Goal: Transaction & Acquisition: Obtain resource

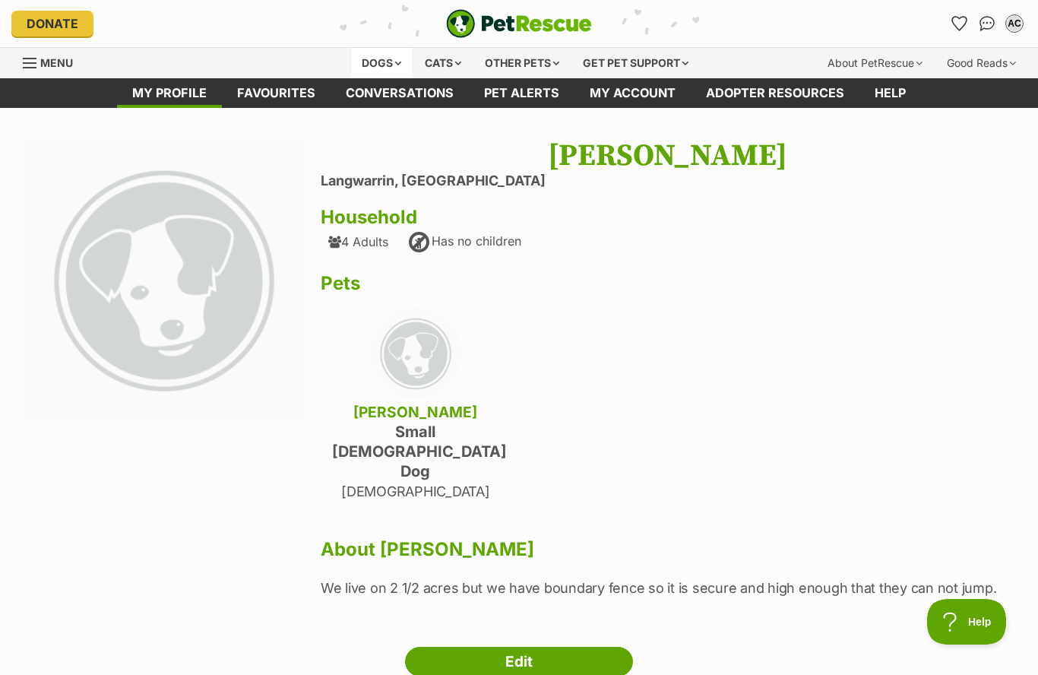
click at [379, 63] on div "Dogs" at bounding box center [381, 63] width 61 height 30
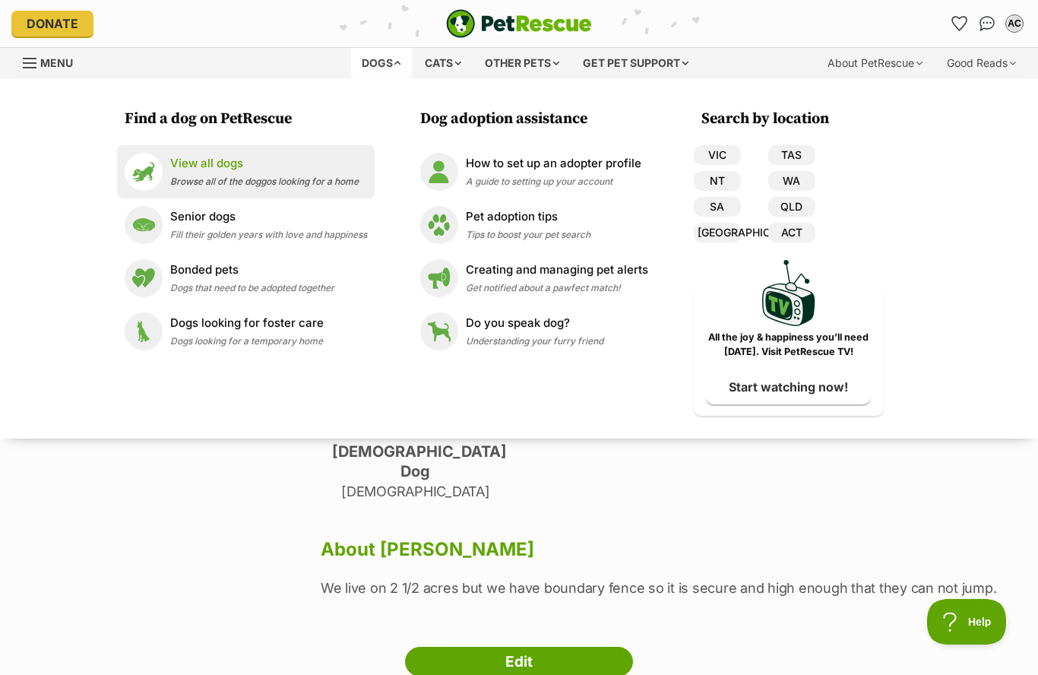
click at [178, 170] on p "View all dogs" at bounding box center [264, 163] width 188 height 17
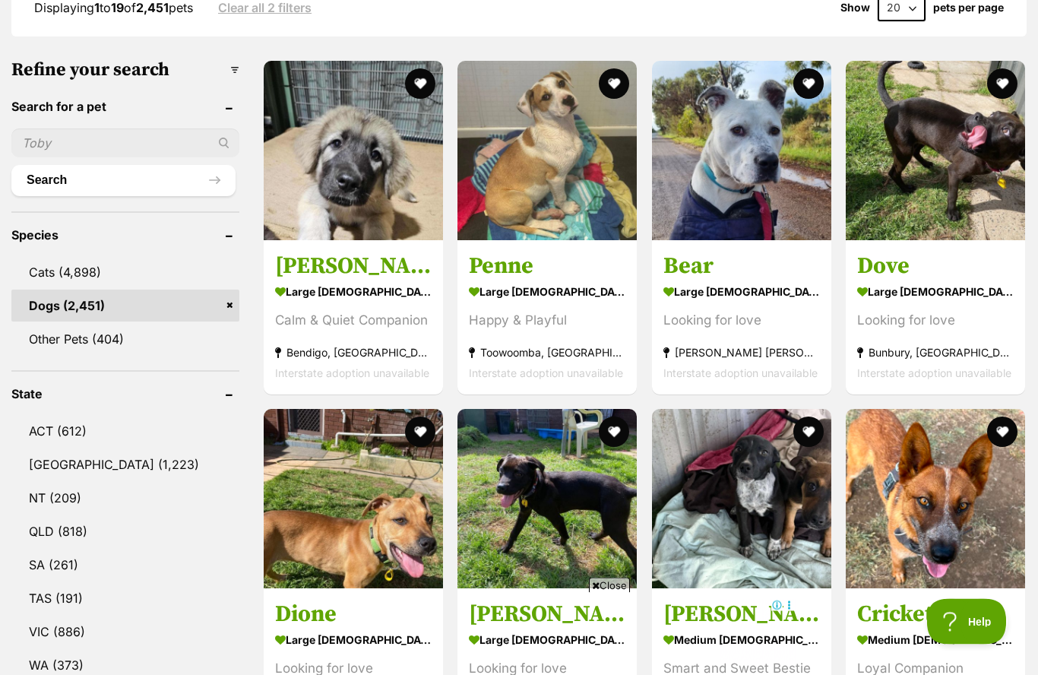
scroll to position [435, 0]
click at [55, 635] on link "VIC (886)" at bounding box center [125, 632] width 228 height 32
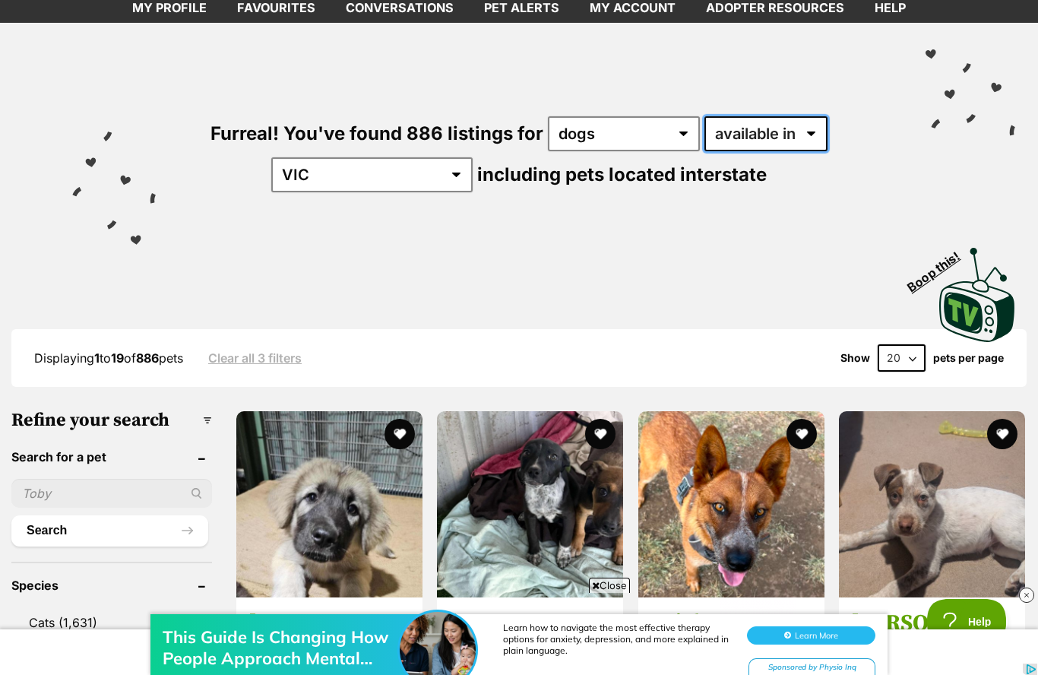
click at [799, 139] on select "available in located in" at bounding box center [765, 133] width 123 height 35
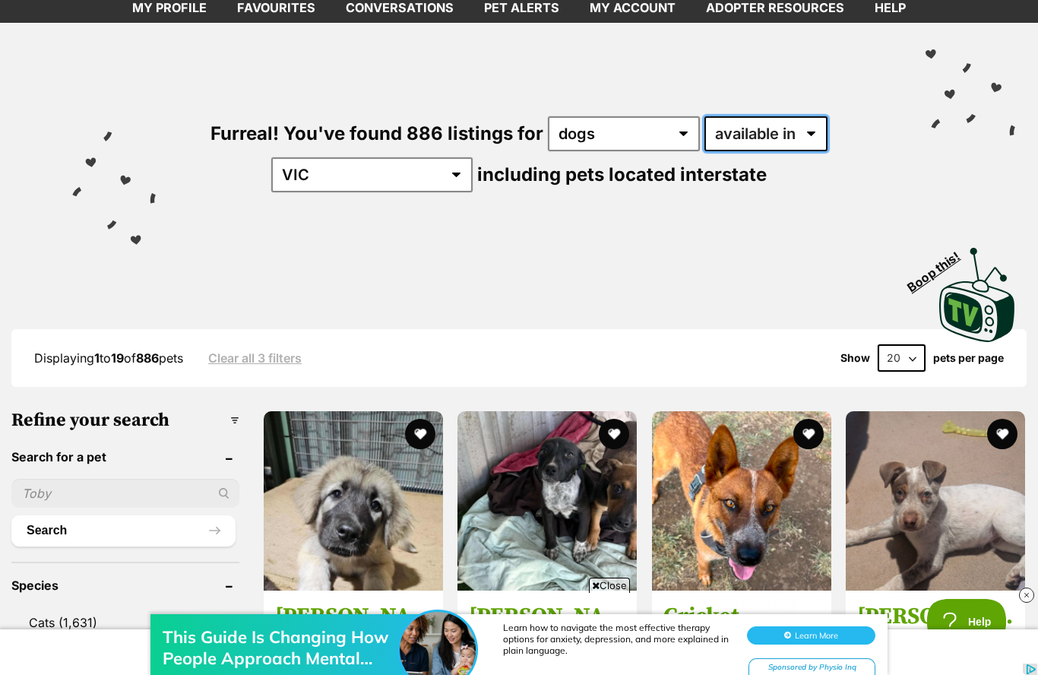
click at [819, 138] on select "available in located in" at bounding box center [765, 133] width 123 height 35
select select "disabled"
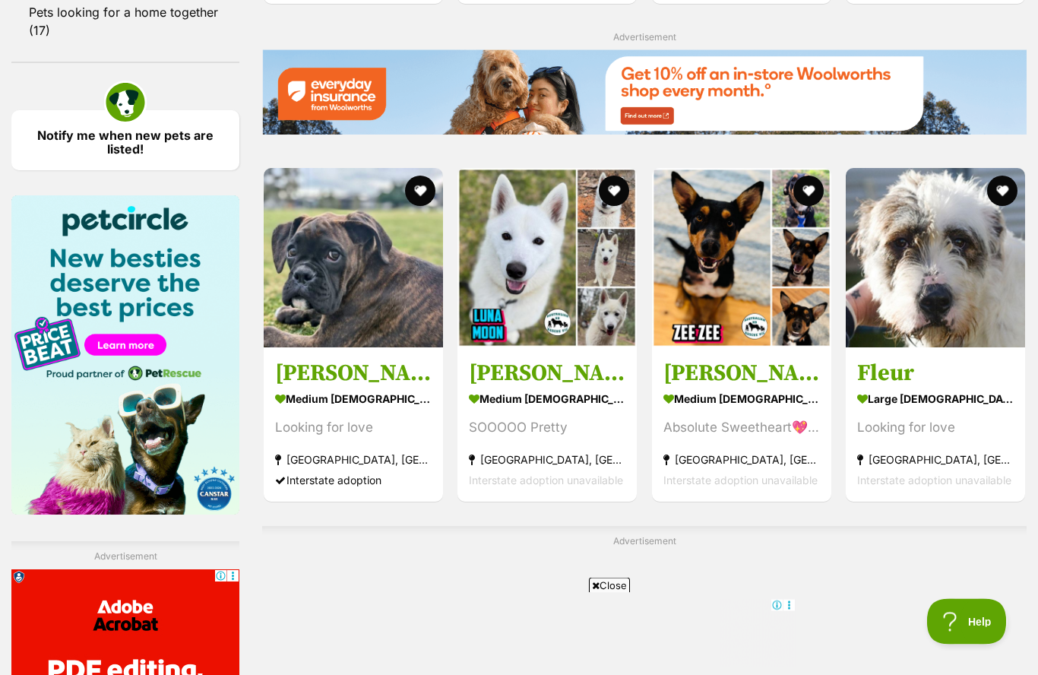
scroll to position [2137, 0]
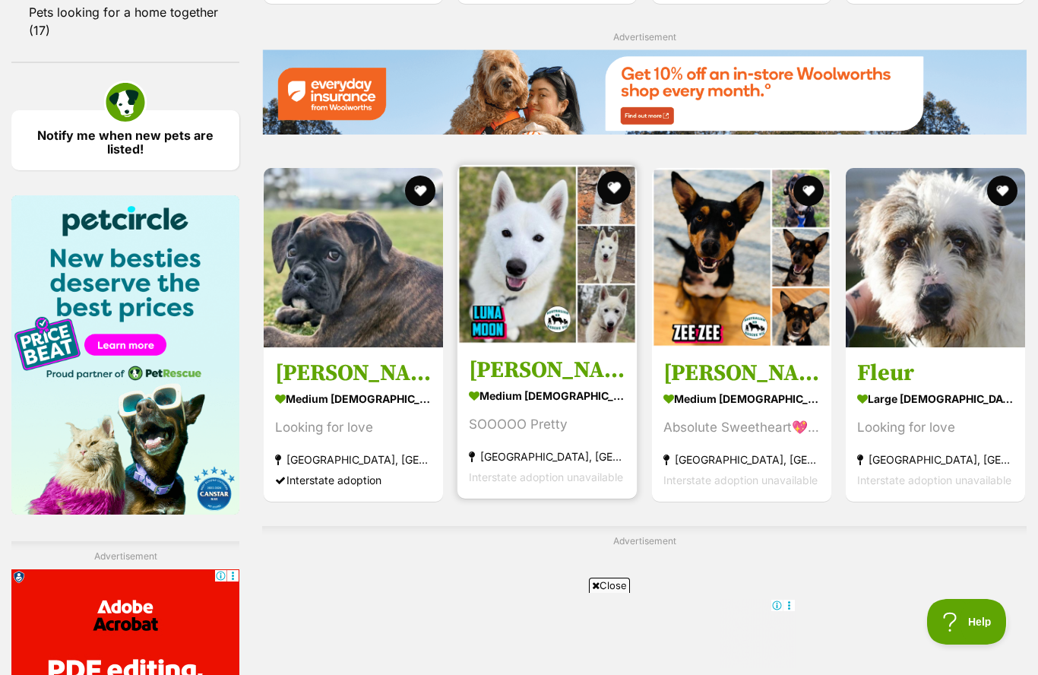
click at [610, 189] on button "favourite" at bounding box center [614, 187] width 33 height 33
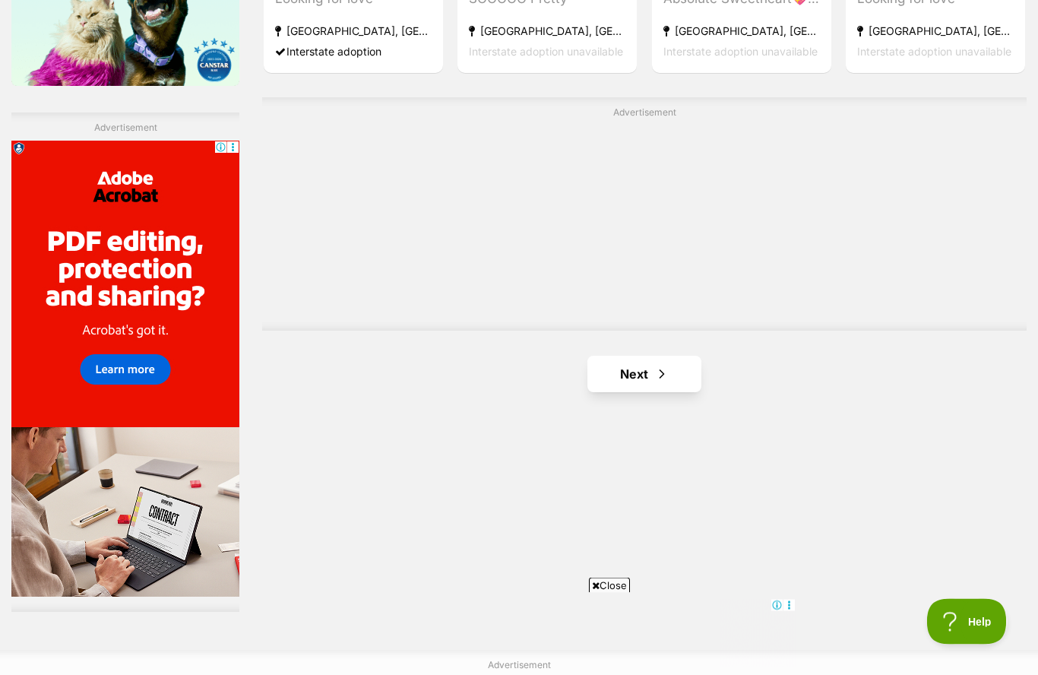
scroll to position [2566, 0]
click at [635, 369] on link "Next" at bounding box center [644, 374] width 114 height 36
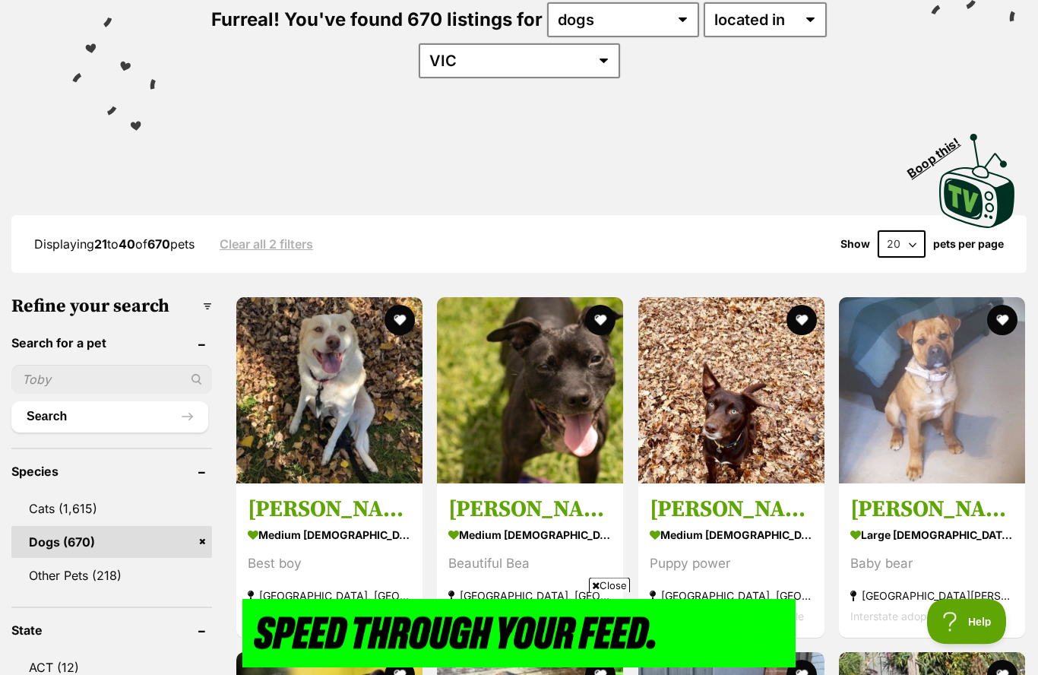
scroll to position [199, 0]
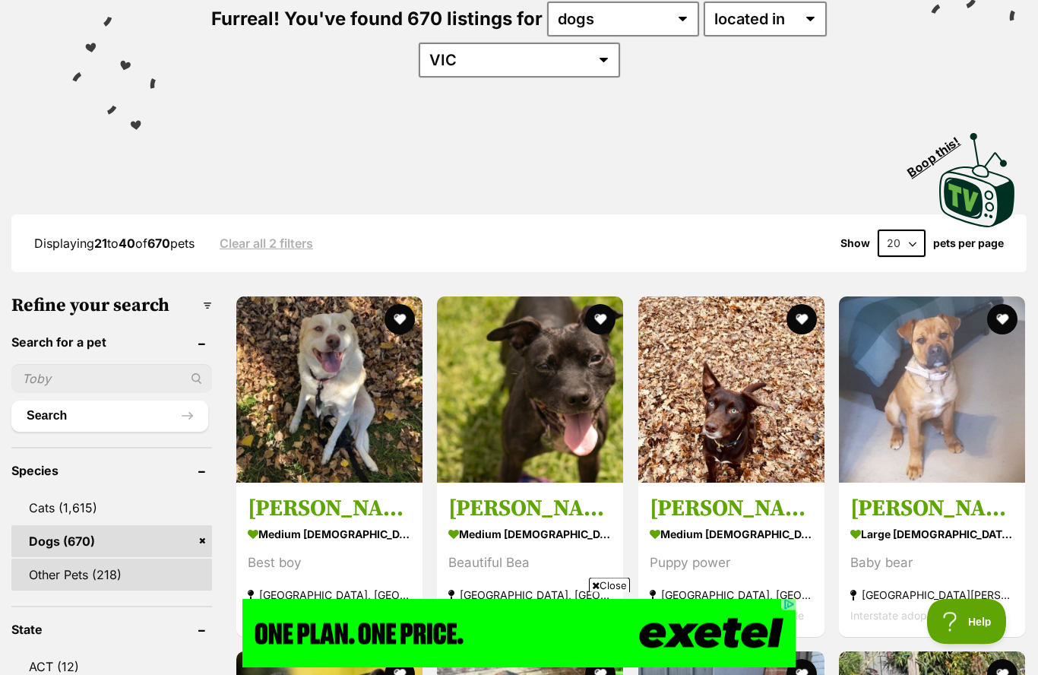
click at [48, 587] on link "Other Pets (218)" at bounding box center [111, 575] width 201 height 32
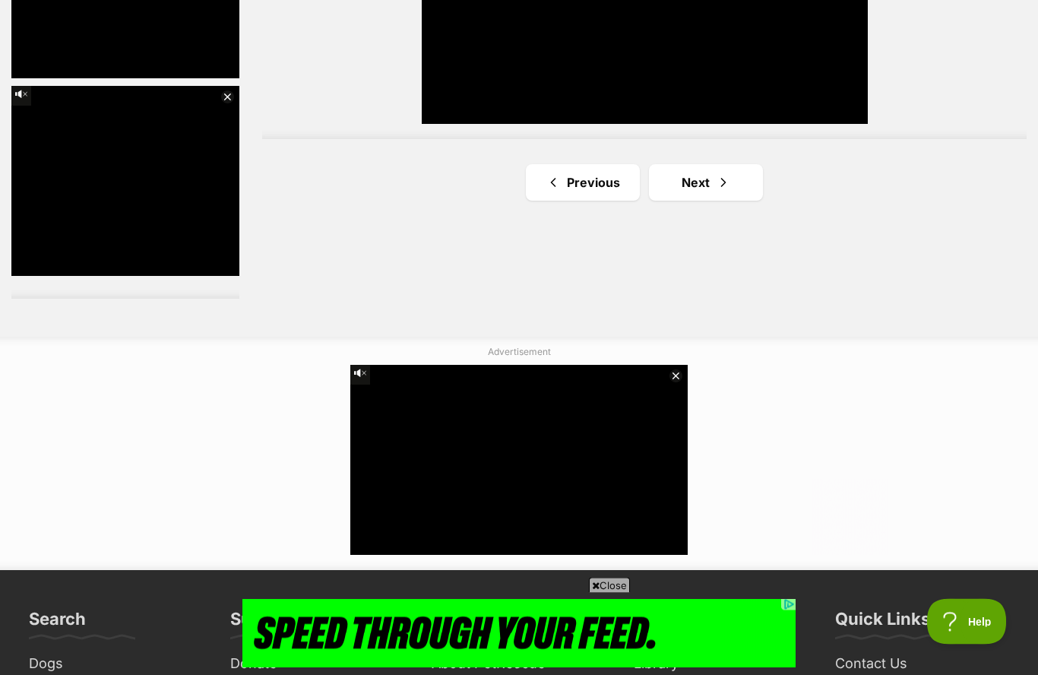
scroll to position [2835, 0]
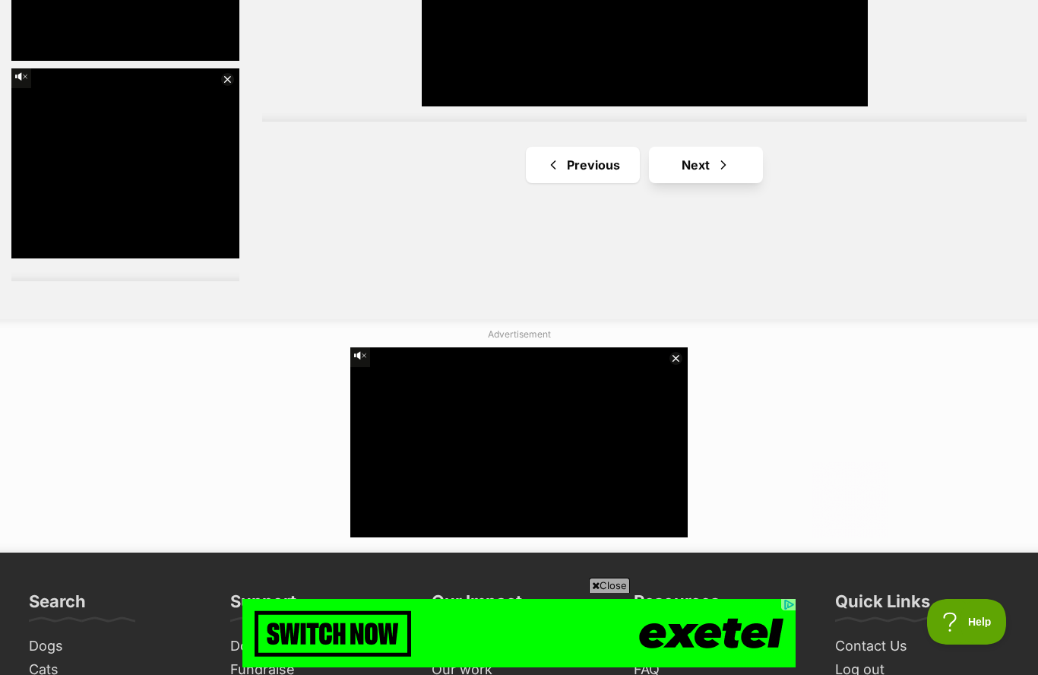
click at [693, 169] on link "Next" at bounding box center [706, 165] width 114 height 36
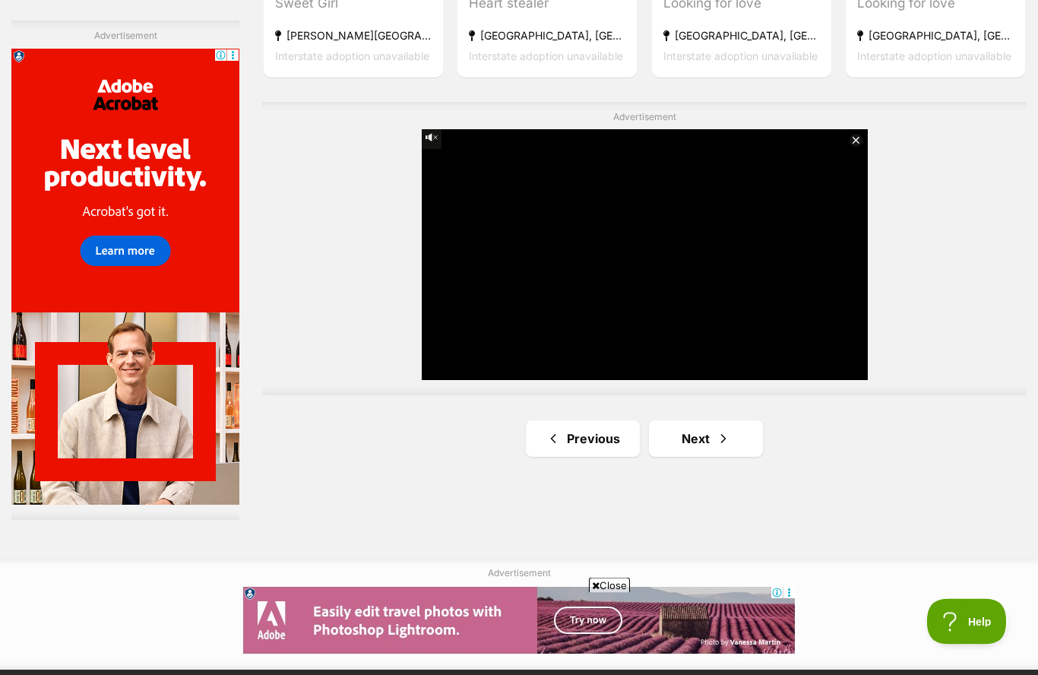
scroll to position [2673, 0]
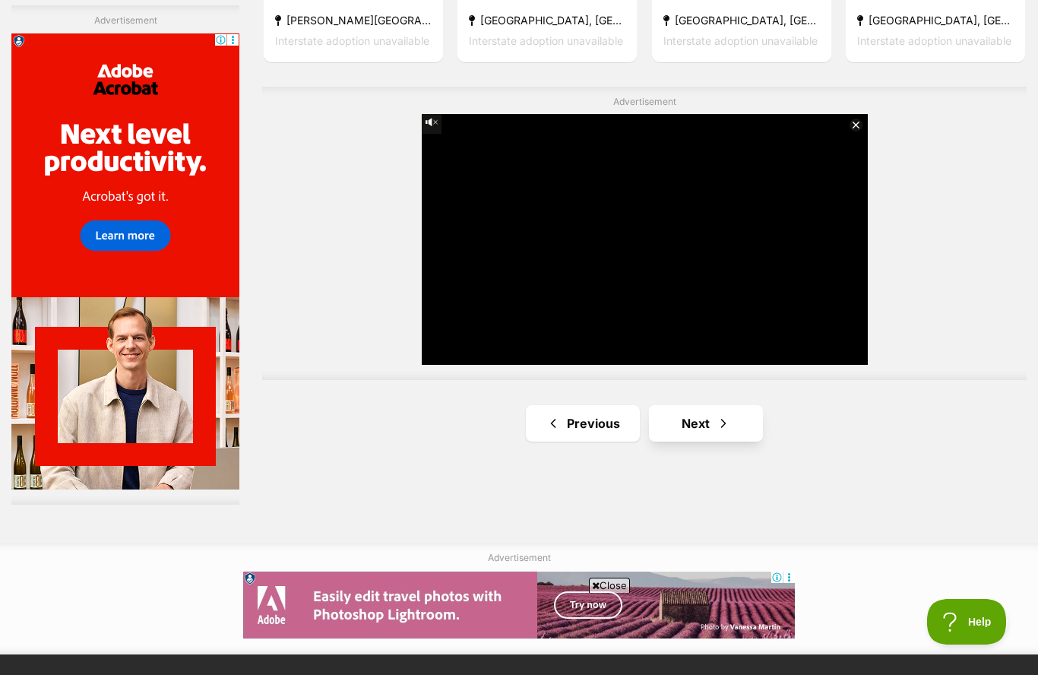
click at [731, 421] on link "Next" at bounding box center [706, 423] width 114 height 36
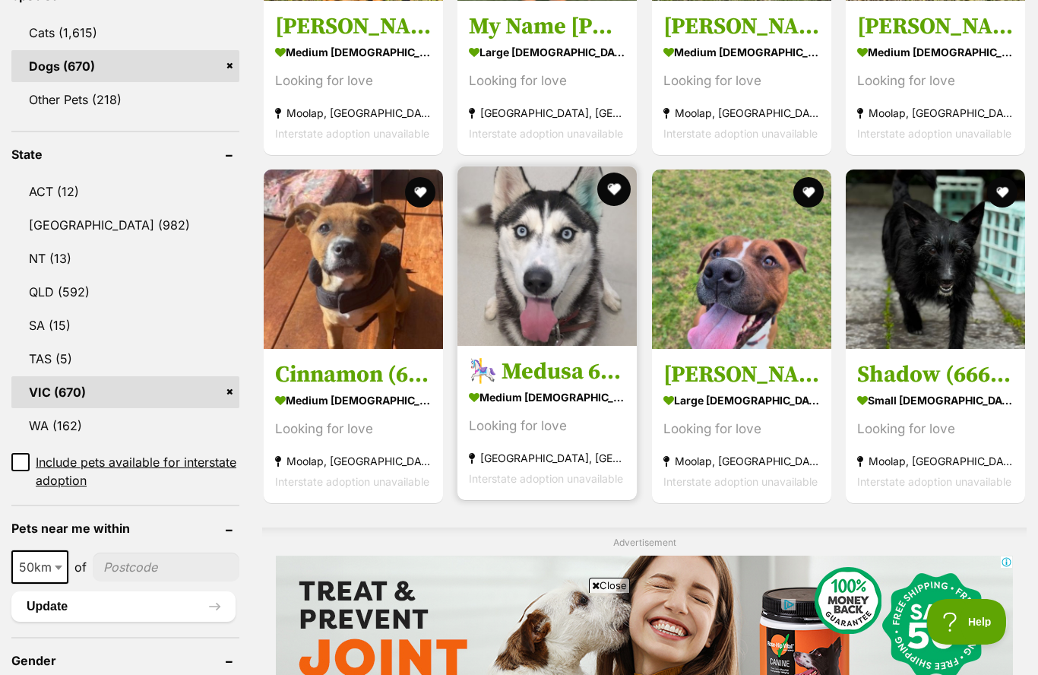
click at [609, 196] on button "favourite" at bounding box center [614, 189] width 33 height 33
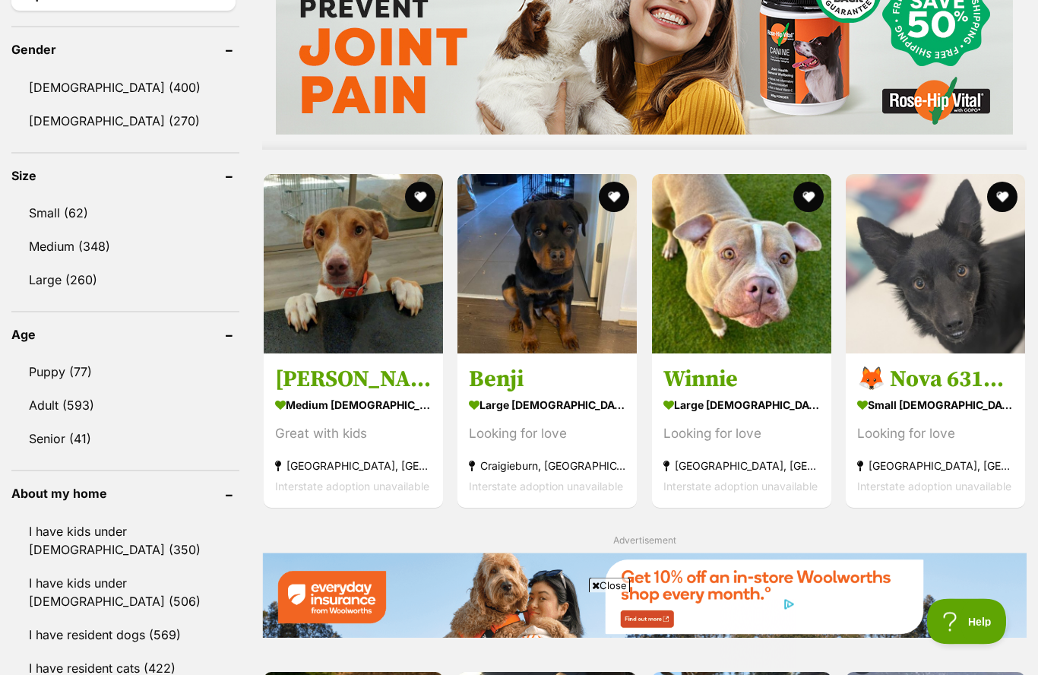
scroll to position [1286, 0]
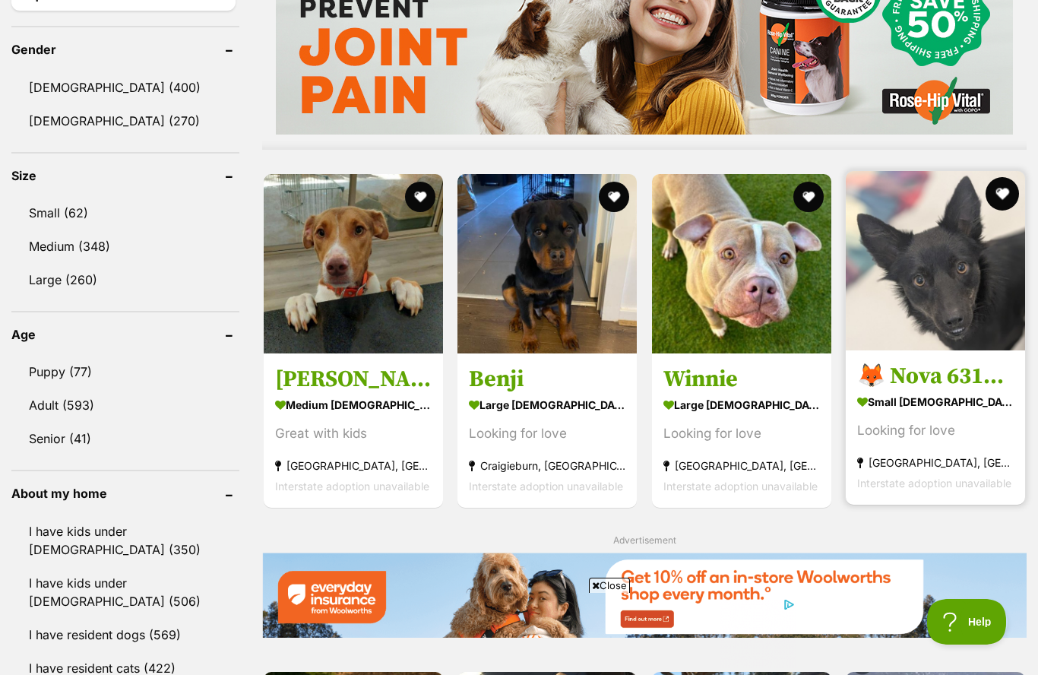
click at [1013, 196] on button "favourite" at bounding box center [1002, 193] width 33 height 33
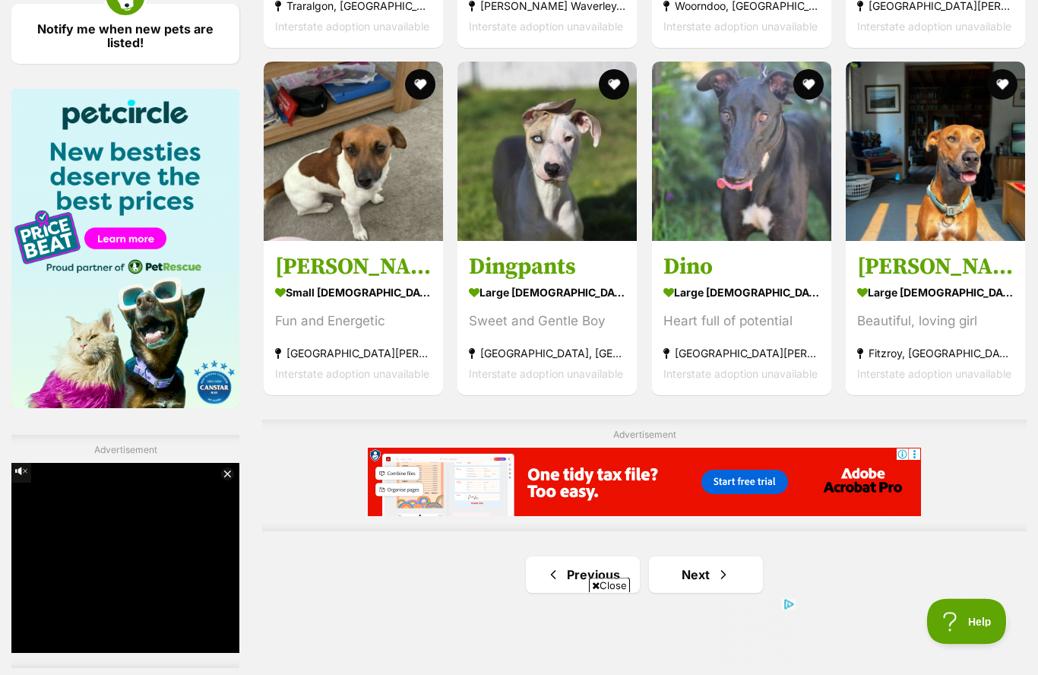
scroll to position [2243, 0]
click at [723, 577] on span "Next page" at bounding box center [723, 574] width 15 height 18
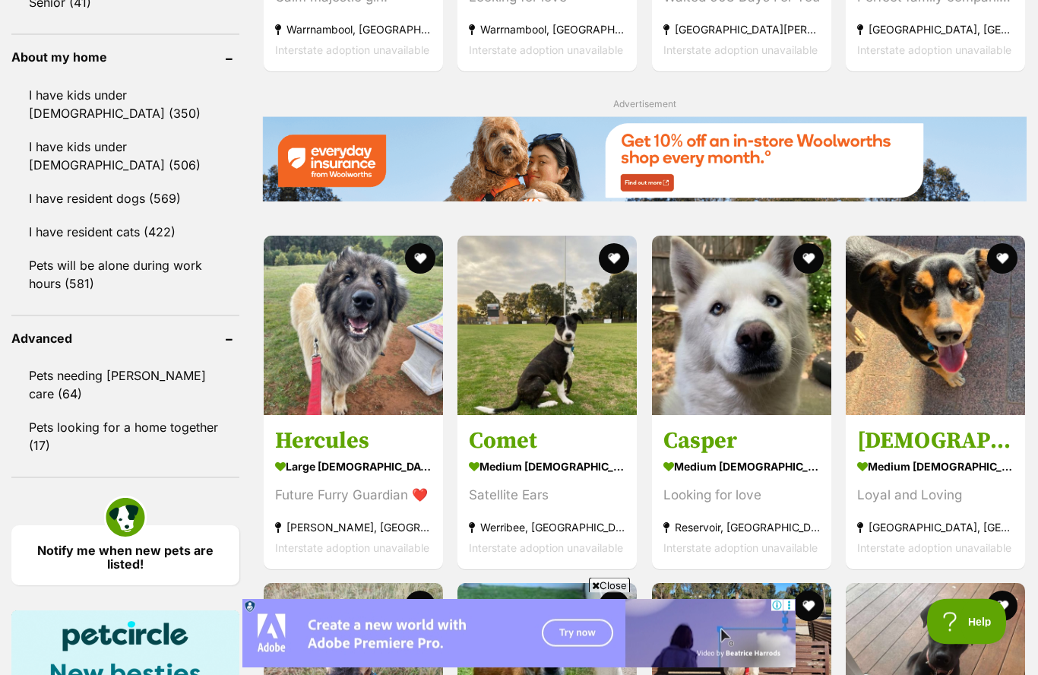
scroll to position [1735, 0]
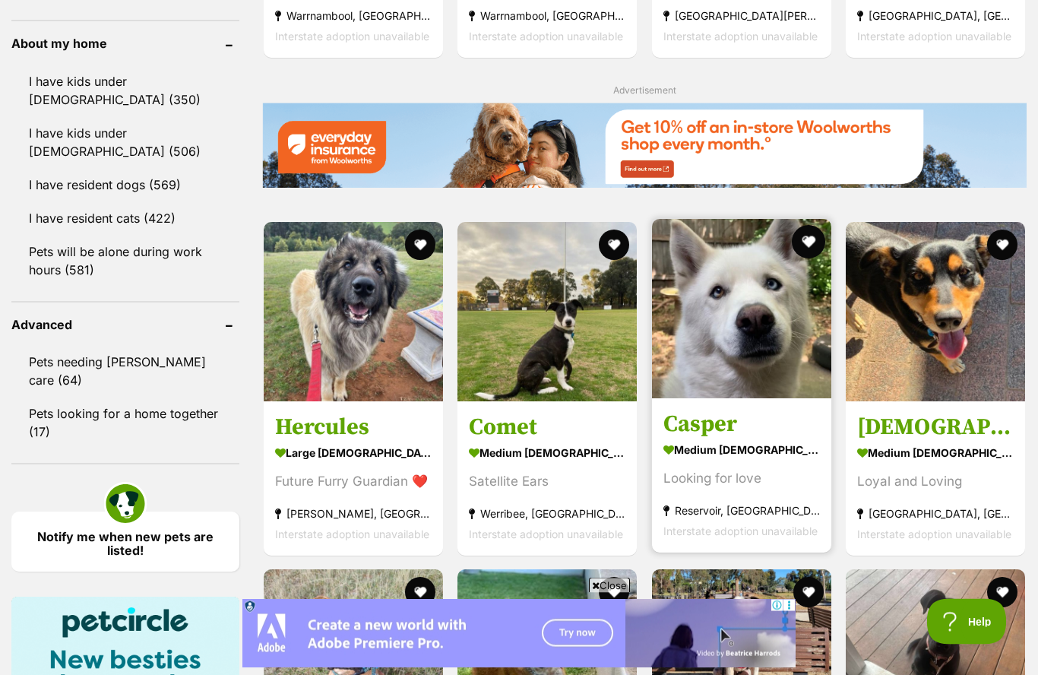
click at [814, 239] on button "favourite" at bounding box center [808, 242] width 33 height 33
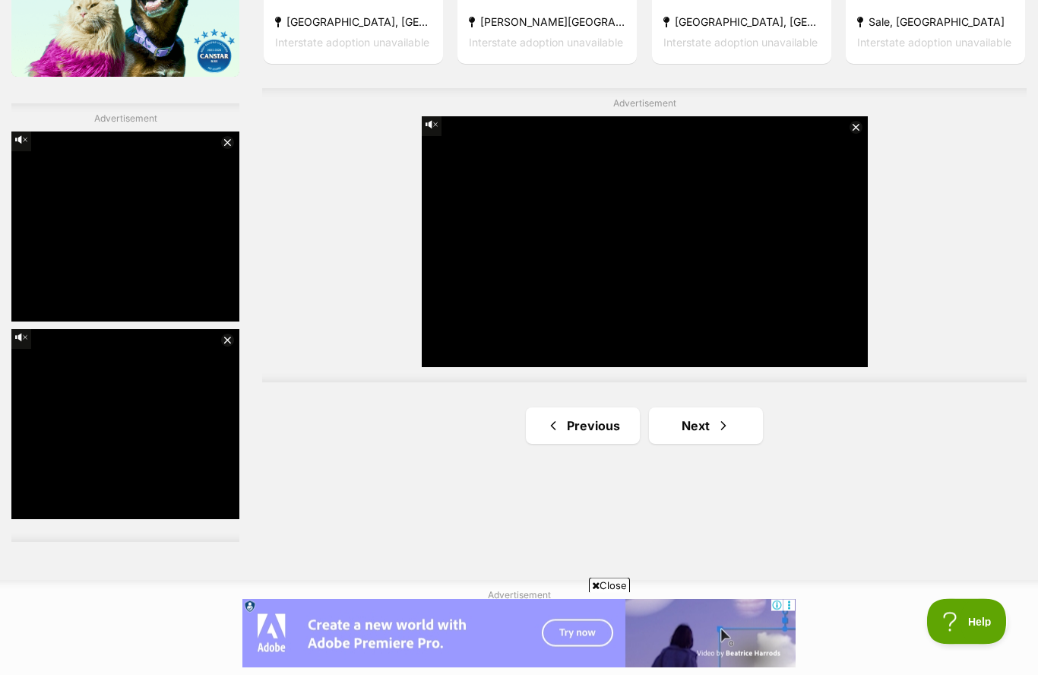
scroll to position [2607, 0]
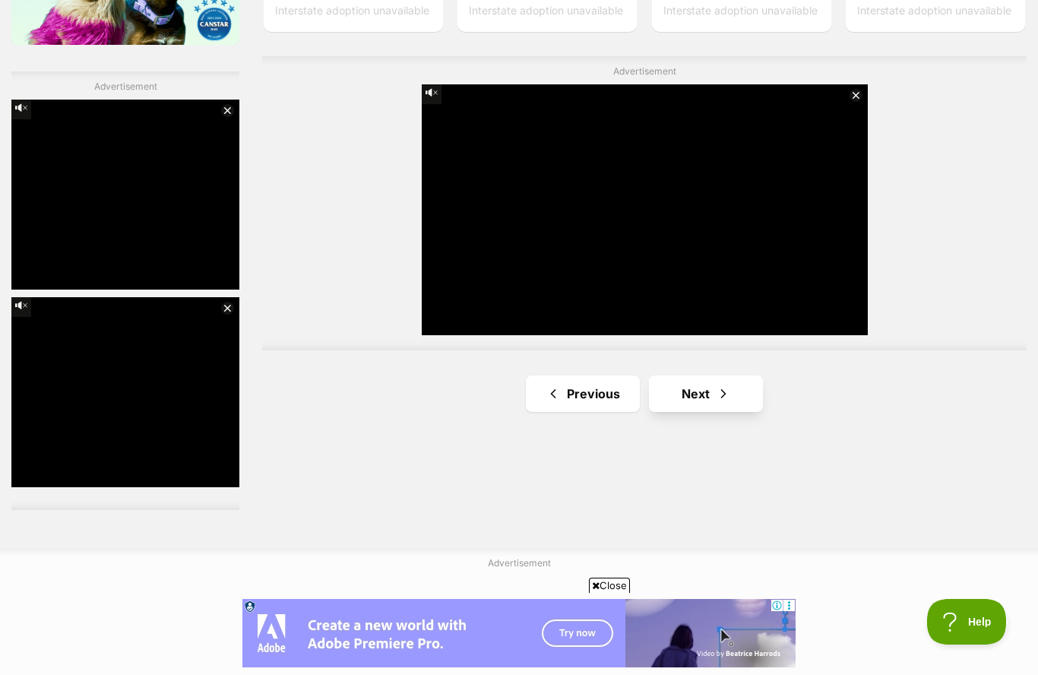
click at [745, 379] on link "Next" at bounding box center [706, 393] width 114 height 36
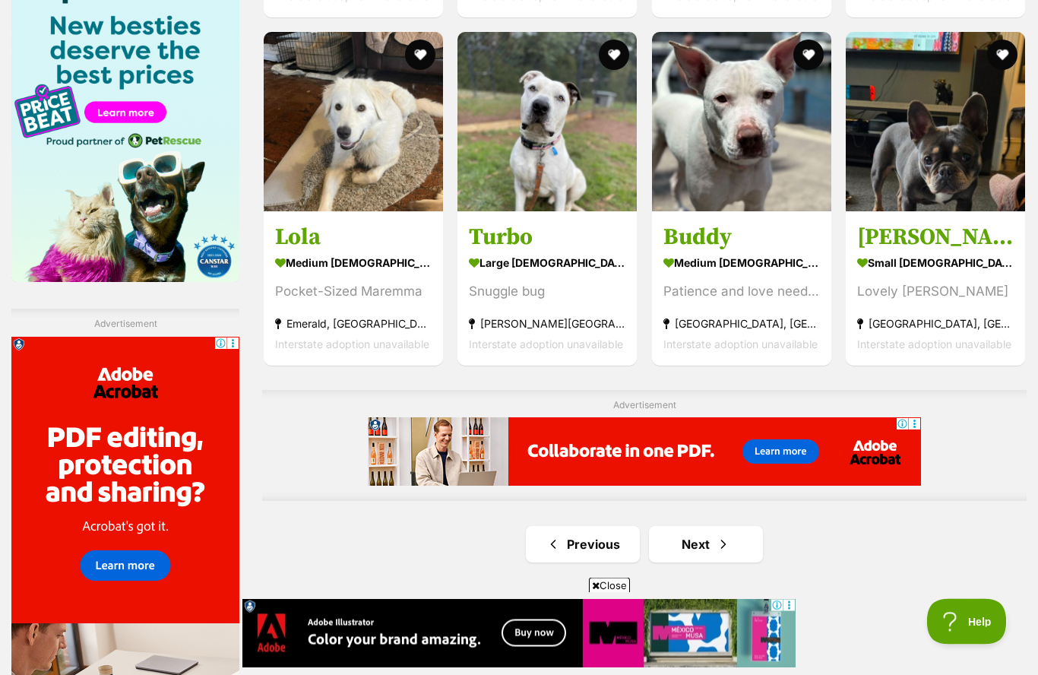
scroll to position [2370, 0]
click at [730, 550] on span "Next page" at bounding box center [723, 544] width 15 height 18
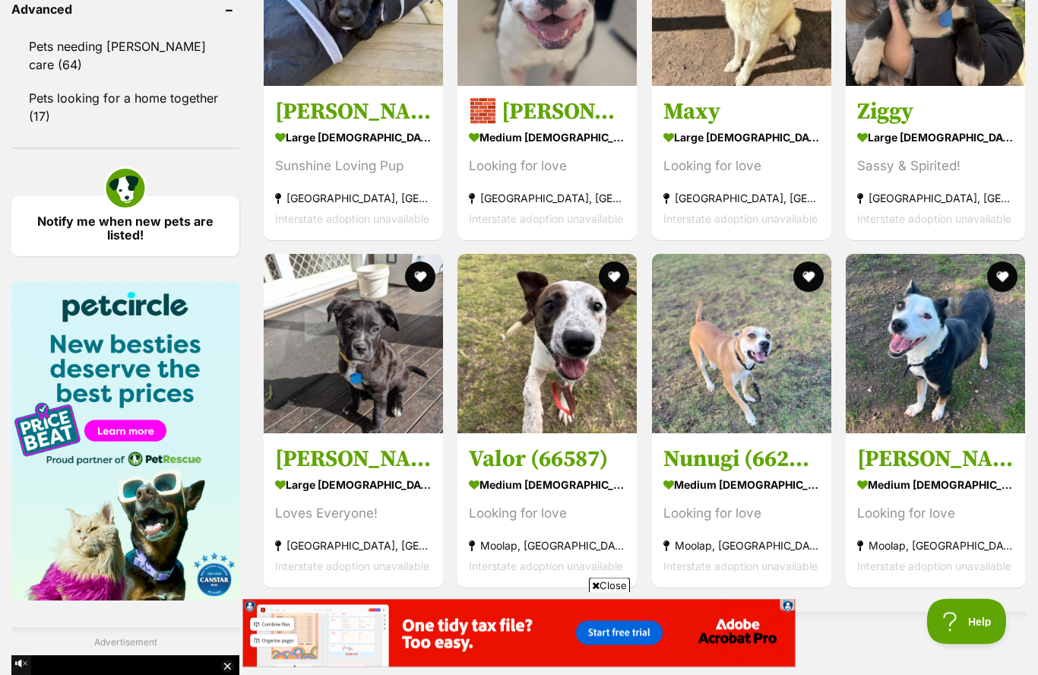
scroll to position [2051, 0]
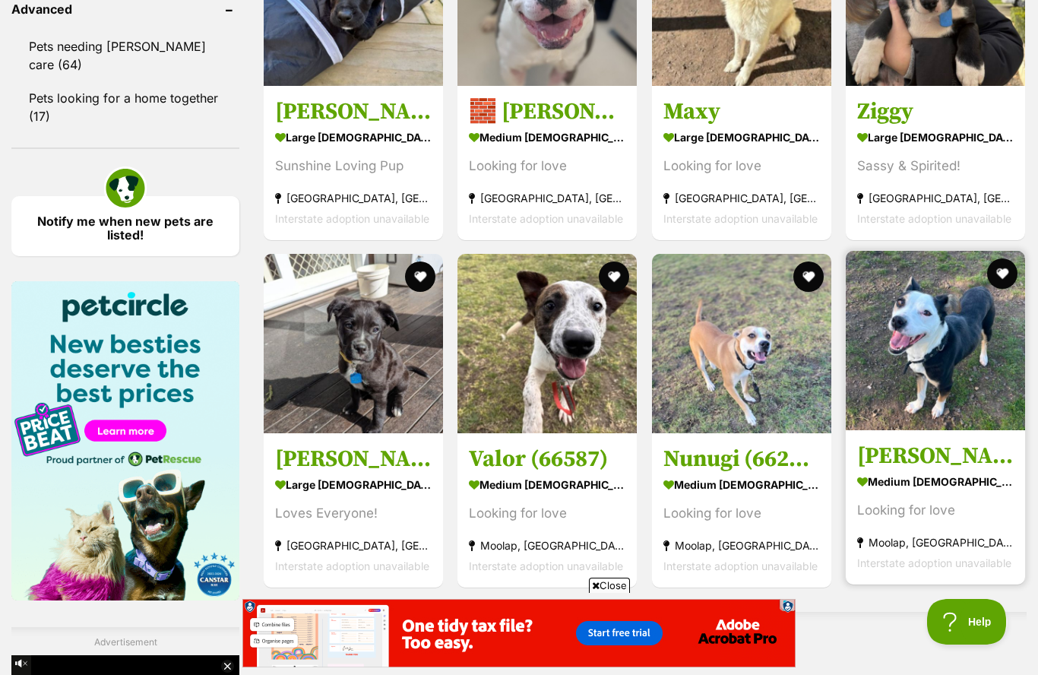
click at [1007, 565] on span "Interstate adoption unavailable" at bounding box center [934, 562] width 154 height 13
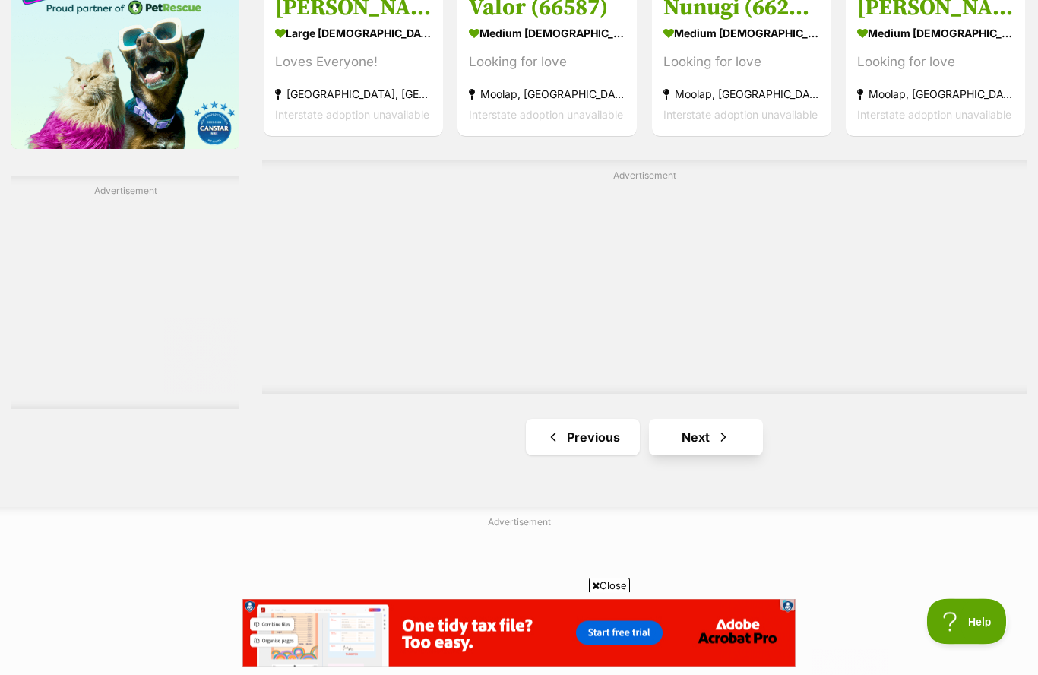
scroll to position [2503, 0]
click at [709, 436] on link "Next" at bounding box center [706, 437] width 114 height 36
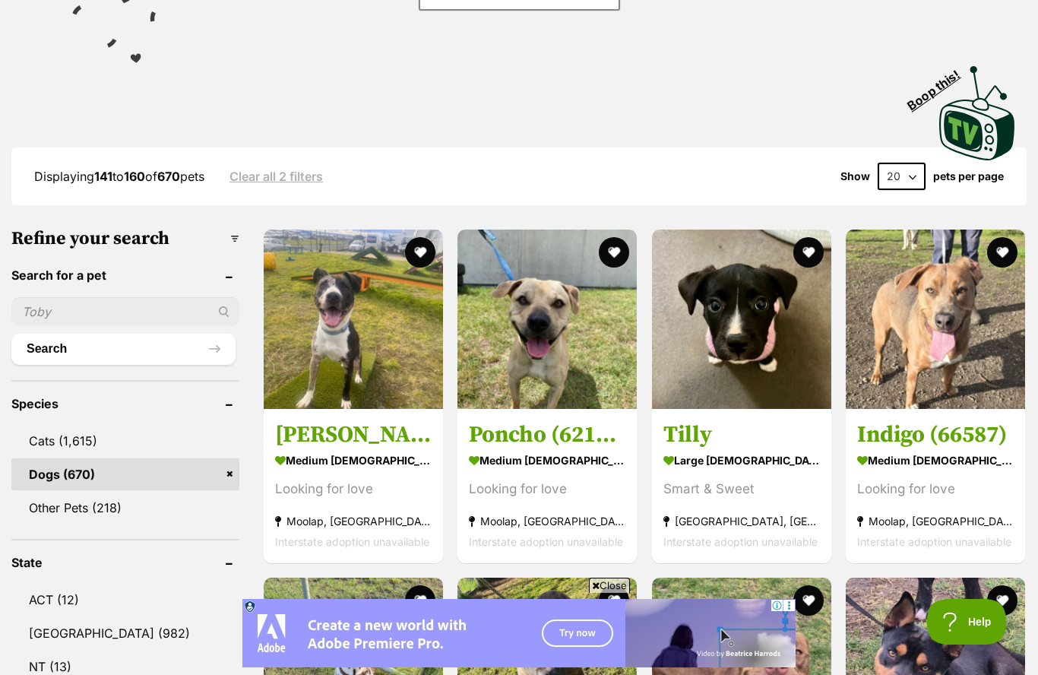
scroll to position [314, 0]
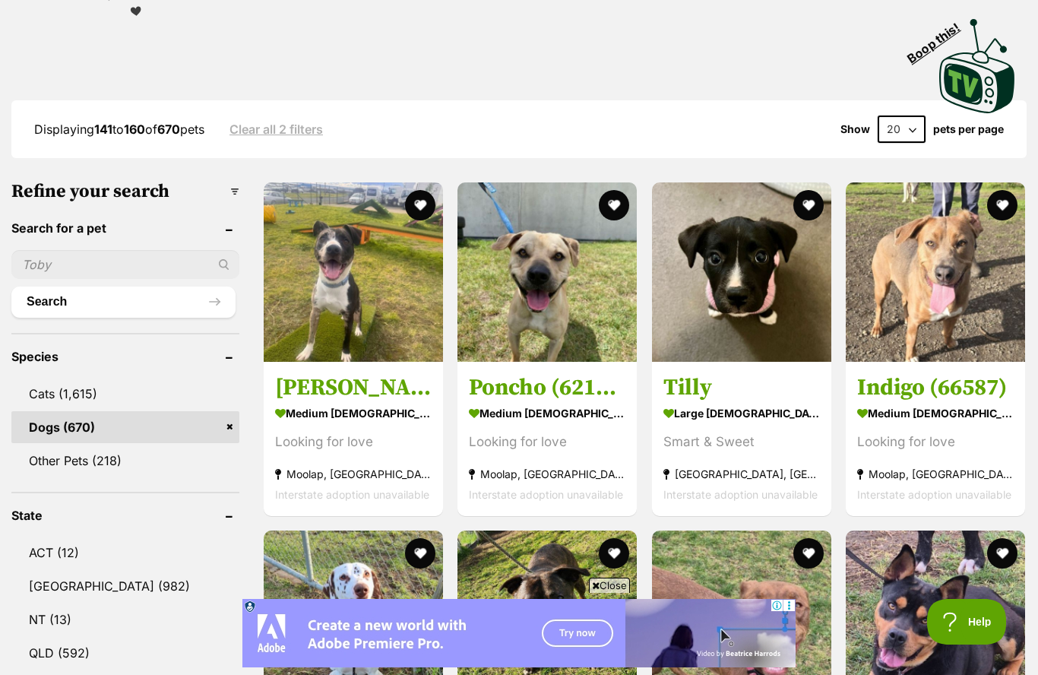
click at [922, 123] on select "20 40 60" at bounding box center [902, 129] width 48 height 27
select select "60"
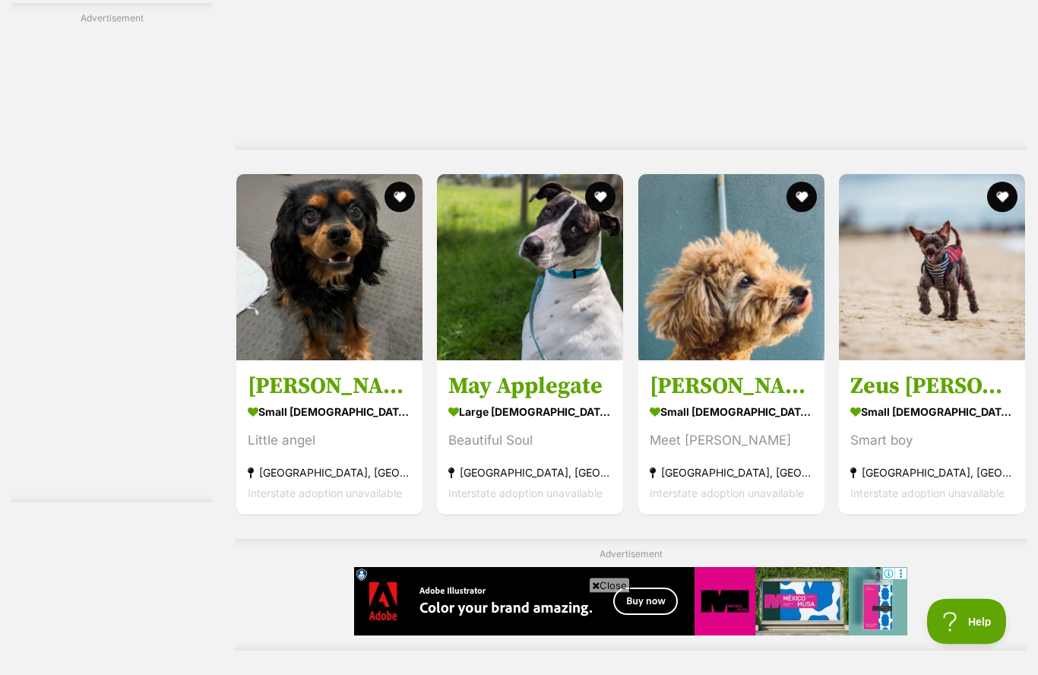
scroll to position [5115, 0]
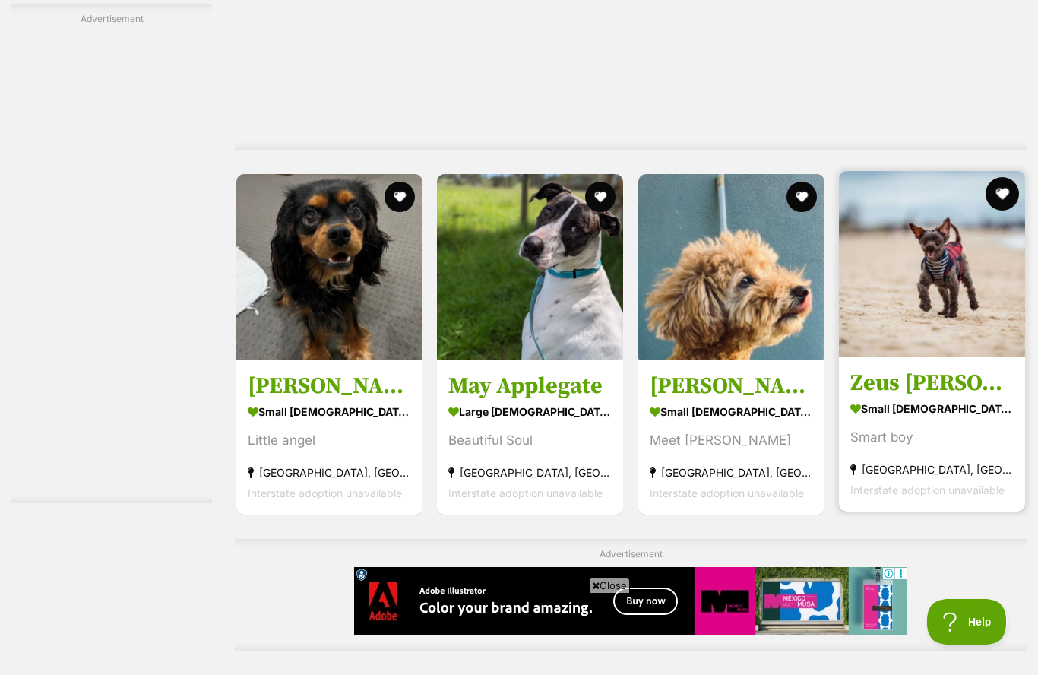
click at [1010, 211] on button "favourite" at bounding box center [1002, 193] width 33 height 33
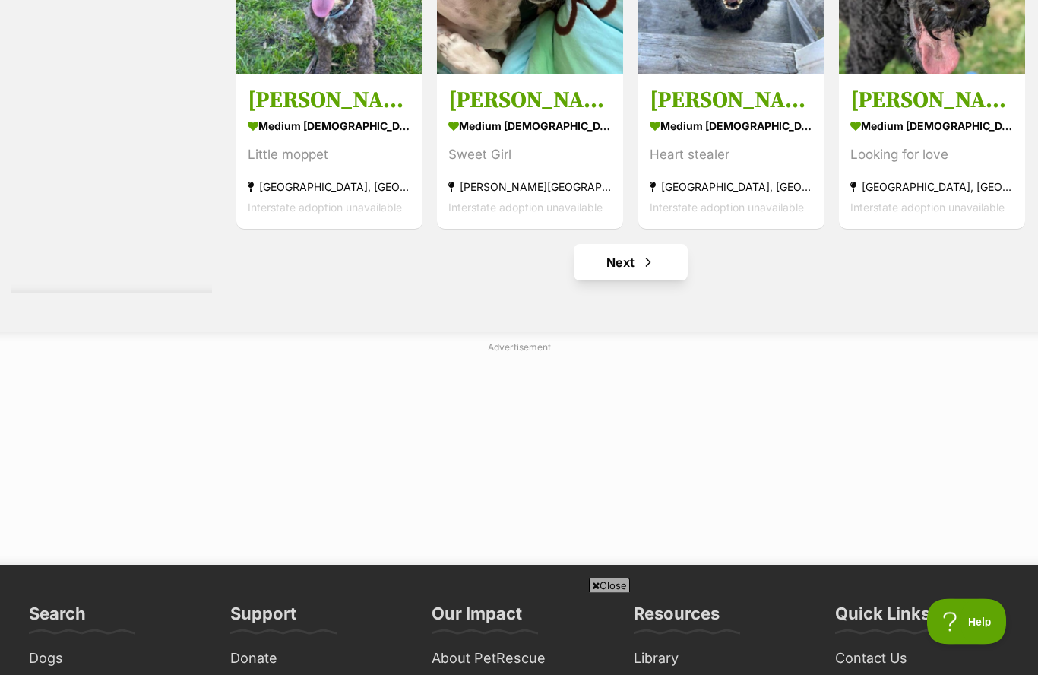
scroll to position [7378, 0]
click at [641, 271] on span "Next page" at bounding box center [648, 262] width 15 height 18
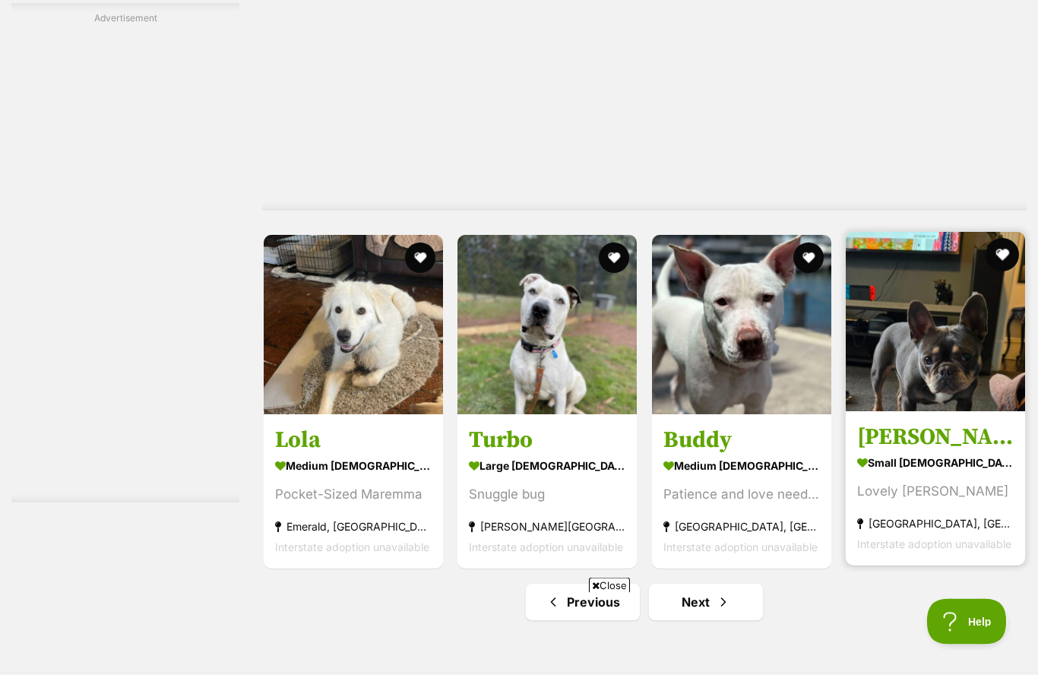
click at [997, 261] on button "favourite" at bounding box center [1002, 255] width 33 height 33
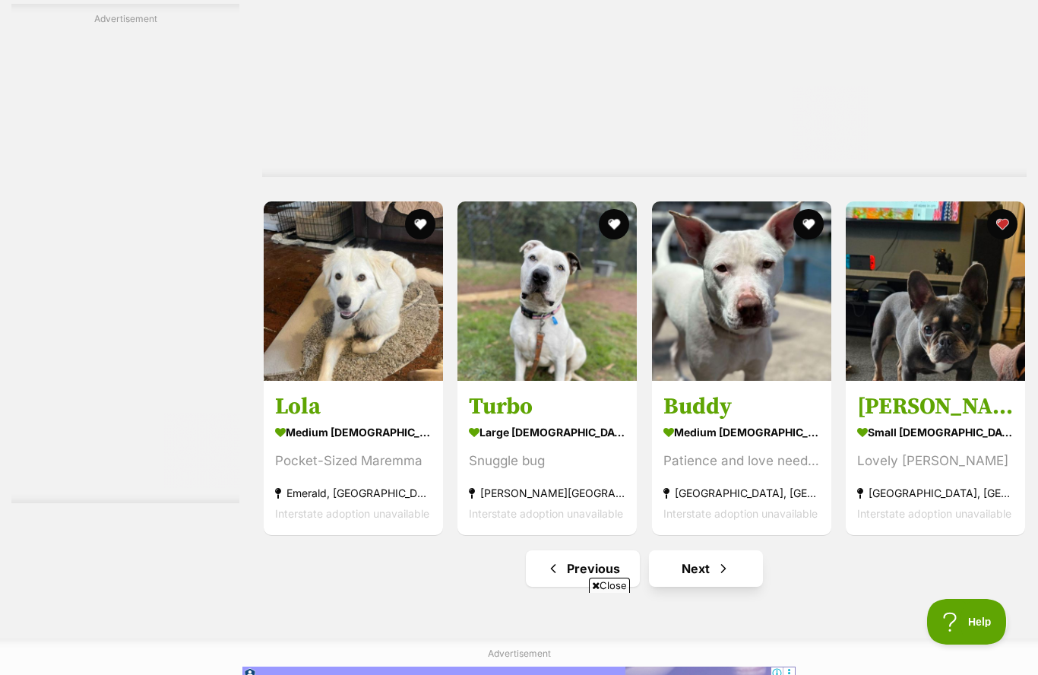
click at [744, 568] on link "Next" at bounding box center [706, 568] width 114 height 36
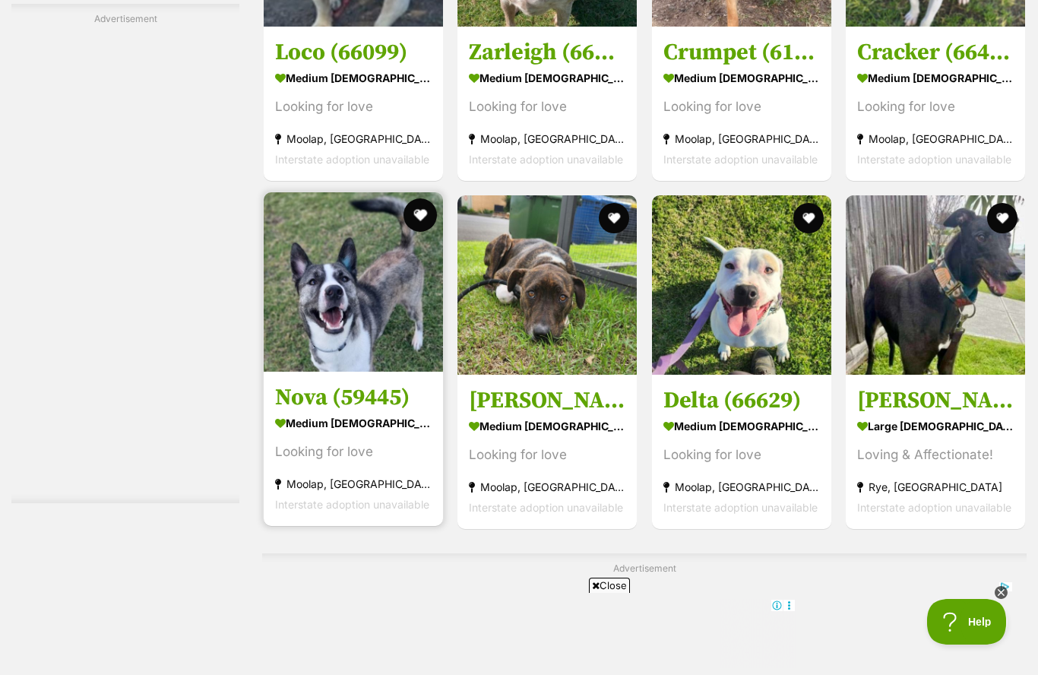
click at [424, 220] on button "favourite" at bounding box center [420, 214] width 33 height 33
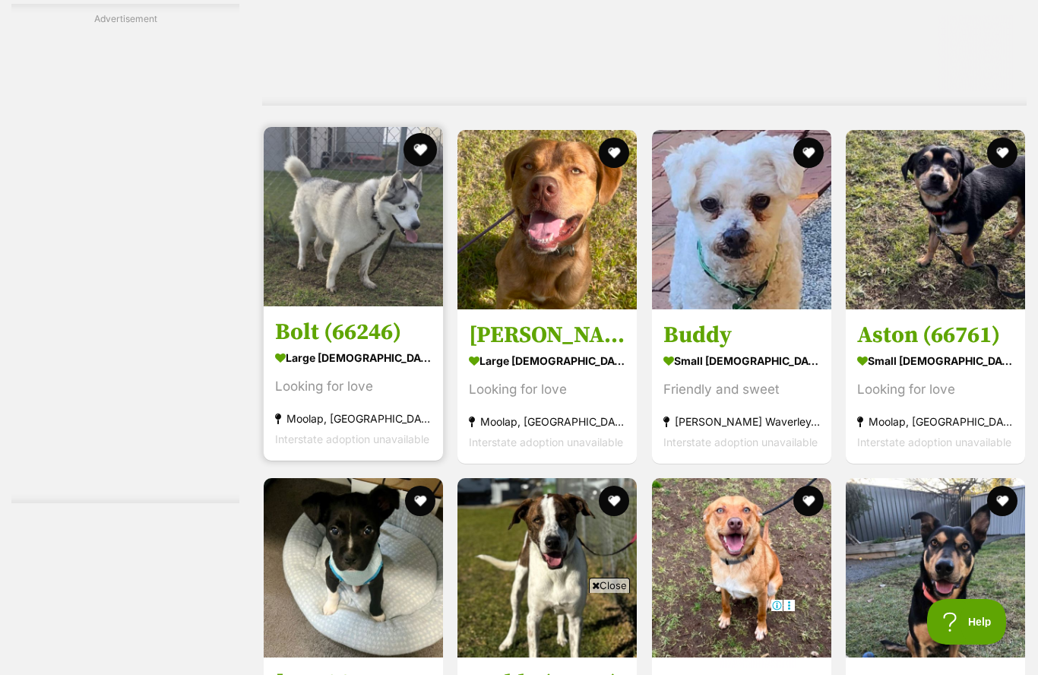
click at [416, 158] on button "favourite" at bounding box center [420, 149] width 33 height 33
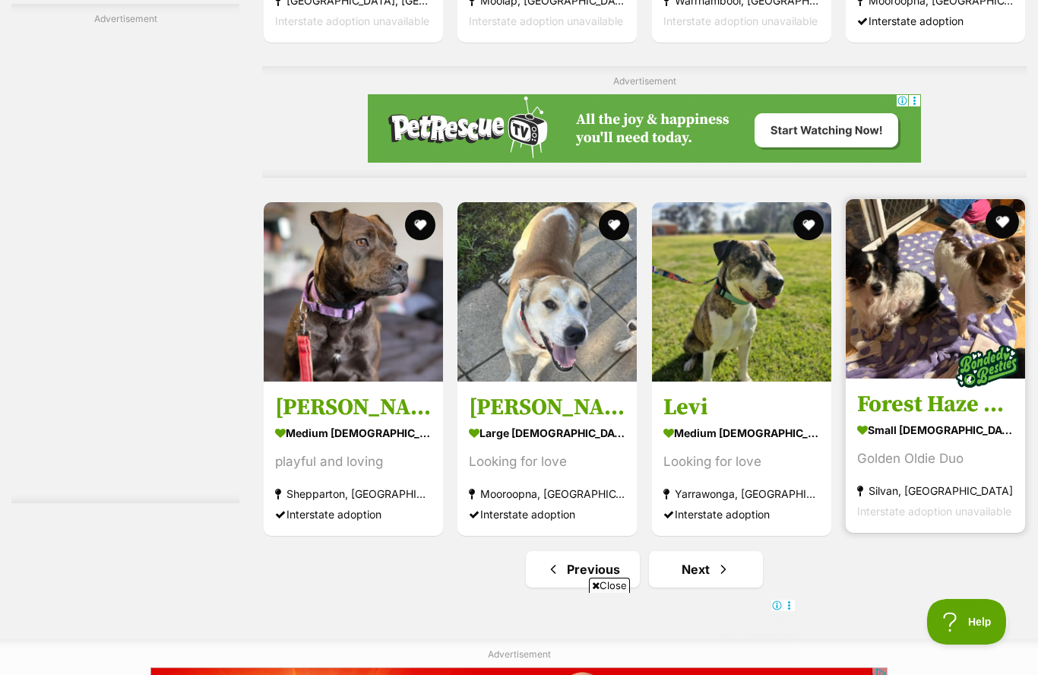
click at [1008, 211] on button "favourite" at bounding box center [1002, 221] width 33 height 33
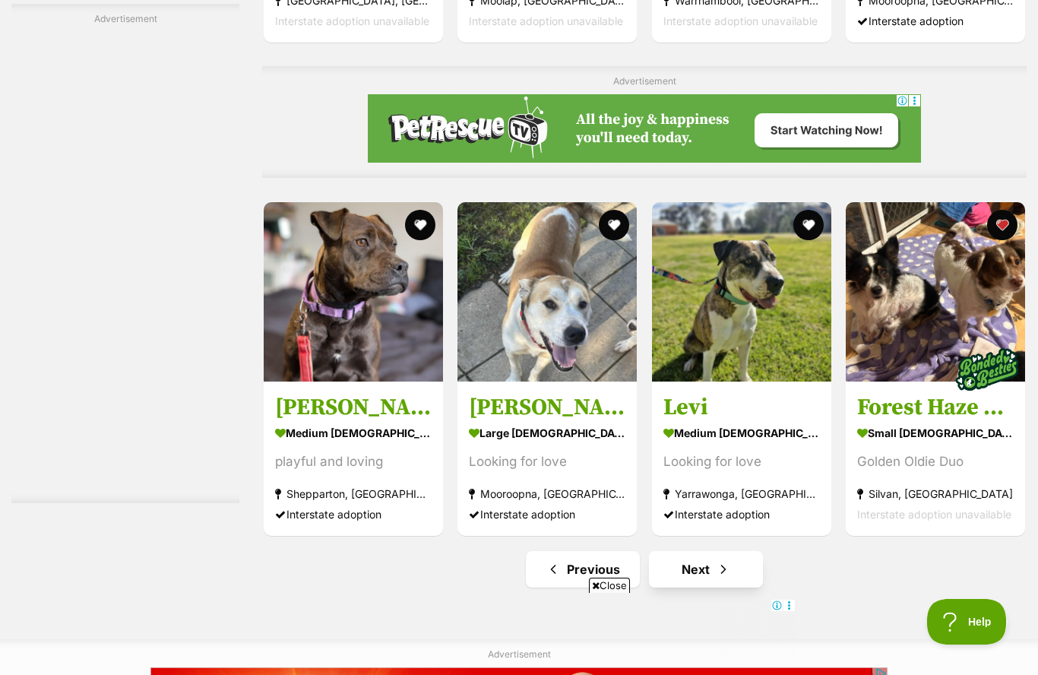
click at [714, 584] on link "Next" at bounding box center [706, 569] width 114 height 36
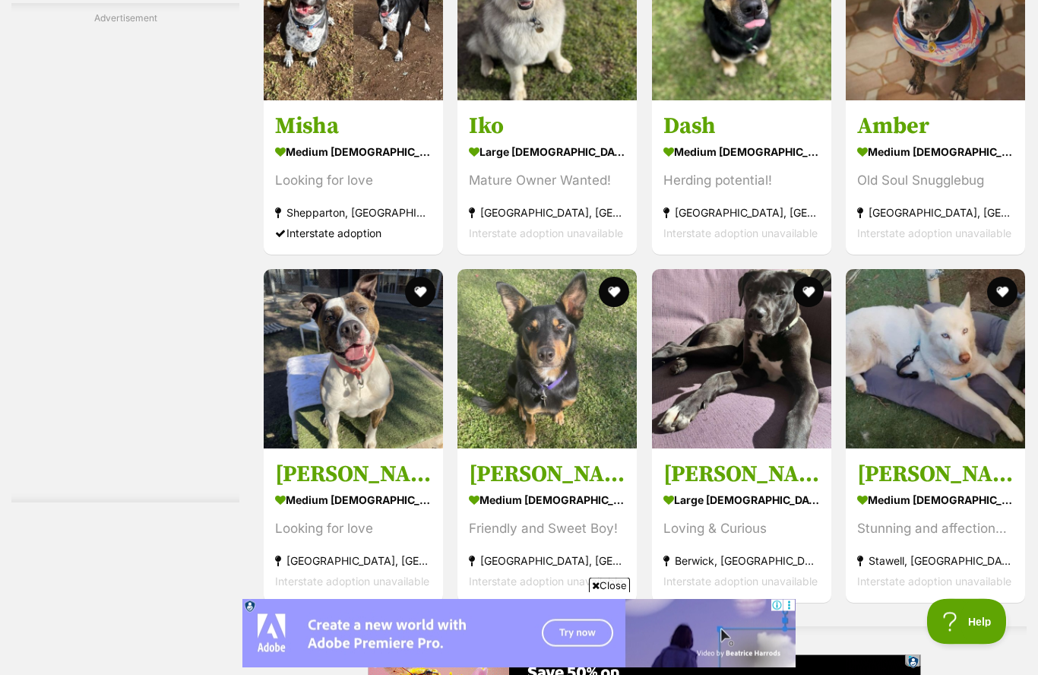
scroll to position [3494, 0]
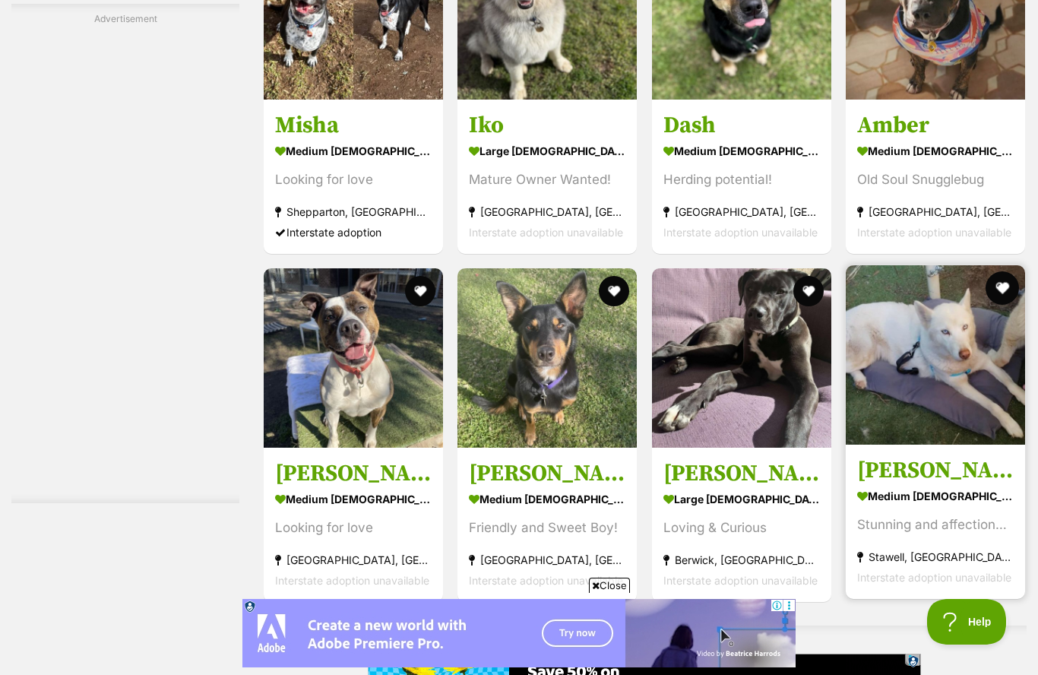
click at [1002, 281] on button "favourite" at bounding box center [1002, 287] width 33 height 33
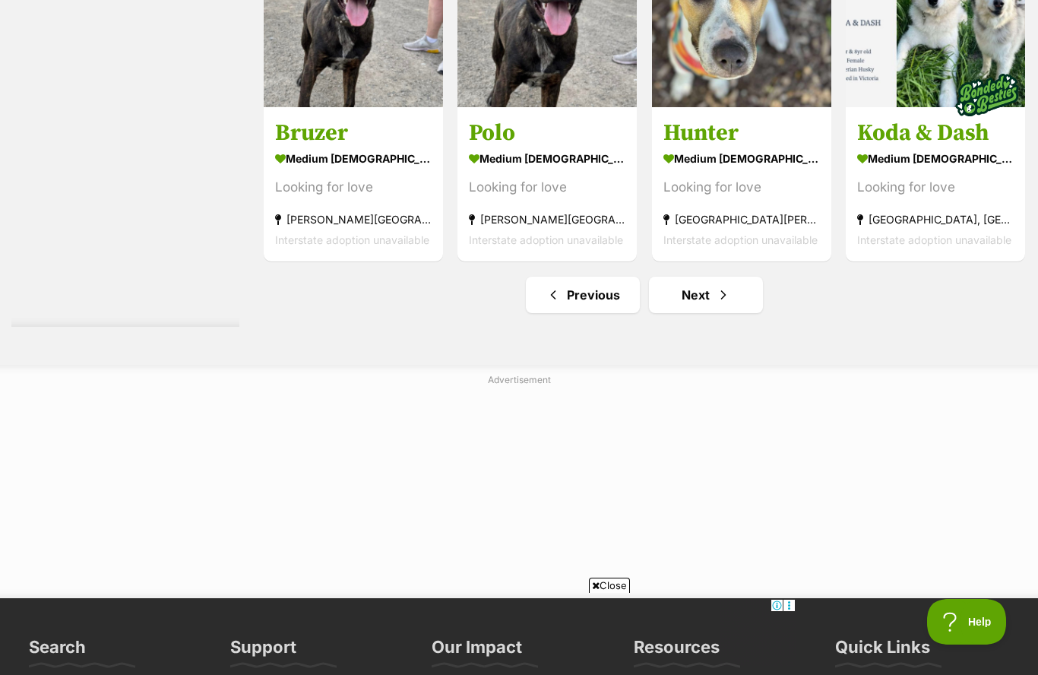
scroll to position [7376, 0]
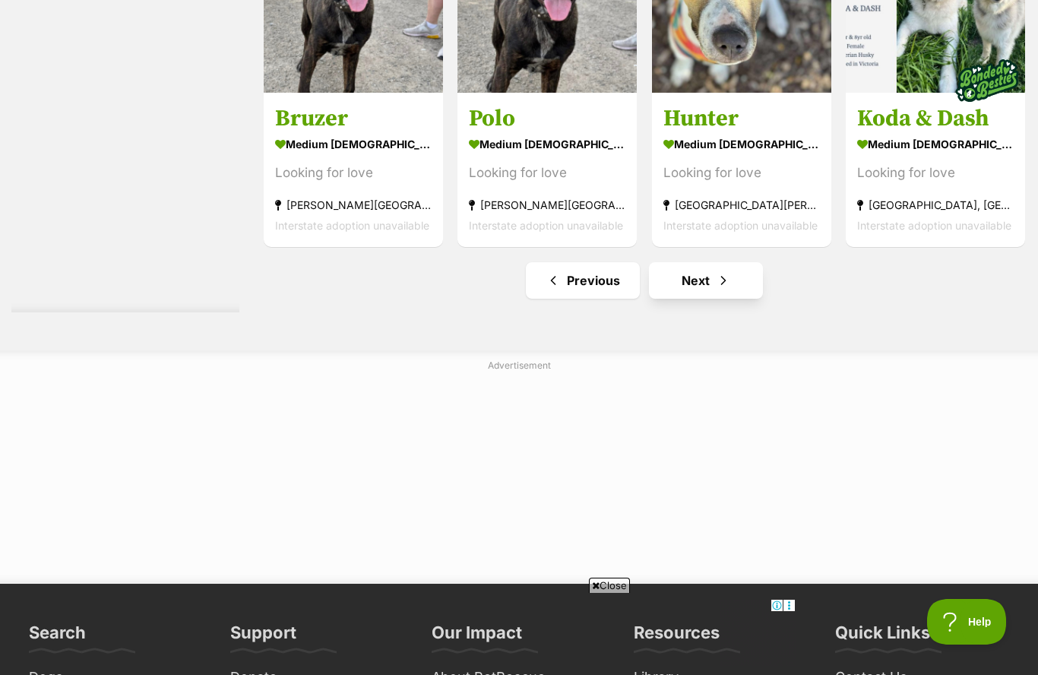
click at [727, 280] on span "Next page" at bounding box center [723, 280] width 15 height 18
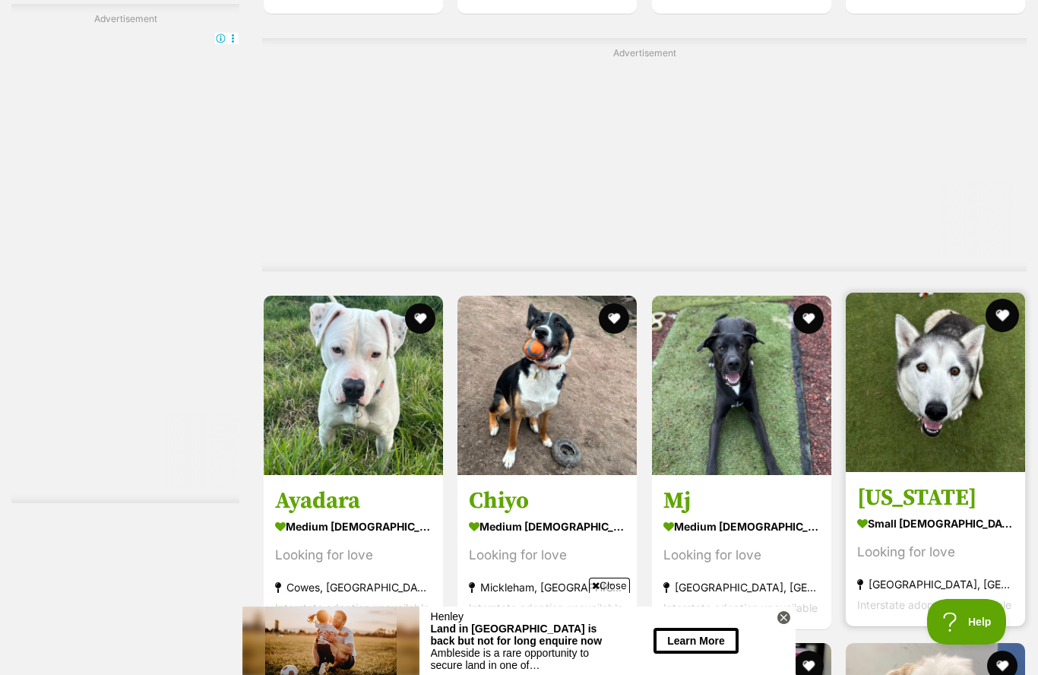
click at [1005, 315] on button "favourite" at bounding box center [1002, 315] width 33 height 33
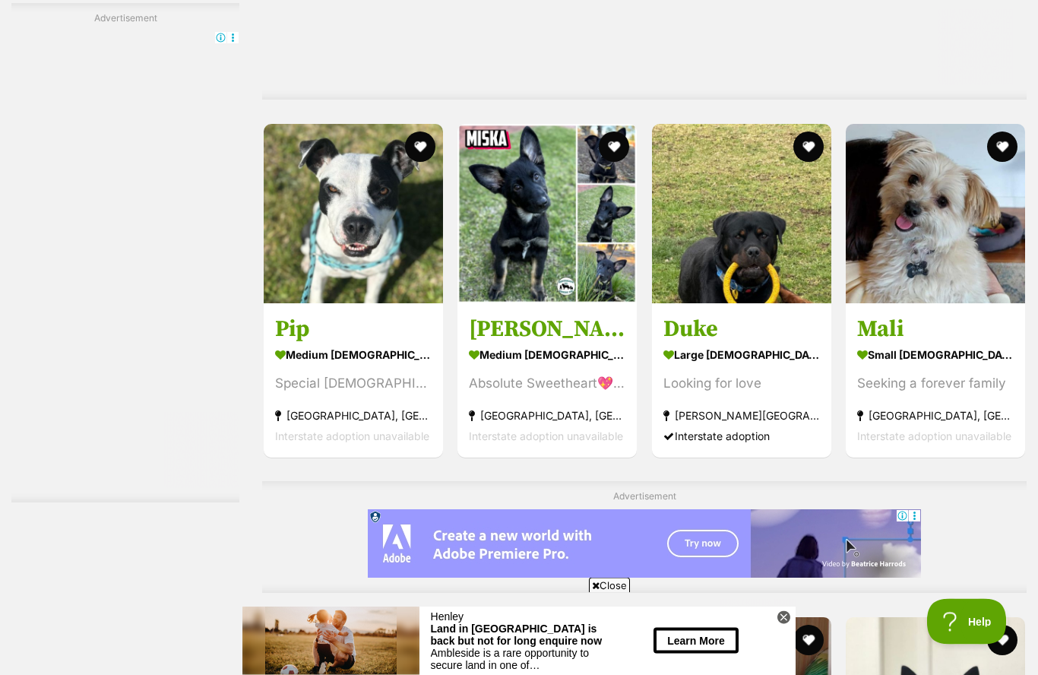
scroll to position [5831, 0]
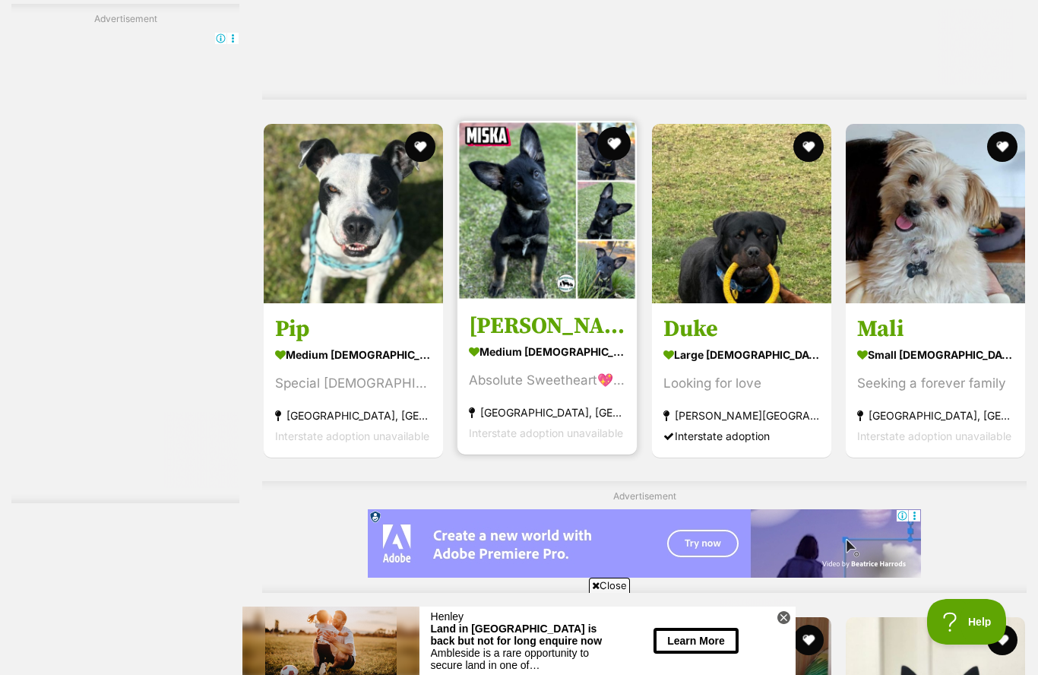
click at [618, 145] on button "favourite" at bounding box center [614, 143] width 33 height 33
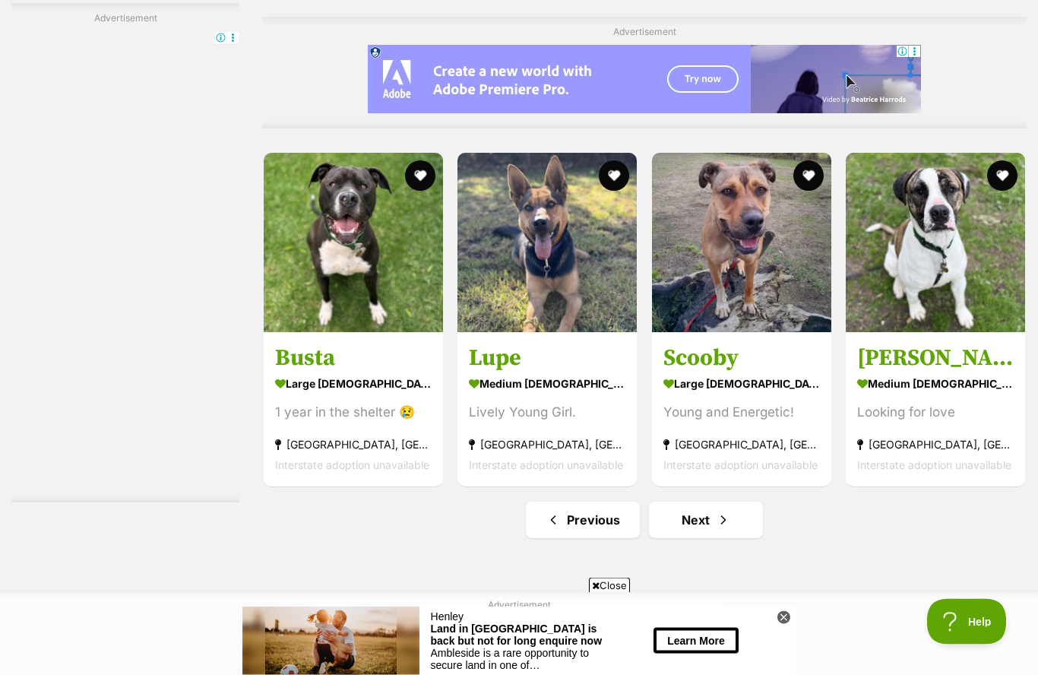
scroll to position [0, 0]
click at [738, 523] on link "Next" at bounding box center [706, 520] width 114 height 36
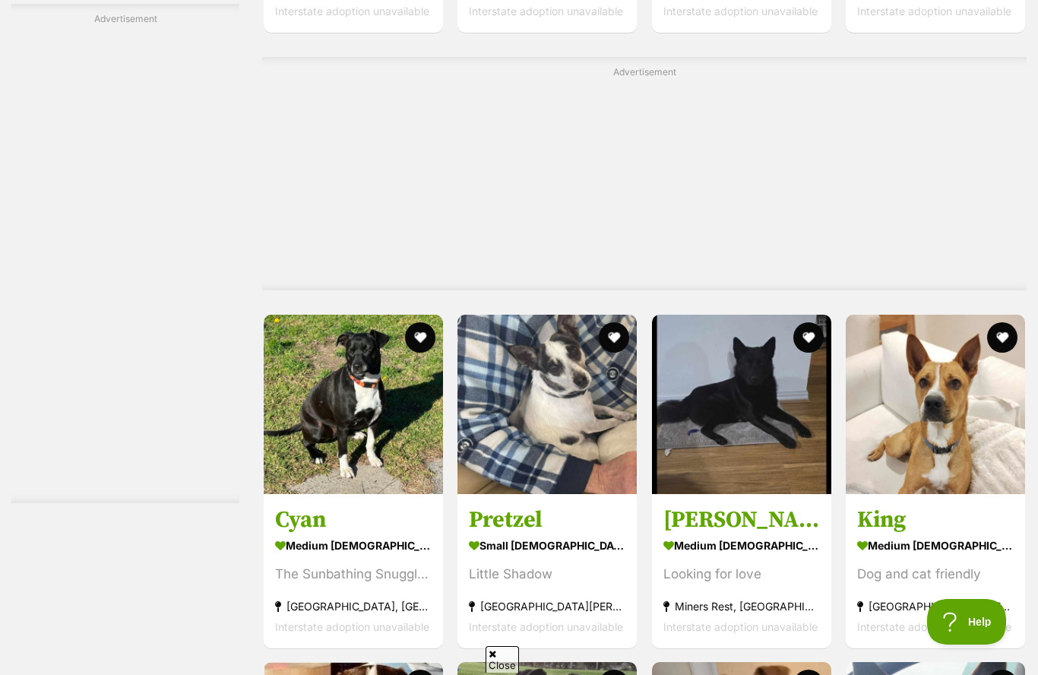
scroll to position [3323, 0]
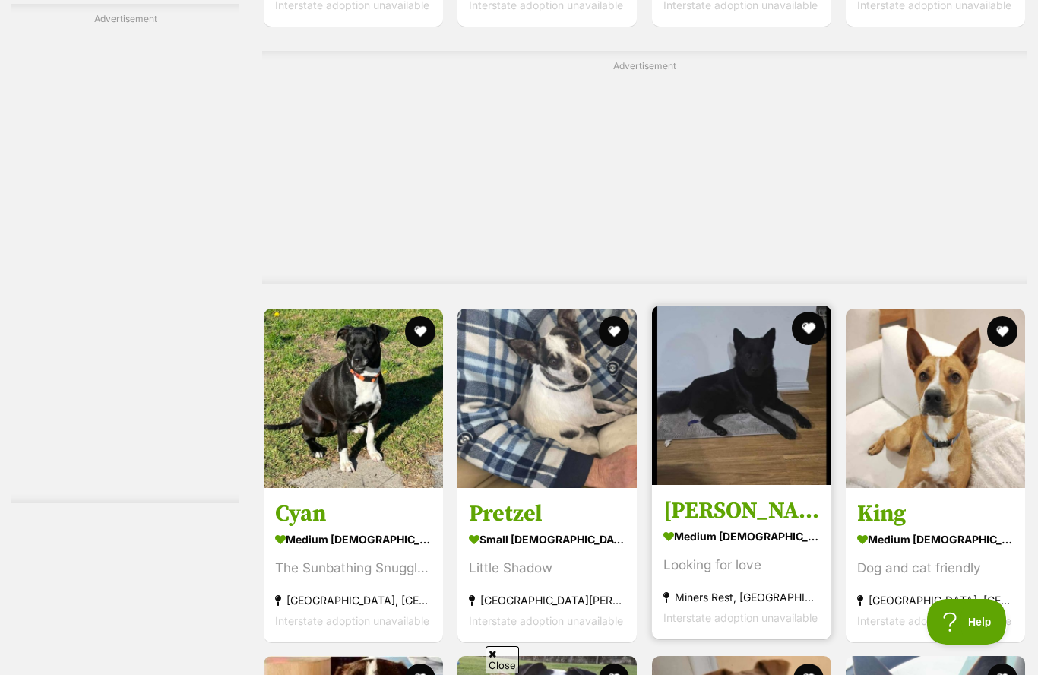
click at [814, 328] on button "favourite" at bounding box center [808, 328] width 33 height 33
click at [771, 443] on img at bounding box center [741, 395] width 179 height 179
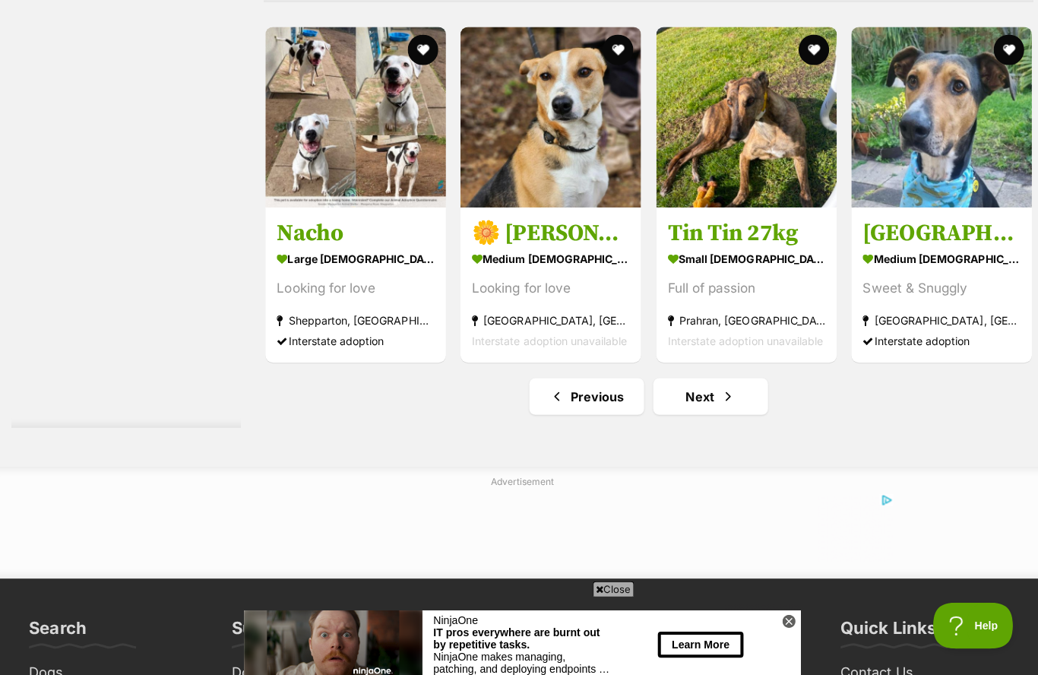
scroll to position [7259, 0]
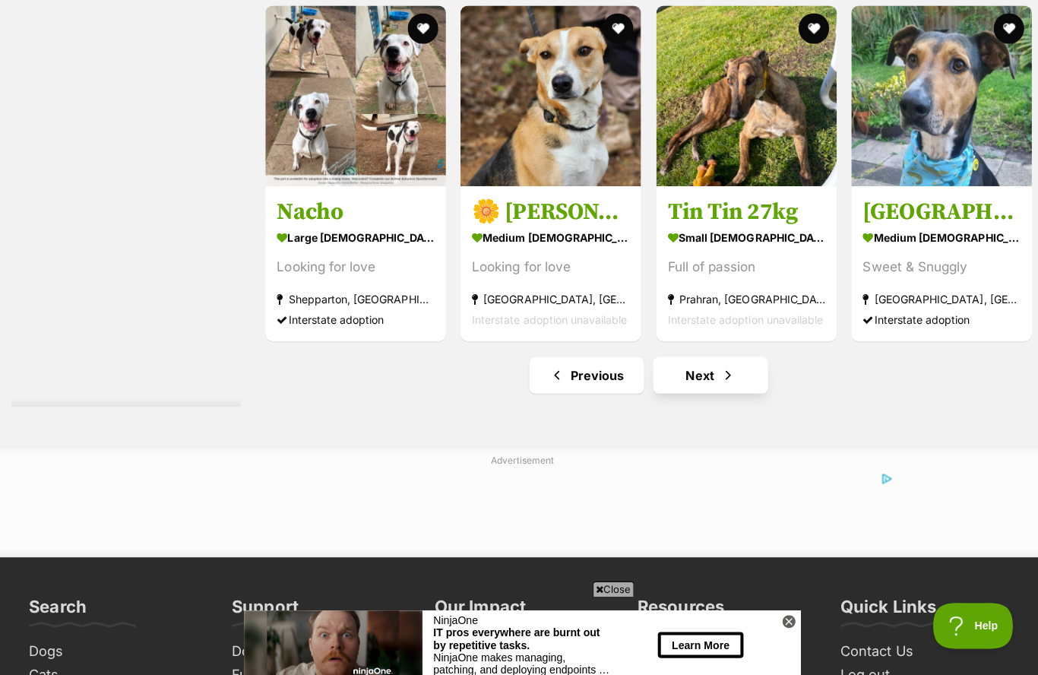
click at [729, 375] on span "Next page" at bounding box center [723, 372] width 15 height 18
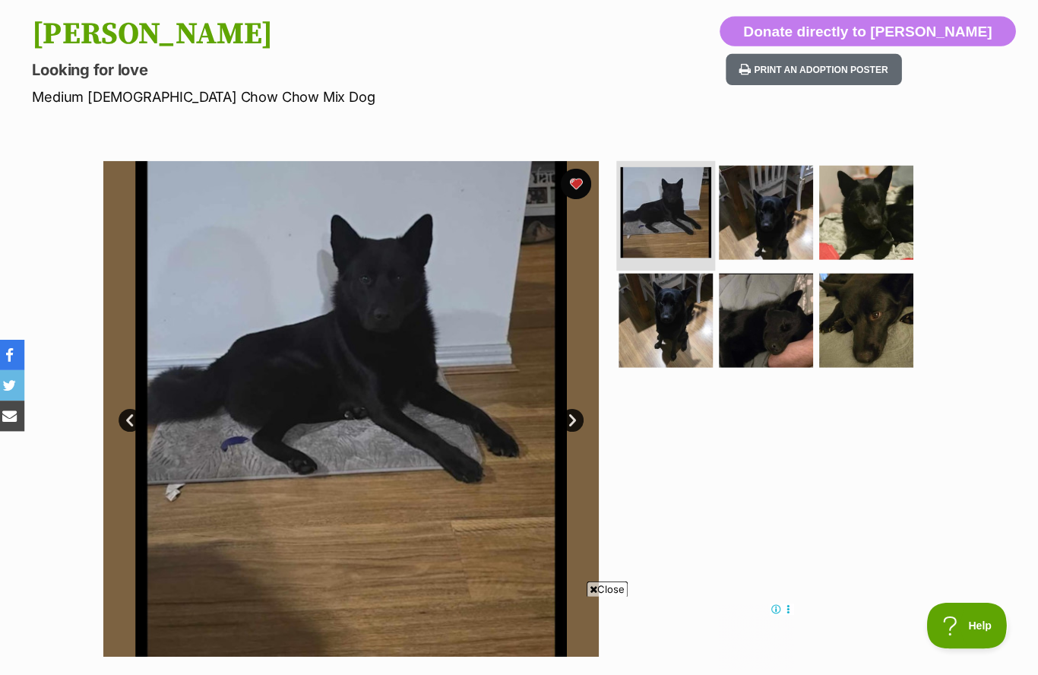
click at [666, 220] on img at bounding box center [667, 211] width 90 height 90
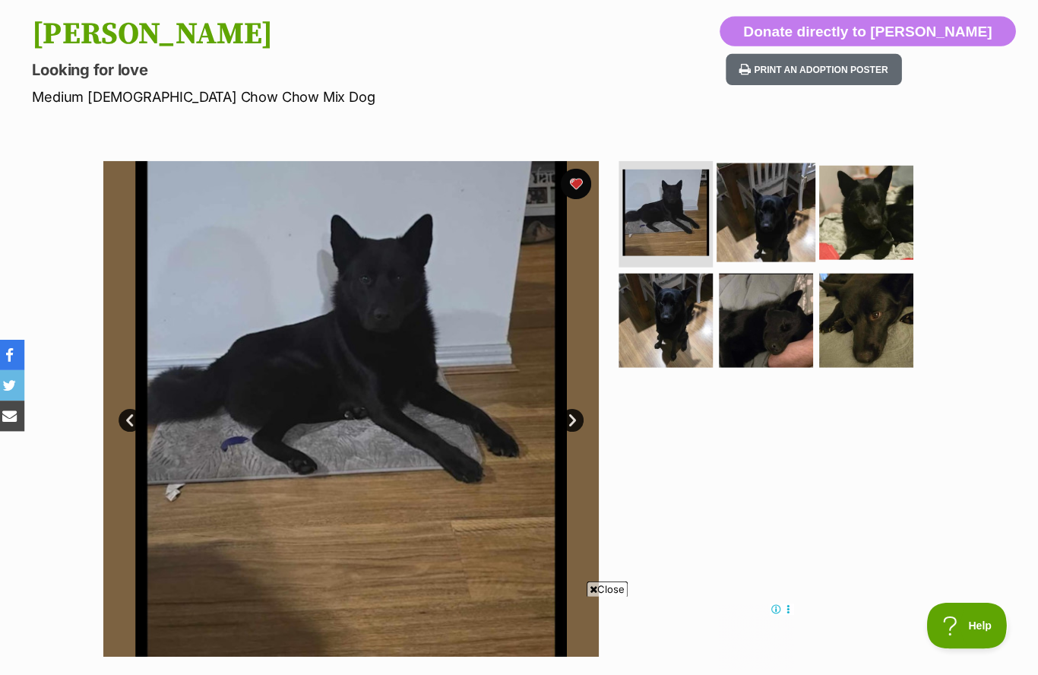
click at [761, 225] on img at bounding box center [767, 211] width 98 height 98
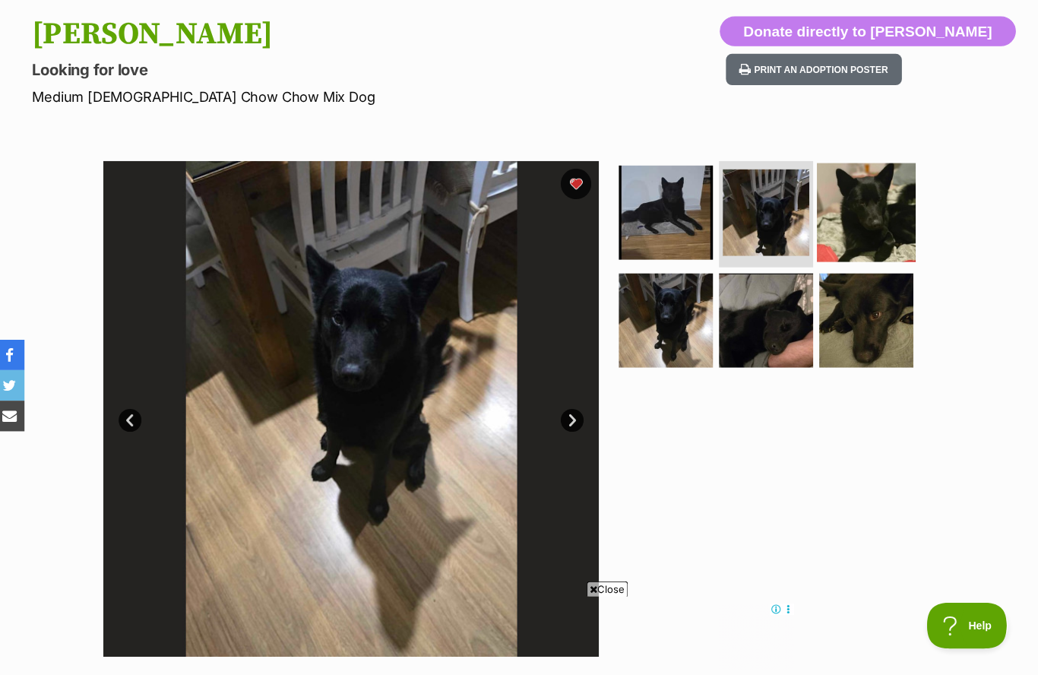
click at [874, 204] on img at bounding box center [867, 211] width 98 height 98
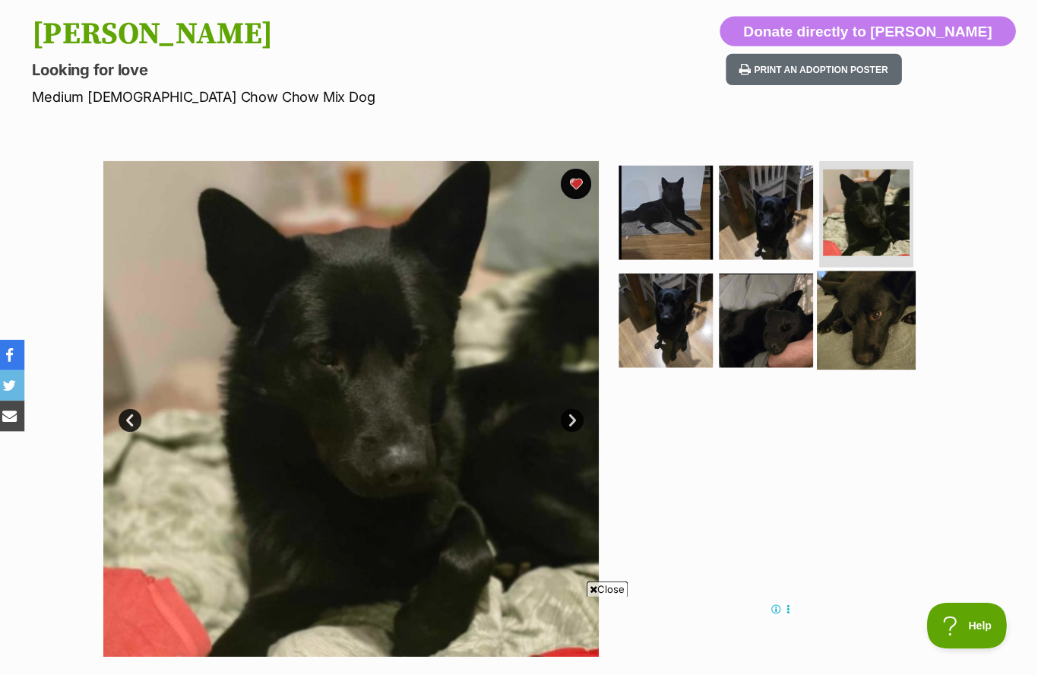
click at [874, 337] on img at bounding box center [867, 319] width 98 height 98
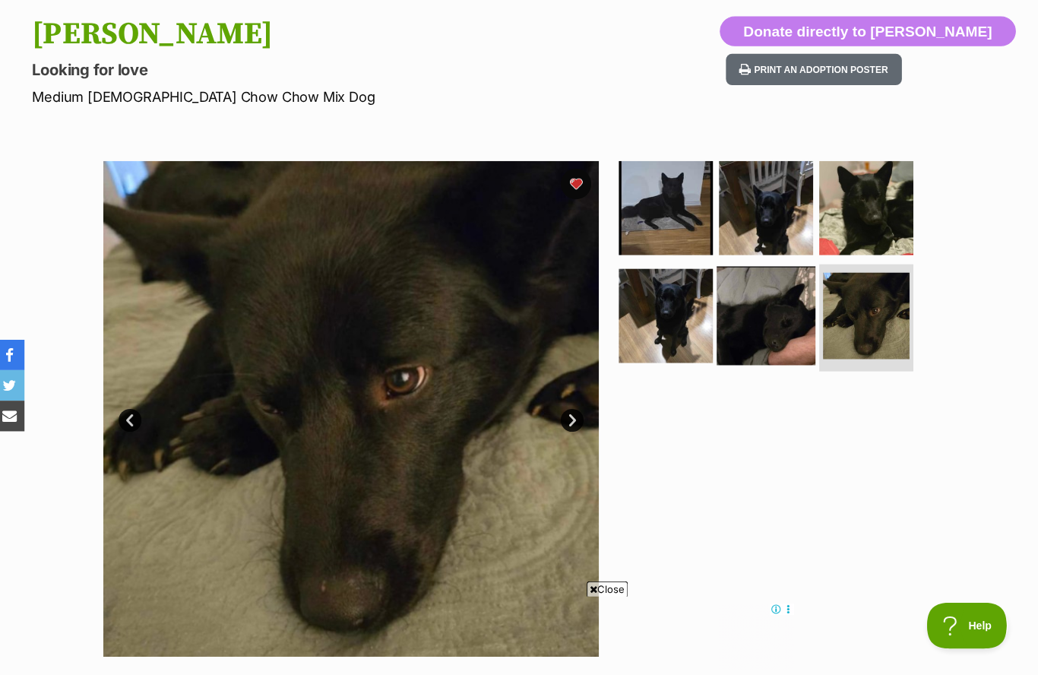
click at [774, 333] on img at bounding box center [767, 314] width 98 height 98
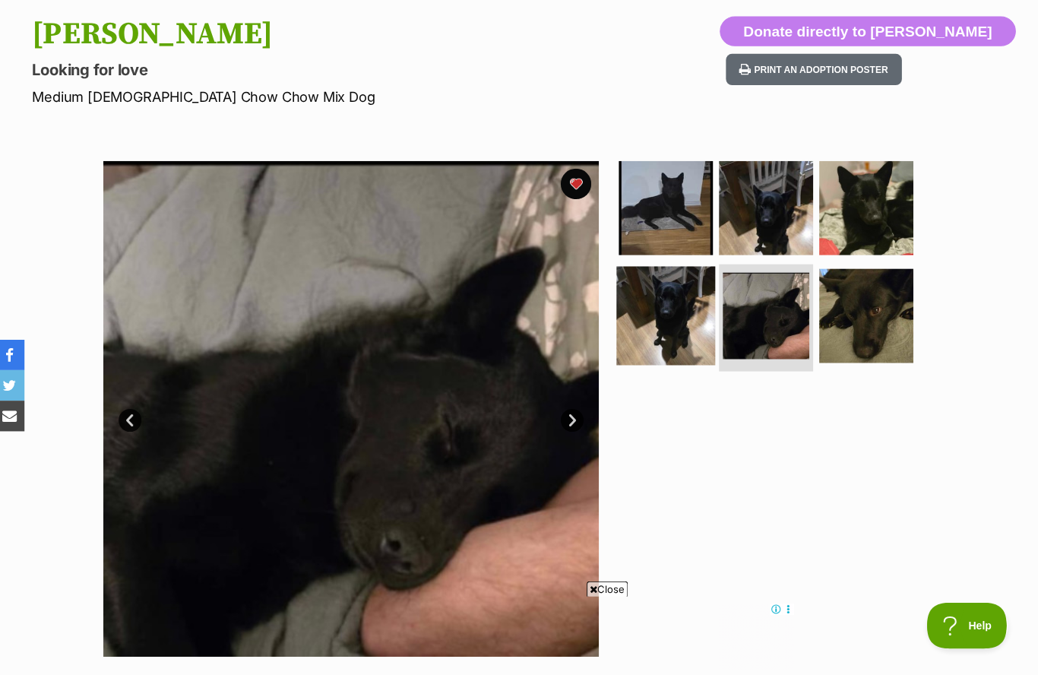
click at [672, 318] on img at bounding box center [668, 314] width 98 height 98
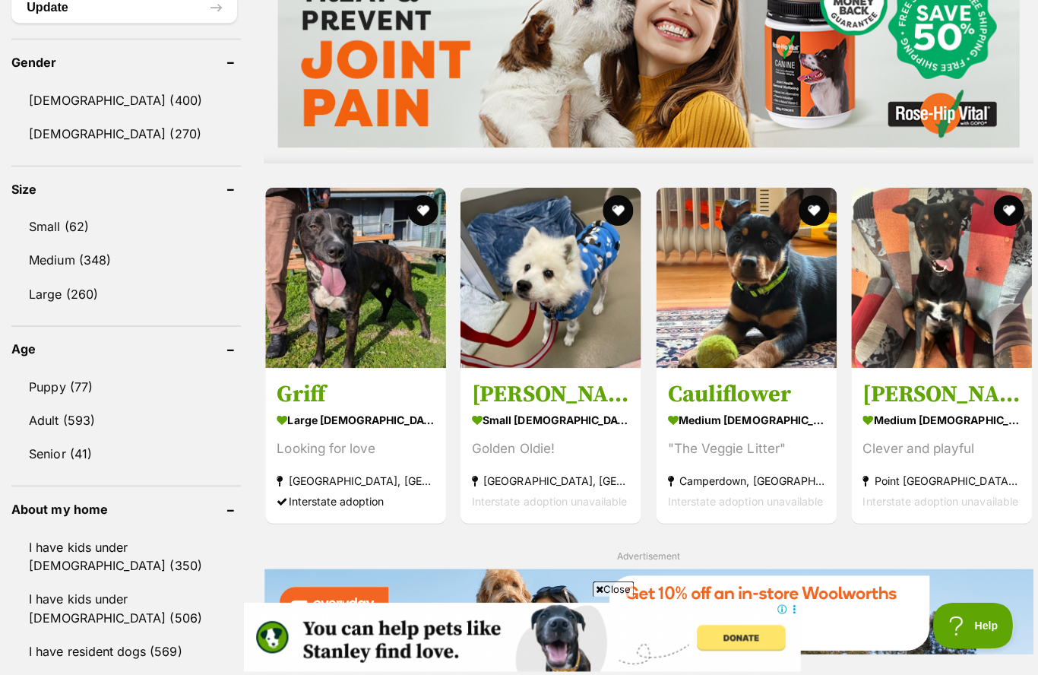
scroll to position [1274, 0]
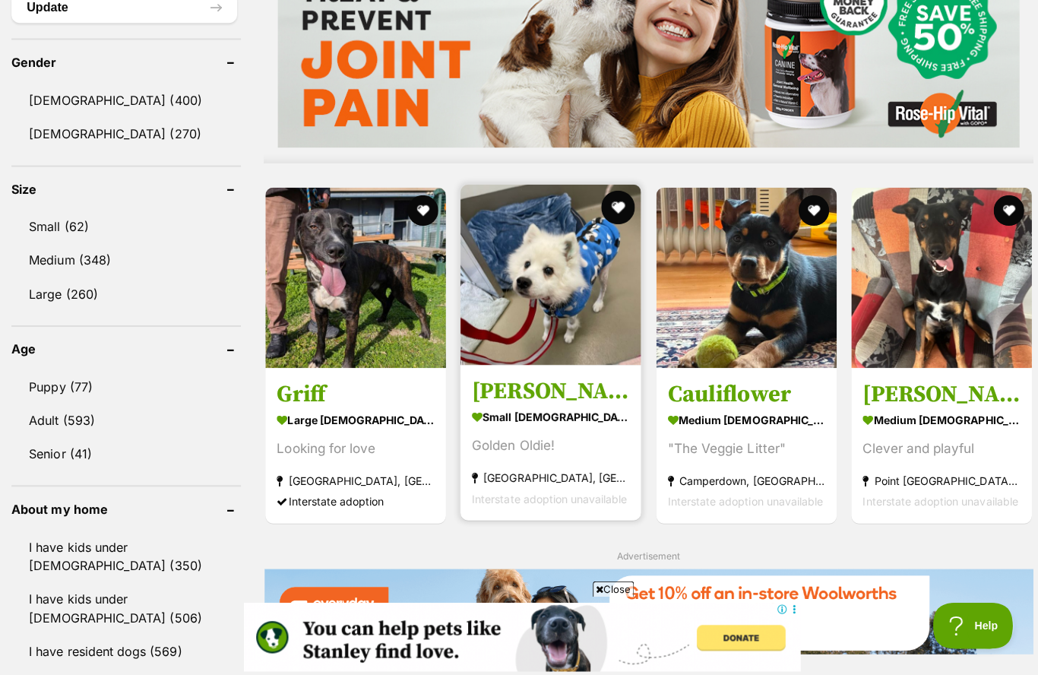
click at [623, 204] on button "favourite" at bounding box center [614, 205] width 33 height 33
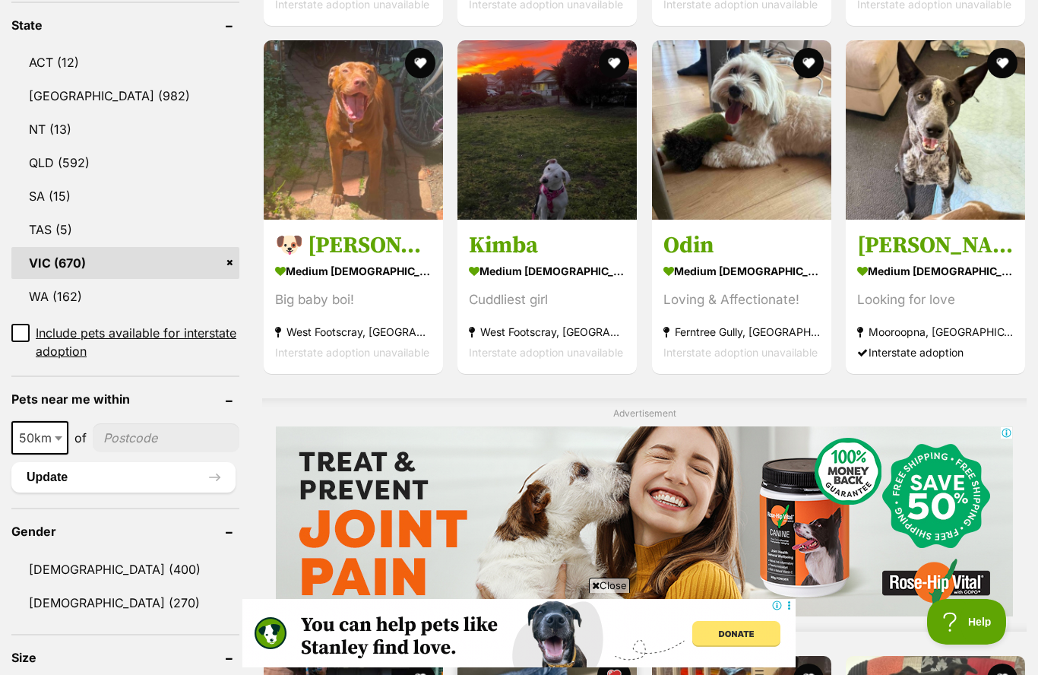
scroll to position [818, 0]
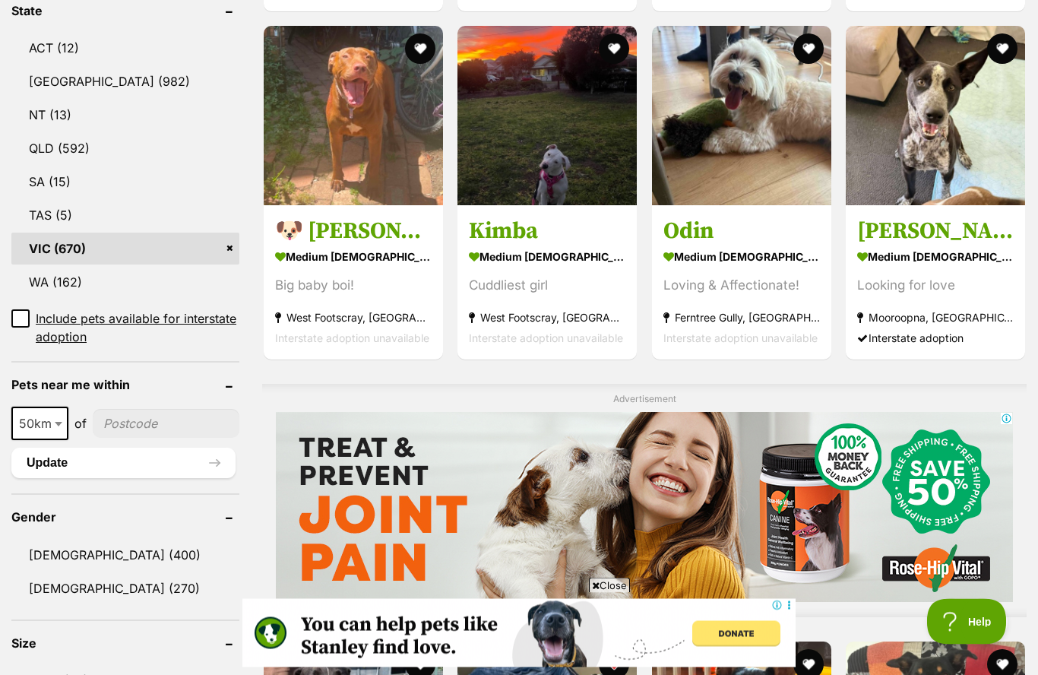
click at [57, 423] on b at bounding box center [59, 425] width 8 height 5
select select "250"
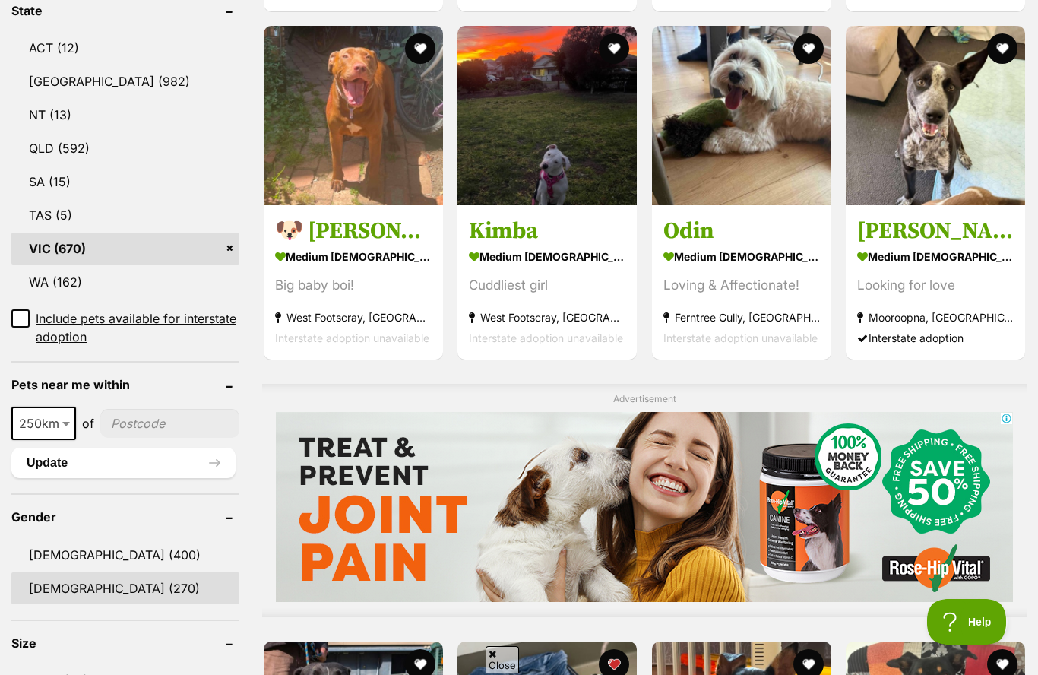
click at [48, 581] on link "[DEMOGRAPHIC_DATA] (270)" at bounding box center [125, 588] width 228 height 32
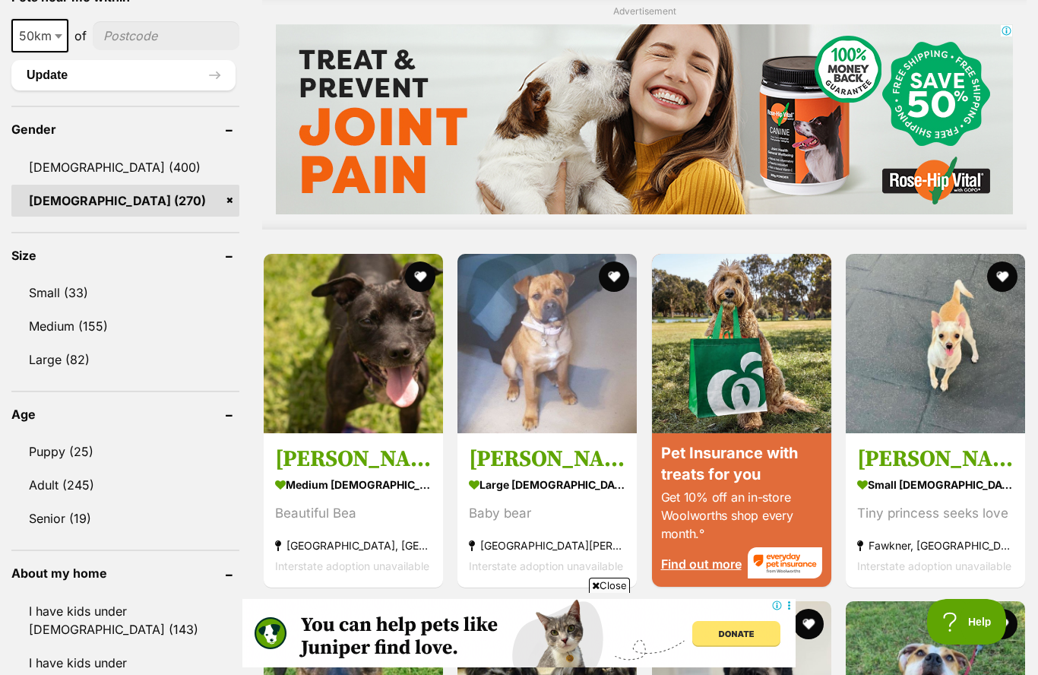
click at [59, 37] on b at bounding box center [59, 36] width 8 height 5
select select "100"
click at [49, 290] on link "Small (33)" at bounding box center [125, 293] width 228 height 32
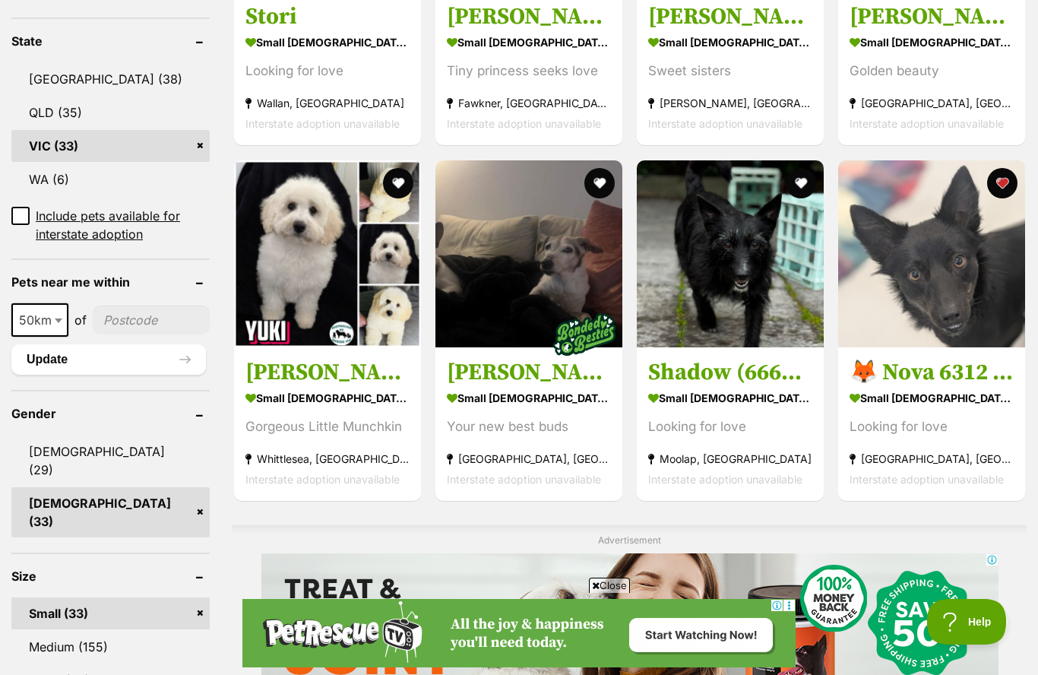
click at [60, 337] on span at bounding box center [59, 319] width 15 height 33
select select "100"
click at [36, 375] on button "Update" at bounding box center [108, 359] width 195 height 30
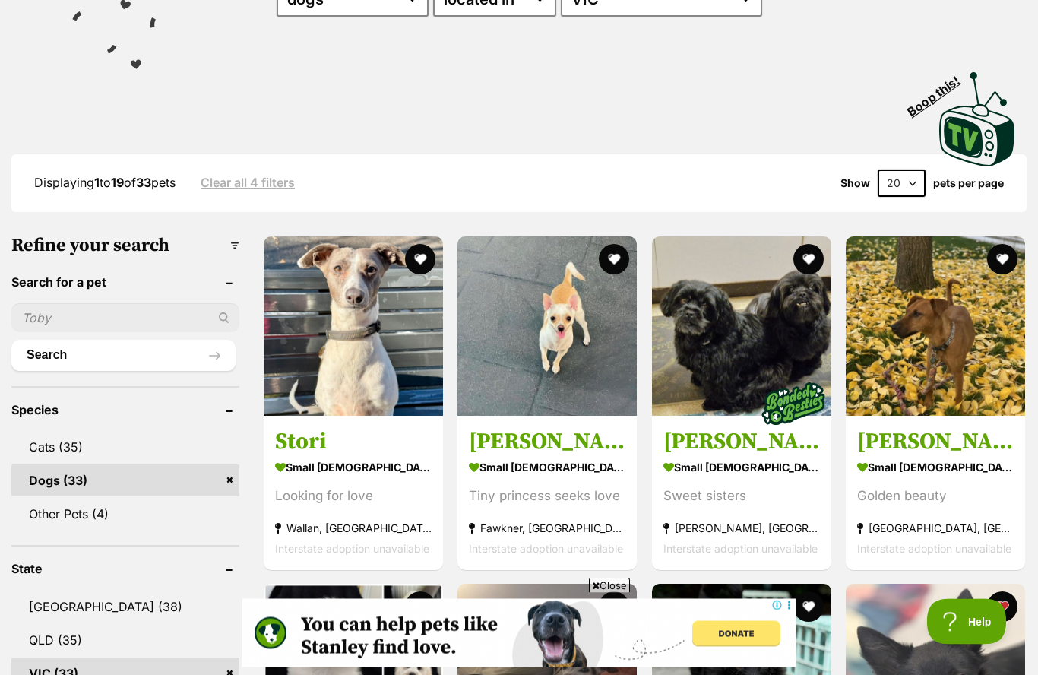
scroll to position [260, 0]
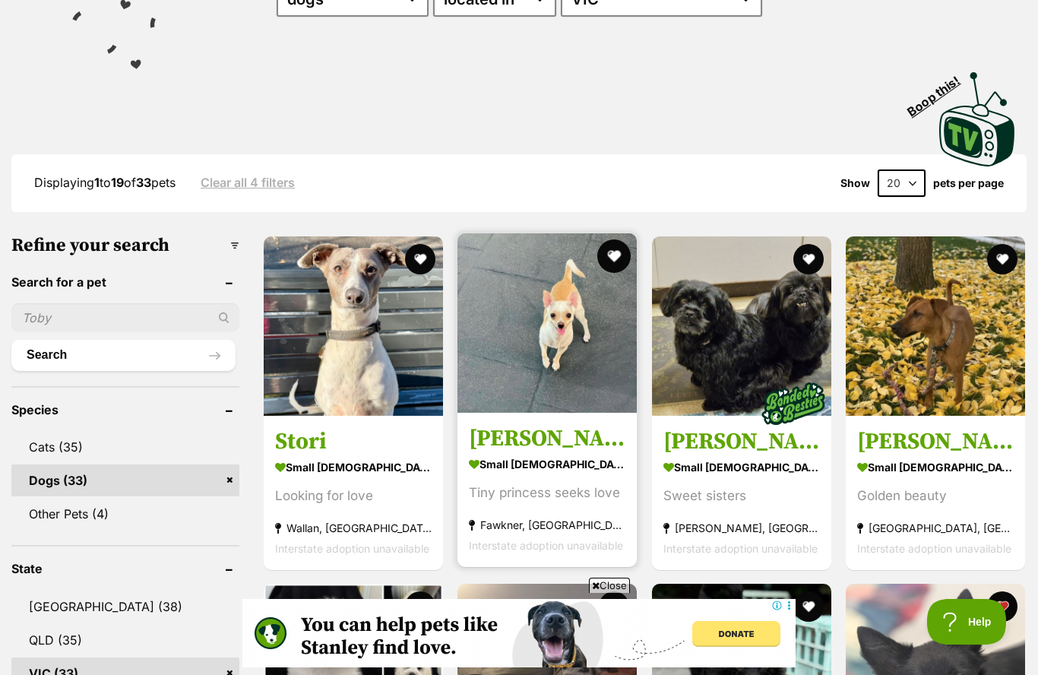
click at [616, 261] on button "favourite" at bounding box center [614, 255] width 33 height 33
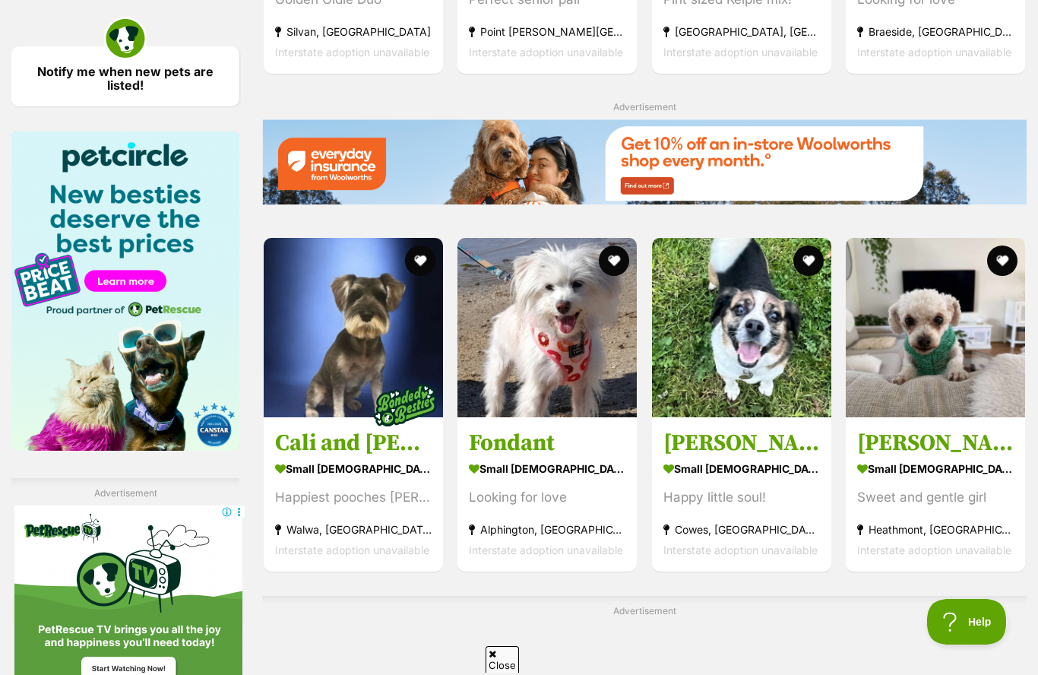
scroll to position [0, 0]
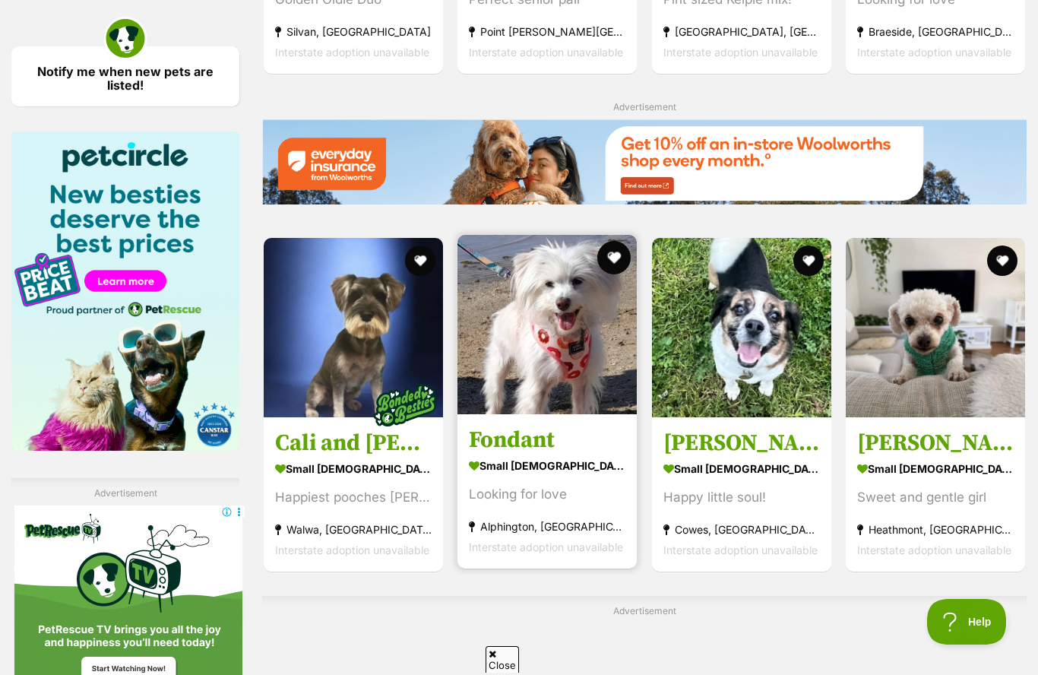
click at [613, 274] on button "favourite" at bounding box center [614, 257] width 33 height 33
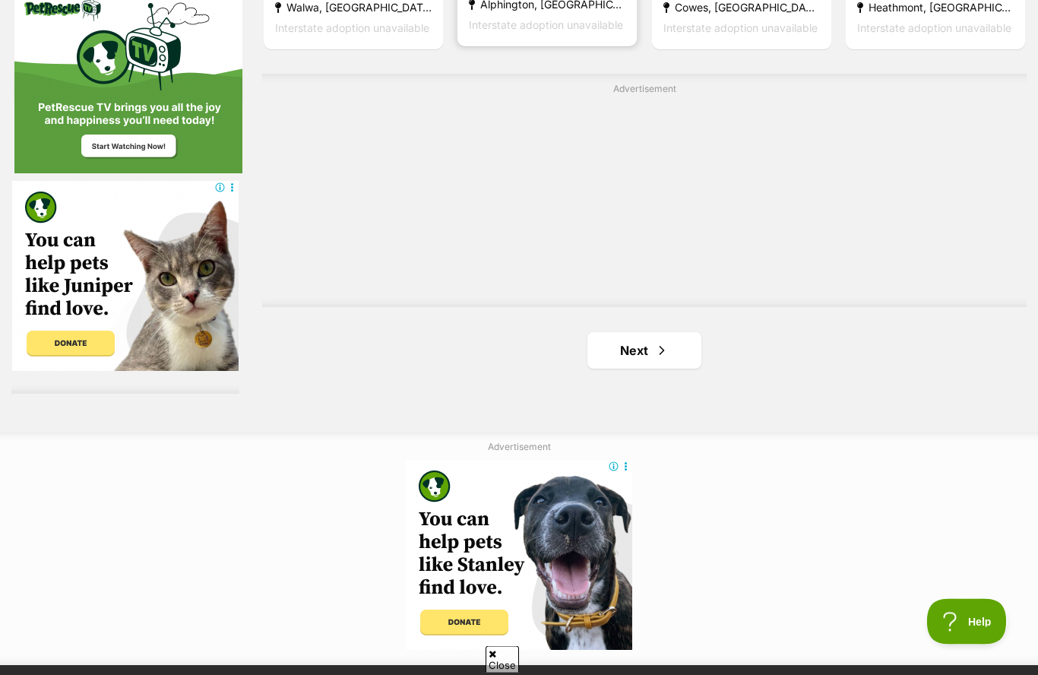
scroll to position [2602, 0]
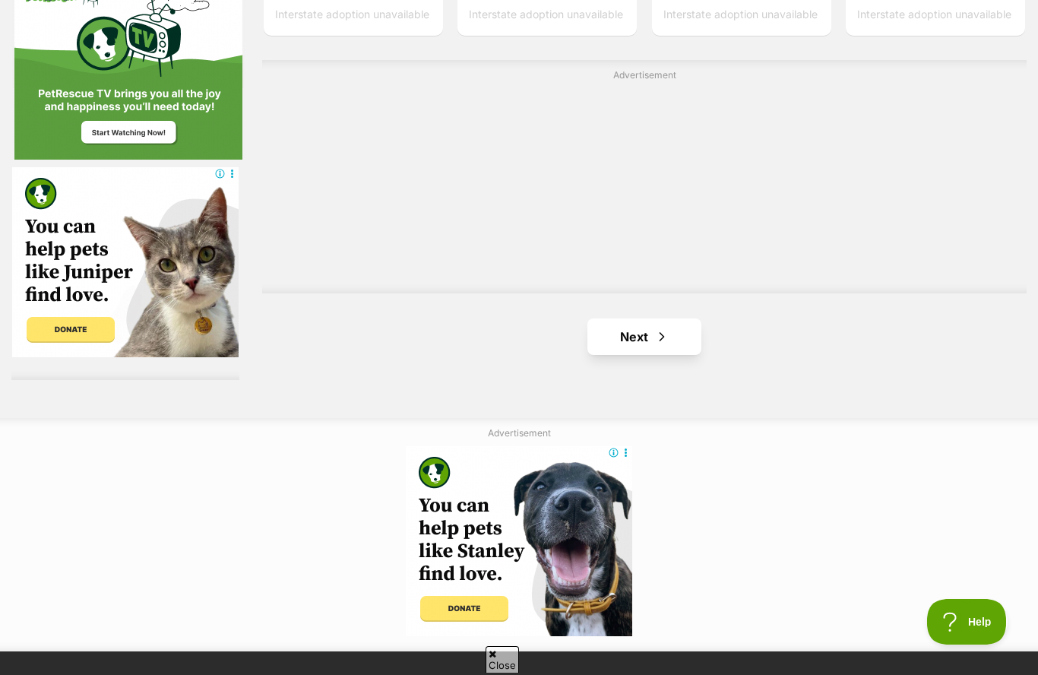
click at [684, 338] on link "Next" at bounding box center [644, 336] width 114 height 36
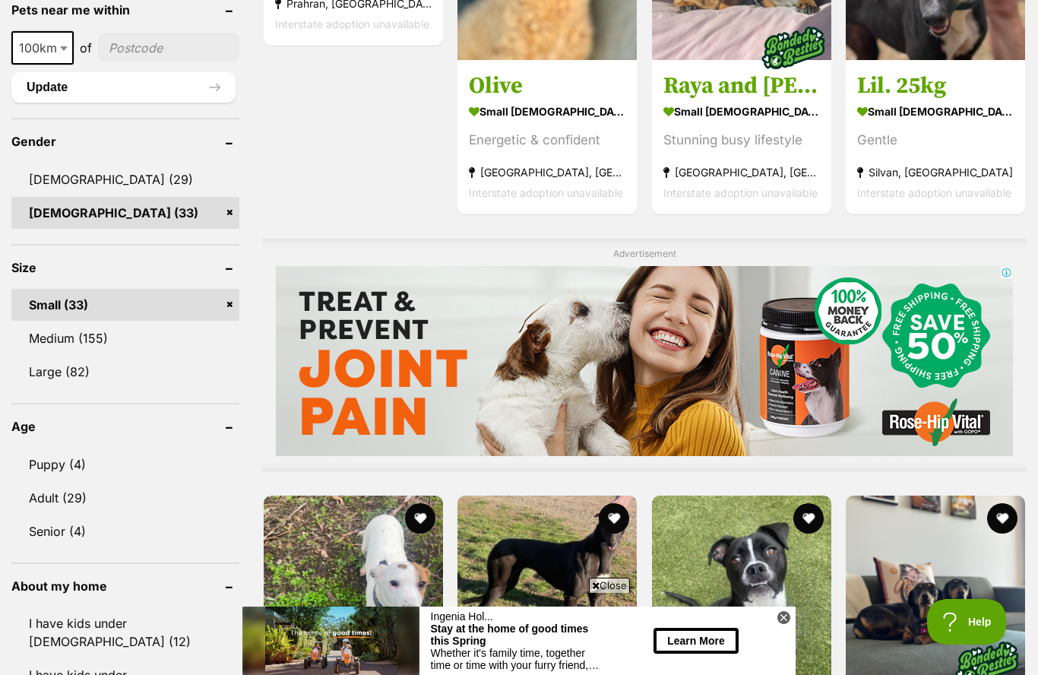
scroll to position [1064, 0]
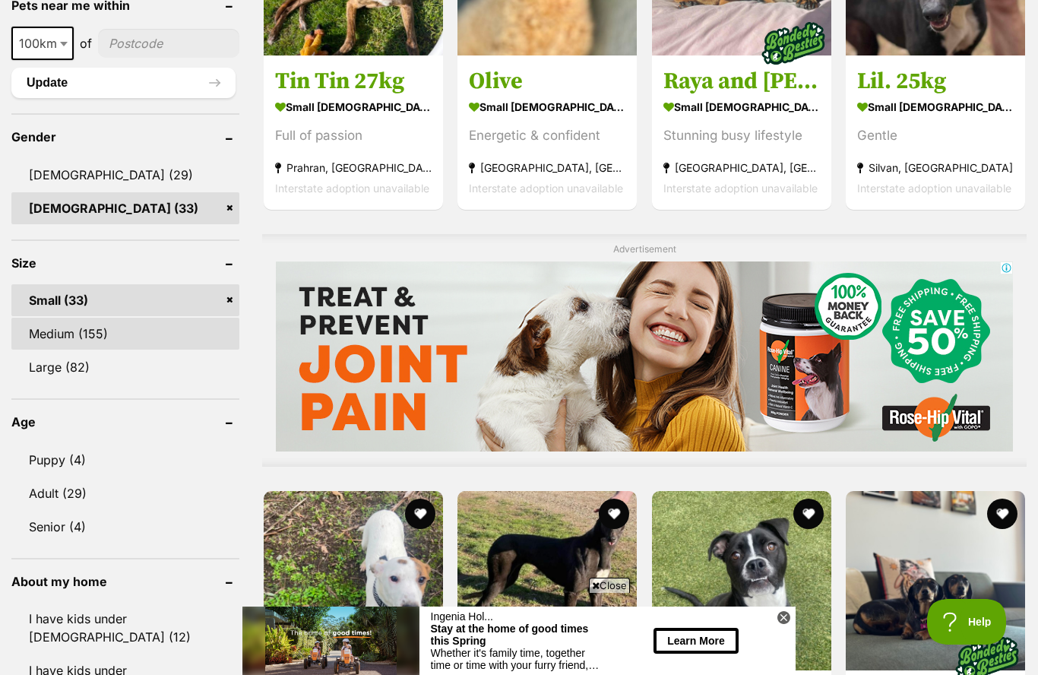
click at [59, 336] on link "Medium (155)" at bounding box center [125, 334] width 228 height 32
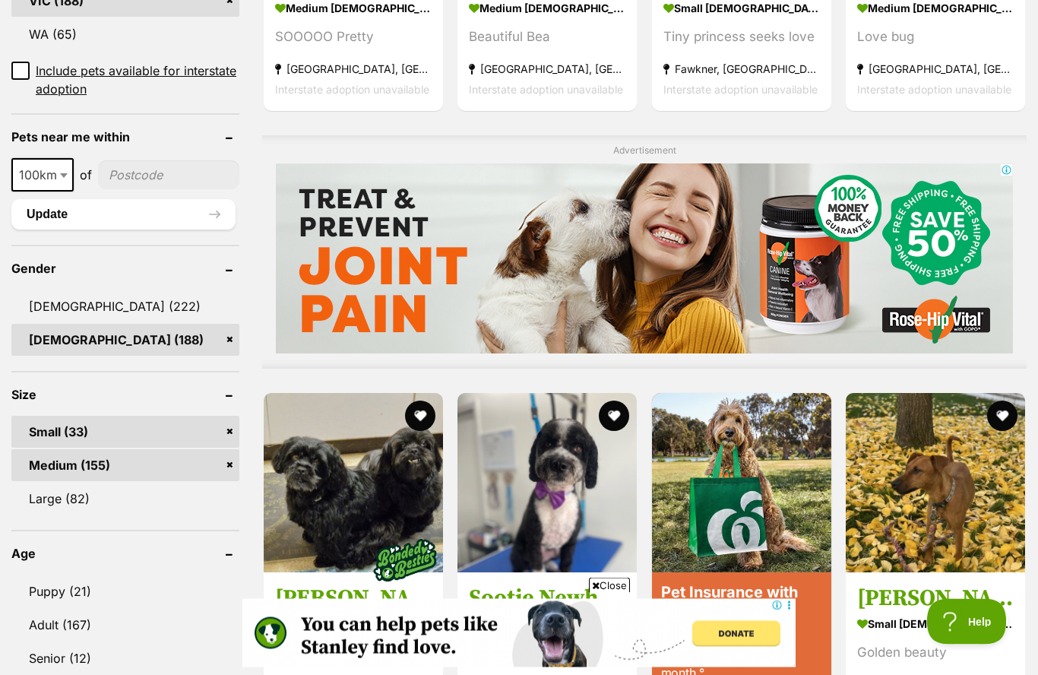
scroll to position [1074, 0]
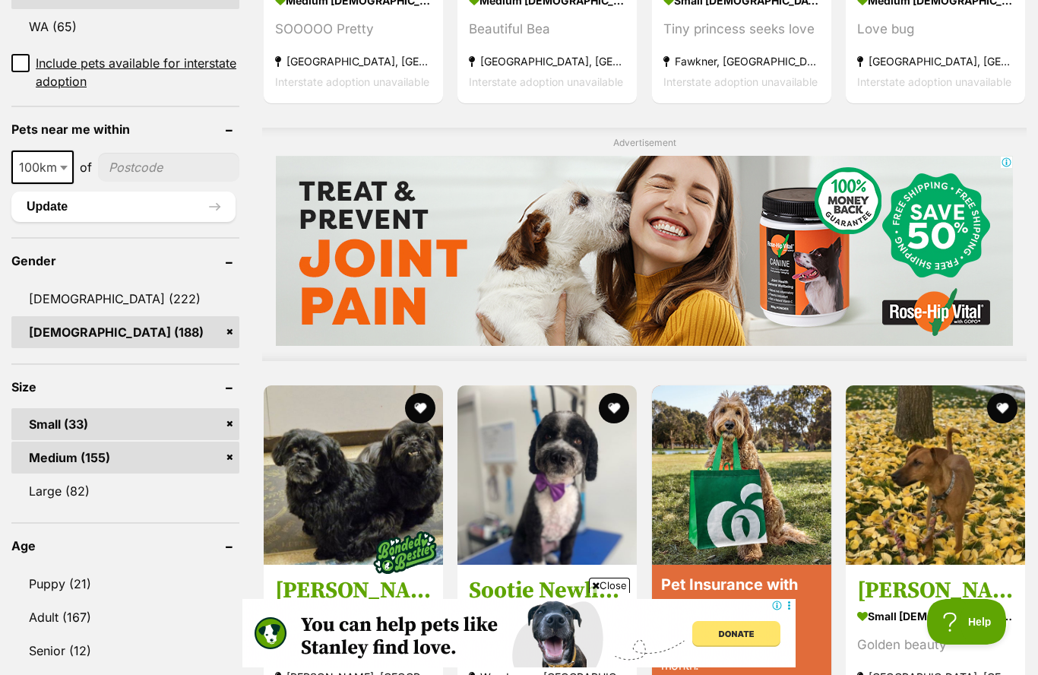
click at [229, 423] on link "Small (33)" at bounding box center [125, 424] width 228 height 32
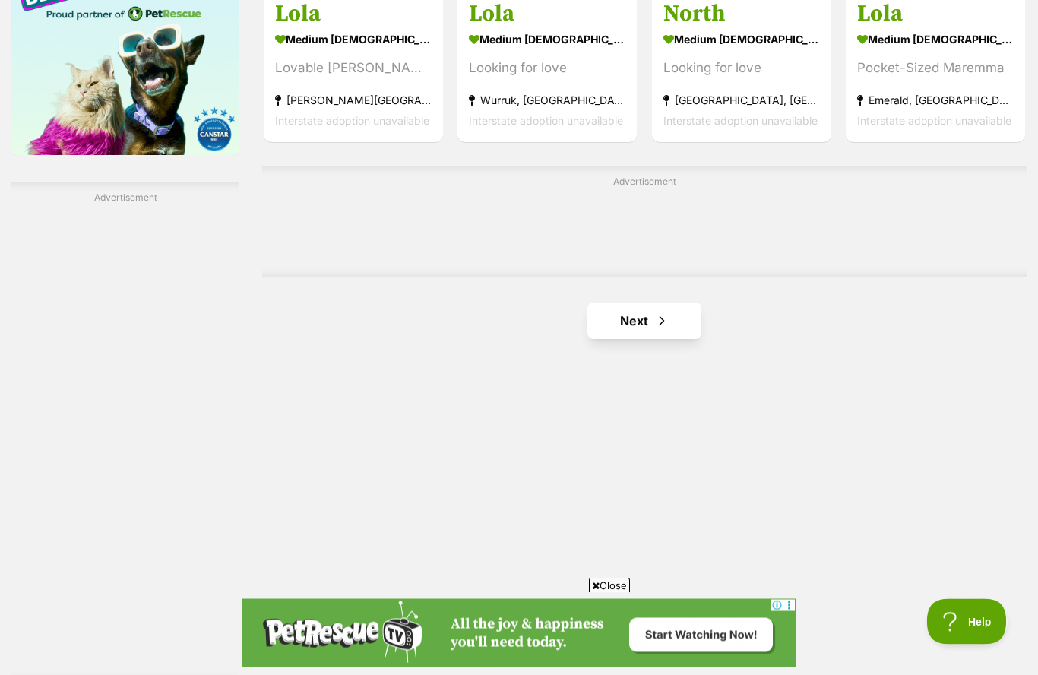
scroll to position [2496, 0]
click at [686, 325] on link "Next" at bounding box center [644, 320] width 114 height 36
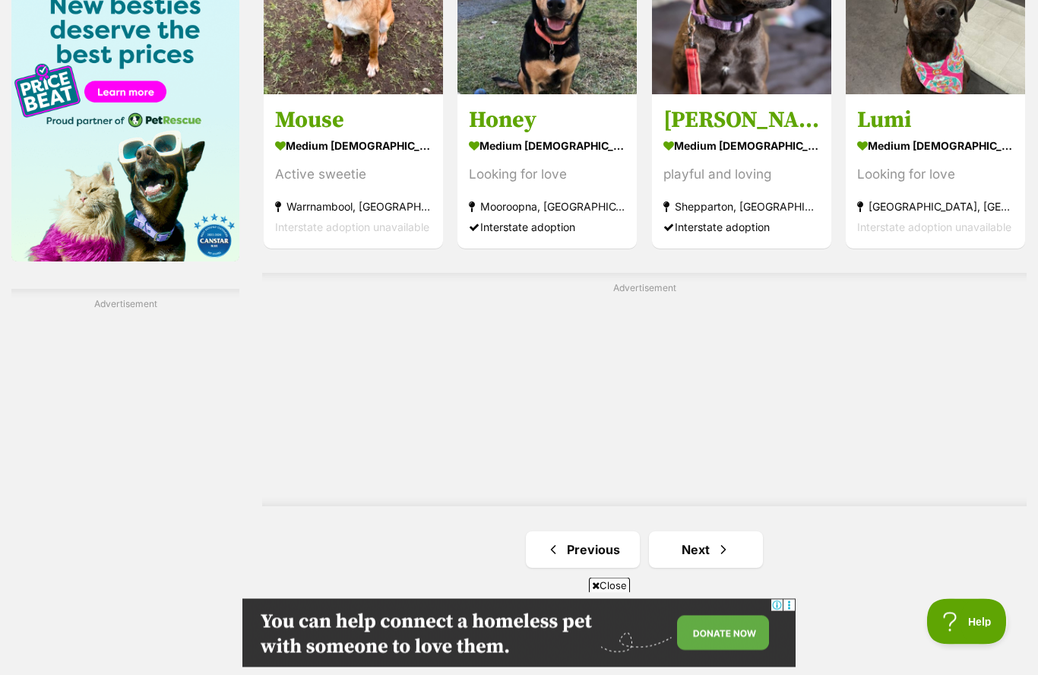
scroll to position [2389, 0]
click at [757, 555] on link "Next" at bounding box center [706, 549] width 114 height 36
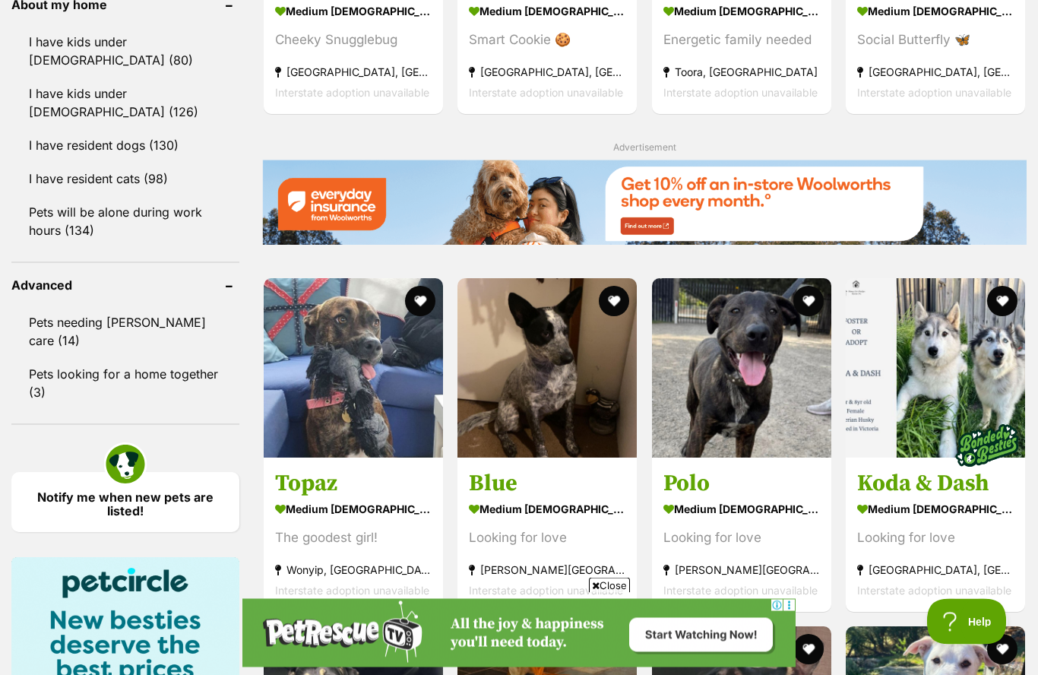
scroll to position [1775, 0]
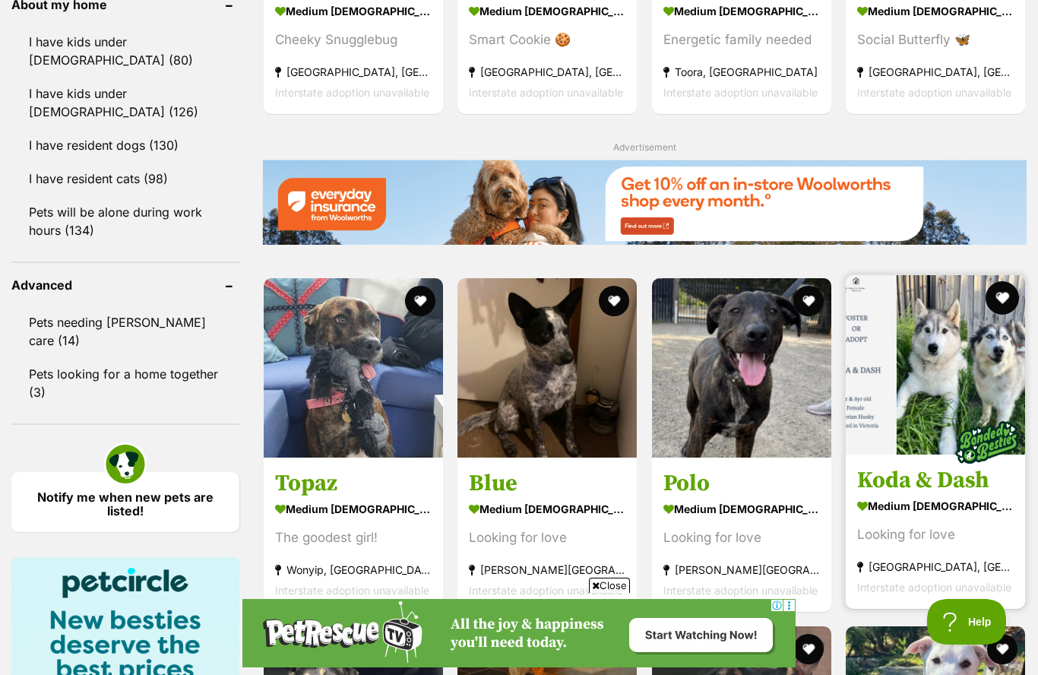
click at [1005, 307] on button "favourite" at bounding box center [1002, 297] width 33 height 33
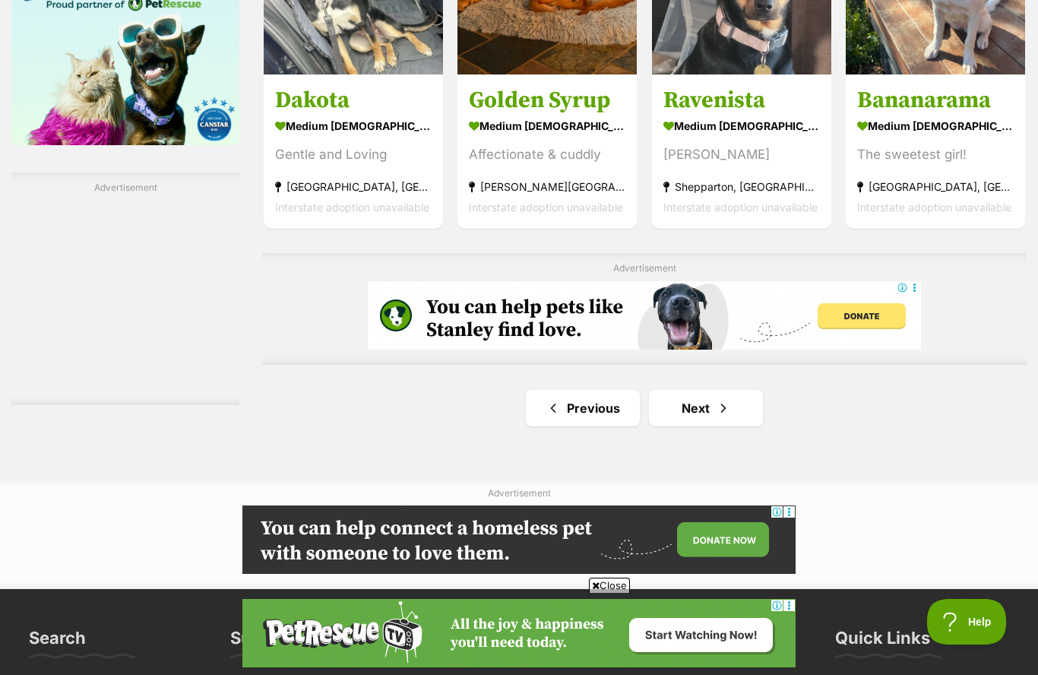
scroll to position [2632, 0]
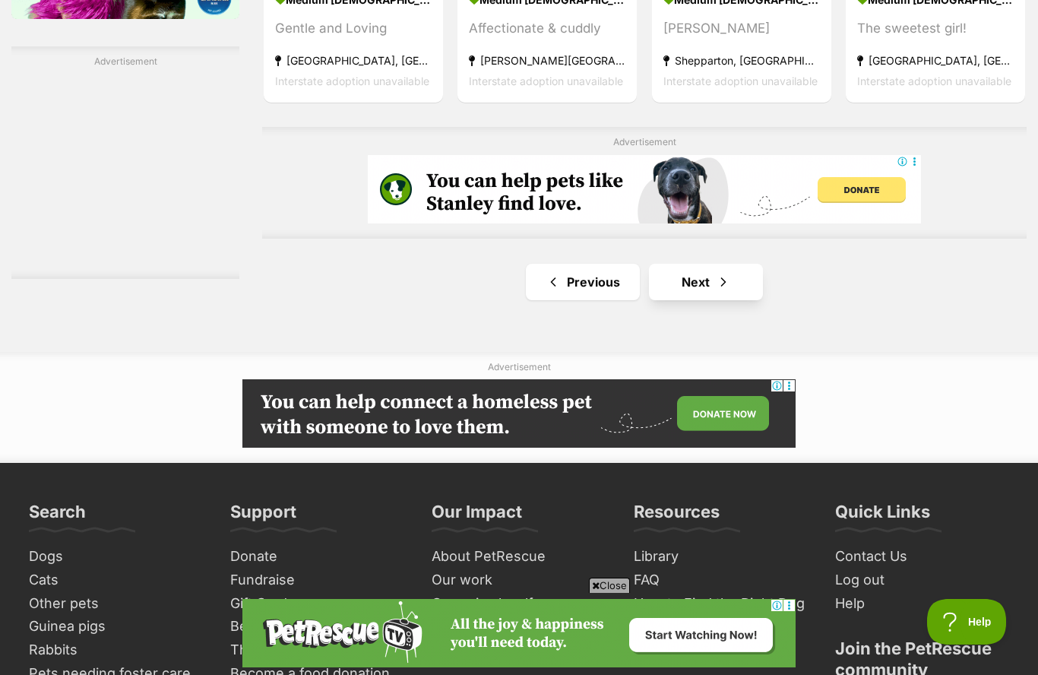
click at [726, 287] on span "Next page" at bounding box center [723, 282] width 15 height 18
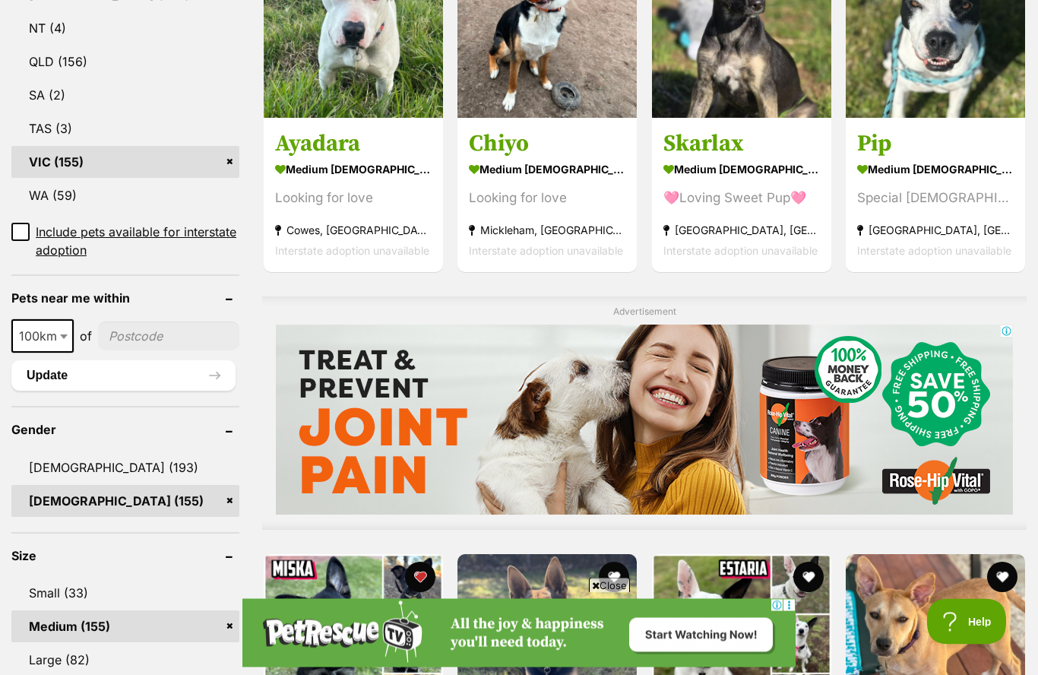
scroll to position [971, 0]
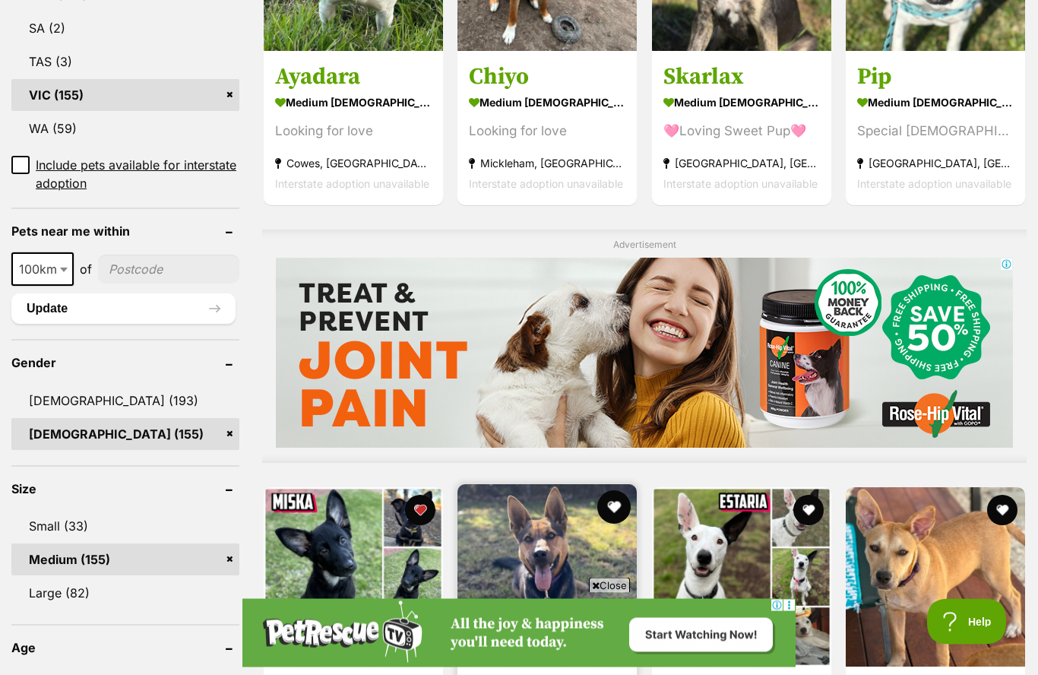
click at [619, 509] on button "favourite" at bounding box center [614, 507] width 33 height 33
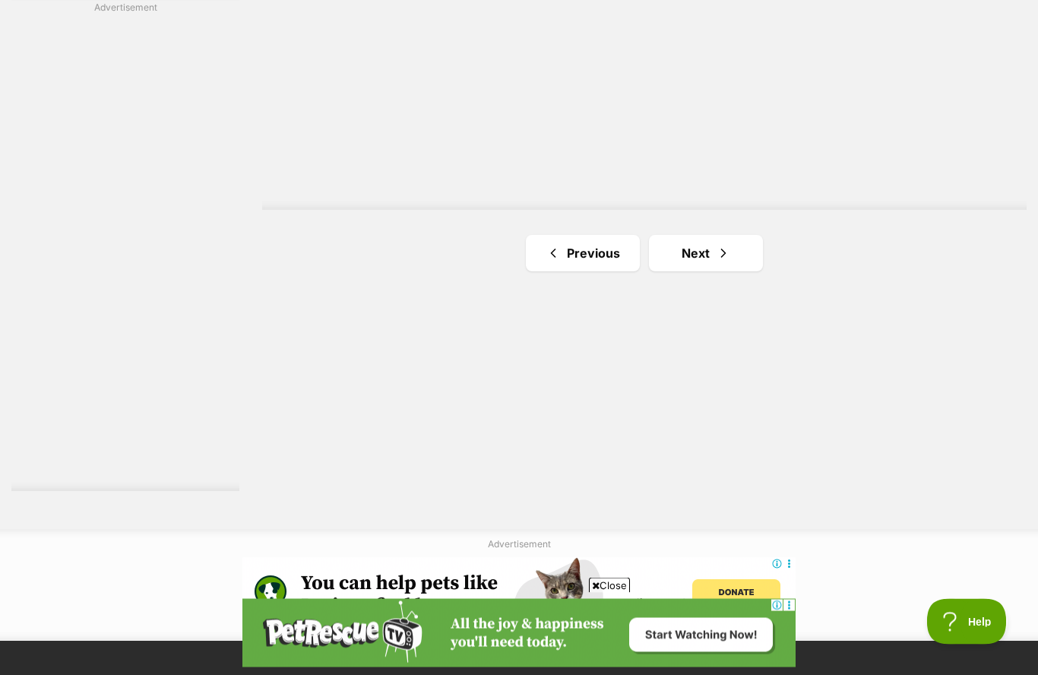
scroll to position [2686, 0]
click at [742, 251] on link "Next" at bounding box center [706, 253] width 114 height 36
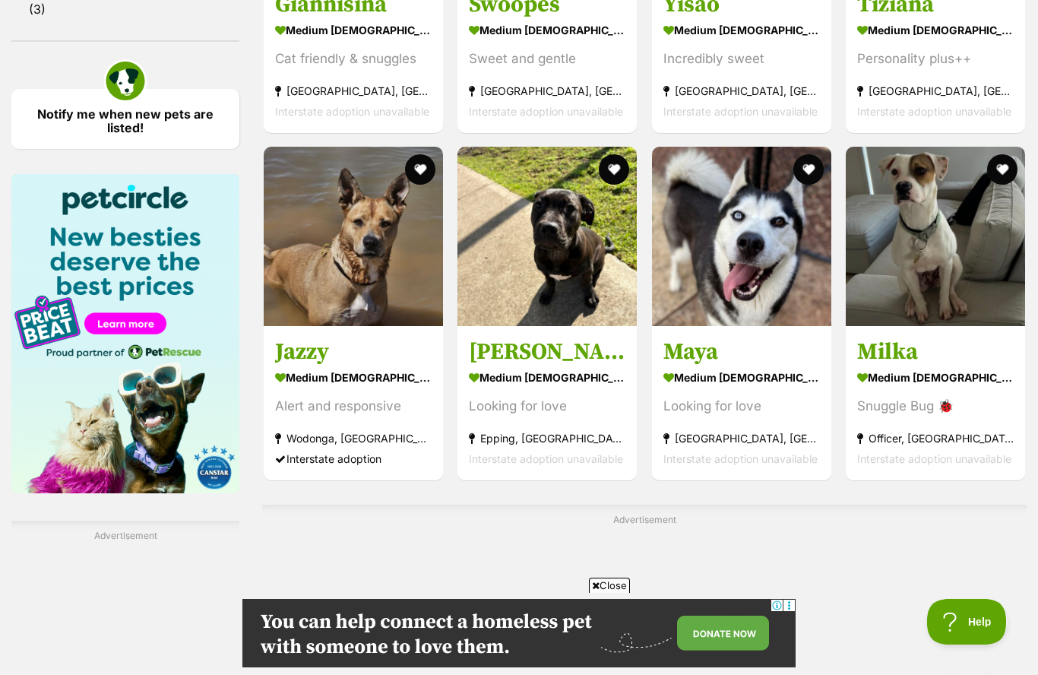
scroll to position [2177, 0]
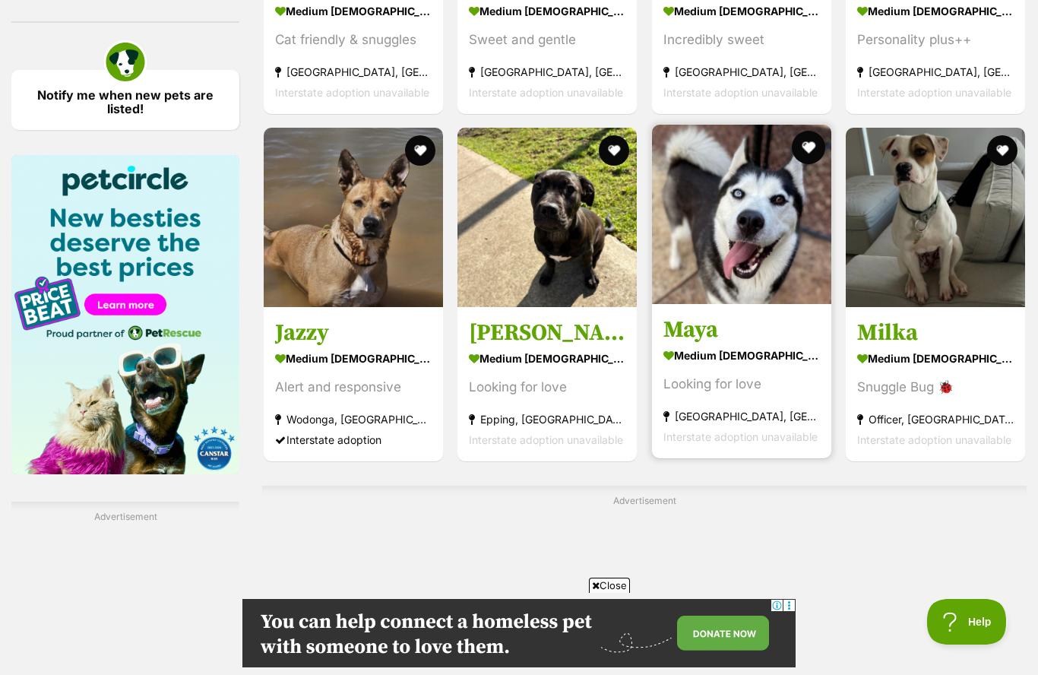
click at [812, 162] on button "favourite" at bounding box center [808, 147] width 33 height 33
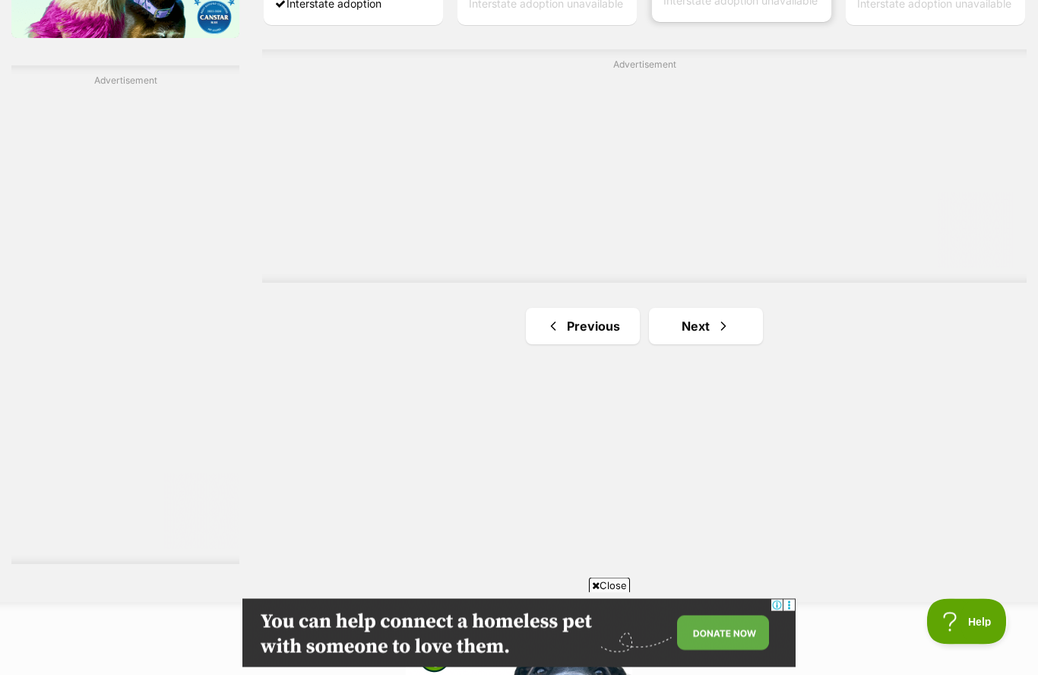
scroll to position [2598, 0]
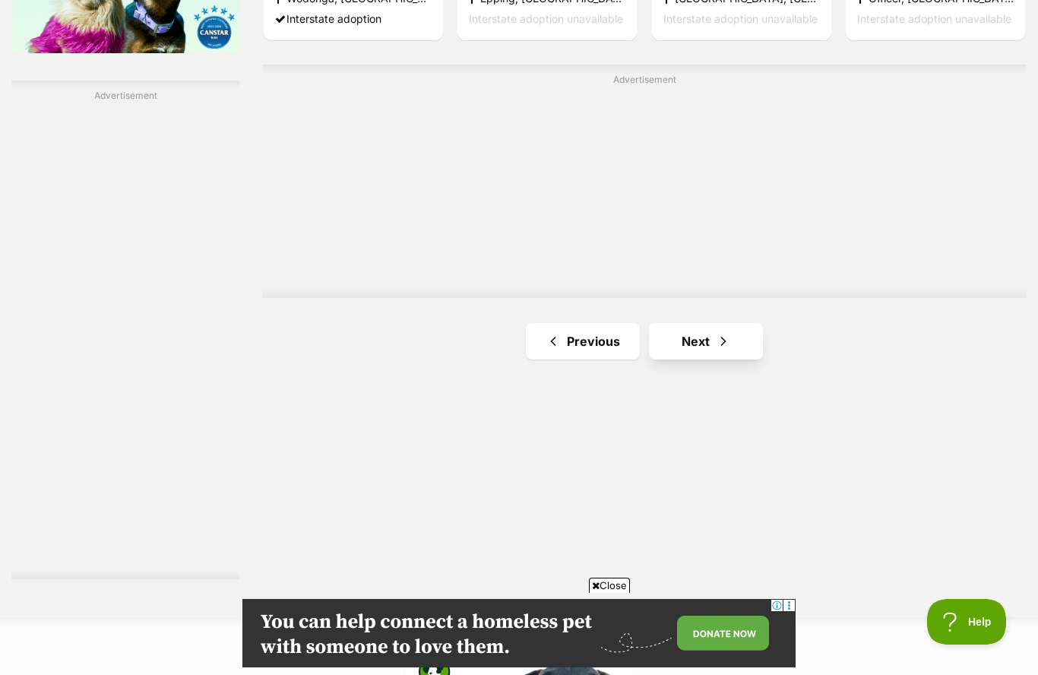
click at [738, 346] on link "Next" at bounding box center [706, 341] width 114 height 36
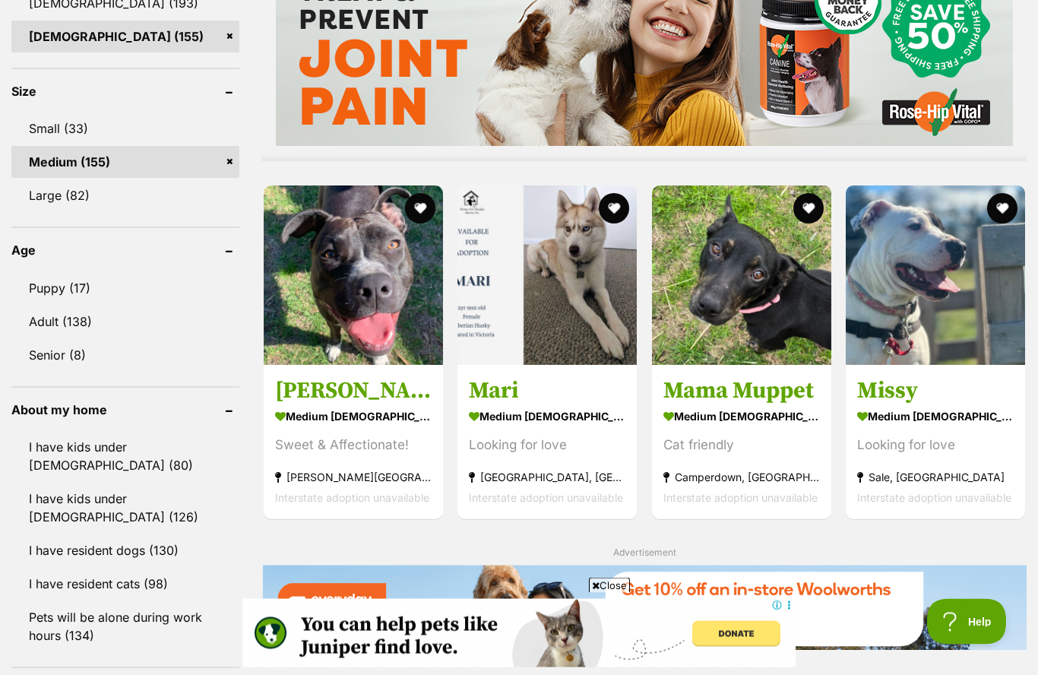
scroll to position [1395, 0]
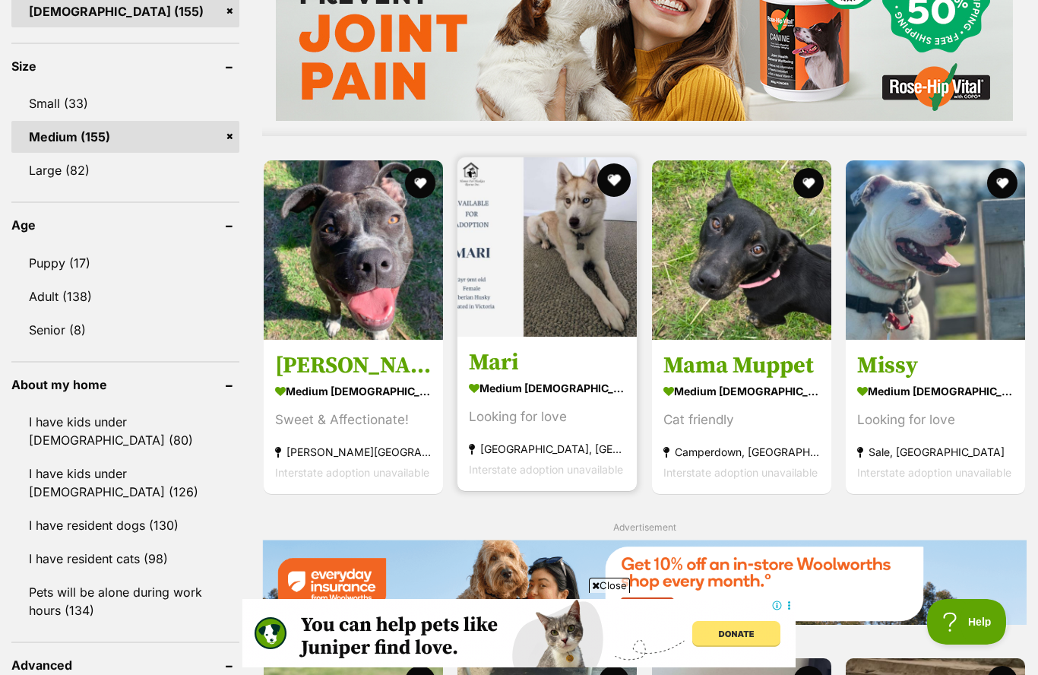
click at [616, 192] on button "favourite" at bounding box center [614, 179] width 33 height 33
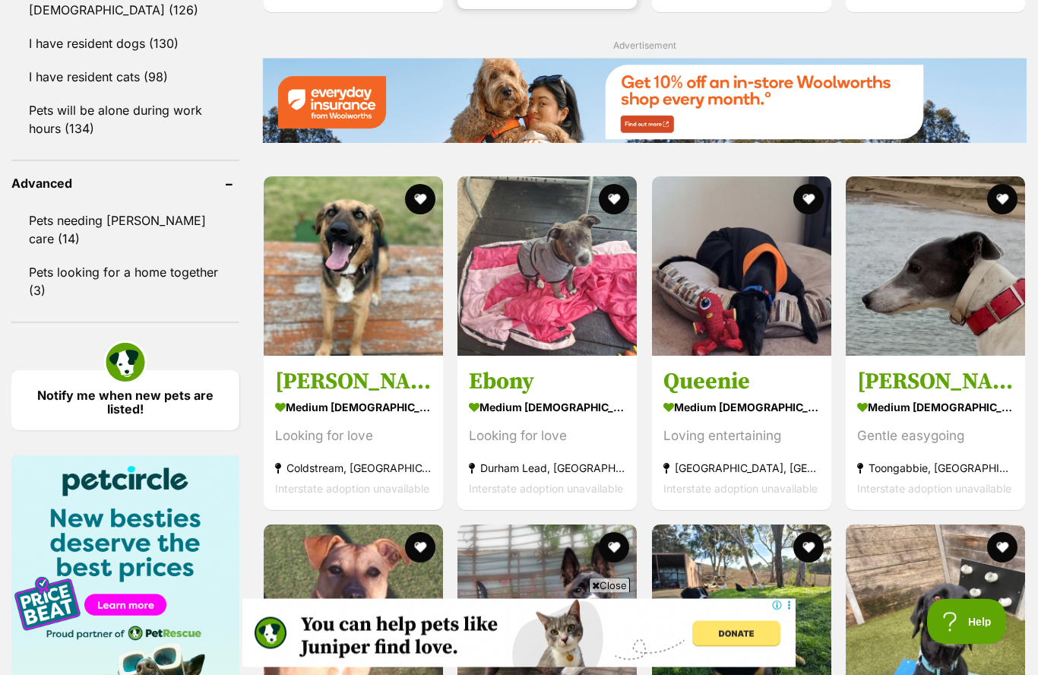
scroll to position [1877, 0]
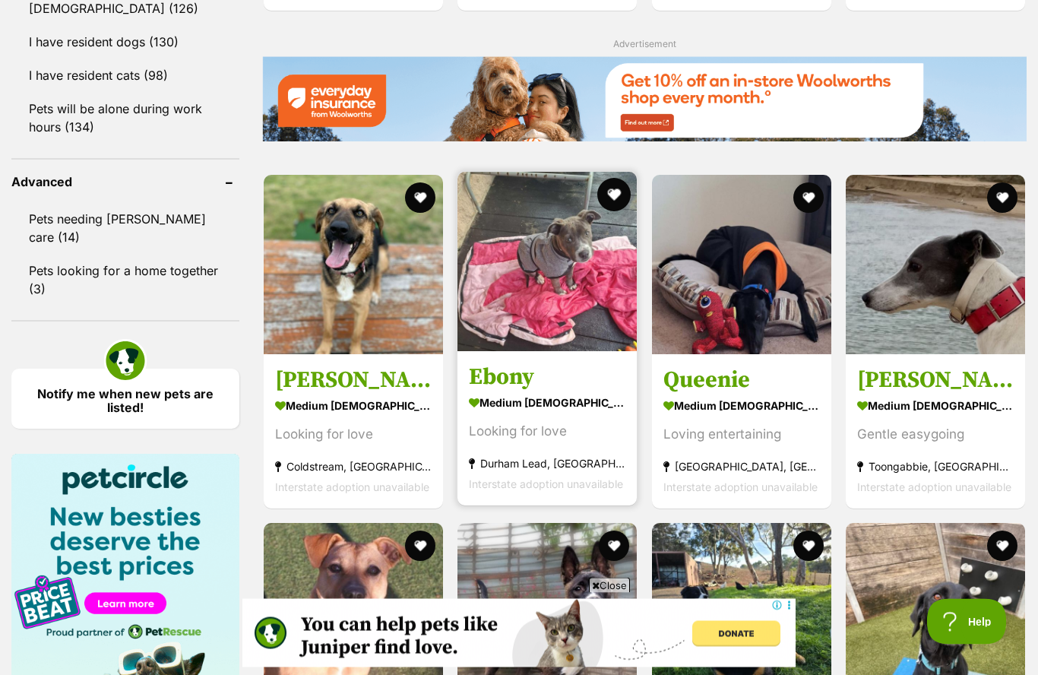
click at [619, 201] on button "favourite" at bounding box center [614, 195] width 33 height 33
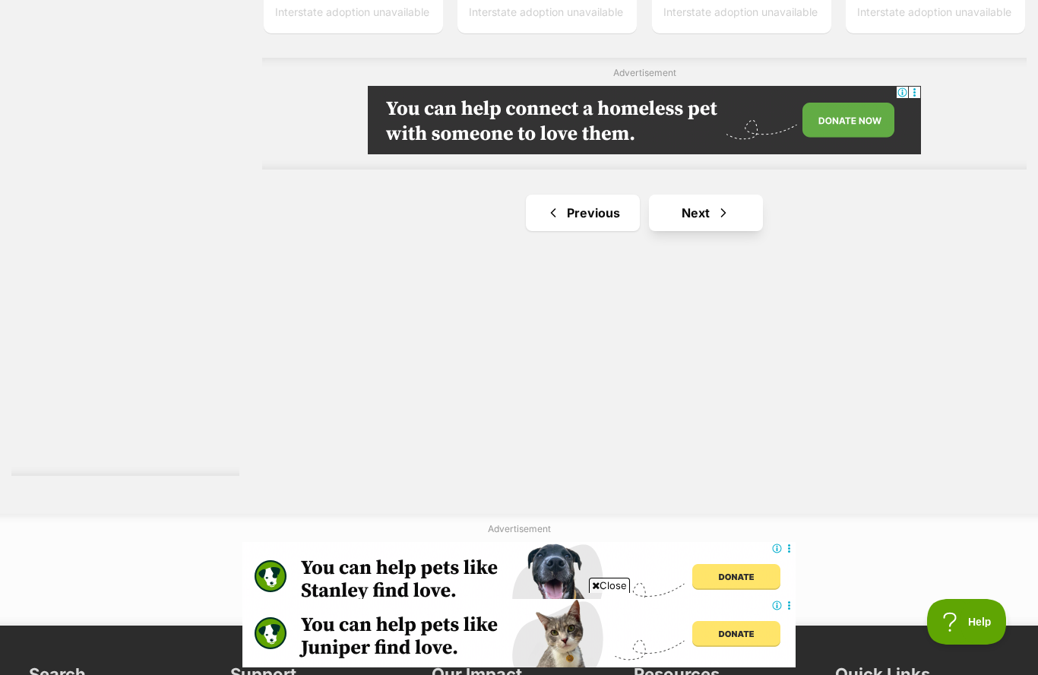
click at [724, 218] on span "Next page" at bounding box center [723, 213] width 15 height 18
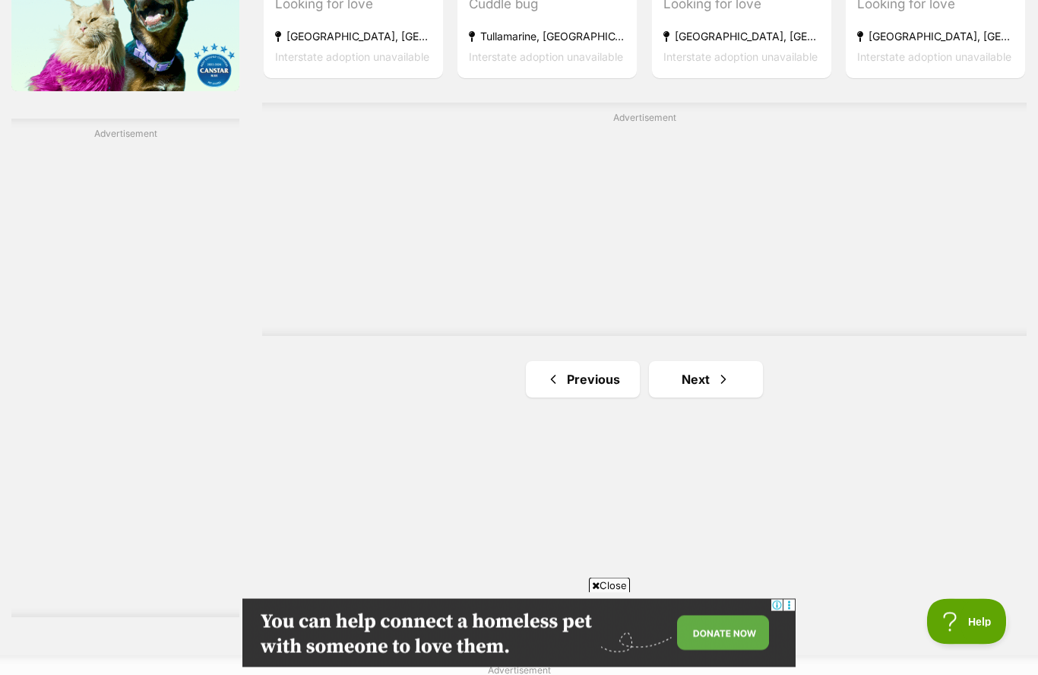
scroll to position [2560, 0]
click at [738, 388] on link "Next" at bounding box center [706, 379] width 114 height 36
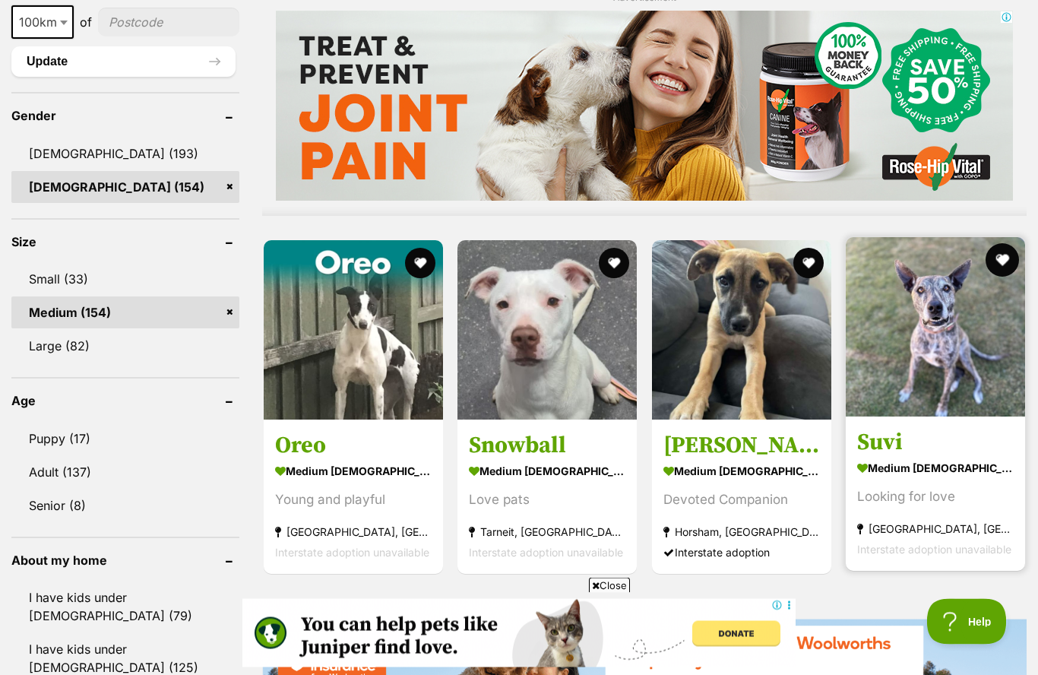
click at [1004, 270] on button "favourite" at bounding box center [1002, 260] width 33 height 33
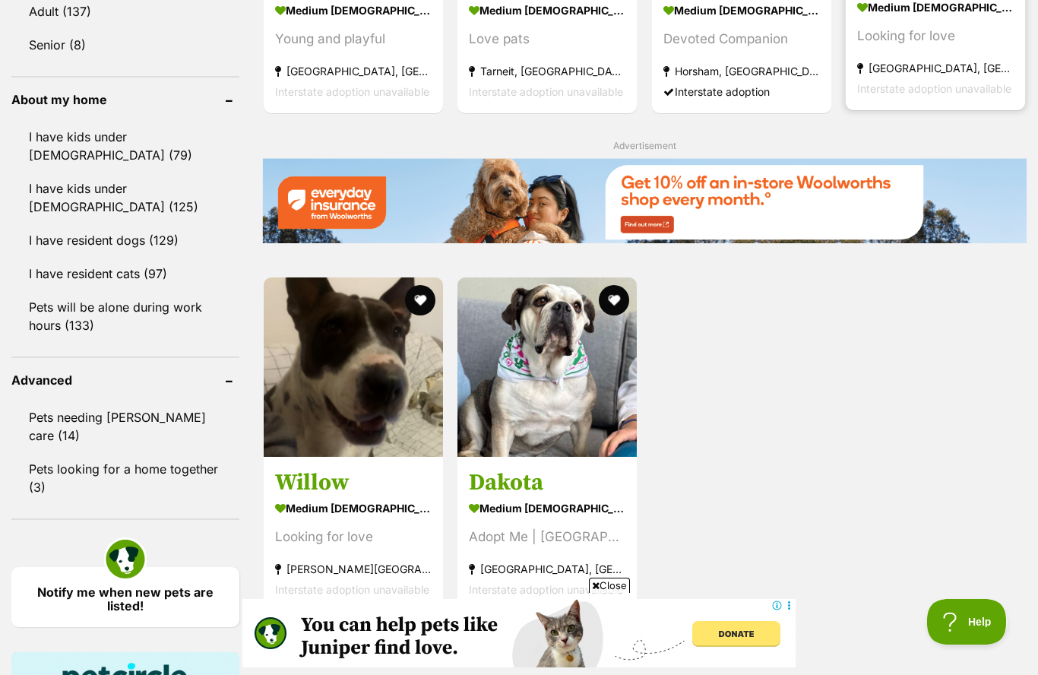
scroll to position [1667, 0]
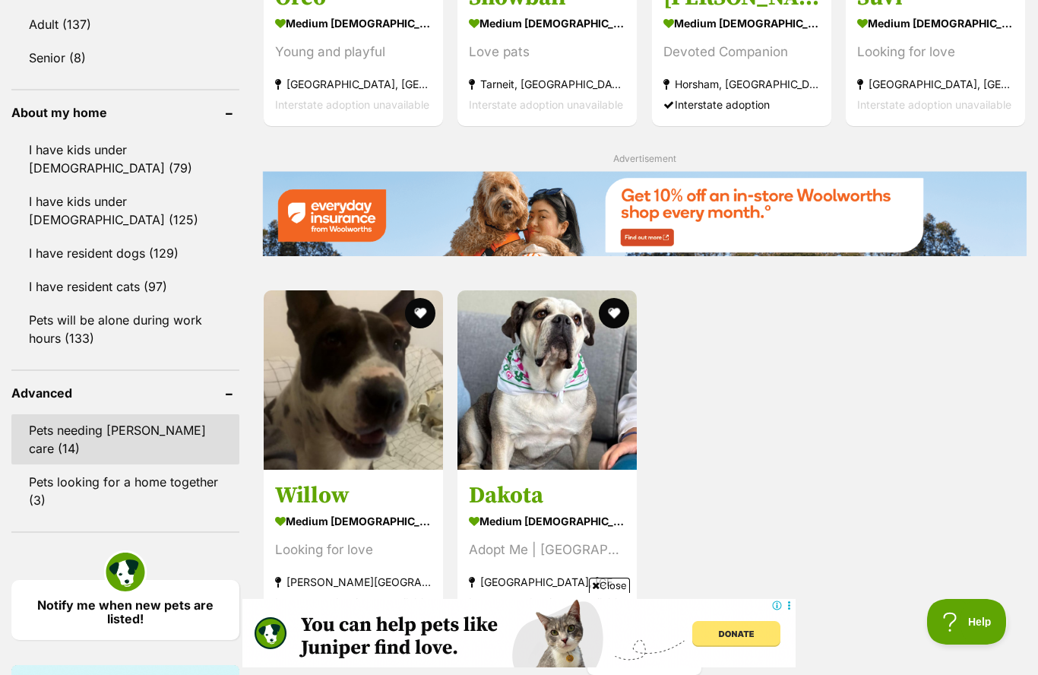
click at [49, 414] on link "Pets needing foster care (14)" at bounding box center [125, 439] width 228 height 50
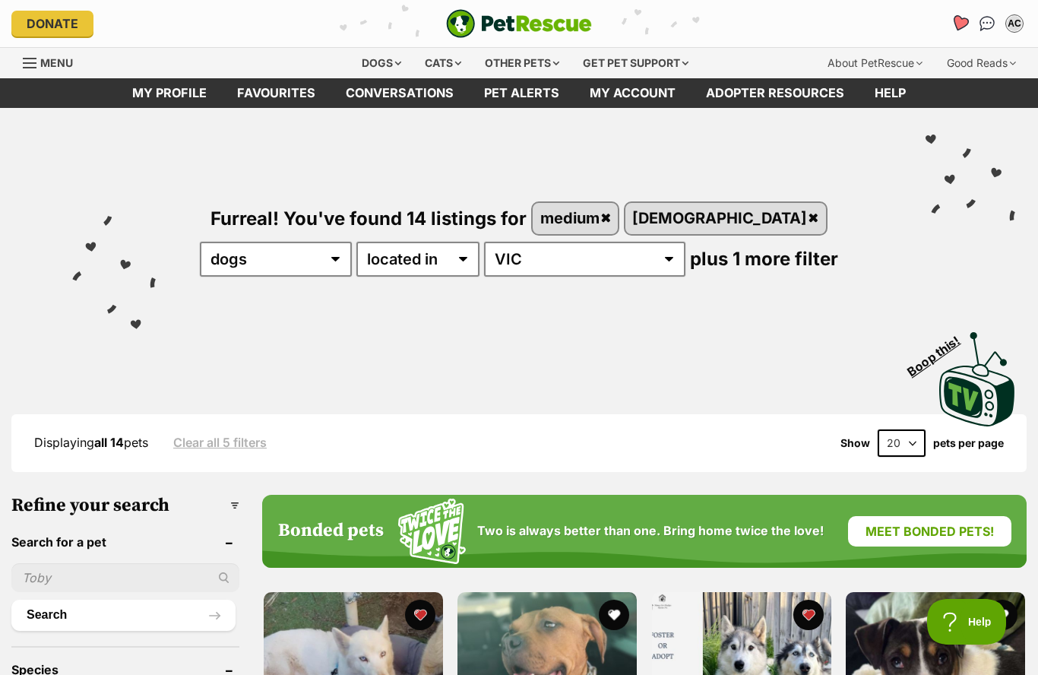
click at [958, 20] on icon "Favourites" at bounding box center [960, 22] width 18 height 17
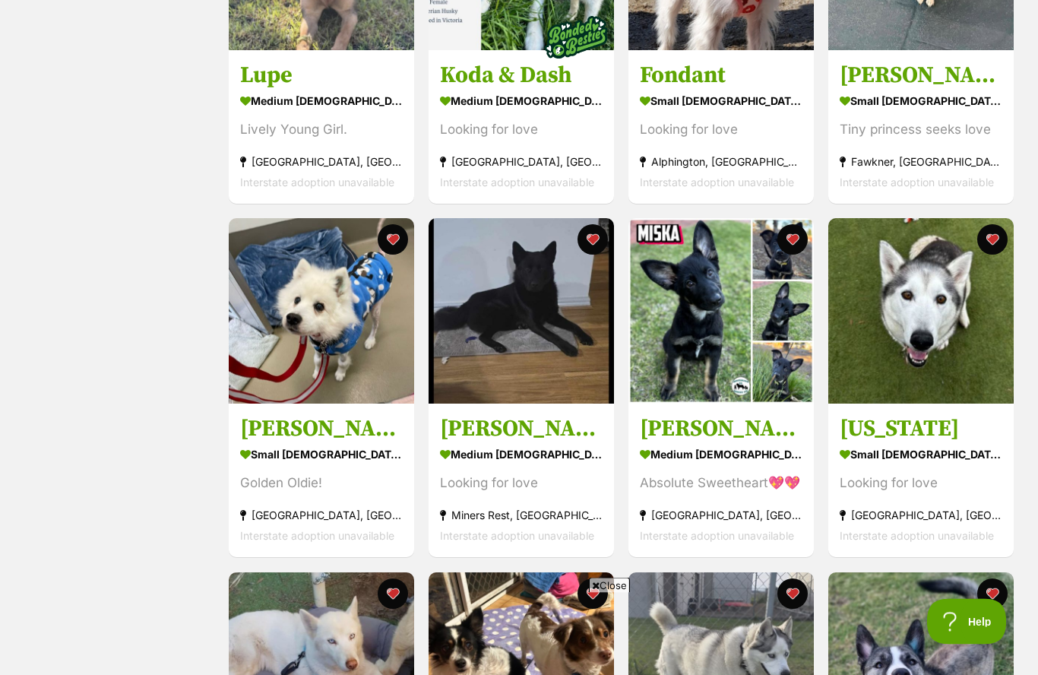
scroll to position [800, 0]
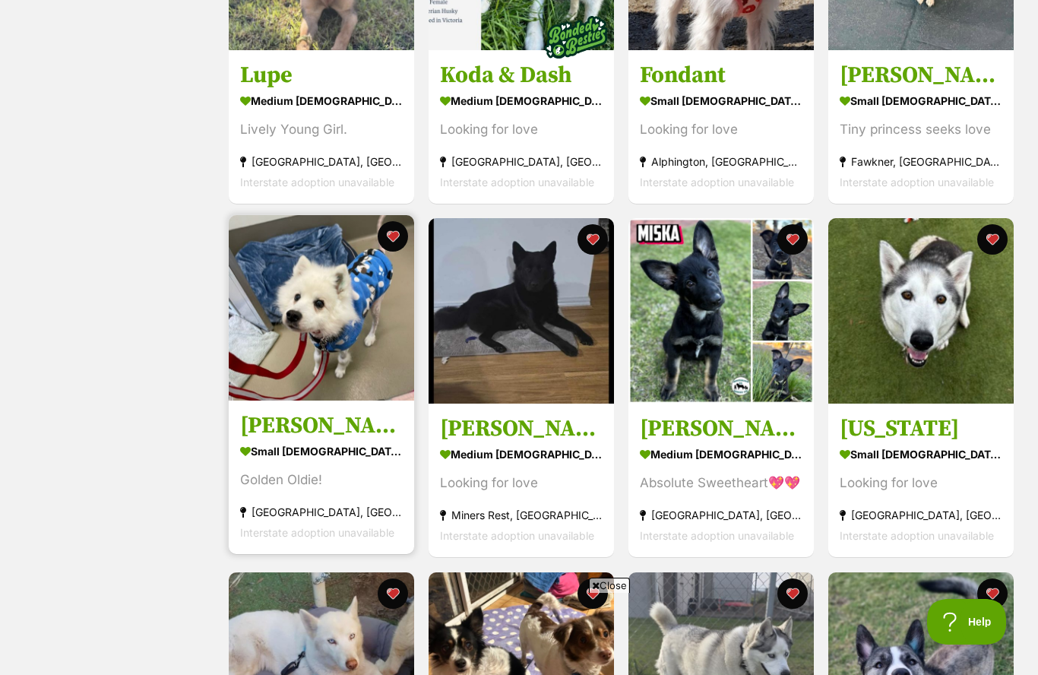
click at [325, 350] on img at bounding box center [321, 307] width 185 height 185
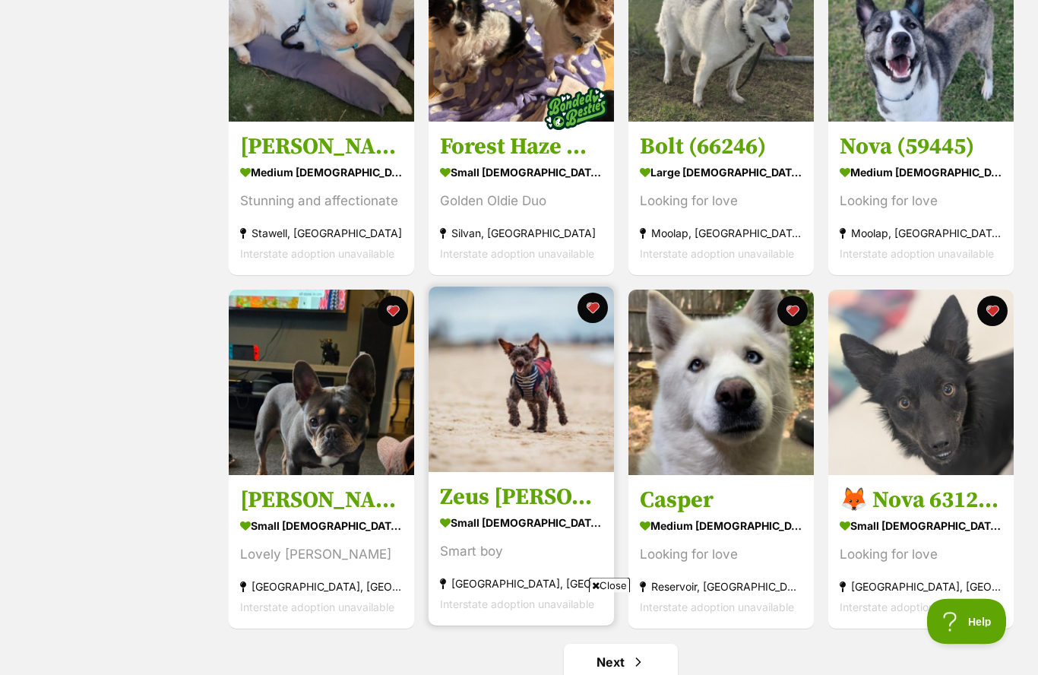
scroll to position [1436, 0]
click at [585, 424] on img at bounding box center [521, 379] width 185 height 185
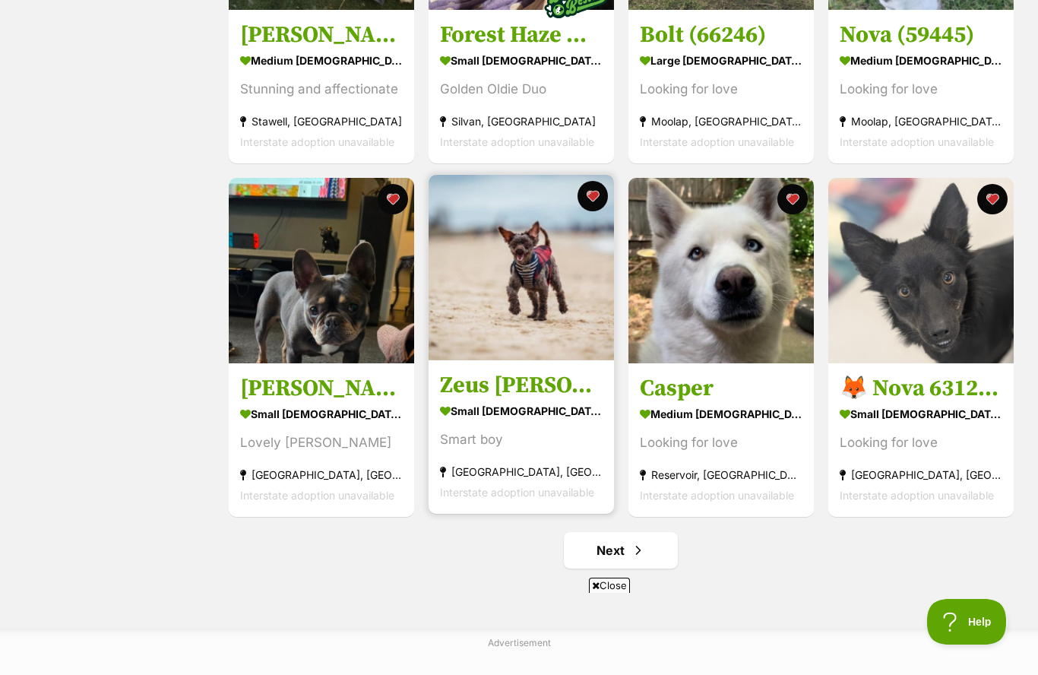
scroll to position [1547, 0]
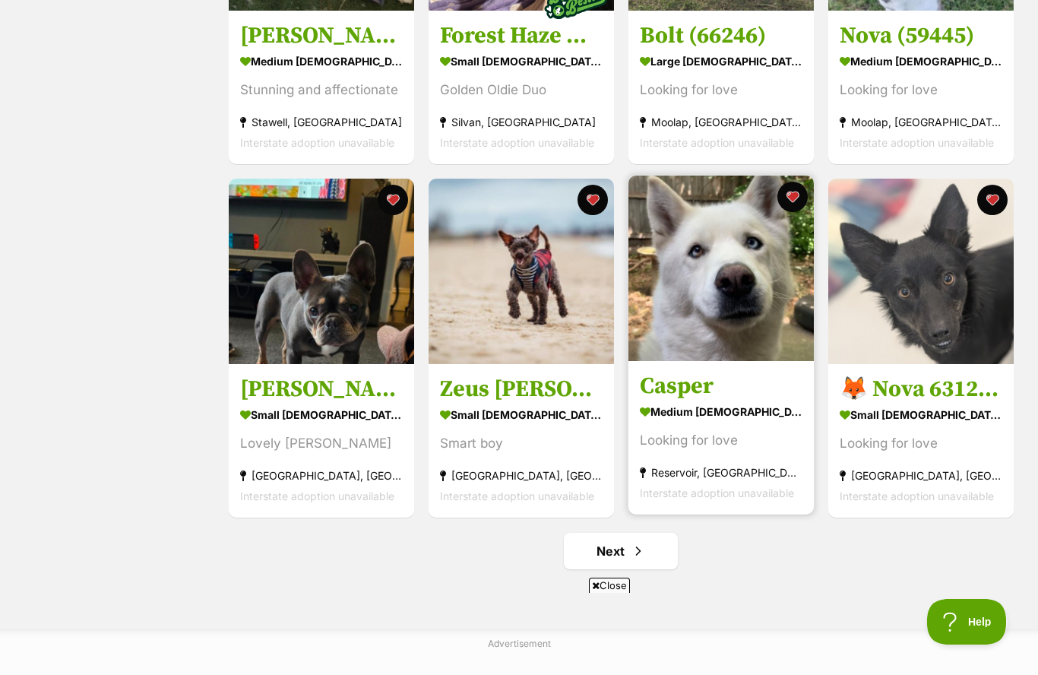
click at [717, 316] on img at bounding box center [720, 268] width 185 height 185
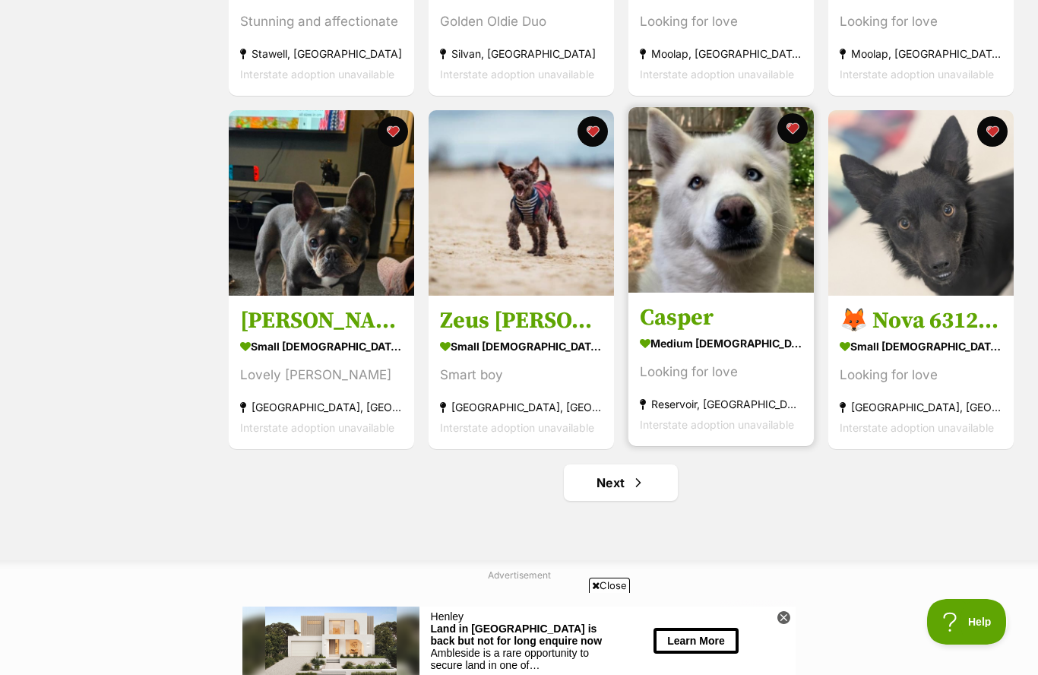
scroll to position [0, 0]
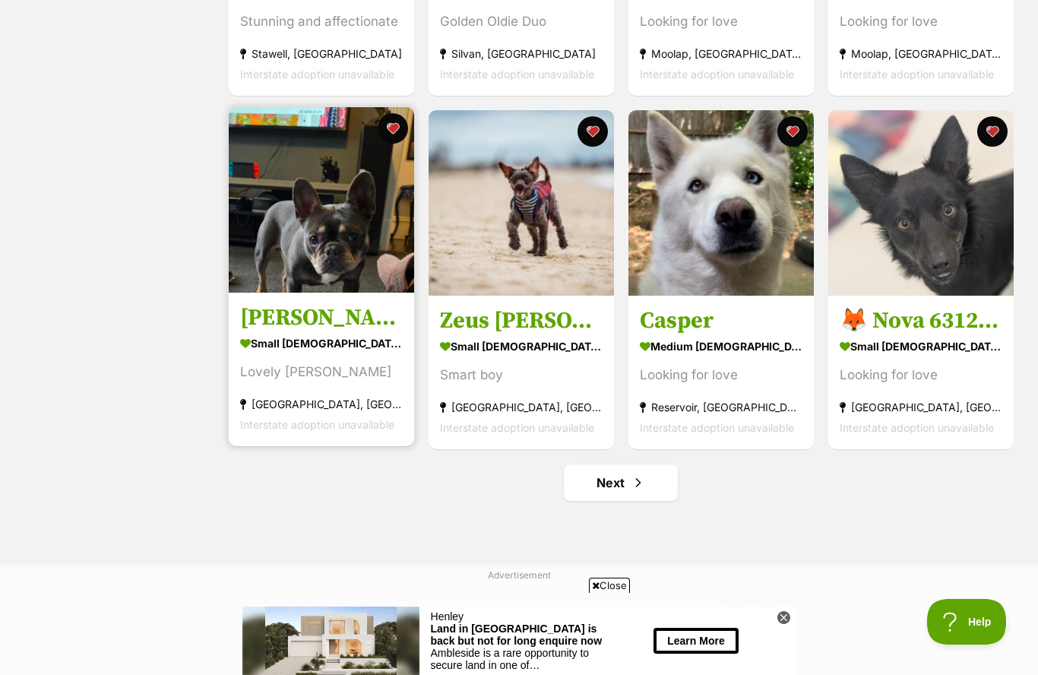
click at [308, 240] on img at bounding box center [321, 199] width 185 height 185
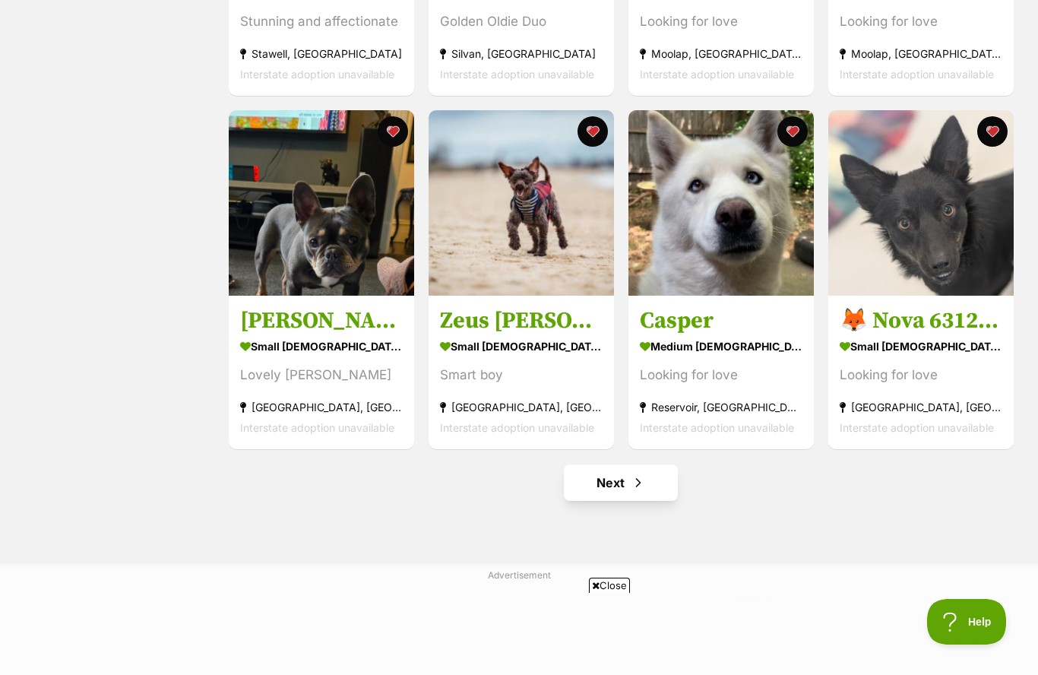
click at [641, 492] on span "Next page" at bounding box center [638, 482] width 15 height 18
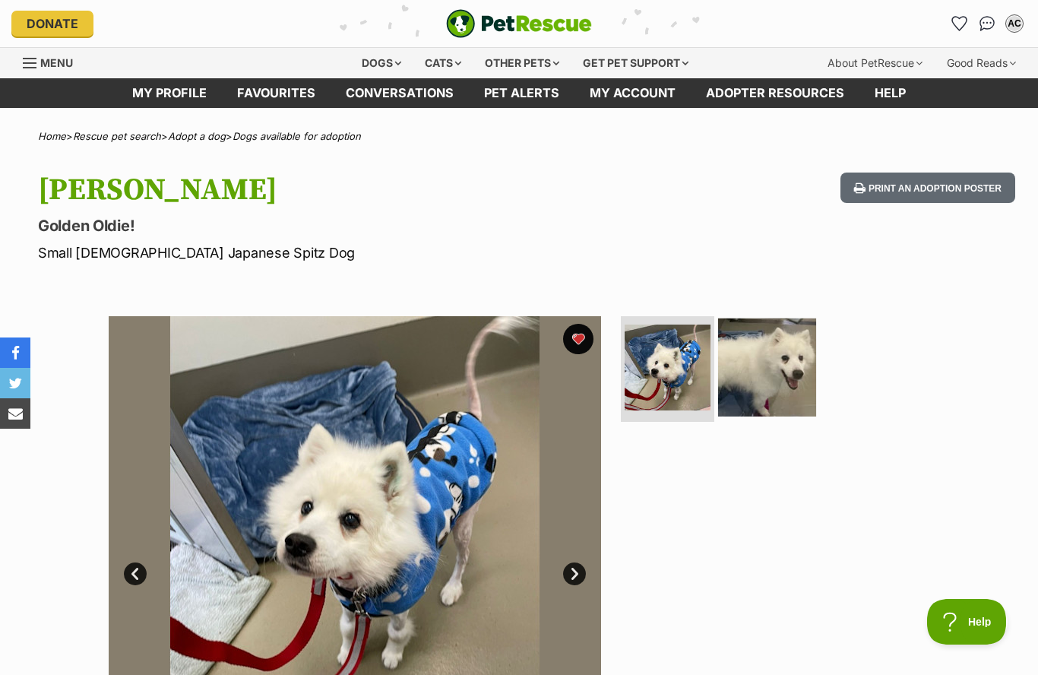
click at [797, 388] on img at bounding box center [767, 367] width 98 height 98
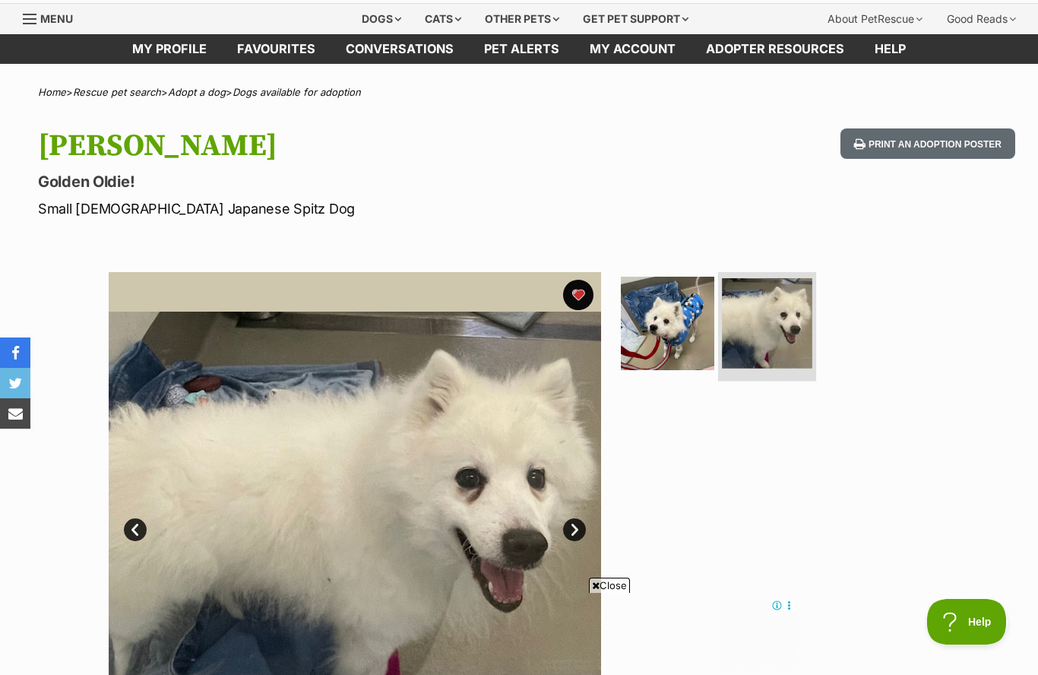
scroll to position [40, 0]
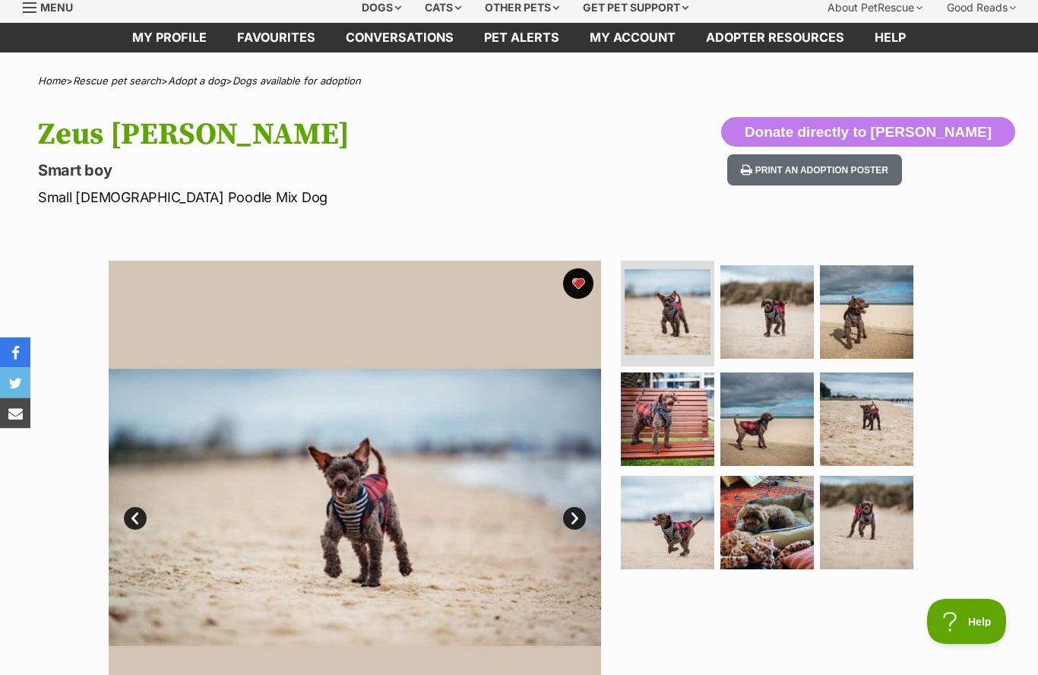
scroll to position [69, 0]
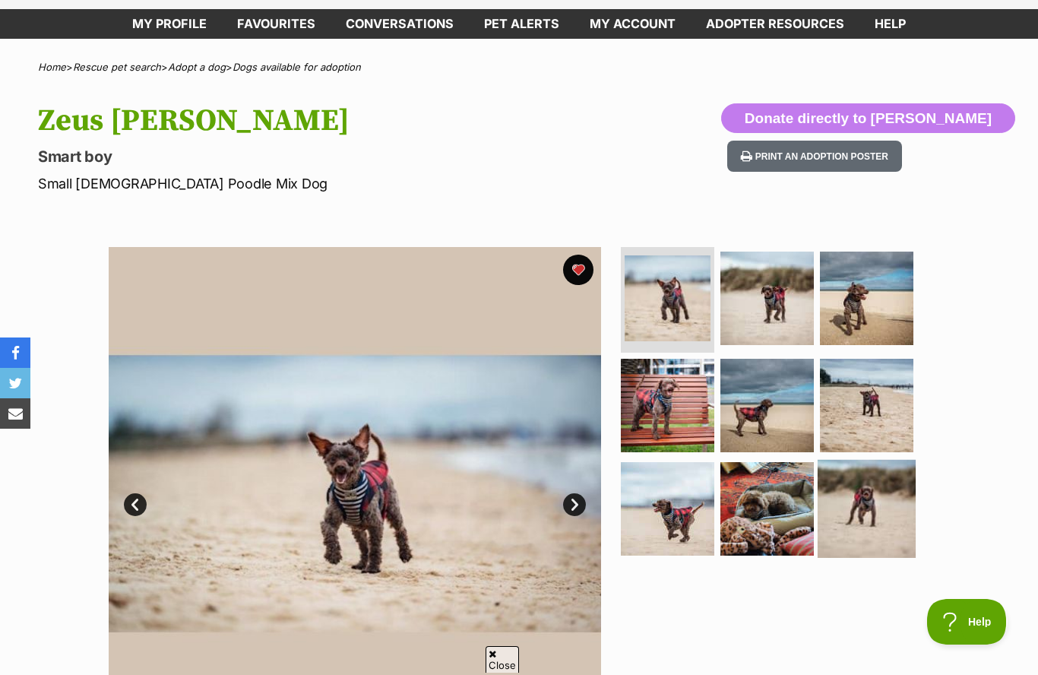
click at [885, 516] on img at bounding box center [867, 509] width 98 height 98
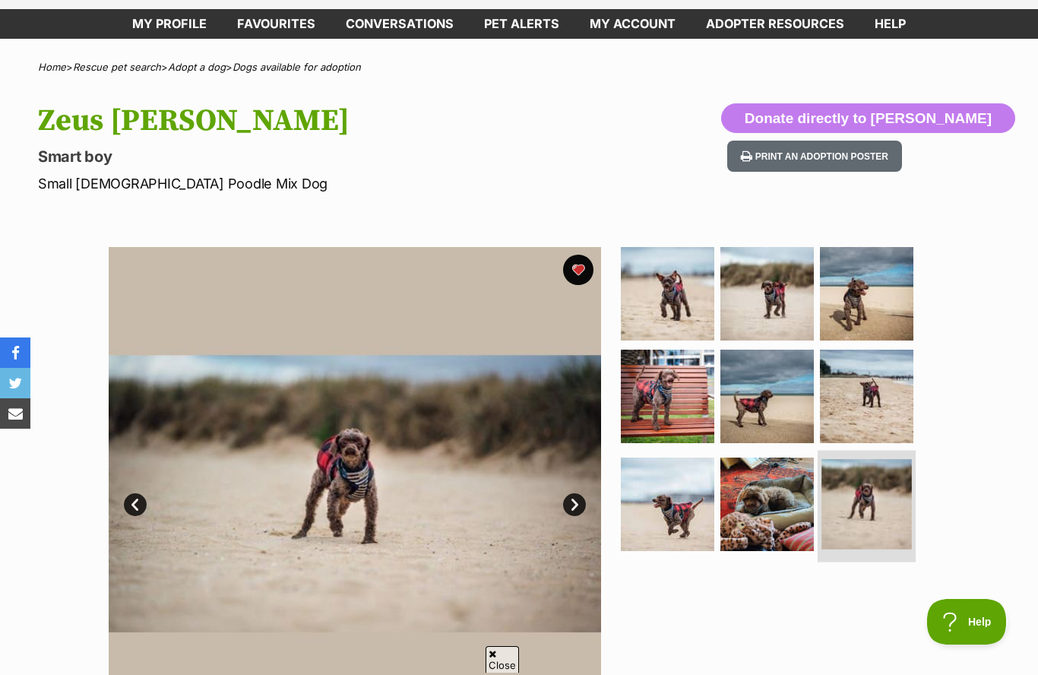
scroll to position [0, 0]
click at [687, 511] on img at bounding box center [668, 504] width 98 height 98
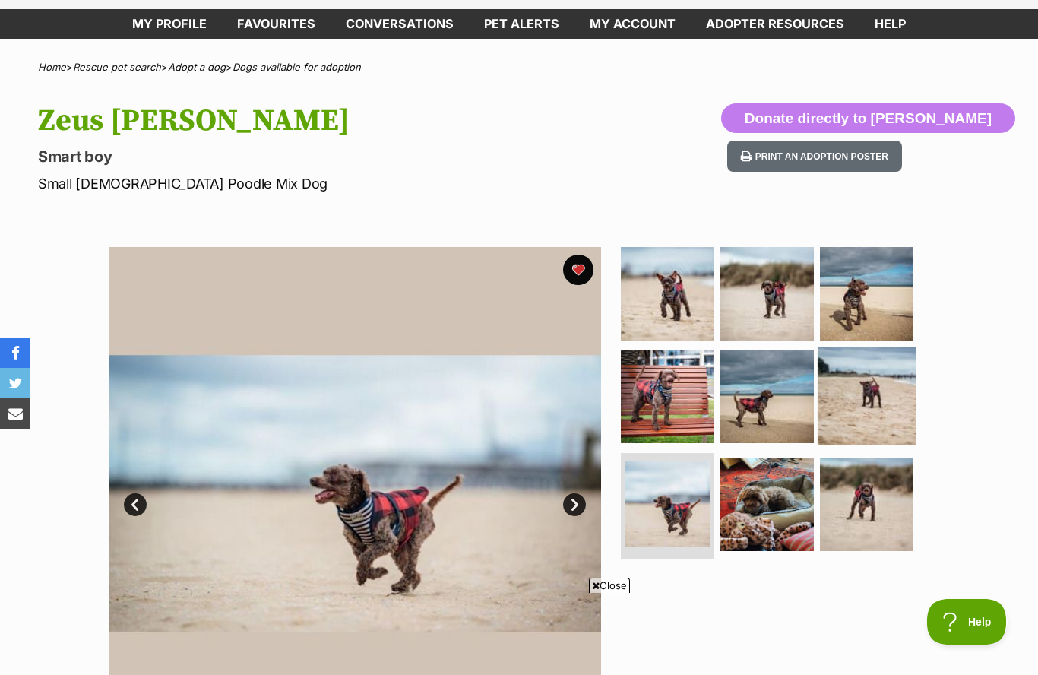
click at [880, 403] on img at bounding box center [867, 396] width 98 height 98
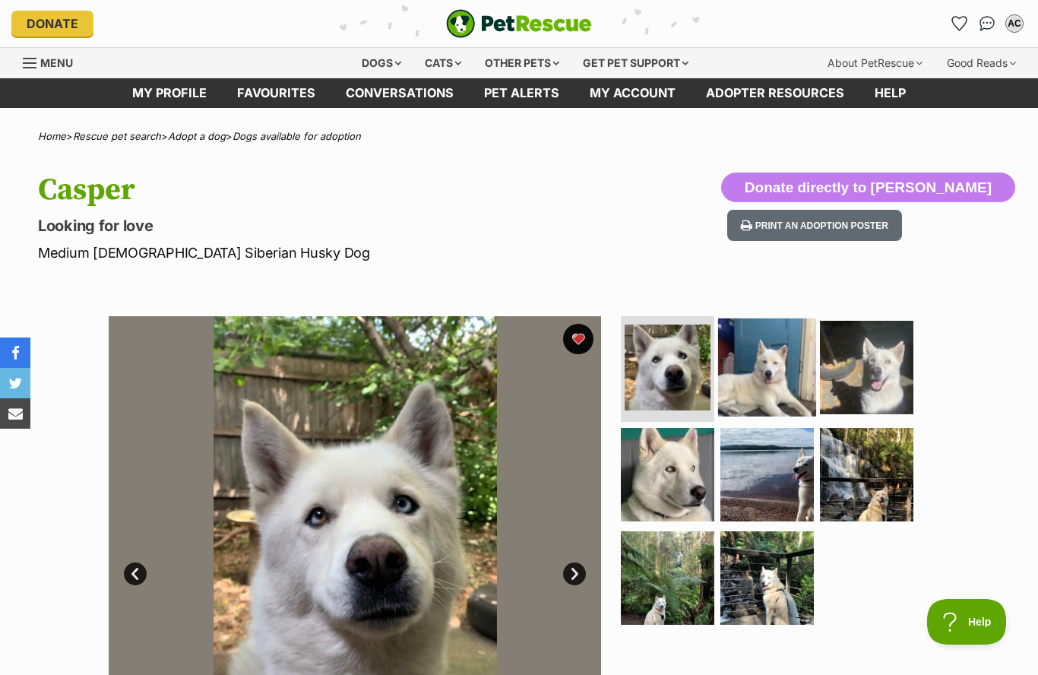
click at [773, 377] on img at bounding box center [767, 367] width 98 height 98
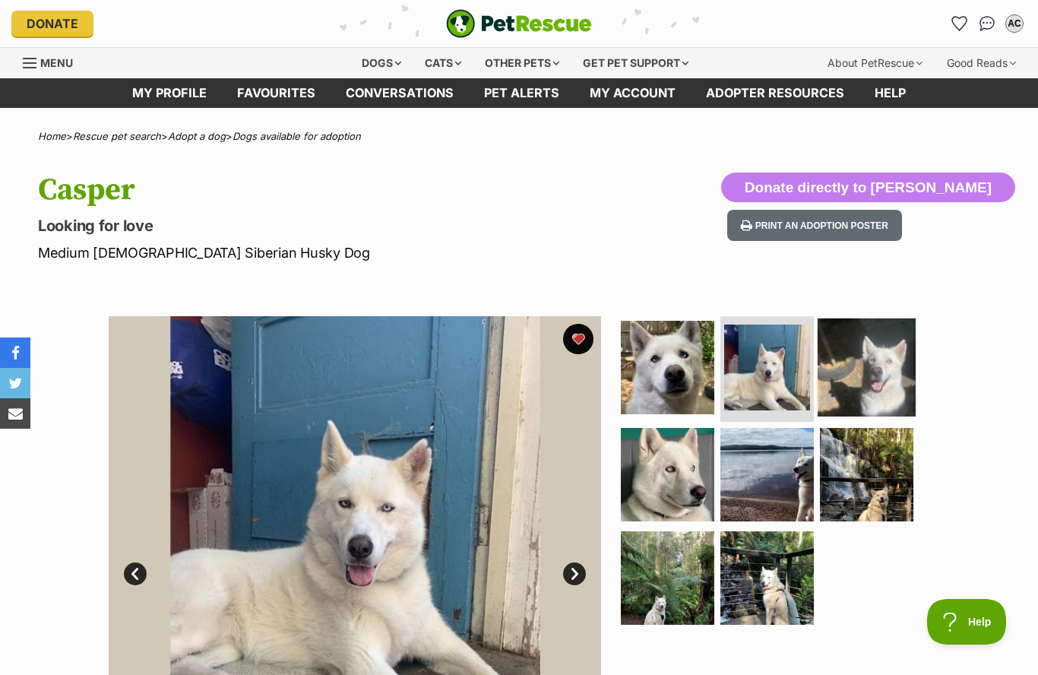
click at [884, 383] on img at bounding box center [867, 367] width 98 height 98
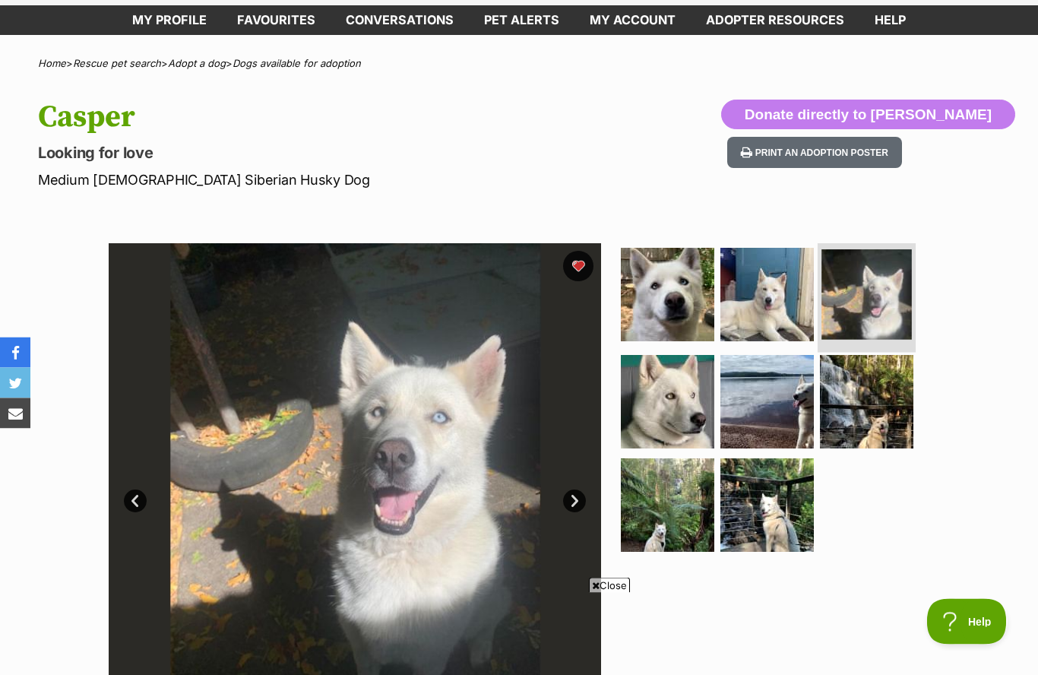
scroll to position [72, 0]
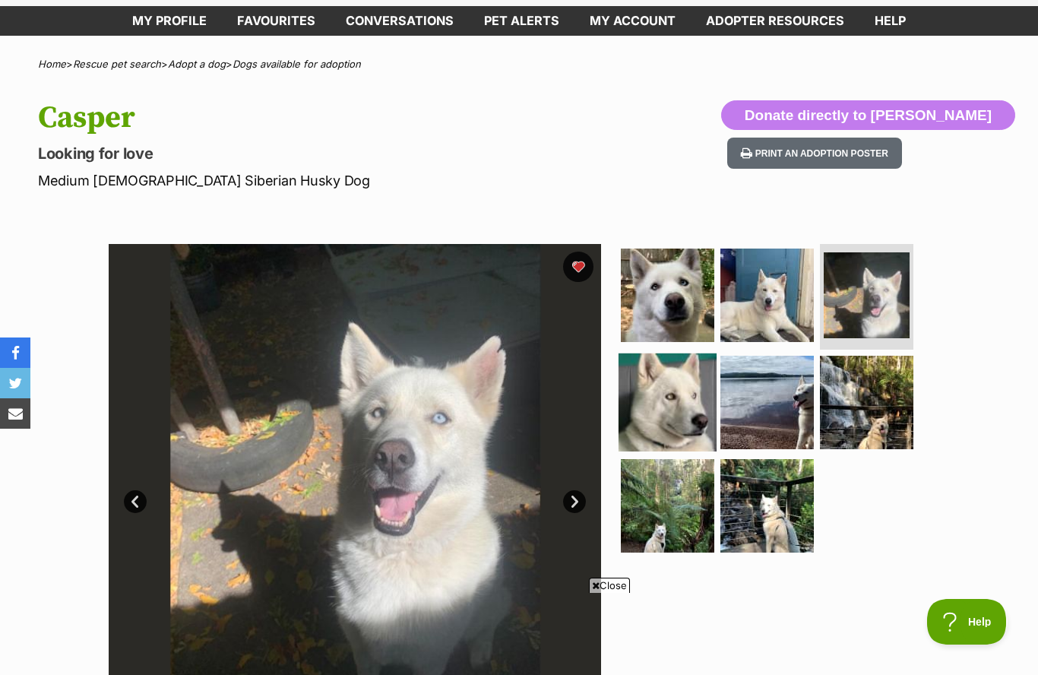
click at [694, 405] on img at bounding box center [668, 402] width 98 height 98
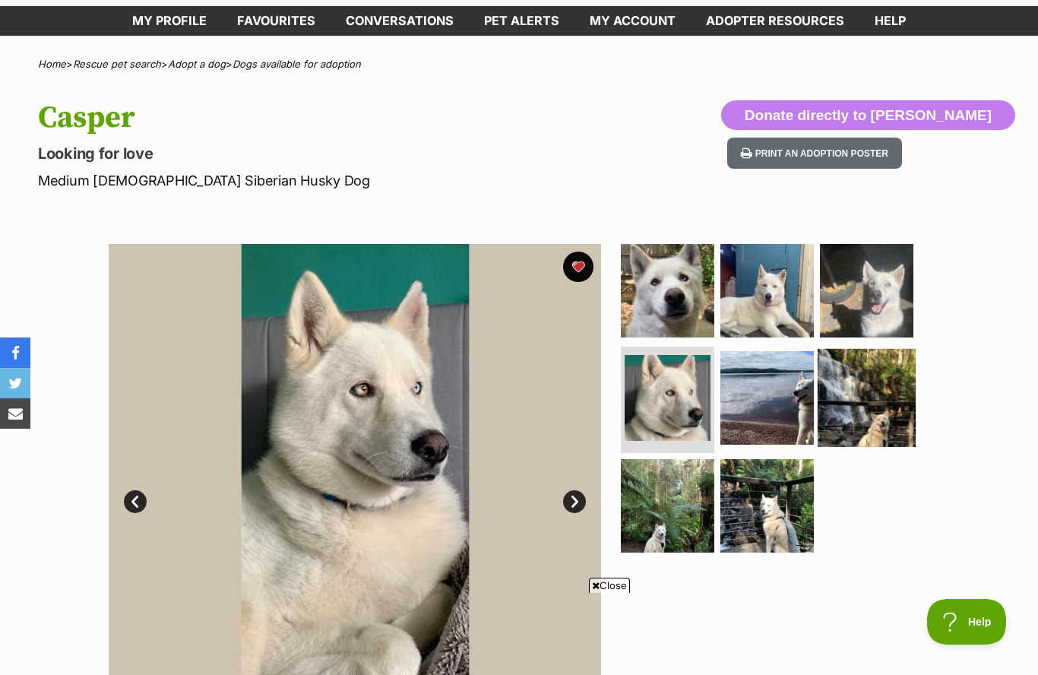
click at [871, 386] on img at bounding box center [867, 398] width 98 height 98
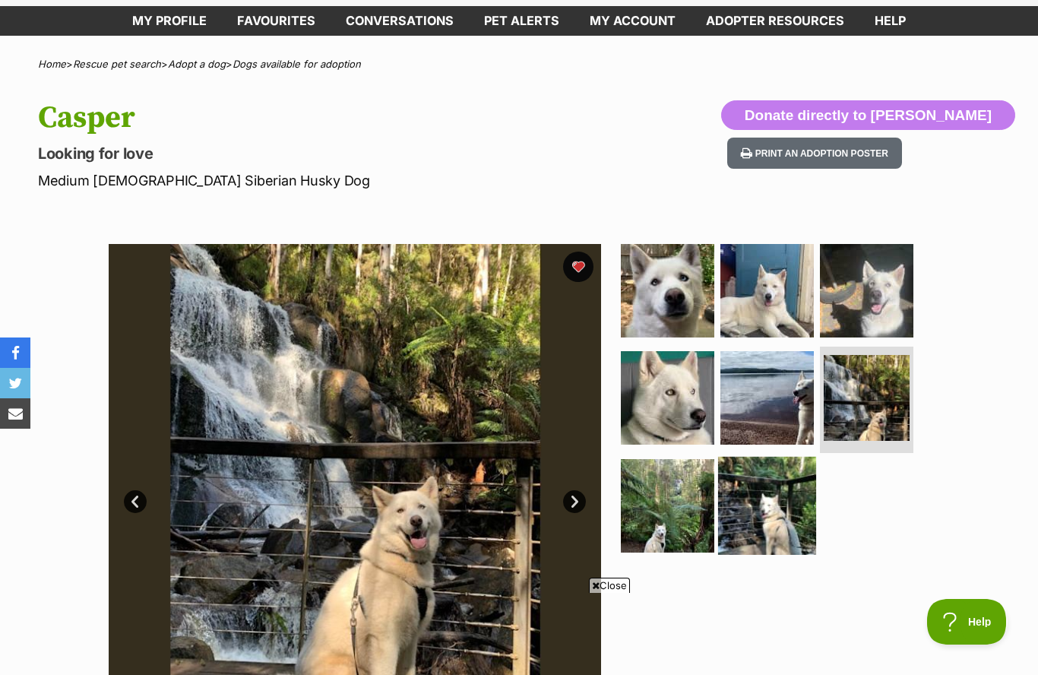
click at [778, 506] on img at bounding box center [767, 506] width 98 height 98
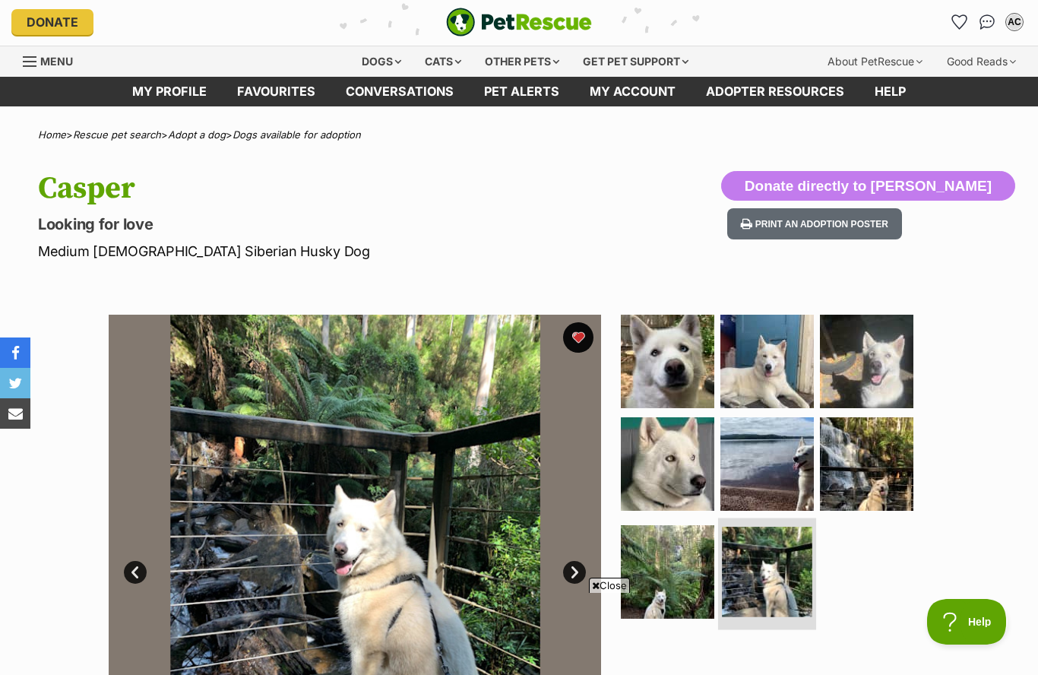
scroll to position [0, 0]
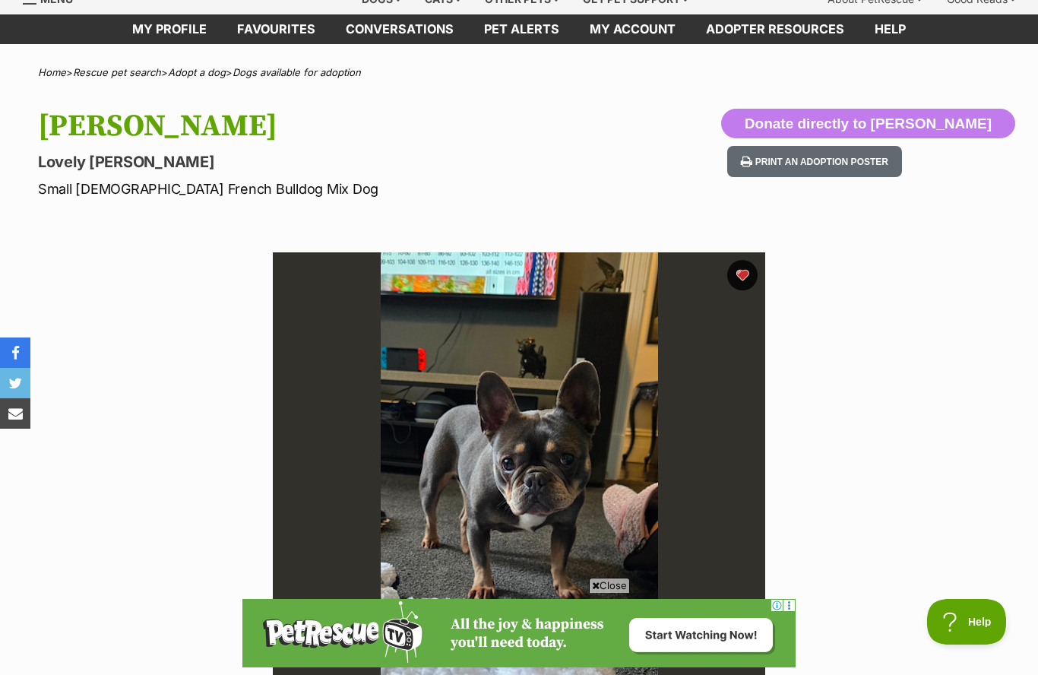
scroll to position [58, 0]
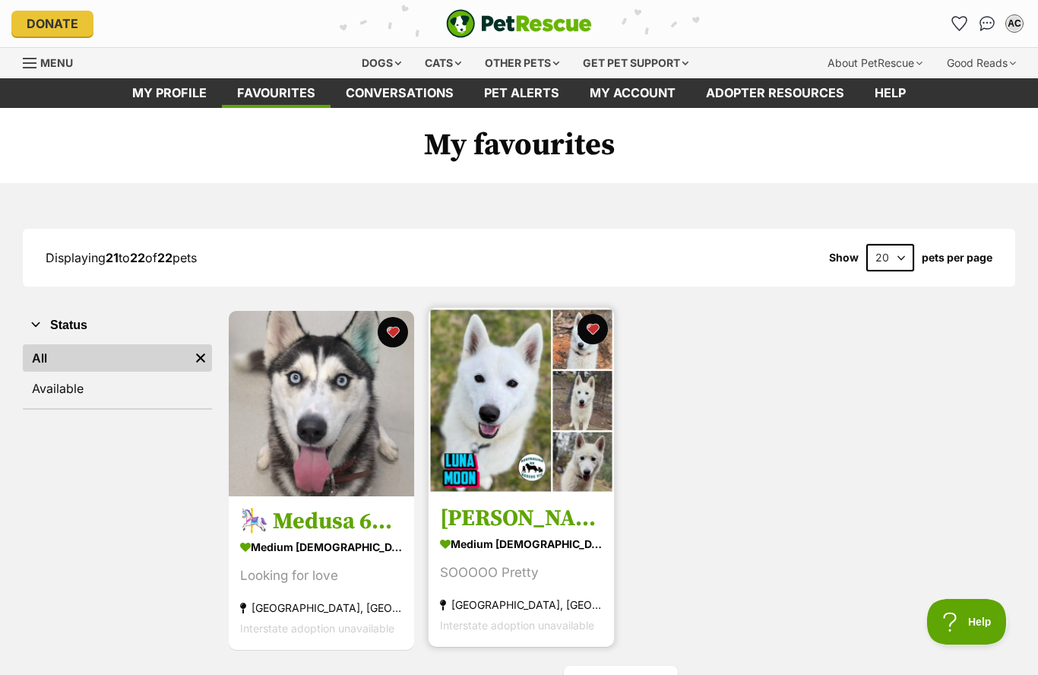
click at [518, 405] on img at bounding box center [521, 400] width 185 height 185
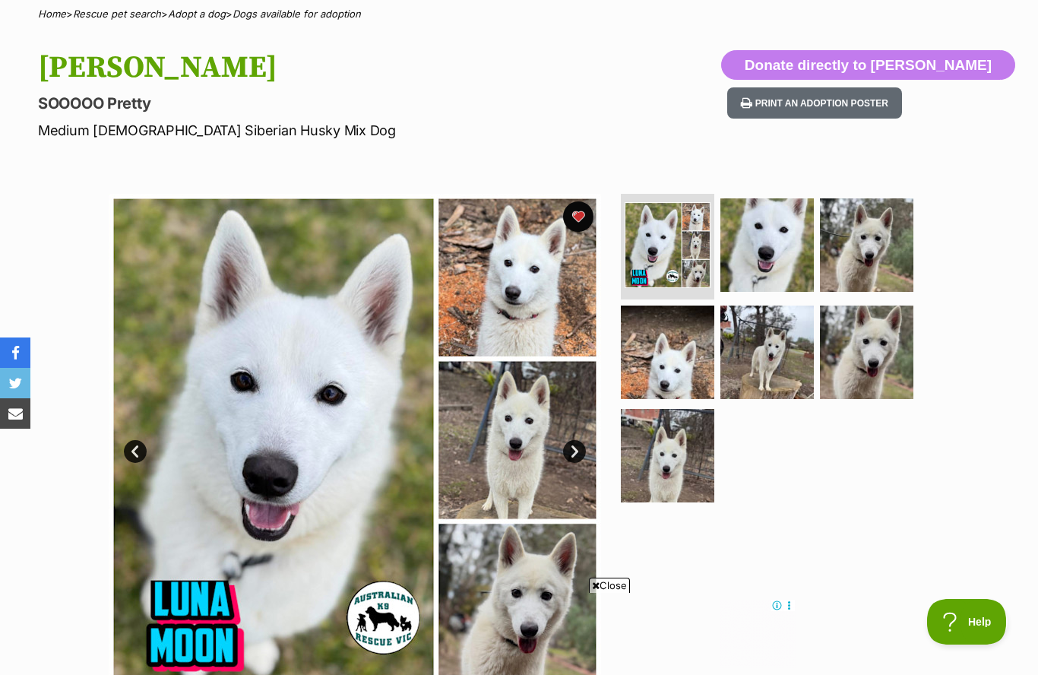
click at [554, 321] on img at bounding box center [355, 440] width 492 height 492
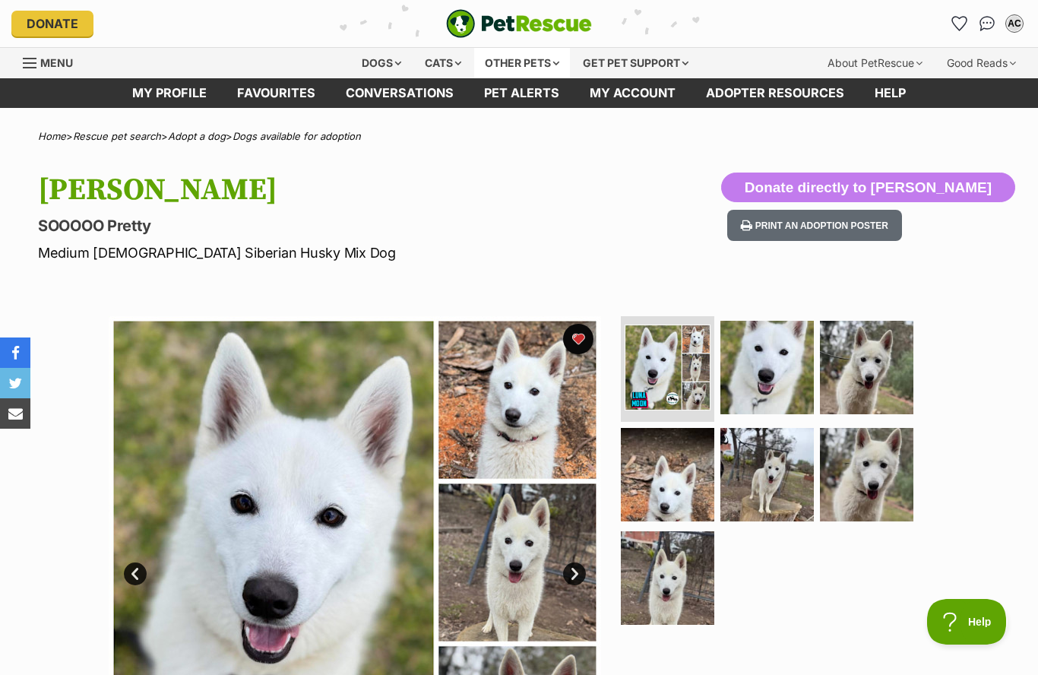
click at [522, 58] on div "Other pets" at bounding box center [522, 63] width 96 height 30
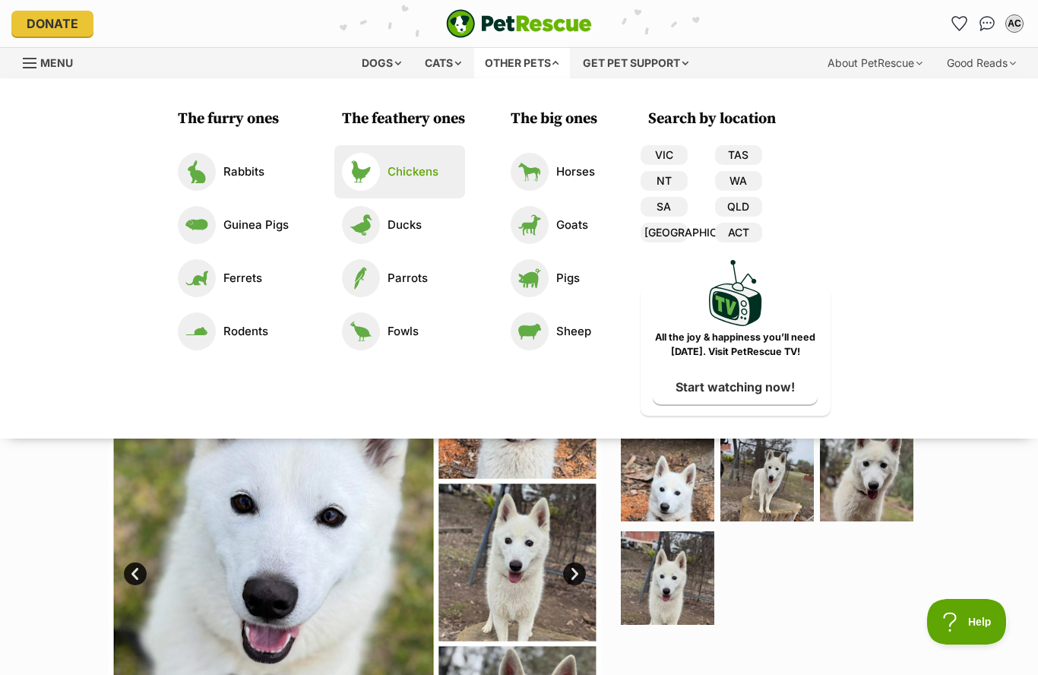
click at [377, 173] on img at bounding box center [361, 172] width 38 height 38
click at [530, 223] on img at bounding box center [530, 225] width 38 height 38
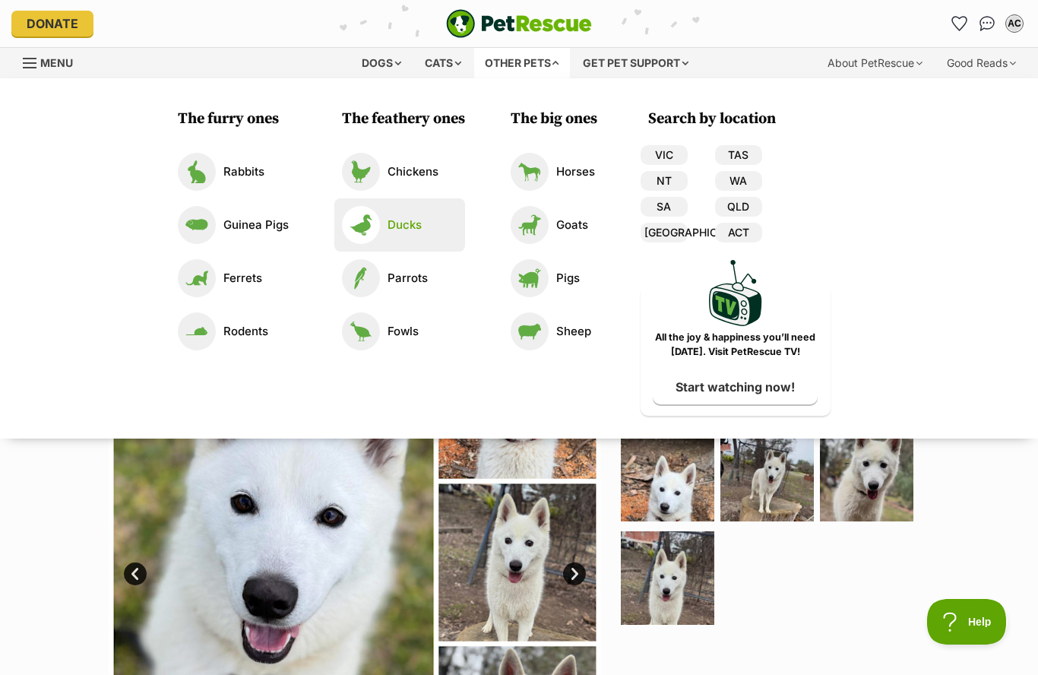
click at [378, 220] on link "Ducks" at bounding box center [400, 225] width 116 height 38
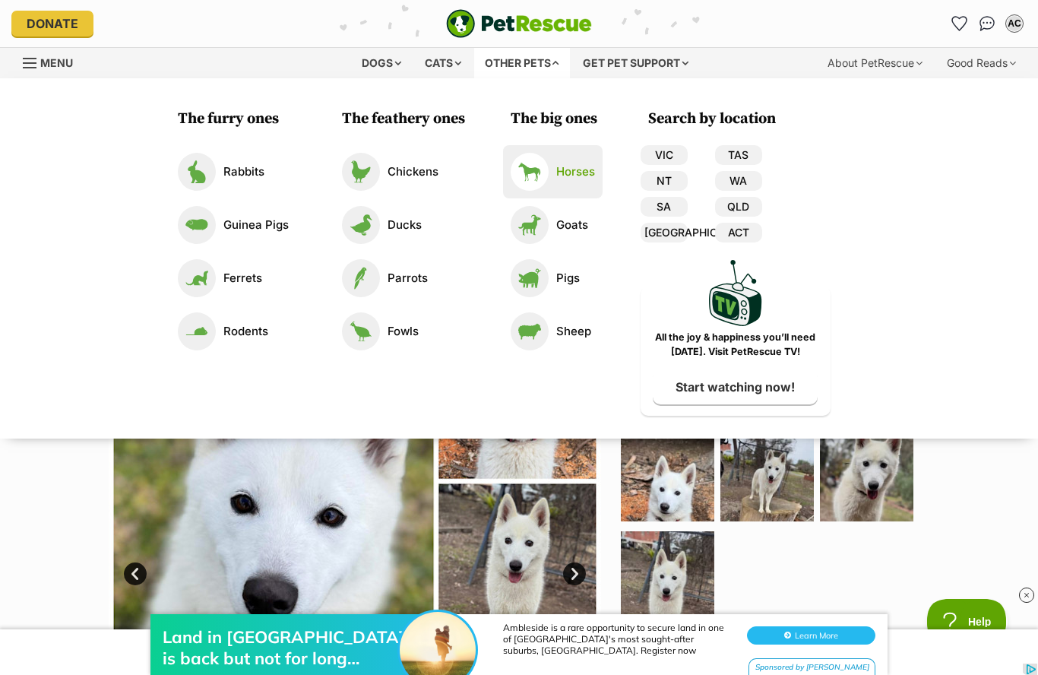
click at [580, 173] on p "Horses" at bounding box center [575, 171] width 39 height 17
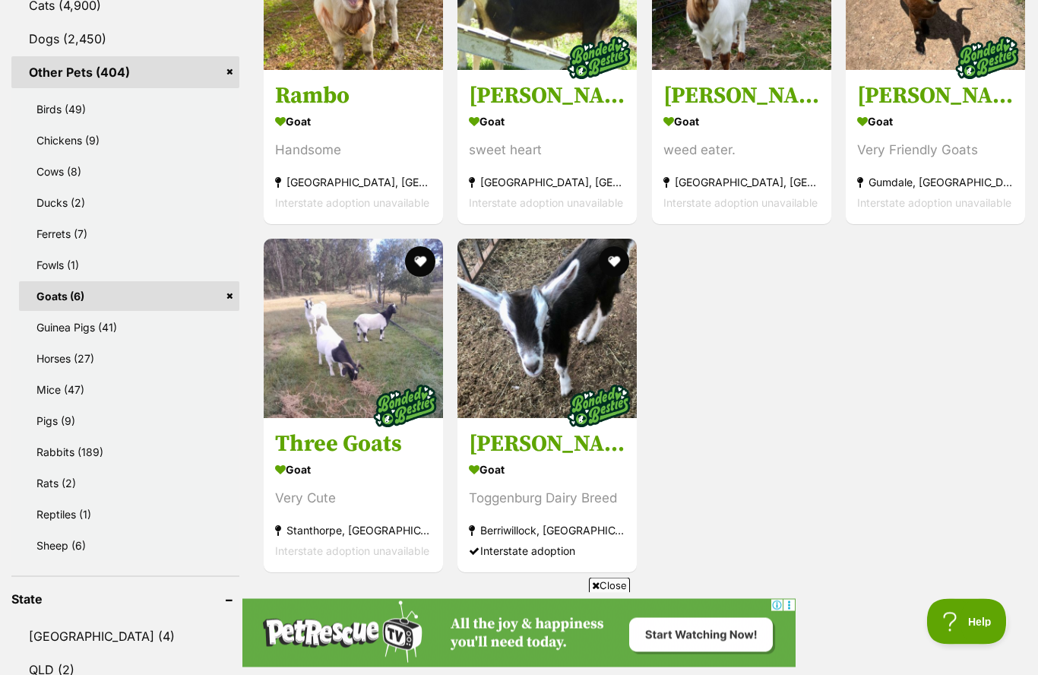
scroll to position [702, 0]
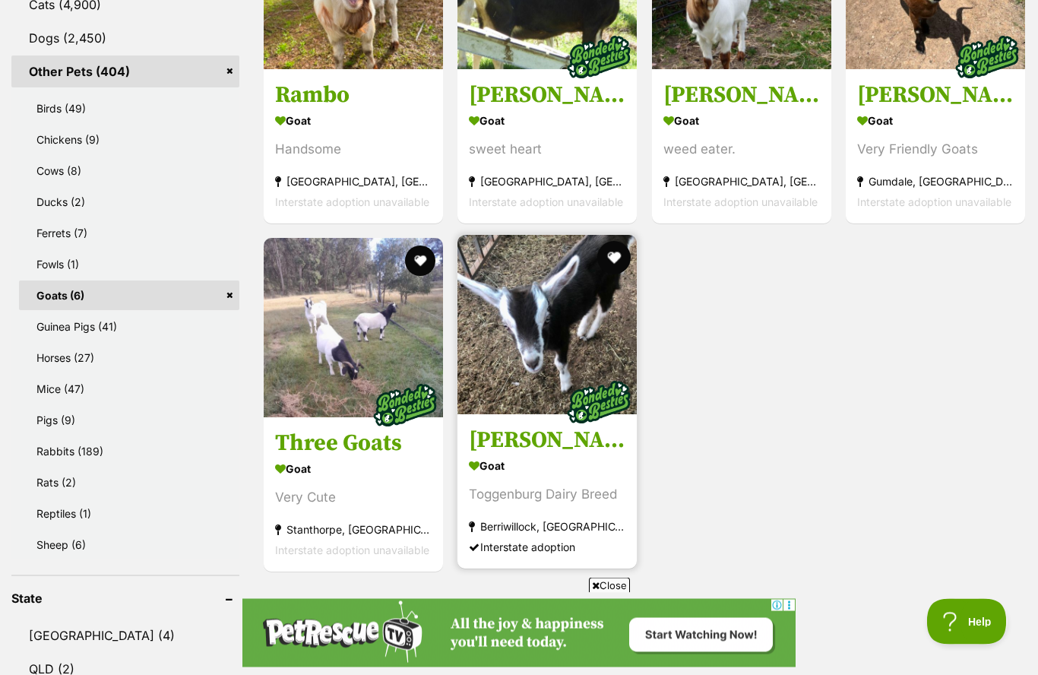
click at [622, 261] on button "favourite" at bounding box center [614, 258] width 33 height 33
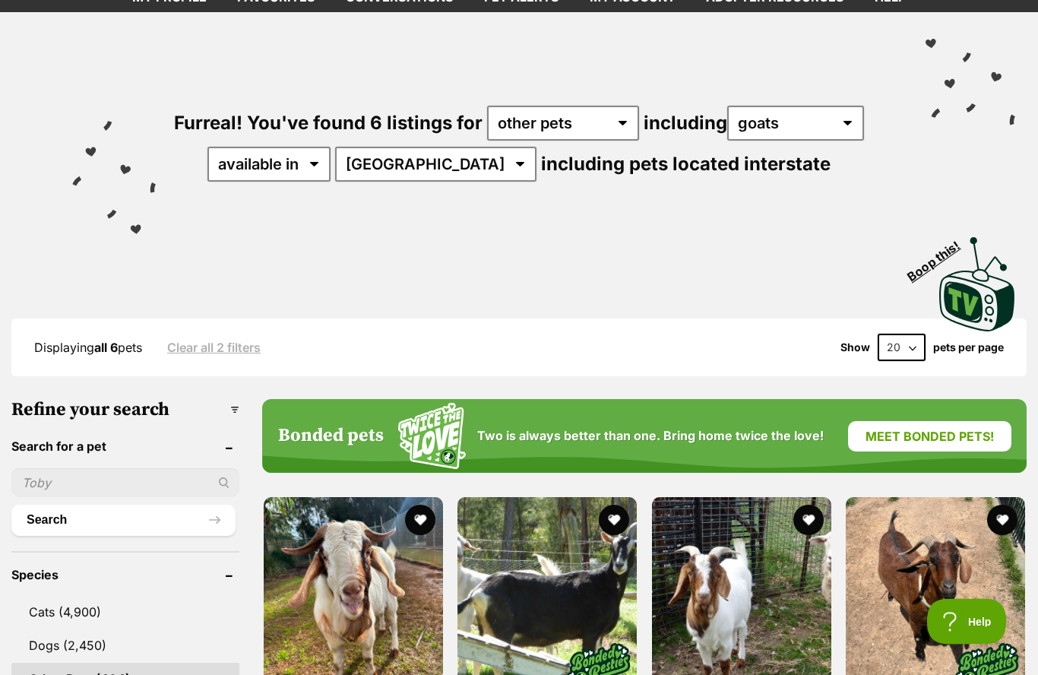
scroll to position [0, 0]
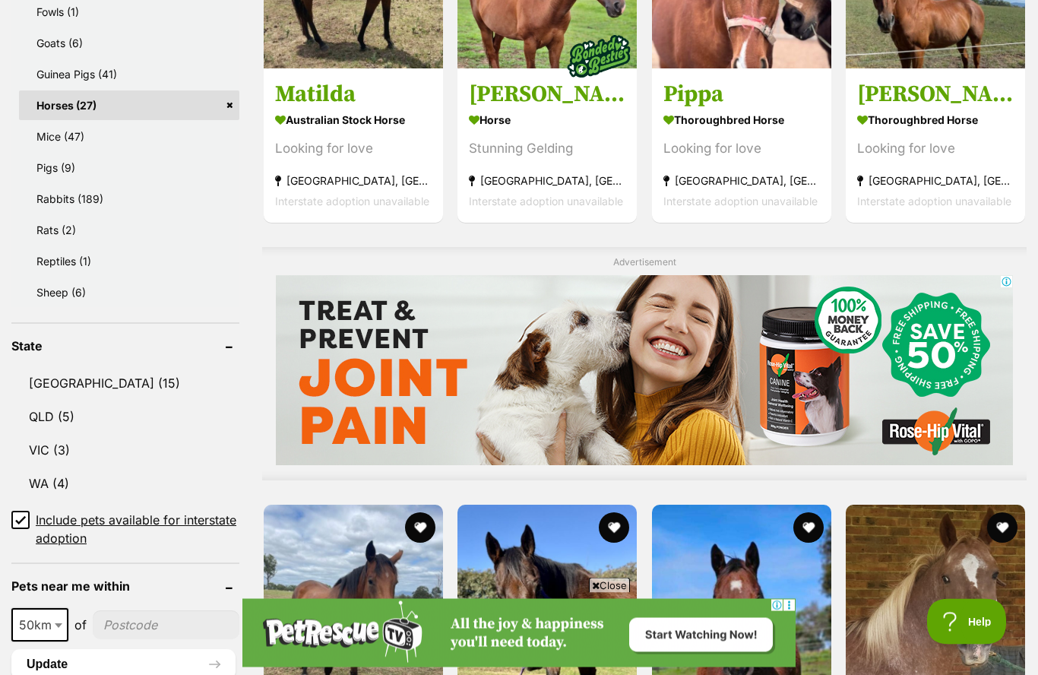
scroll to position [992, 0]
click at [45, 434] on link "VIC (3)" at bounding box center [125, 450] width 228 height 32
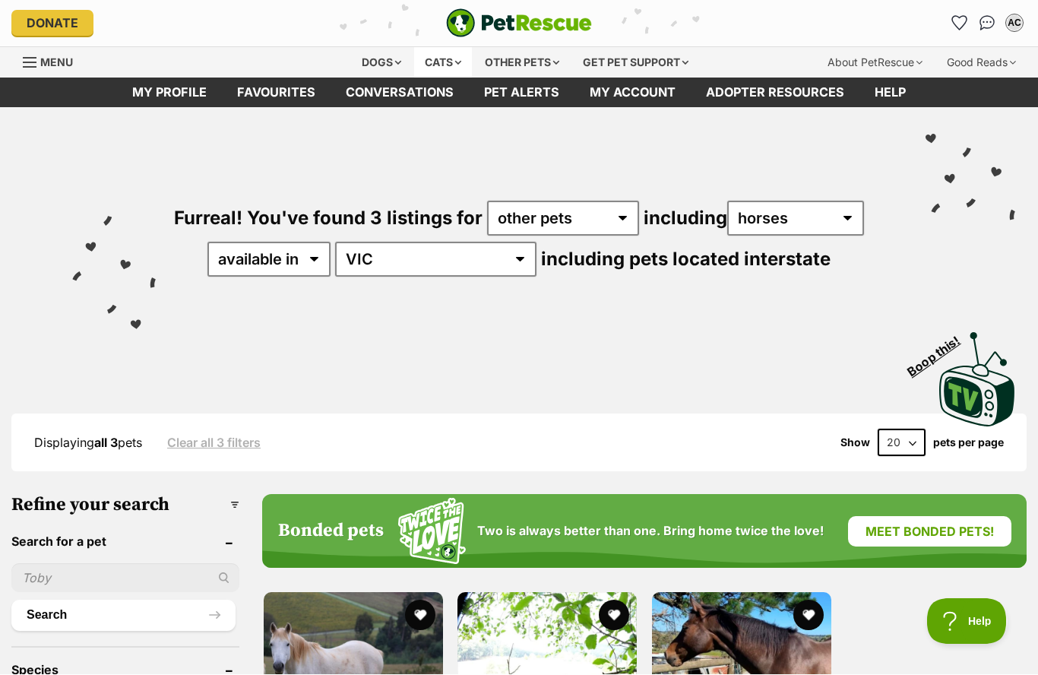
click at [436, 65] on div "Cats" at bounding box center [443, 63] width 58 height 30
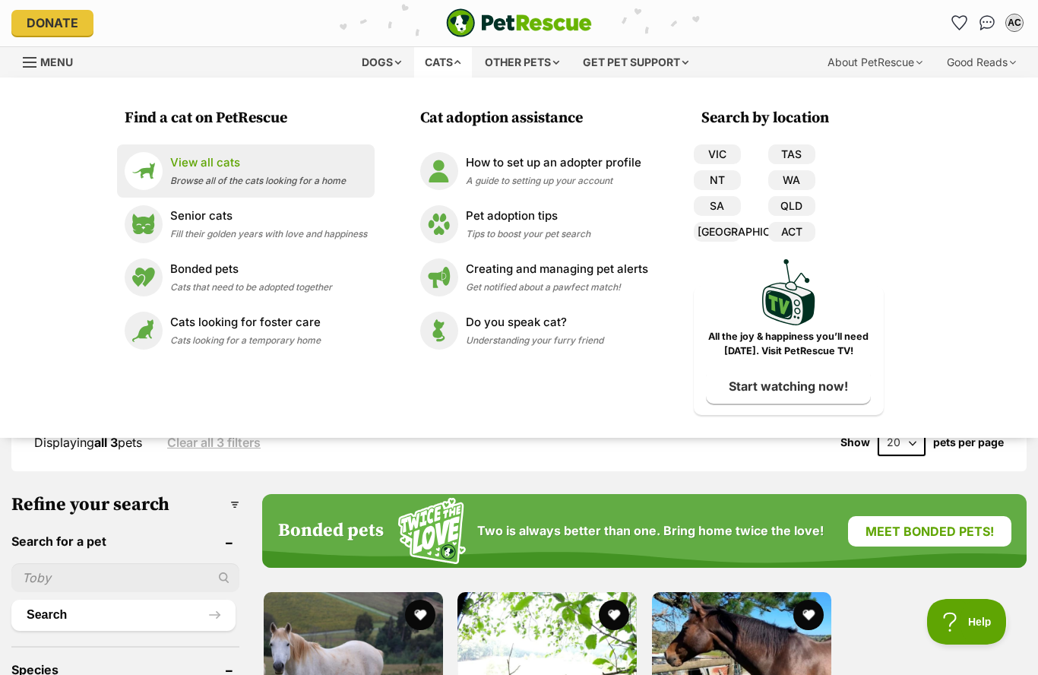
click at [194, 161] on p "View all cats" at bounding box center [258, 162] width 176 height 17
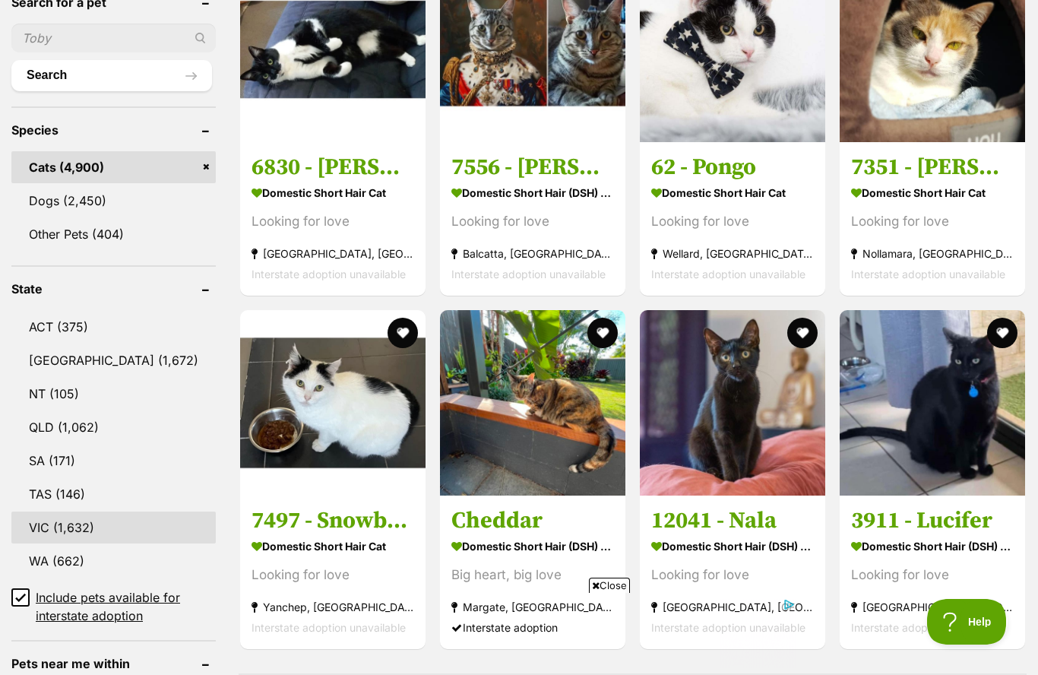
click at [40, 543] on link "VIC (1,632)" at bounding box center [113, 527] width 204 height 32
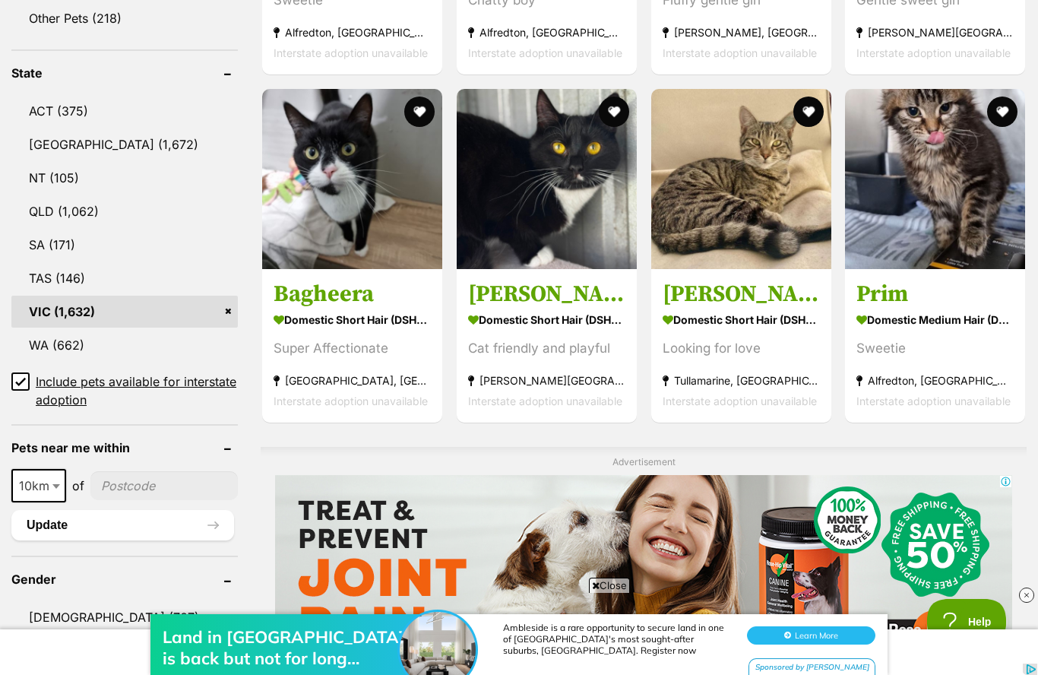
scroll to position [789, 0]
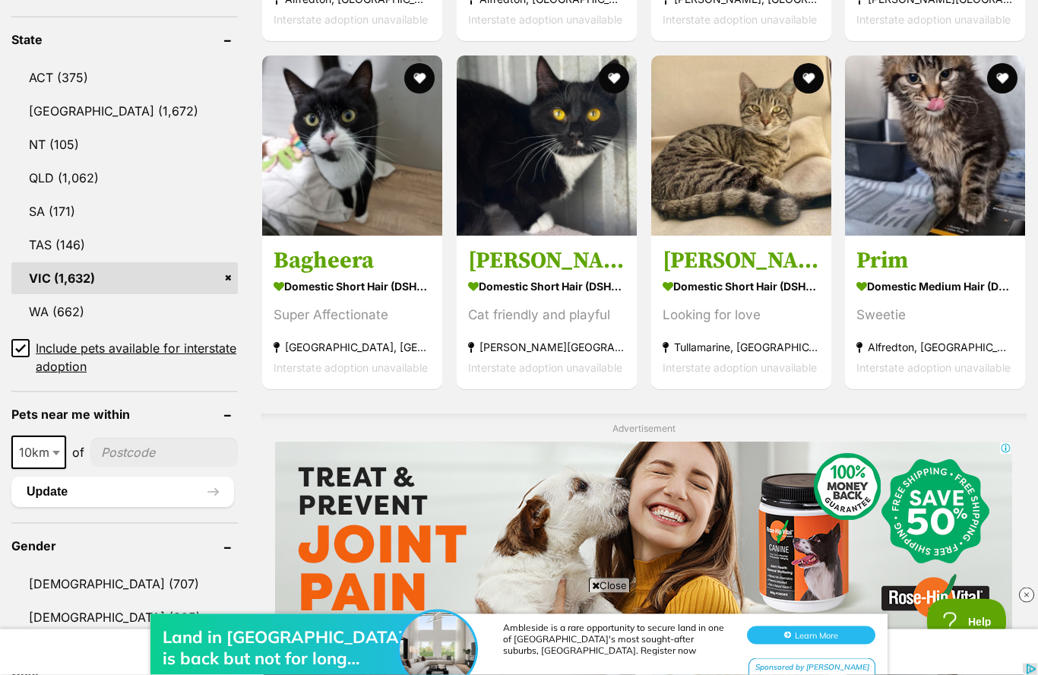
click at [50, 453] on span at bounding box center [57, 452] width 15 height 33
click at [33, 539] on header "Gender" at bounding box center [124, 546] width 226 height 14
click at [51, 454] on span at bounding box center [57, 451] width 15 height 33
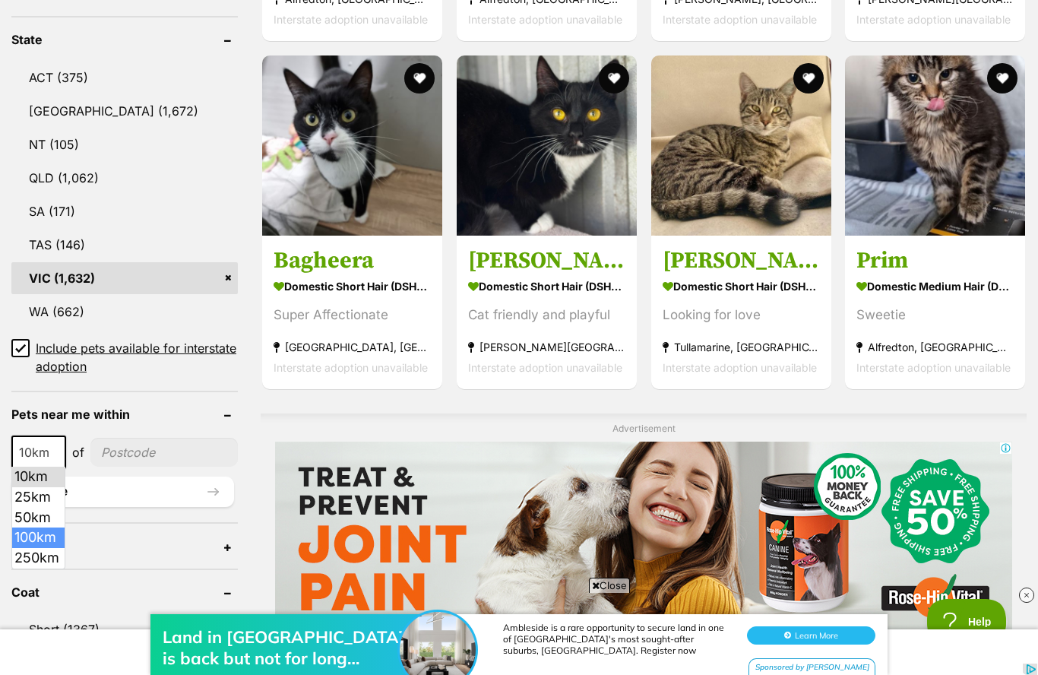
select select "100"
click at [34, 492] on button "Update" at bounding box center [122, 491] width 223 height 30
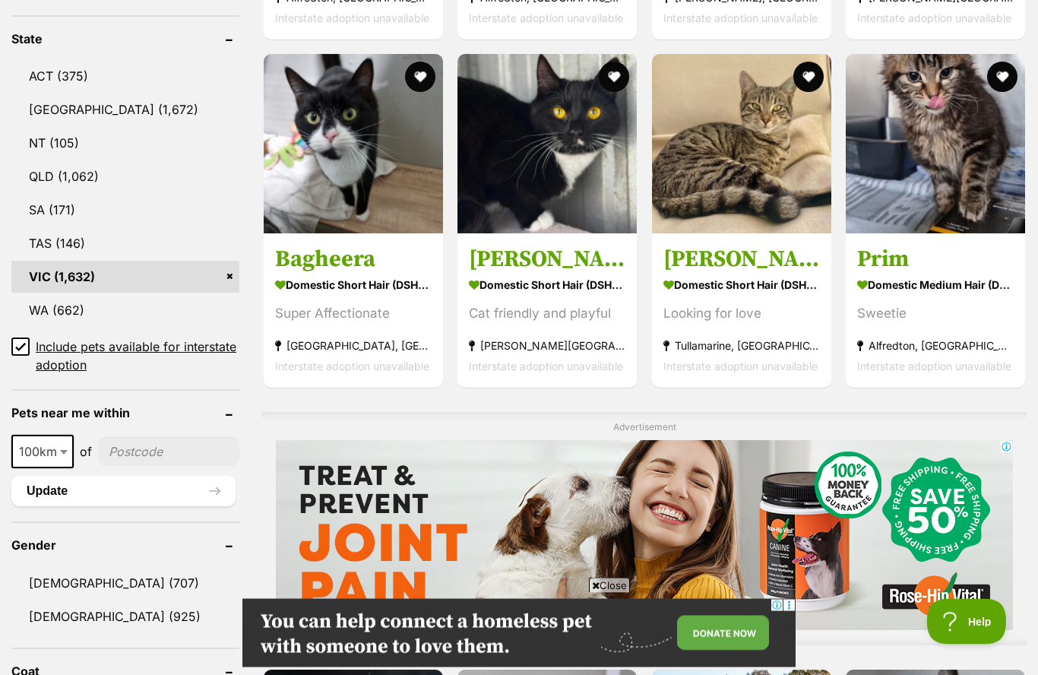
scroll to position [791, 0]
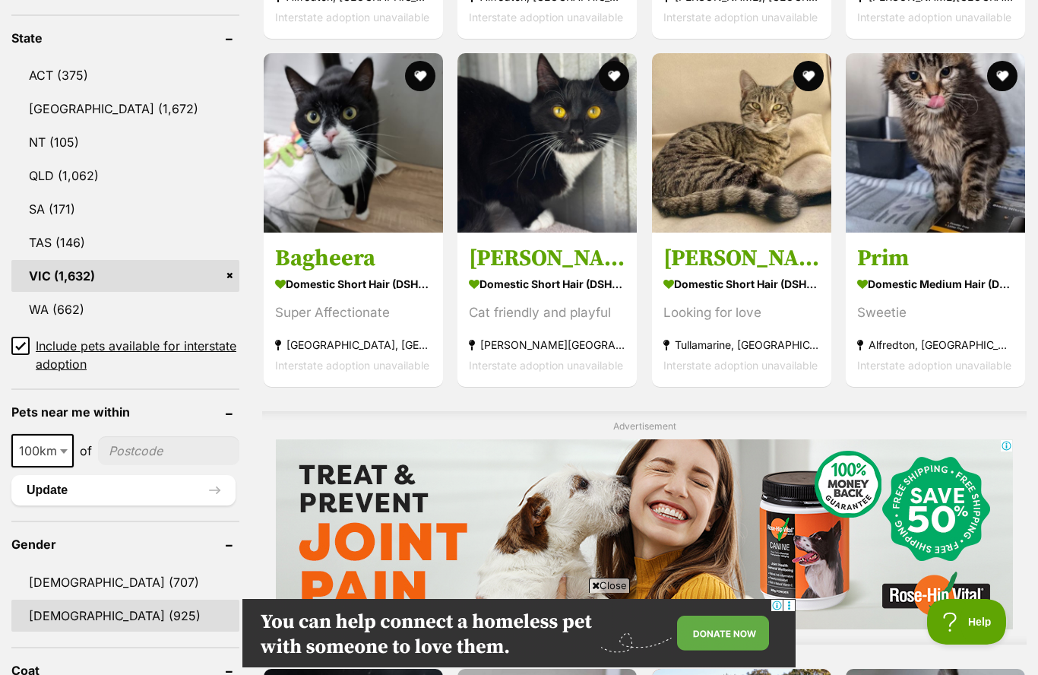
click at [46, 614] on link "[DEMOGRAPHIC_DATA] (925)" at bounding box center [125, 616] width 228 height 32
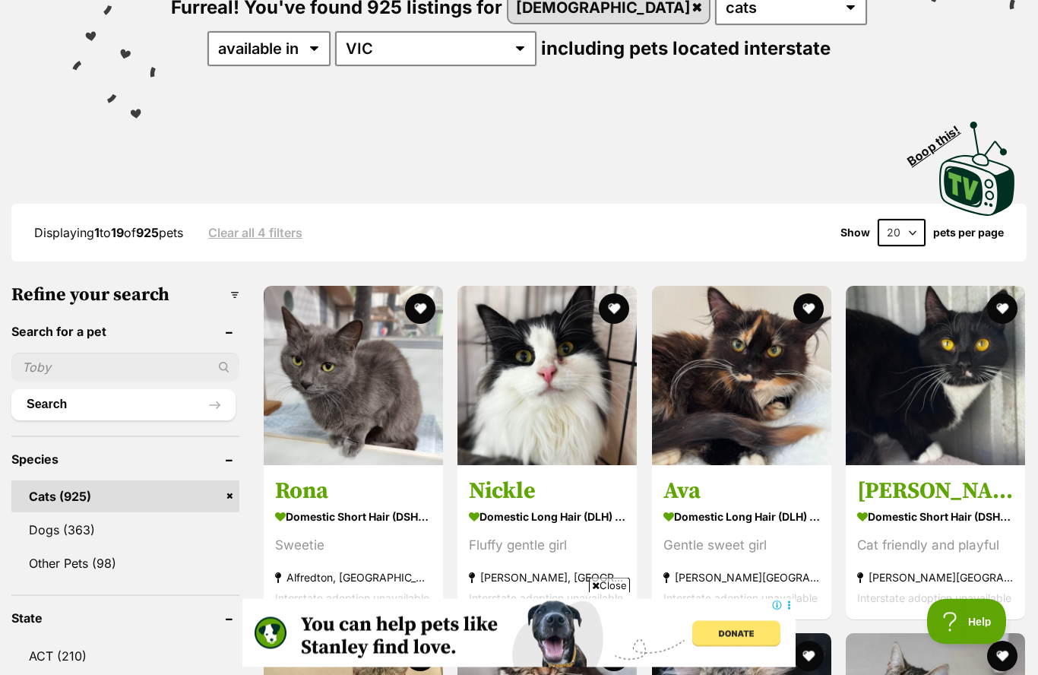
click at [911, 234] on select "20 40 60" at bounding box center [902, 233] width 48 height 27
select select "60"
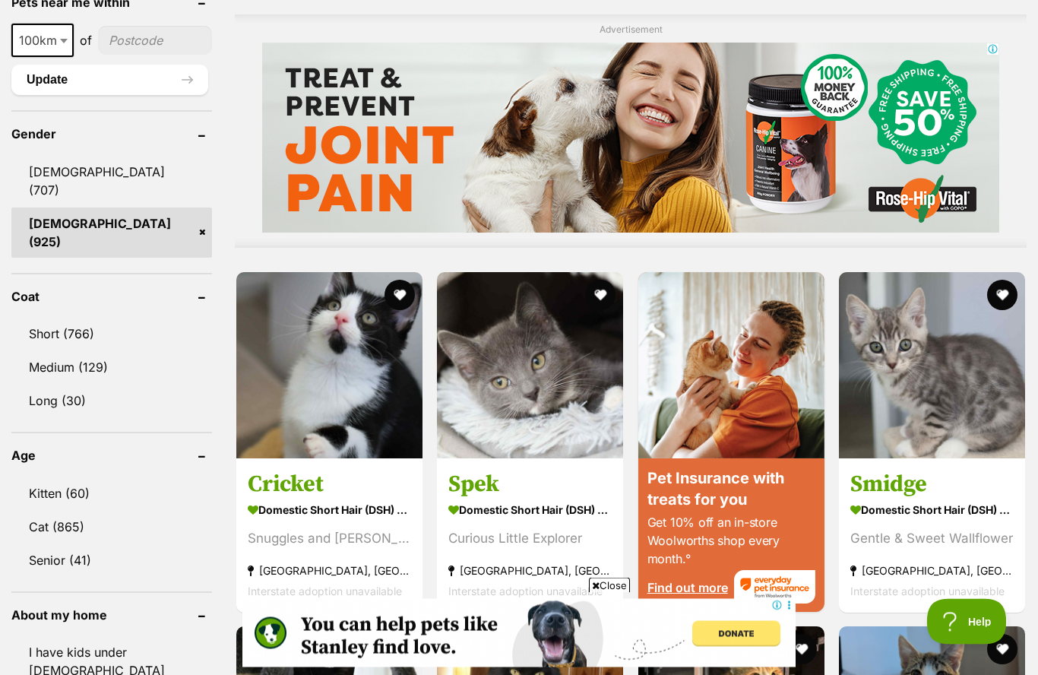
scroll to position [1201, 0]
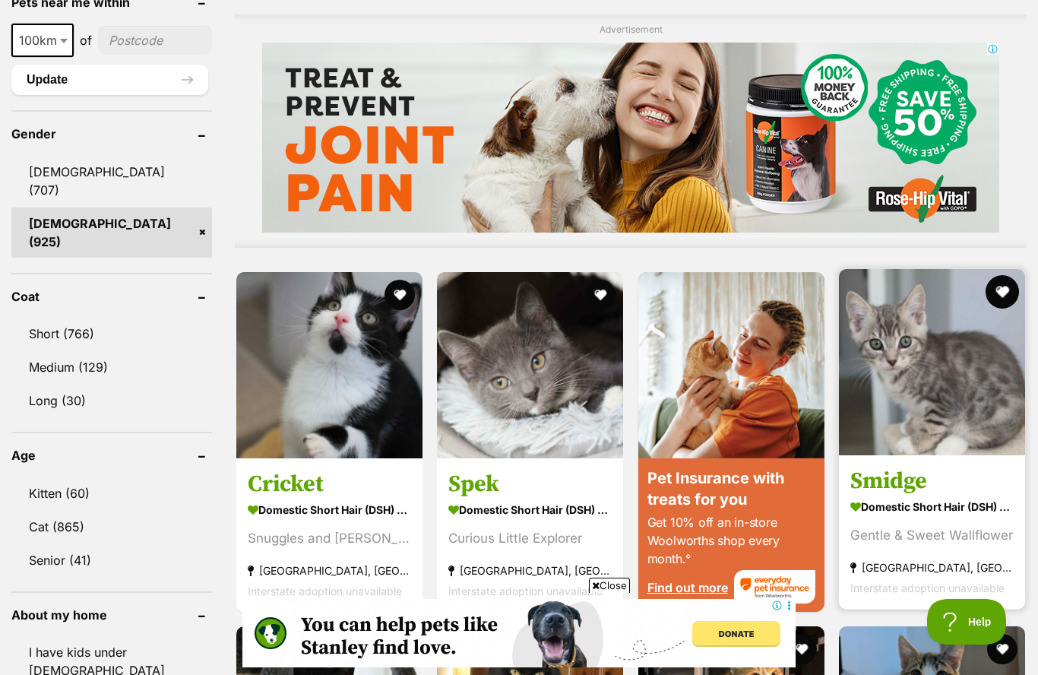
click at [1006, 309] on button "favourite" at bounding box center [1002, 291] width 33 height 33
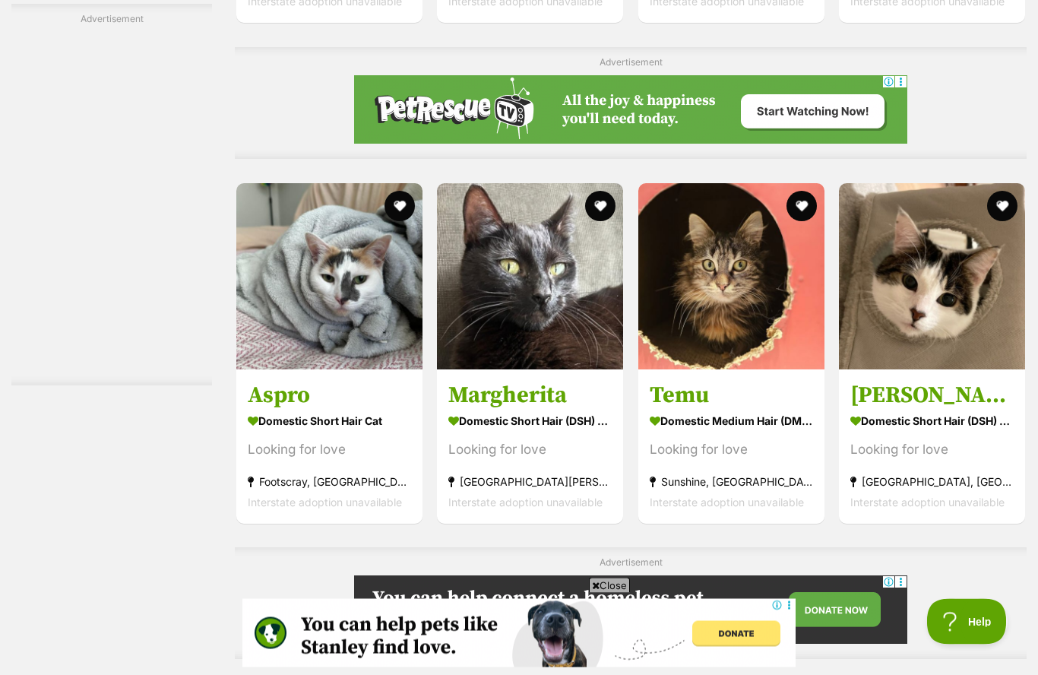
scroll to position [3507, 0]
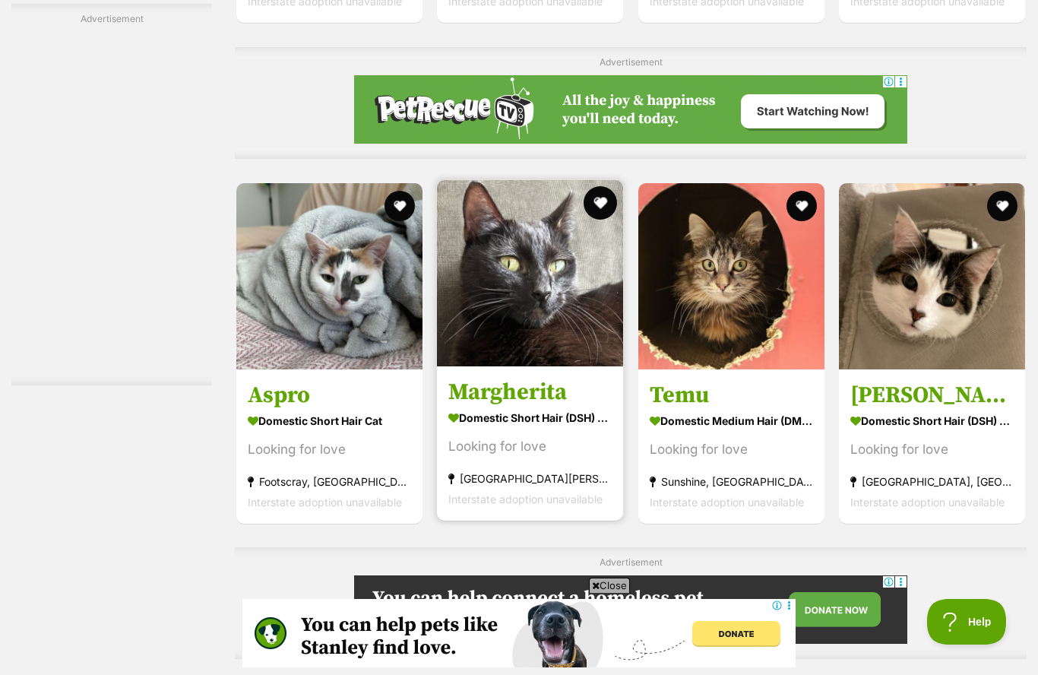
click at [584, 220] on button "favourite" at bounding box center [600, 202] width 33 height 33
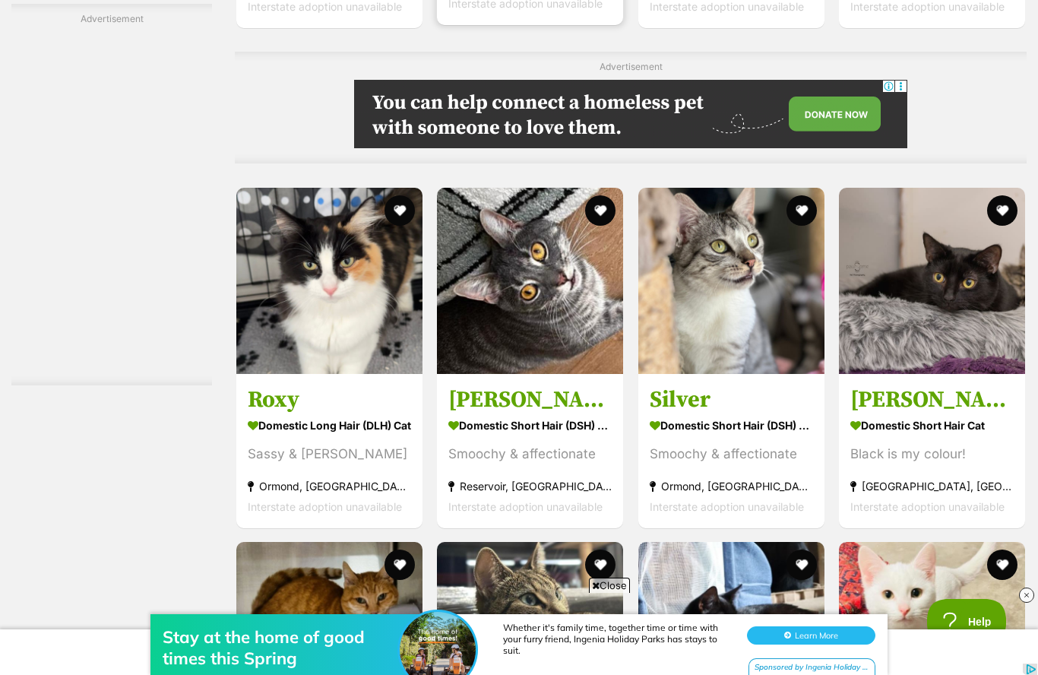
scroll to position [0, 0]
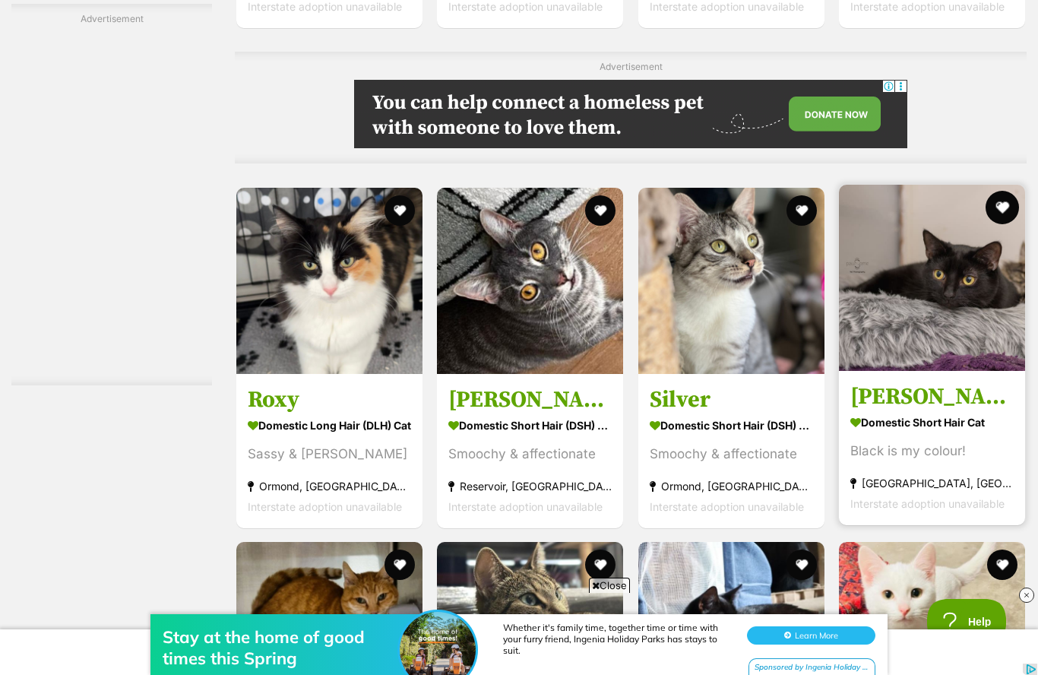
click at [1005, 224] on button "favourite" at bounding box center [1002, 207] width 33 height 33
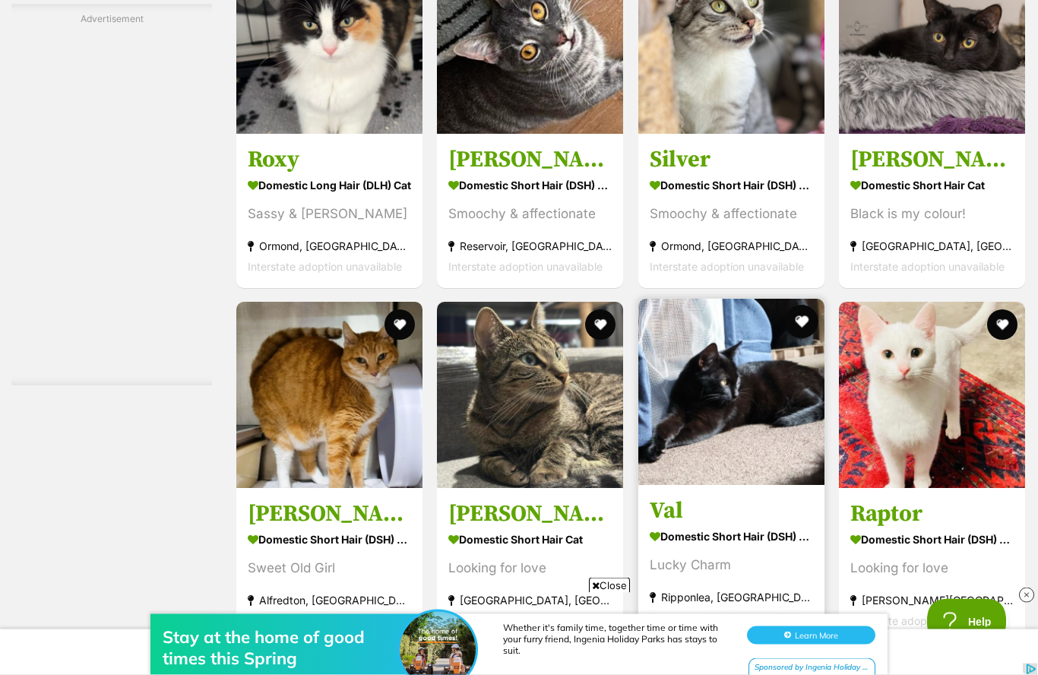
click at [793, 339] on button "favourite" at bounding box center [801, 322] width 33 height 33
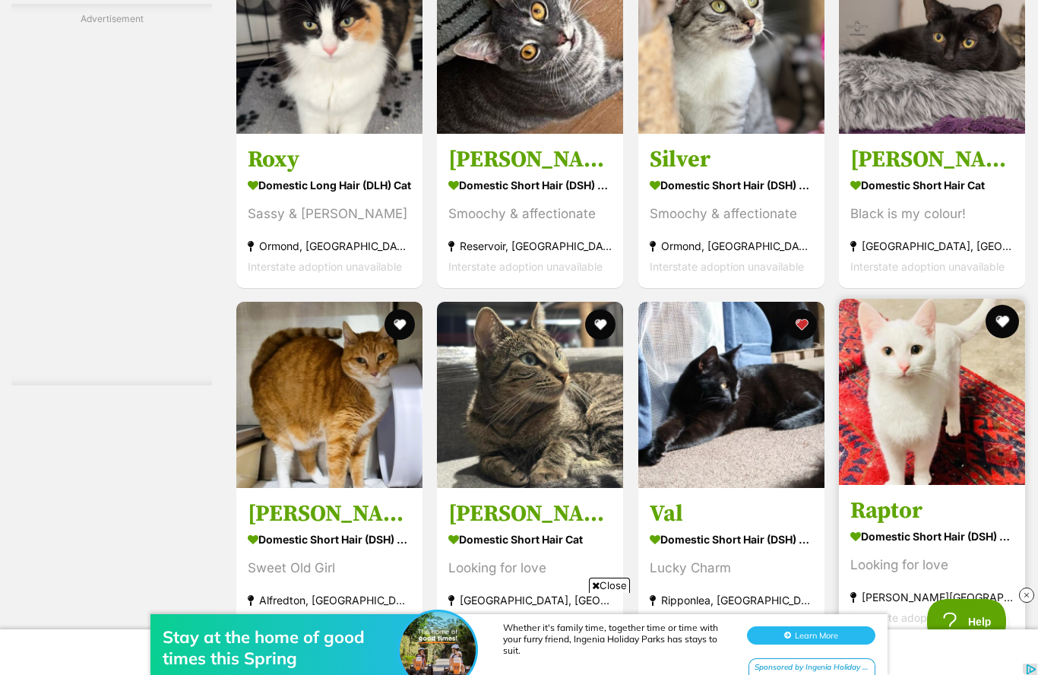
click at [1001, 338] on button "favourite" at bounding box center [1002, 321] width 33 height 33
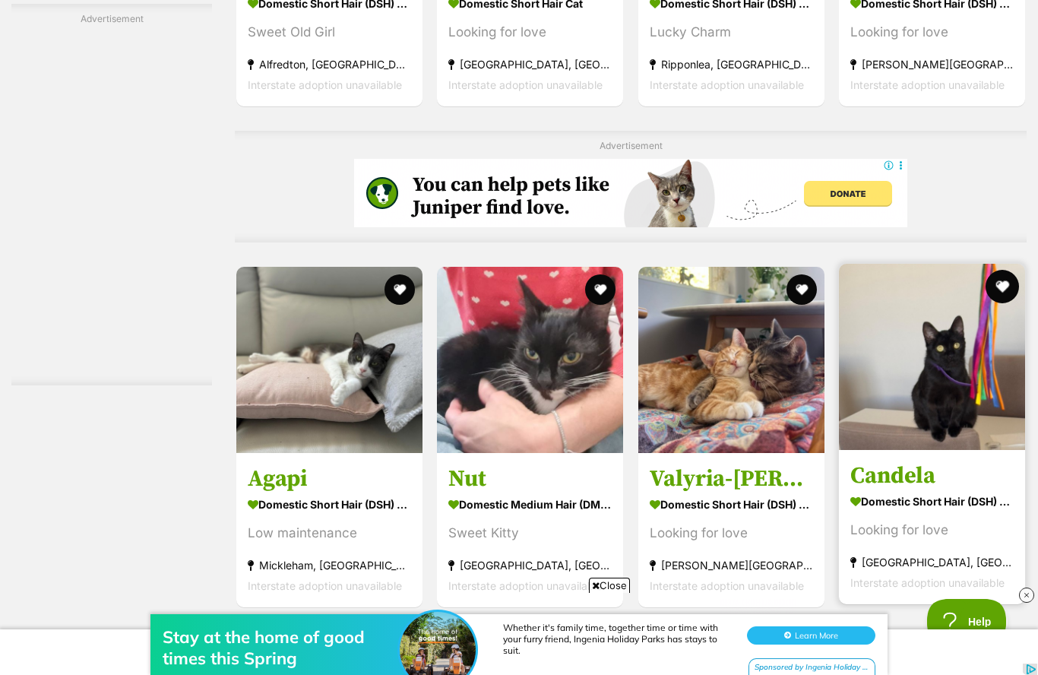
click at [1002, 303] on button "favourite" at bounding box center [1002, 286] width 33 height 33
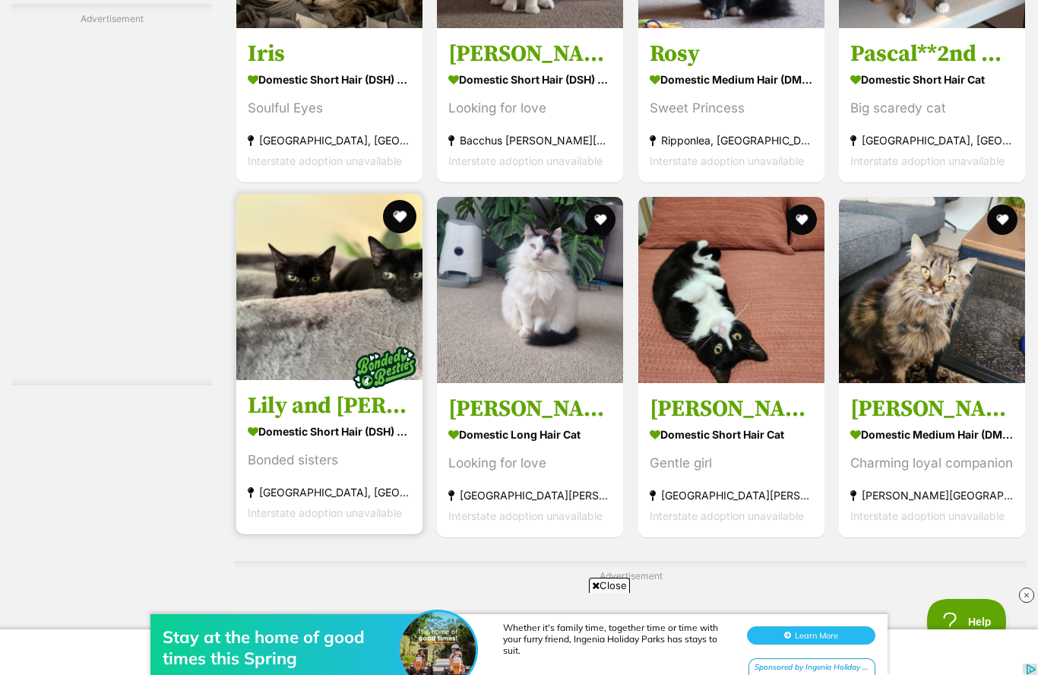
click at [383, 233] on button "favourite" at bounding box center [399, 216] width 33 height 33
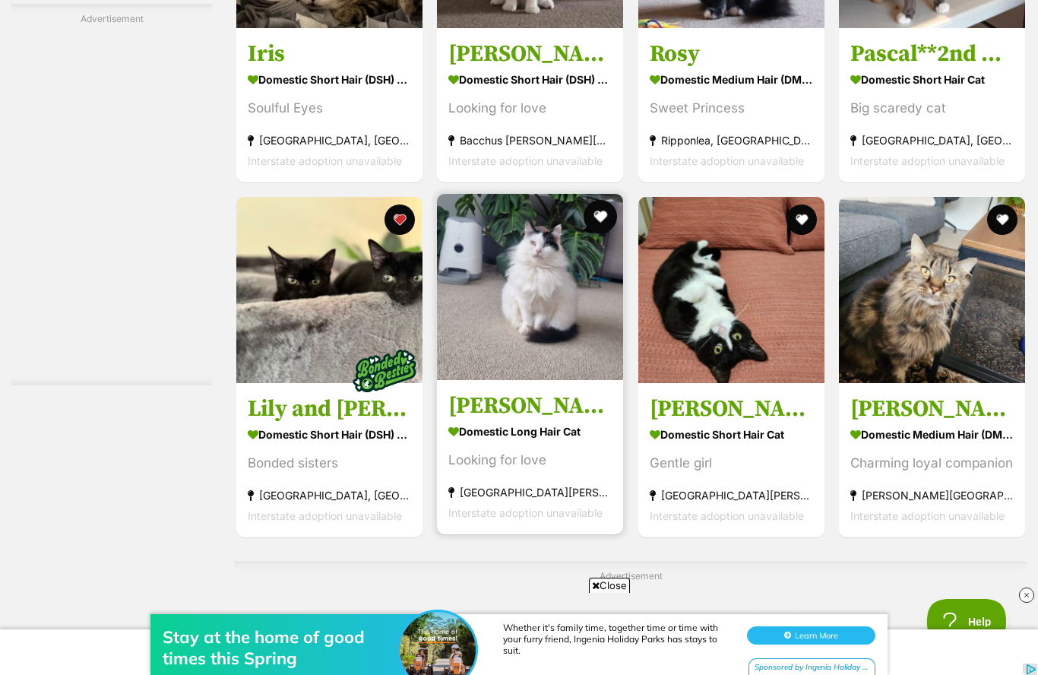
click at [584, 233] on button "favourite" at bounding box center [600, 216] width 33 height 33
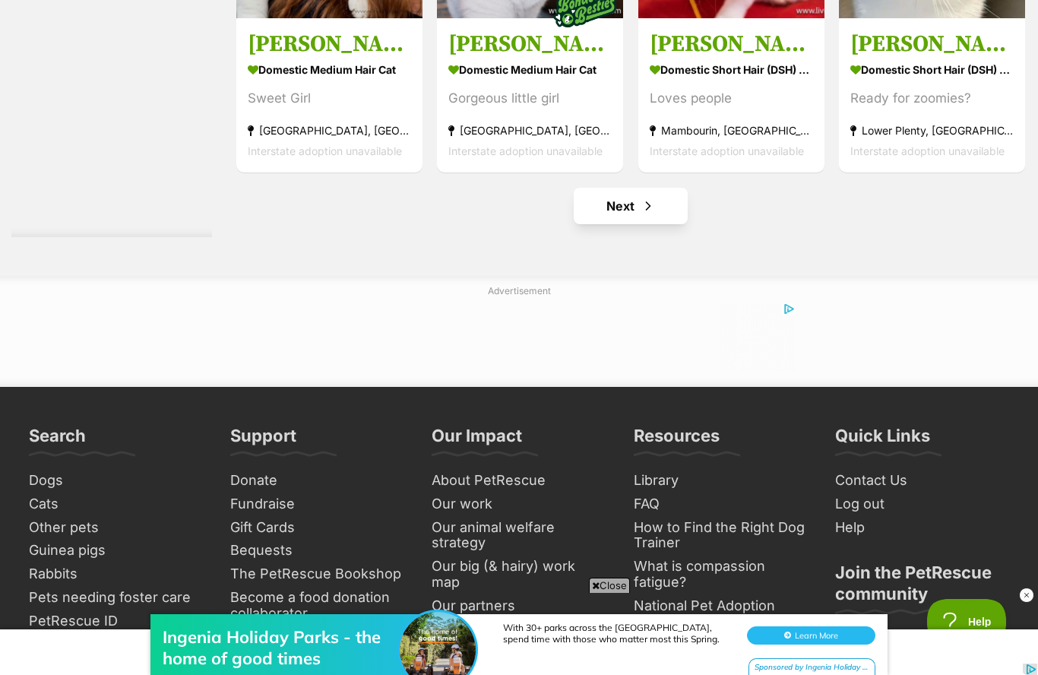
click at [641, 215] on span "Next page" at bounding box center [648, 206] width 15 height 18
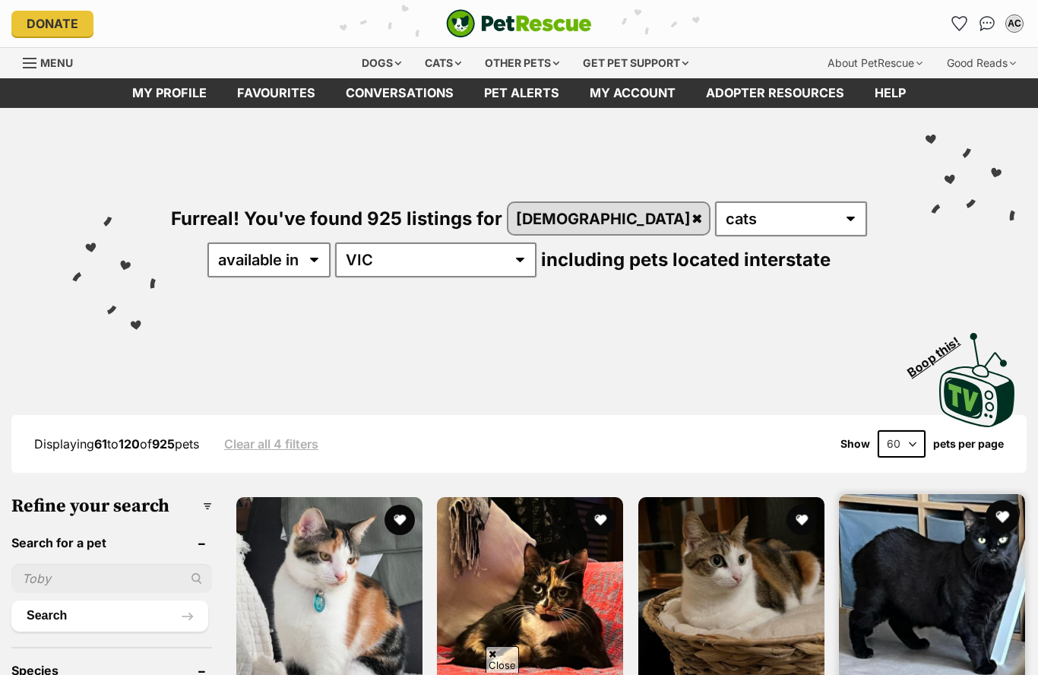
click at [1011, 500] on button "favourite" at bounding box center [1002, 516] width 33 height 33
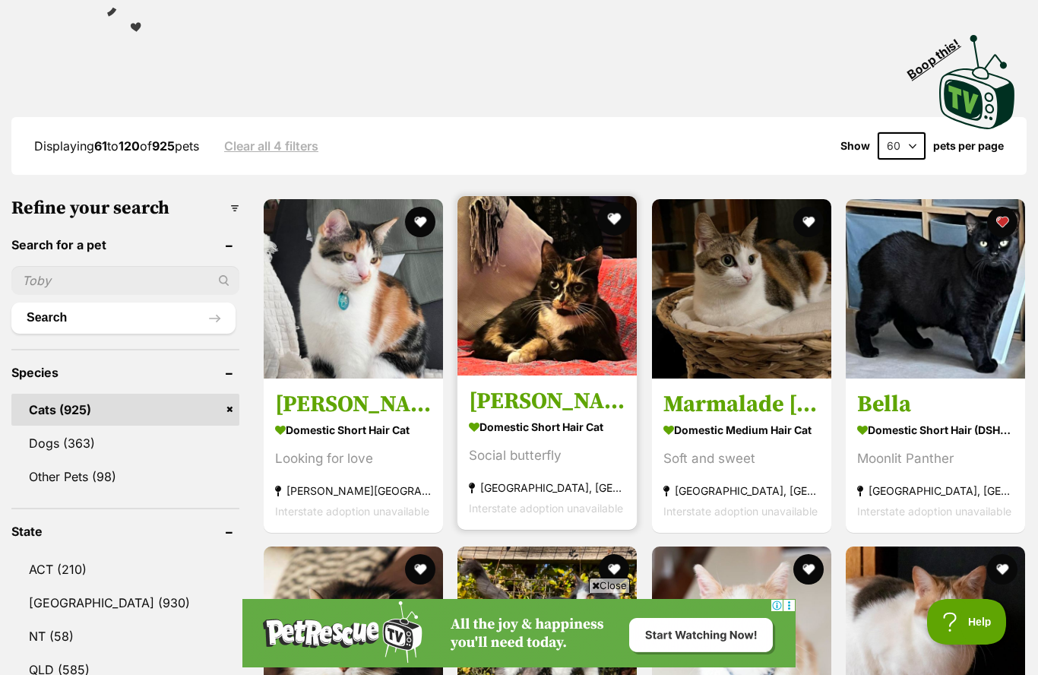
click at [616, 226] on button "favourite" at bounding box center [614, 218] width 33 height 33
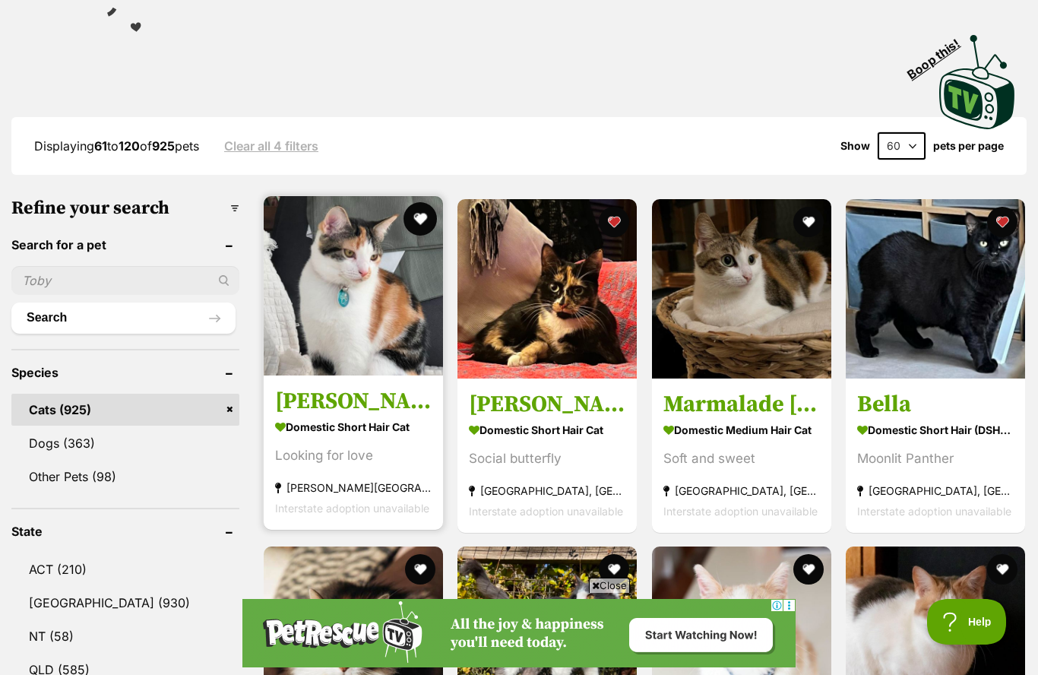
click at [419, 229] on button "favourite" at bounding box center [420, 218] width 33 height 33
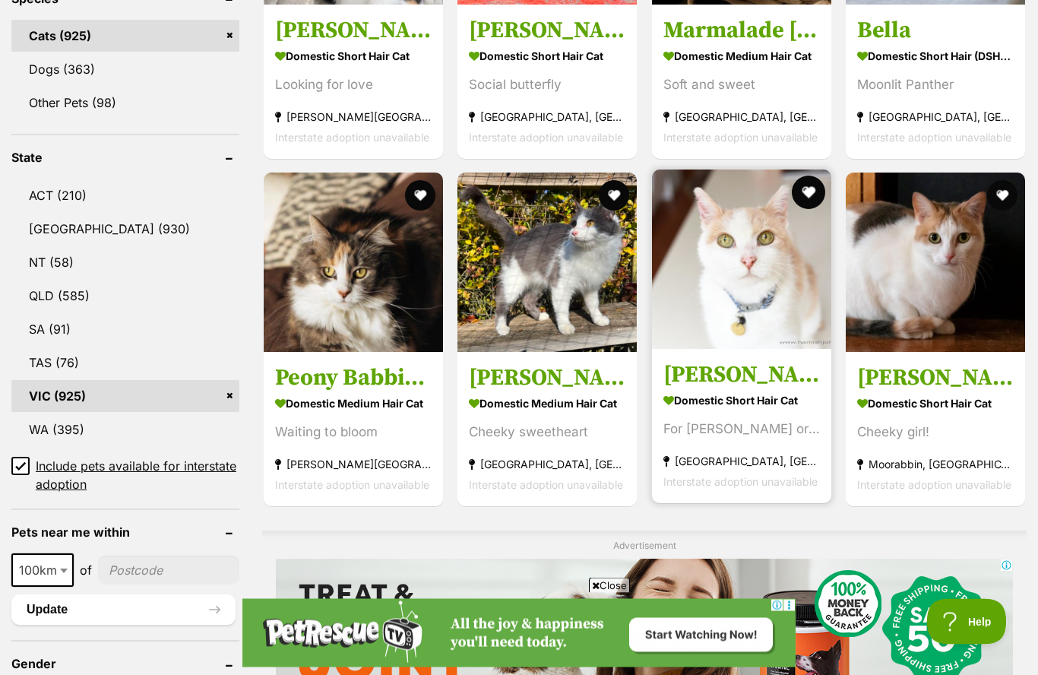
click at [809, 201] on button "favourite" at bounding box center [808, 192] width 33 height 33
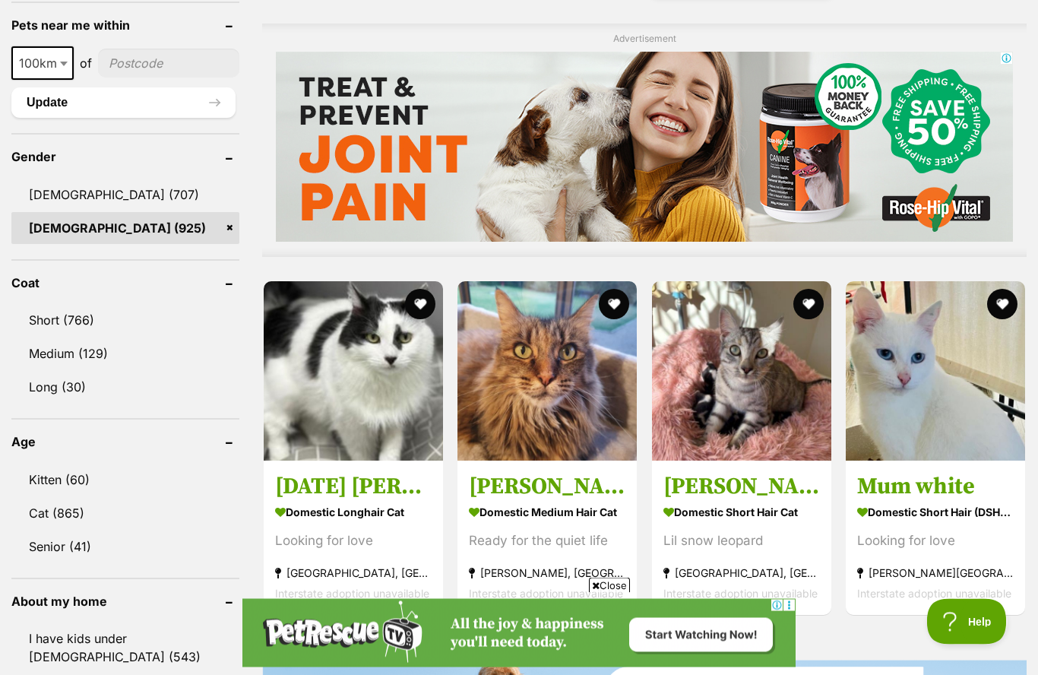
scroll to position [1179, 0]
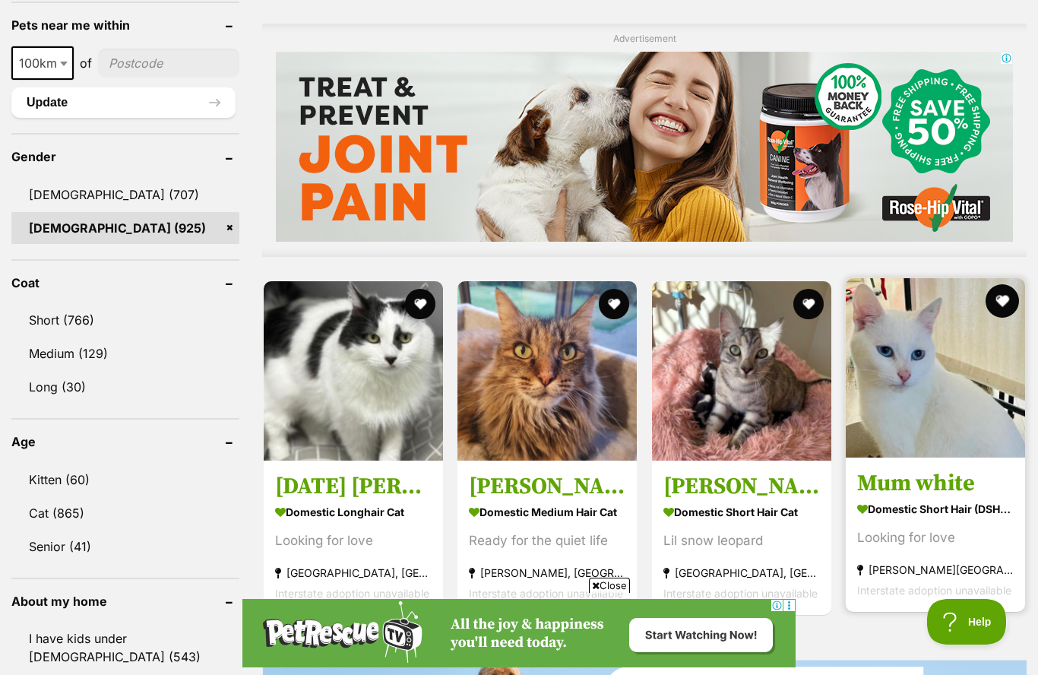
click at [1003, 309] on button "favourite" at bounding box center [1002, 300] width 33 height 33
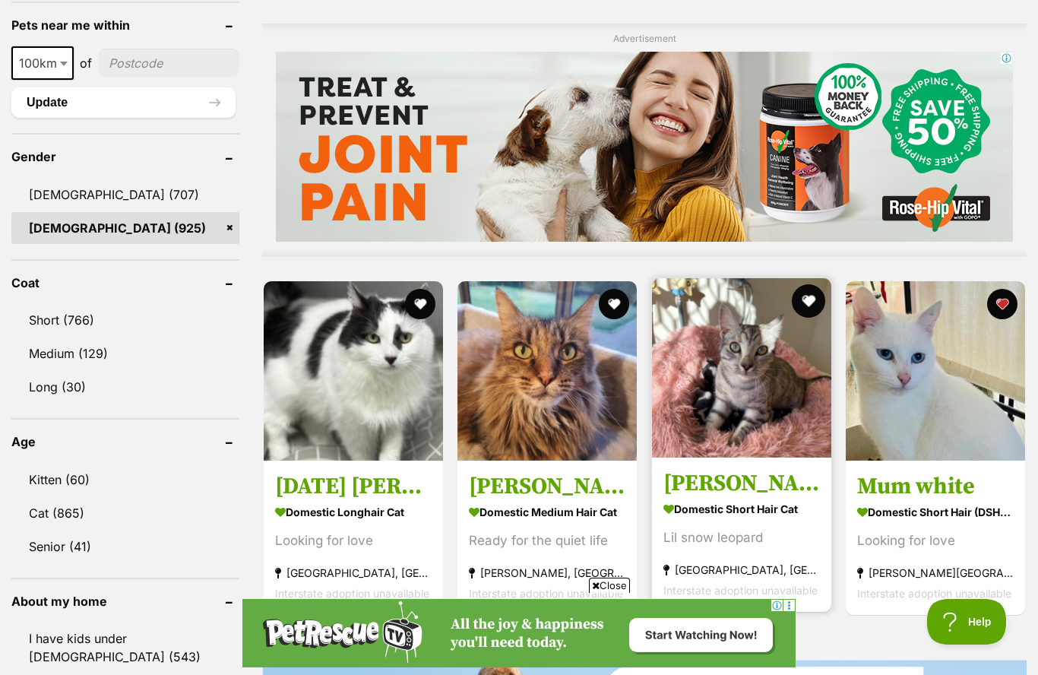
click at [804, 306] on button "favourite" at bounding box center [808, 300] width 33 height 33
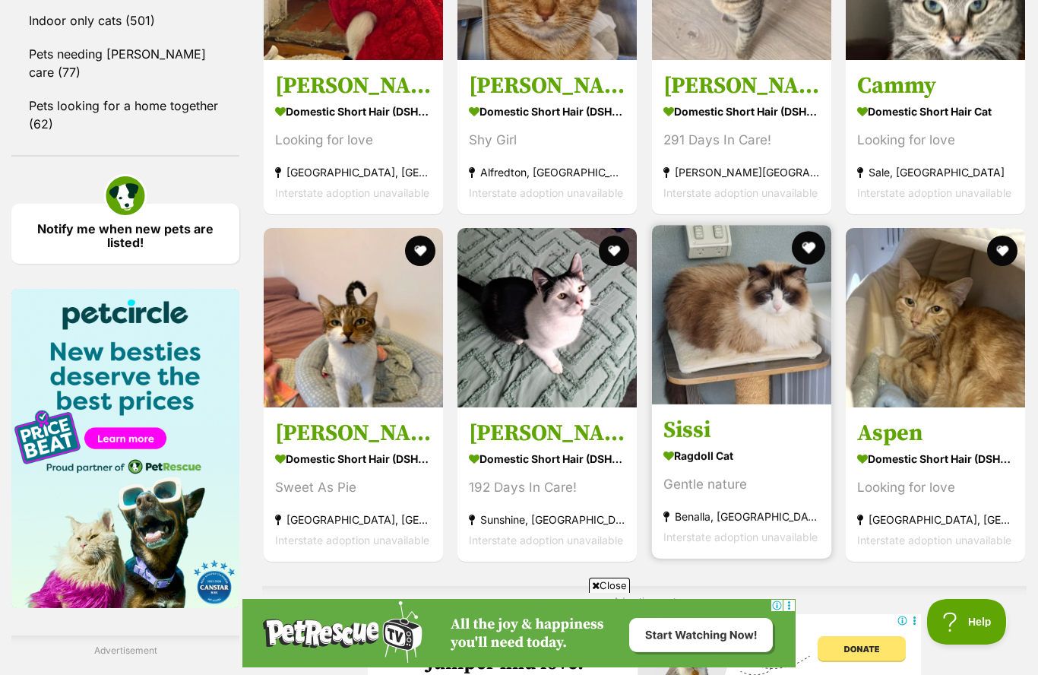
scroll to position [0, 0]
click at [818, 254] on button "favourite" at bounding box center [808, 247] width 33 height 33
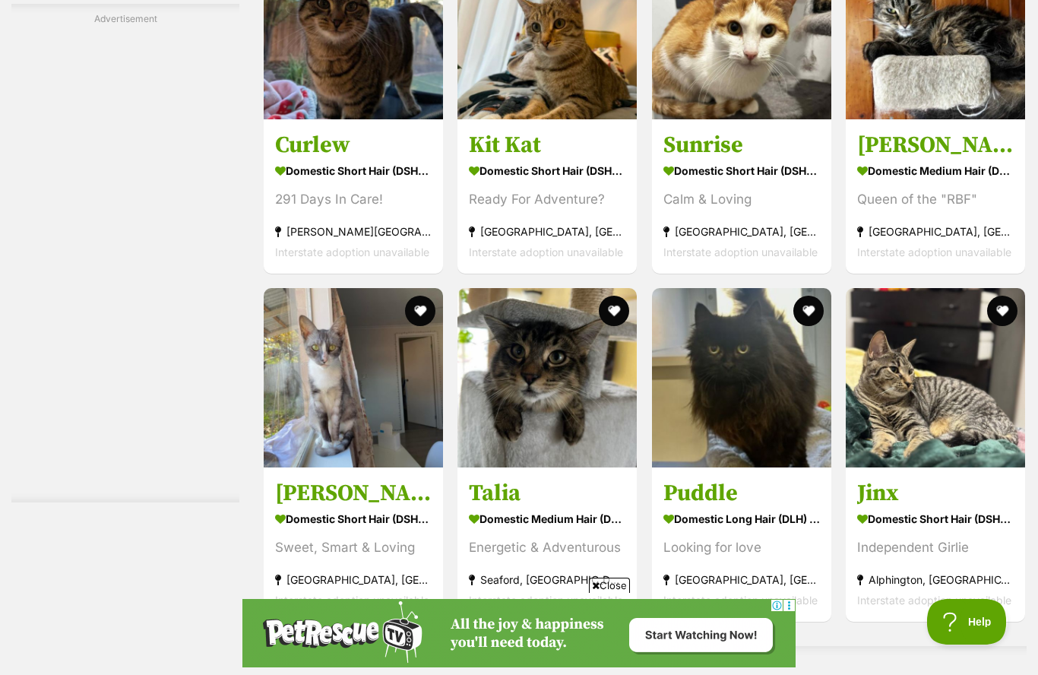
scroll to position [3353, 0]
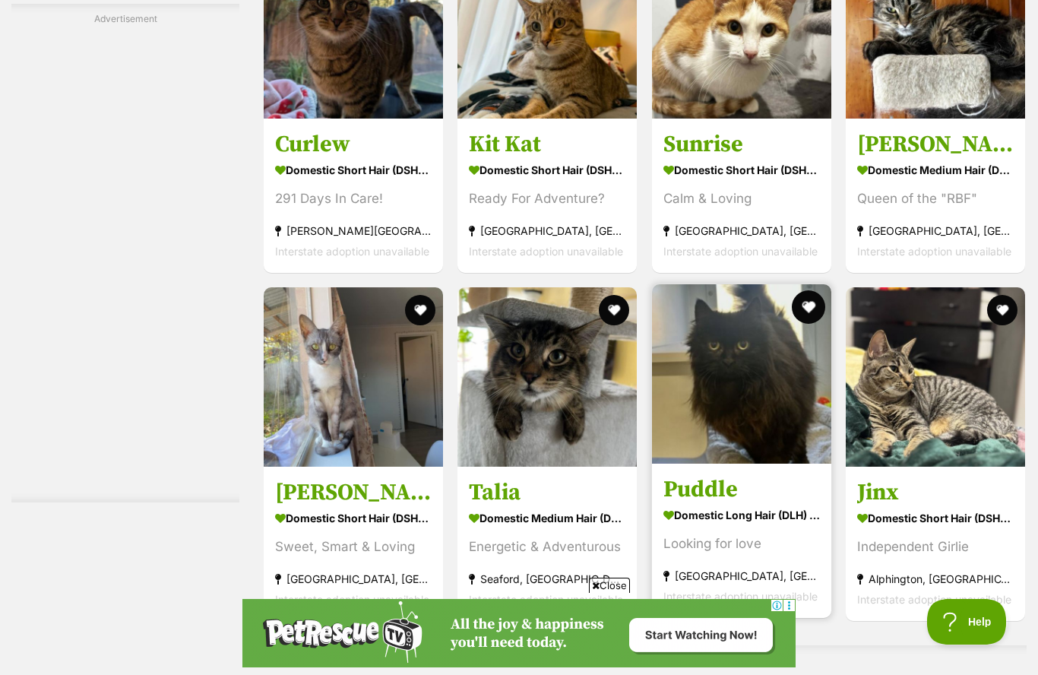
click at [806, 315] on button "favourite" at bounding box center [808, 306] width 33 height 33
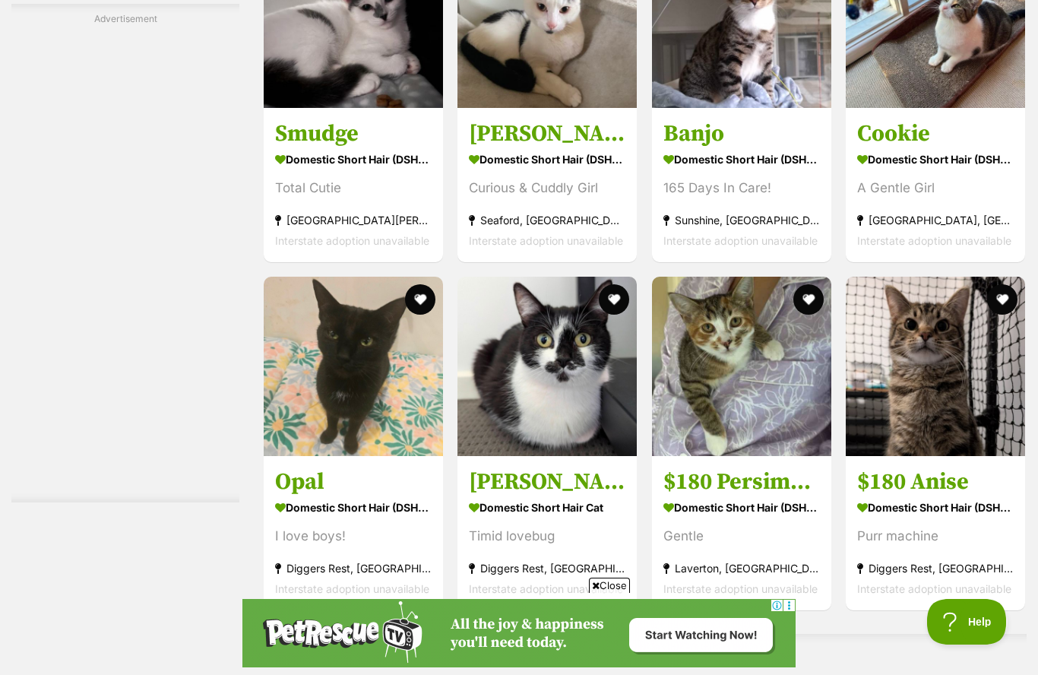
scroll to position [4732, 0]
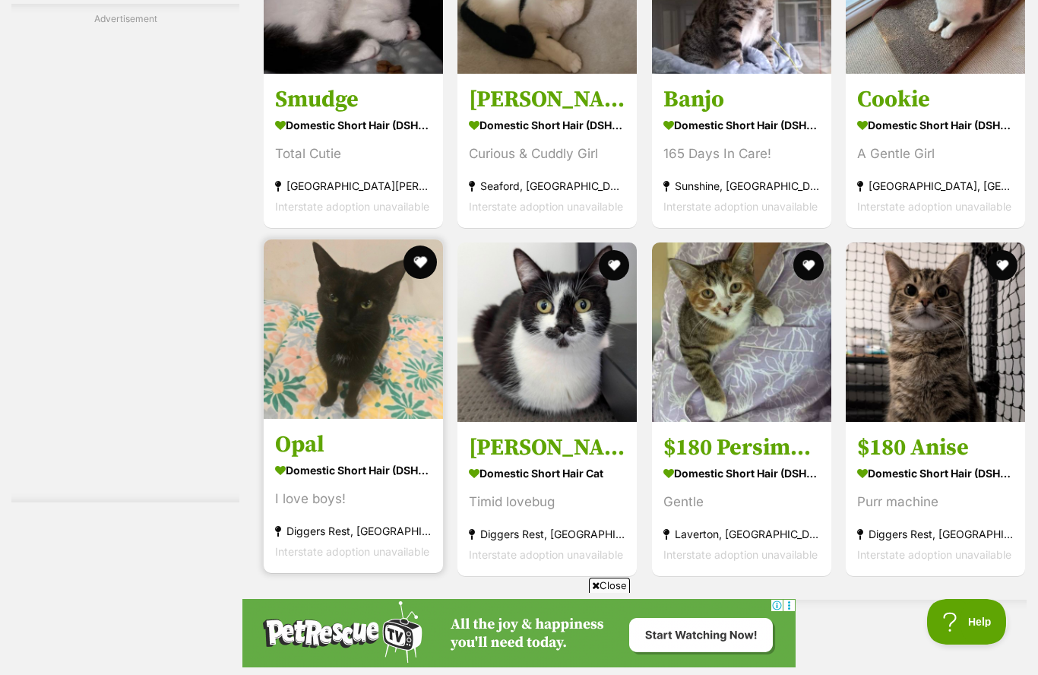
click at [415, 264] on button "favourite" at bounding box center [420, 261] width 33 height 33
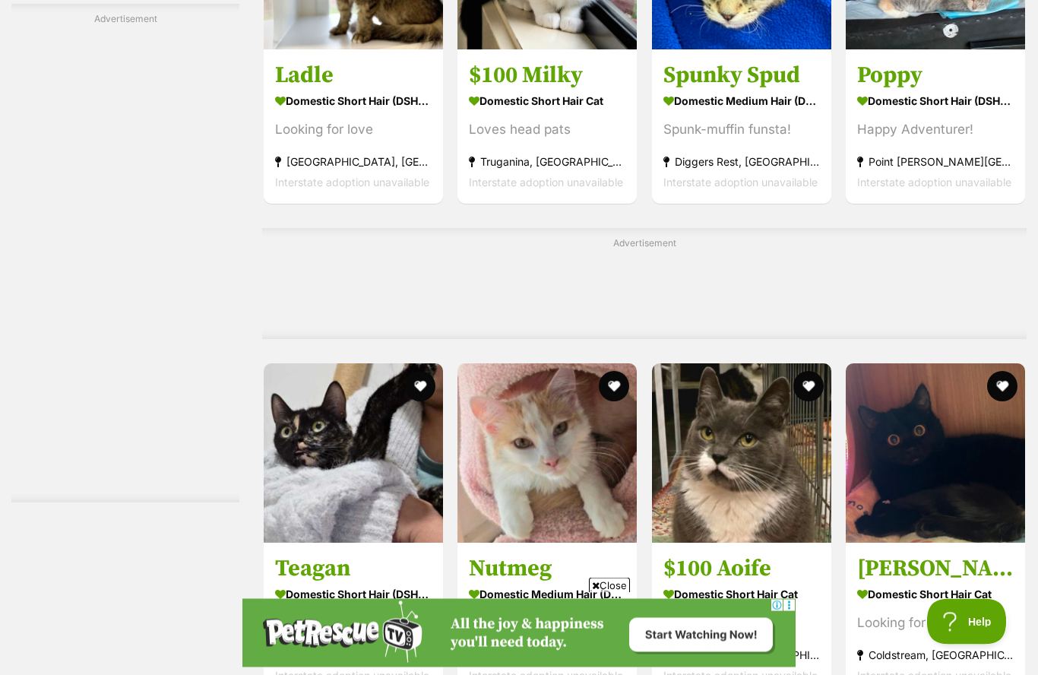
scroll to position [5598, 0]
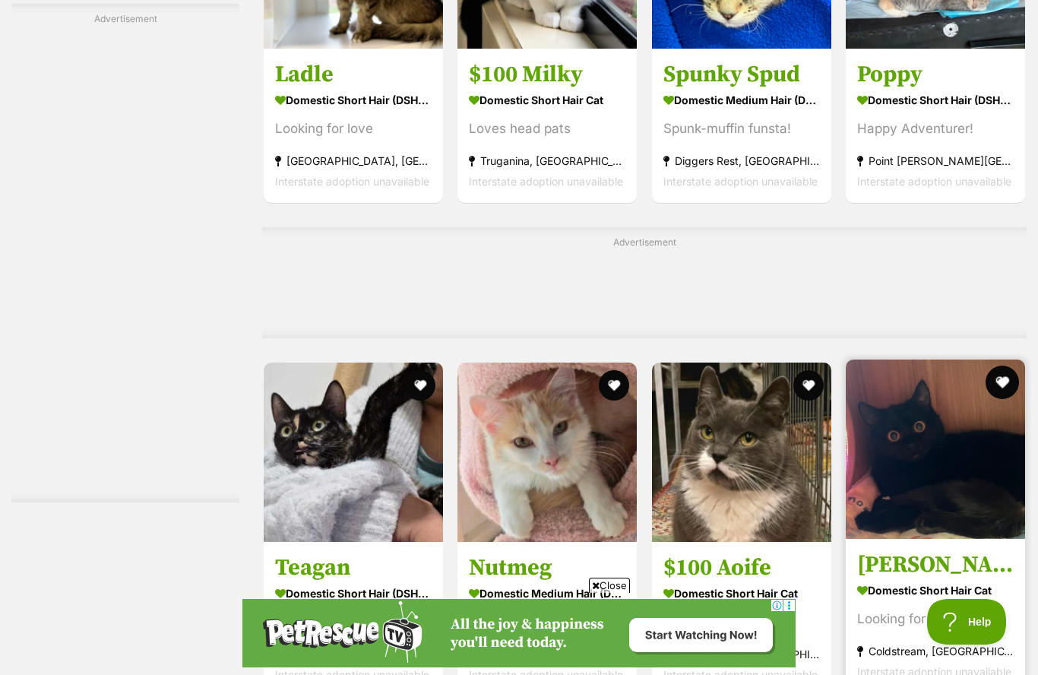
click at [1011, 382] on button "favourite" at bounding box center [1002, 382] width 33 height 33
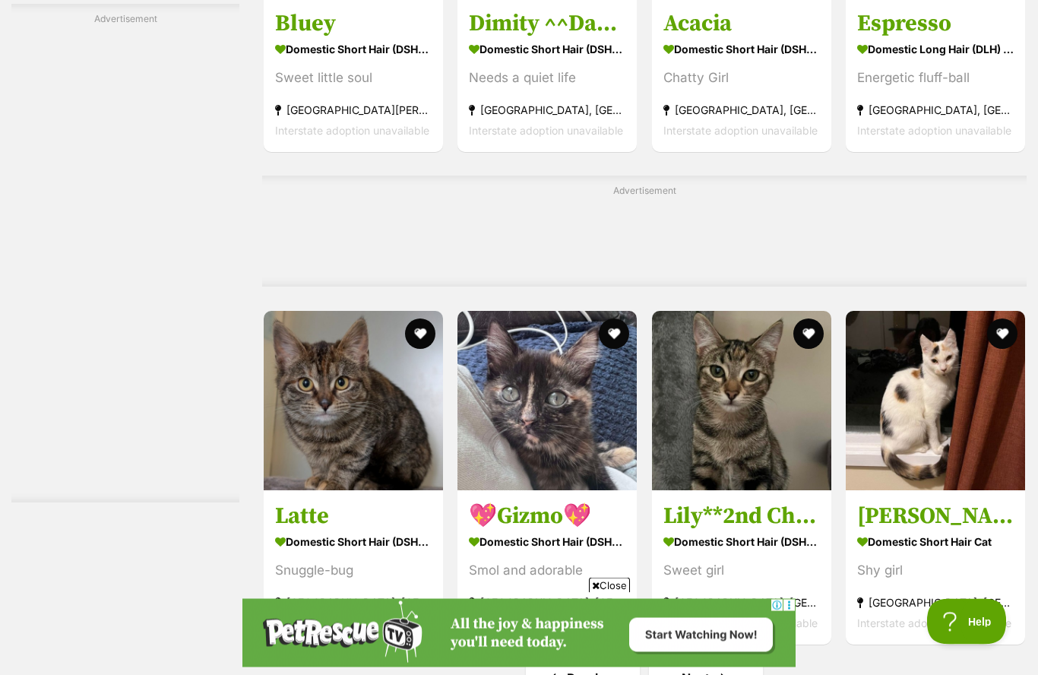
scroll to position [6490, 0]
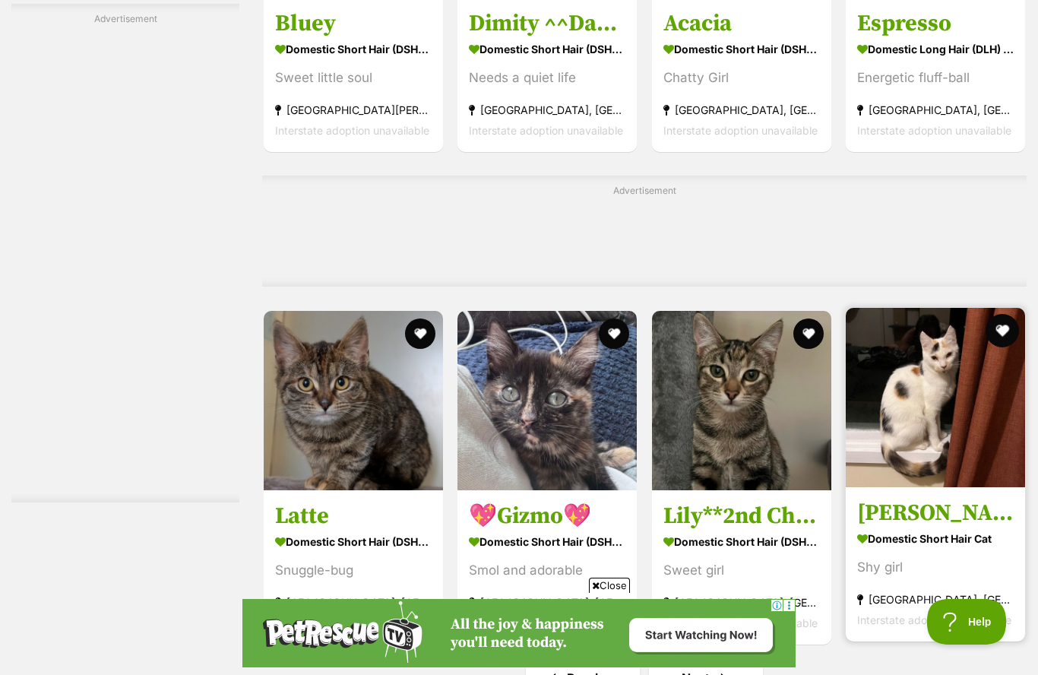
click at [1005, 334] on button "favourite" at bounding box center [1002, 330] width 33 height 33
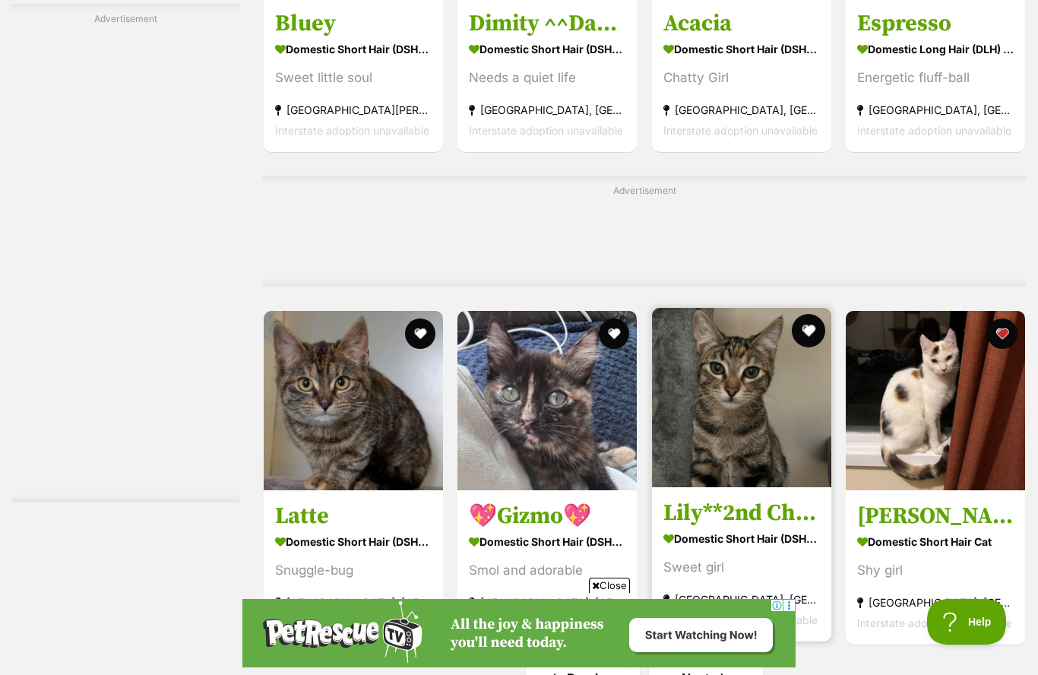
click at [808, 340] on button "favourite" at bounding box center [808, 330] width 33 height 33
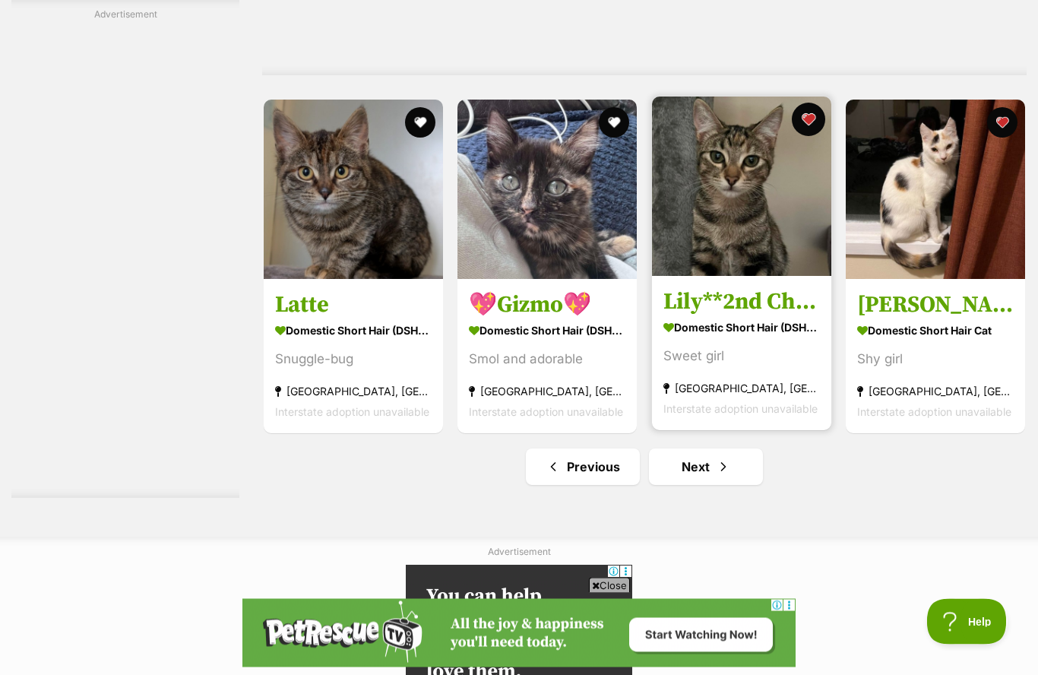
scroll to position [6733, 0]
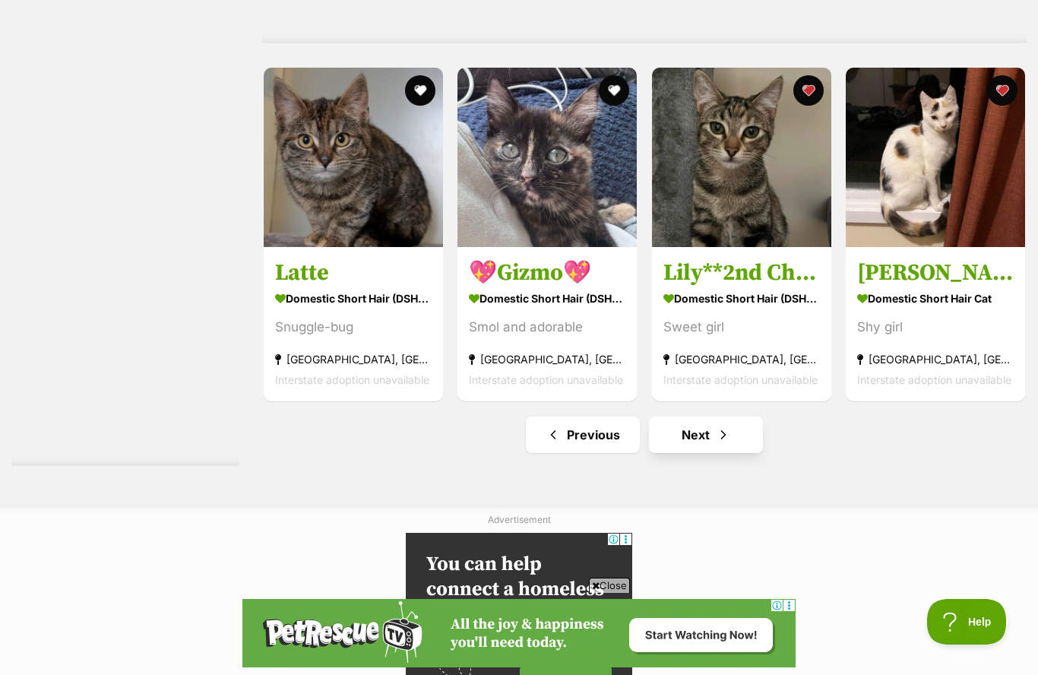
click at [737, 448] on link "Next" at bounding box center [706, 434] width 114 height 36
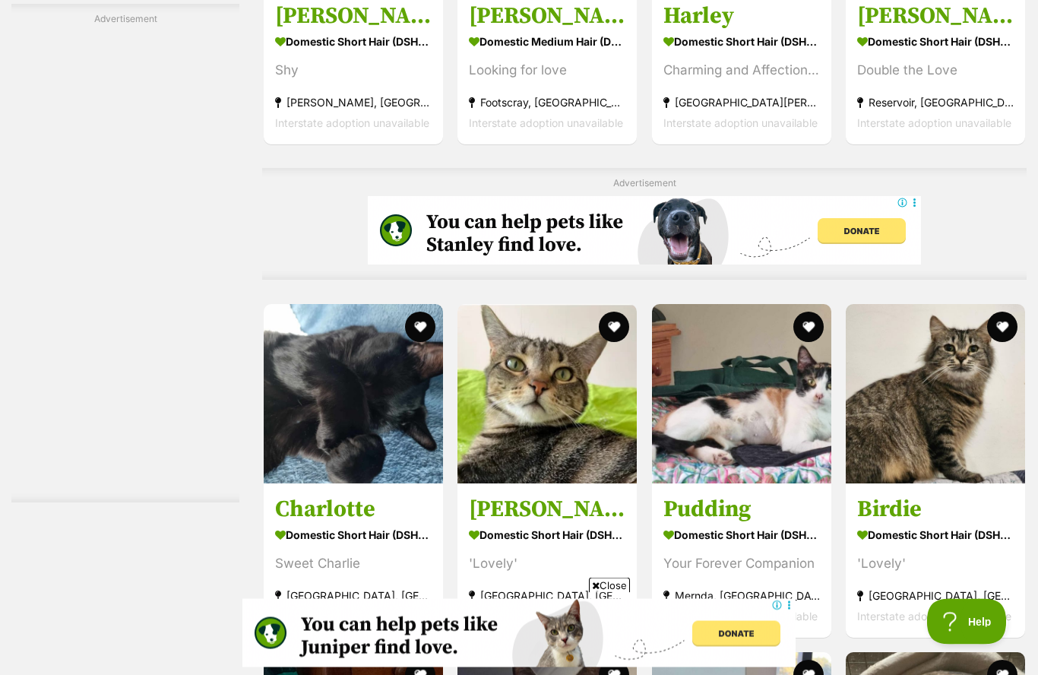
scroll to position [3206, 0]
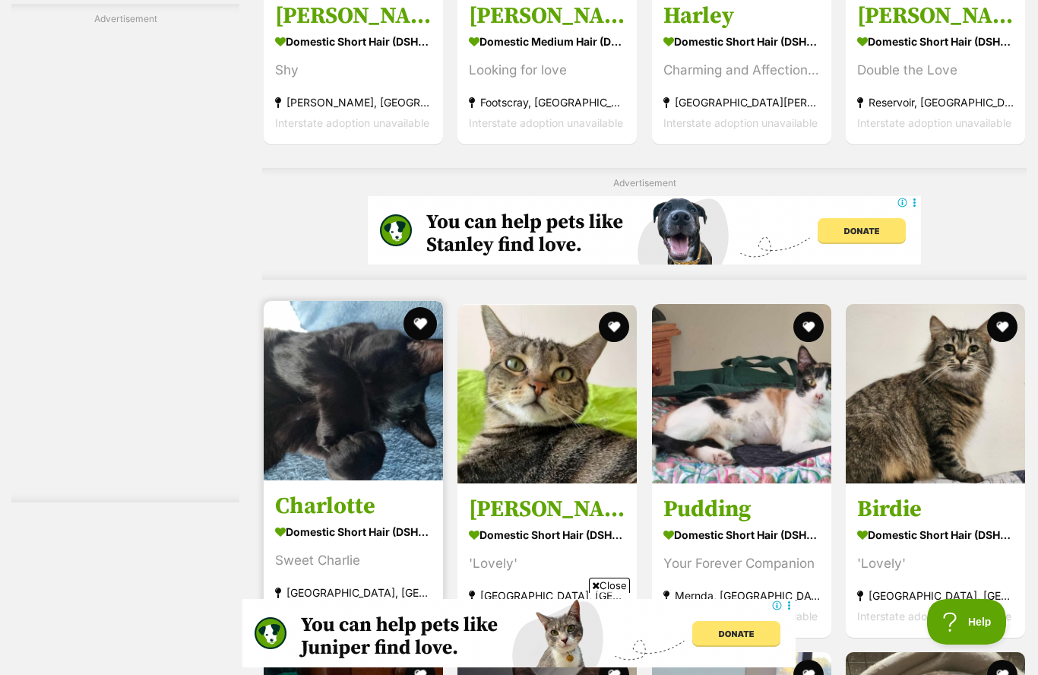
click at [414, 327] on button "favourite" at bounding box center [420, 323] width 33 height 33
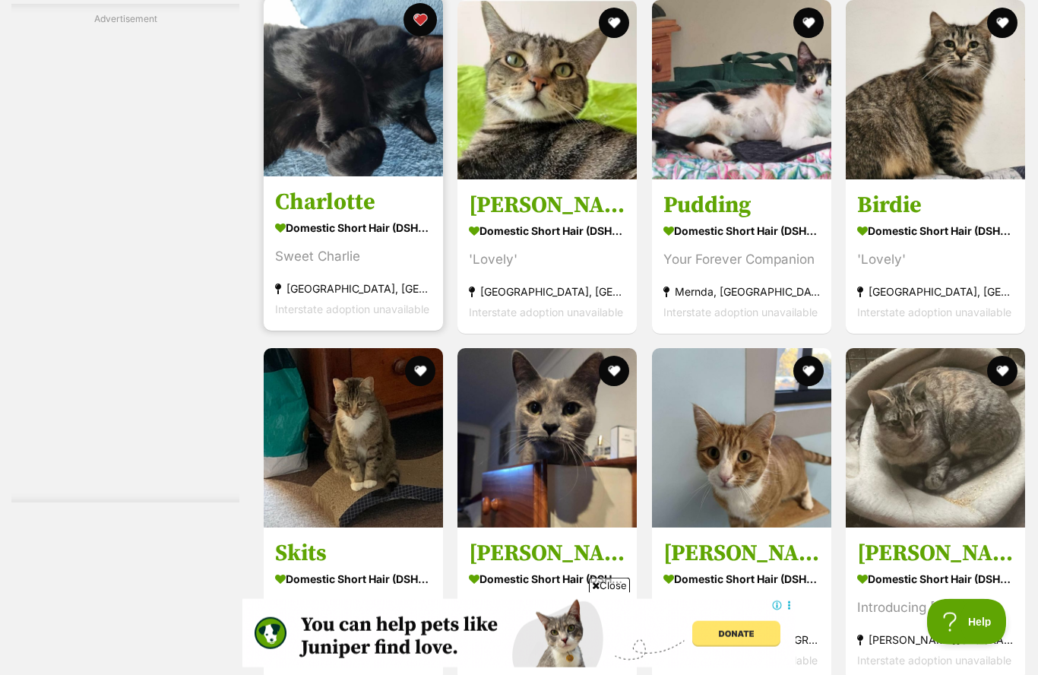
scroll to position [0, 0]
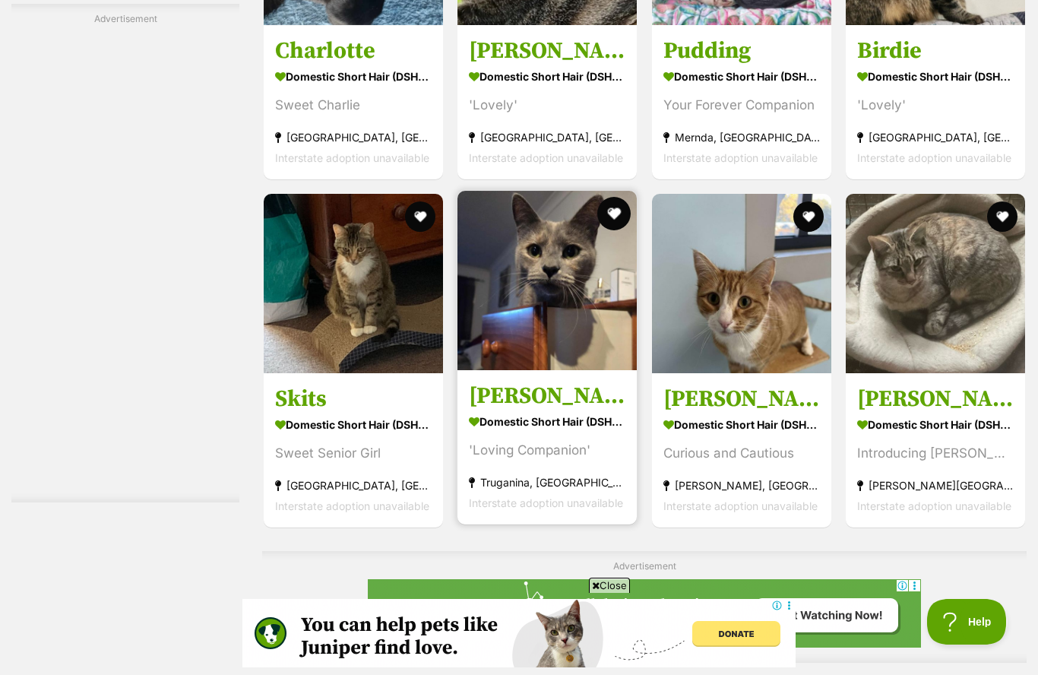
click at [612, 225] on button "favourite" at bounding box center [614, 213] width 33 height 33
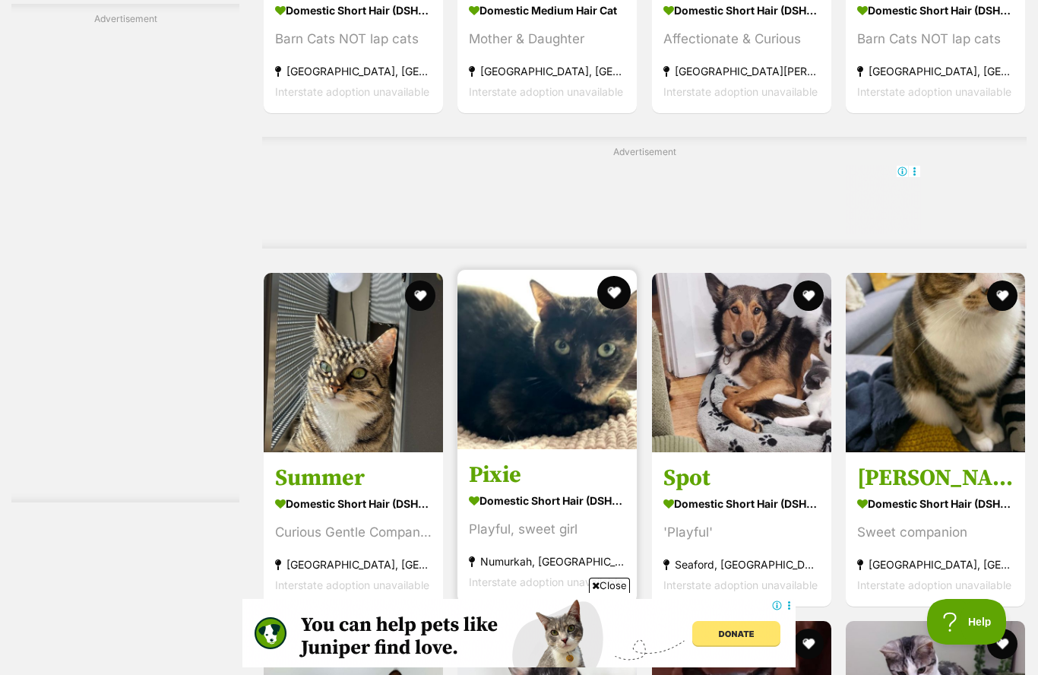
click at [609, 298] on button "favourite" at bounding box center [614, 292] width 33 height 33
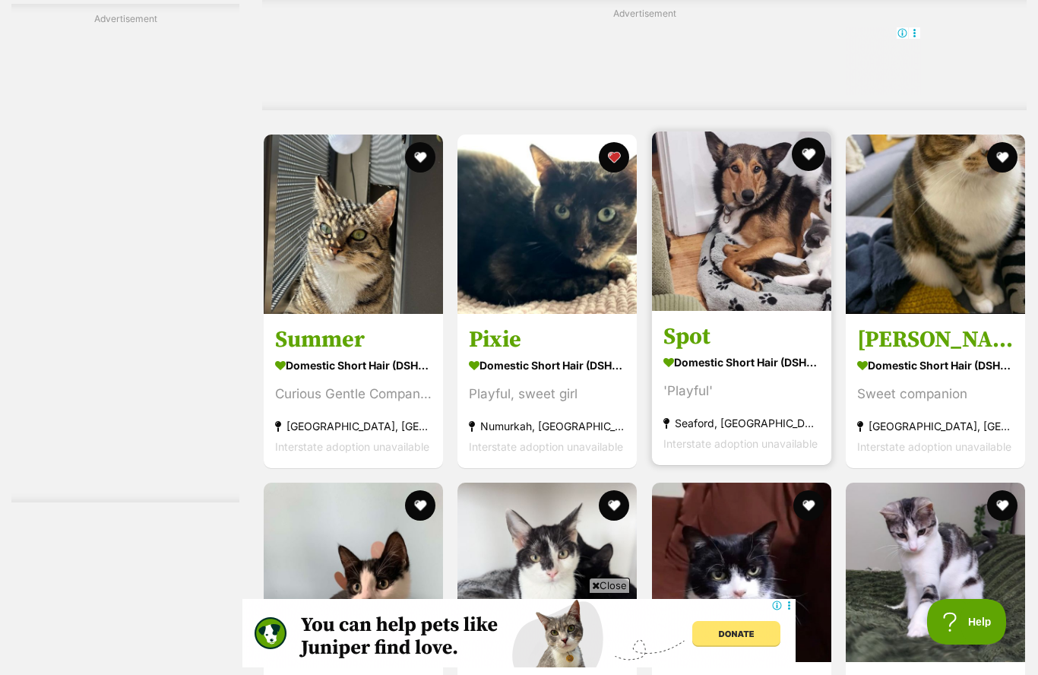
click at [812, 159] on button "favourite" at bounding box center [808, 154] width 33 height 33
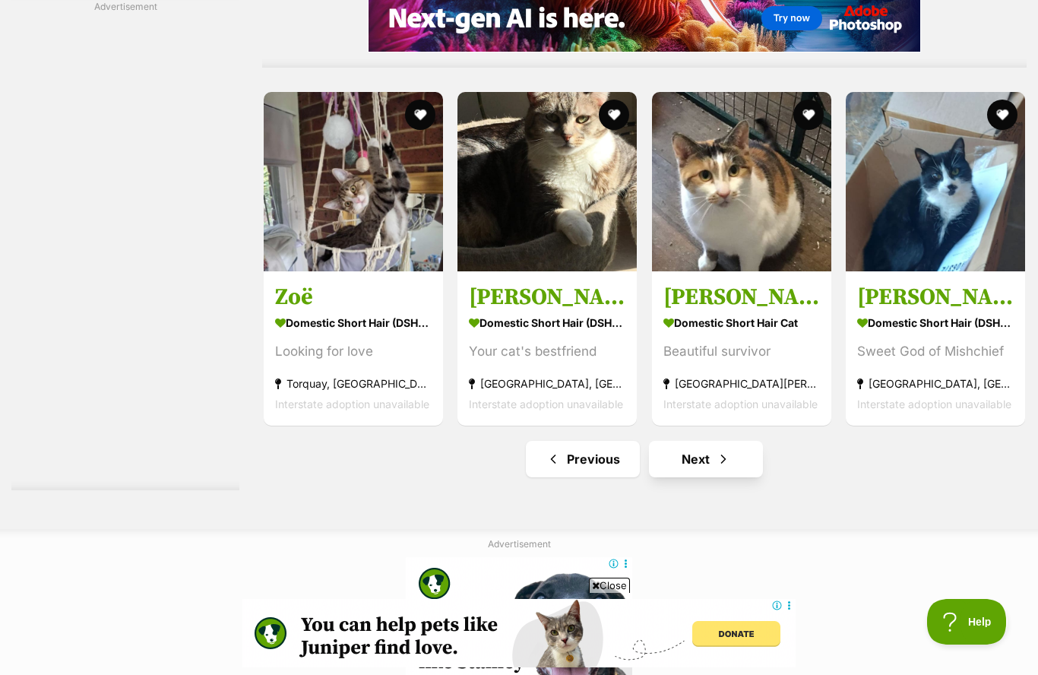
click at [709, 464] on link "Next" at bounding box center [706, 459] width 114 height 36
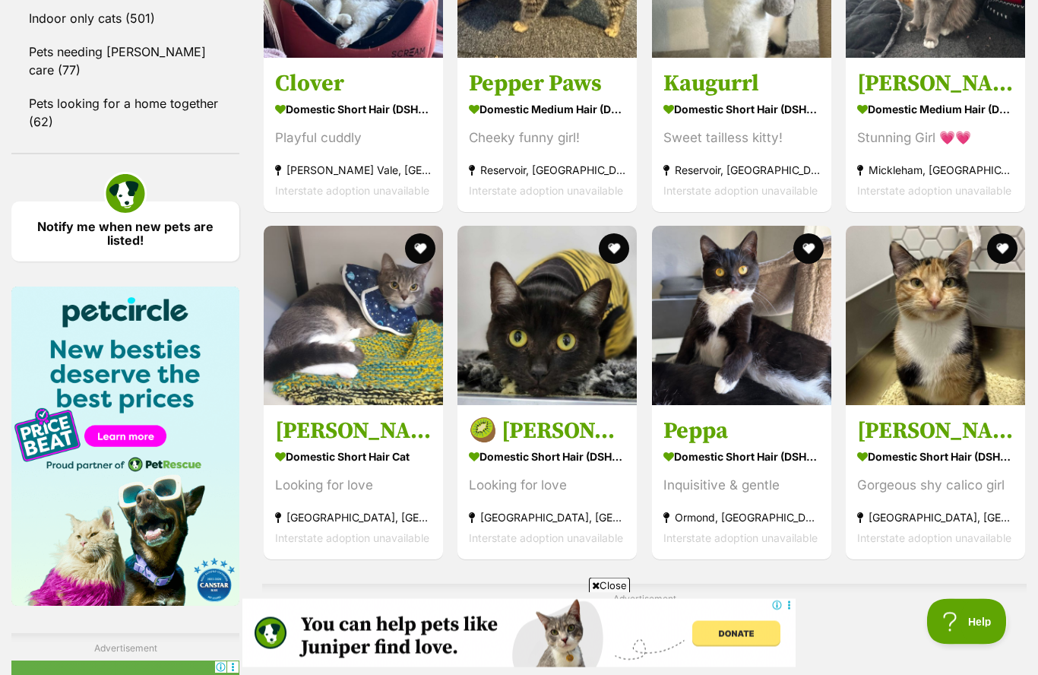
scroll to position [2082, 0]
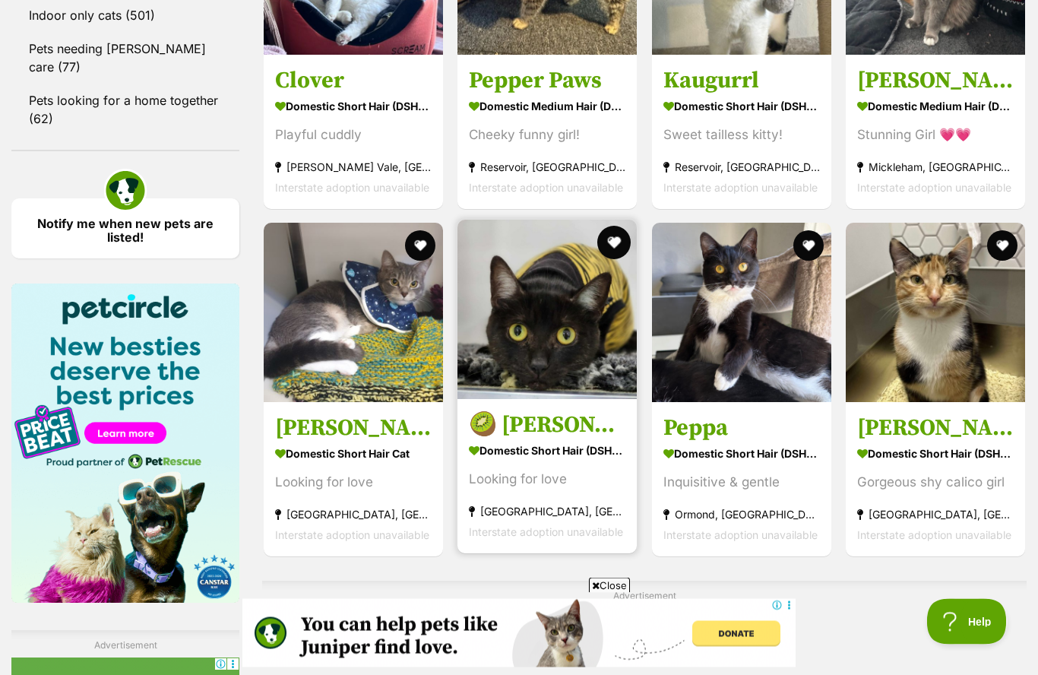
click at [614, 256] on button "favourite" at bounding box center [614, 242] width 33 height 33
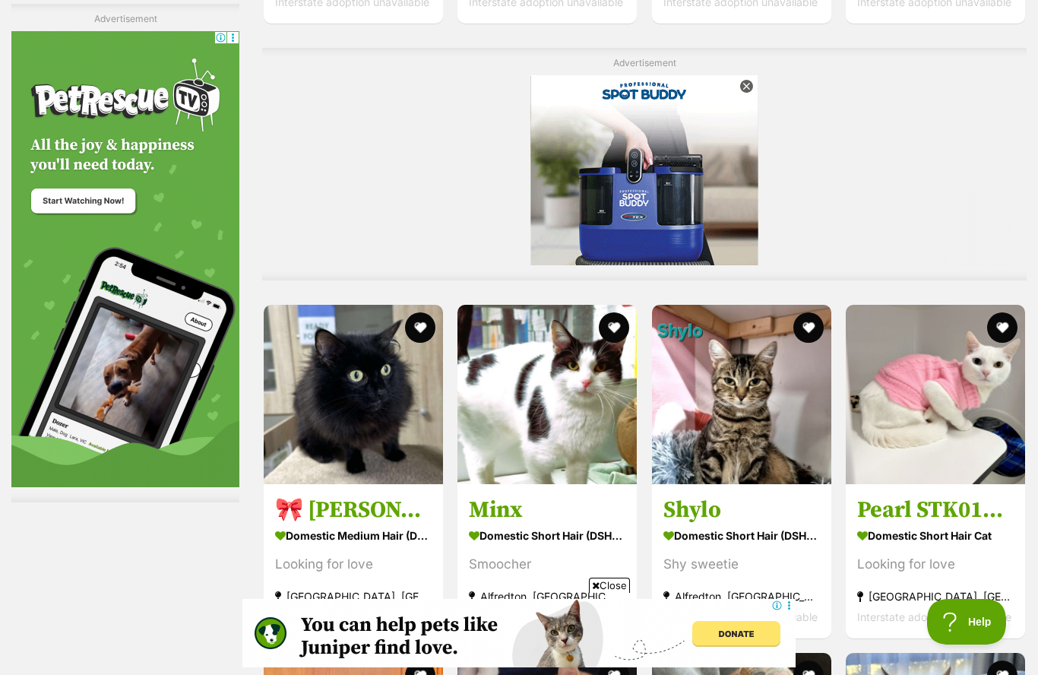
scroll to position [3112, 0]
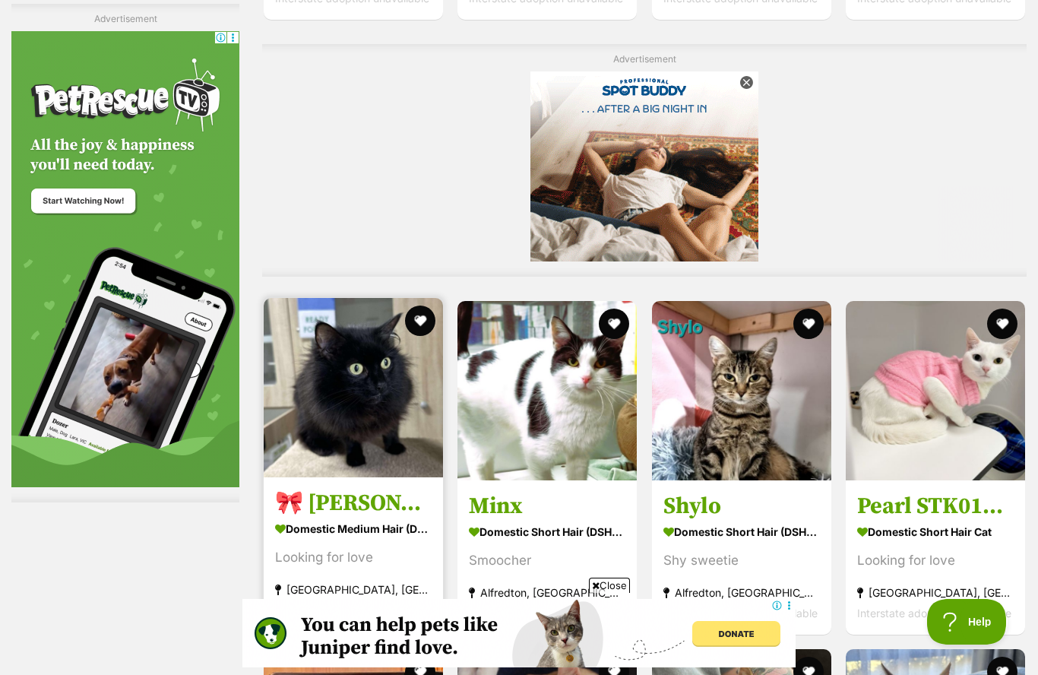
click at [435, 340] on img at bounding box center [353, 387] width 179 height 179
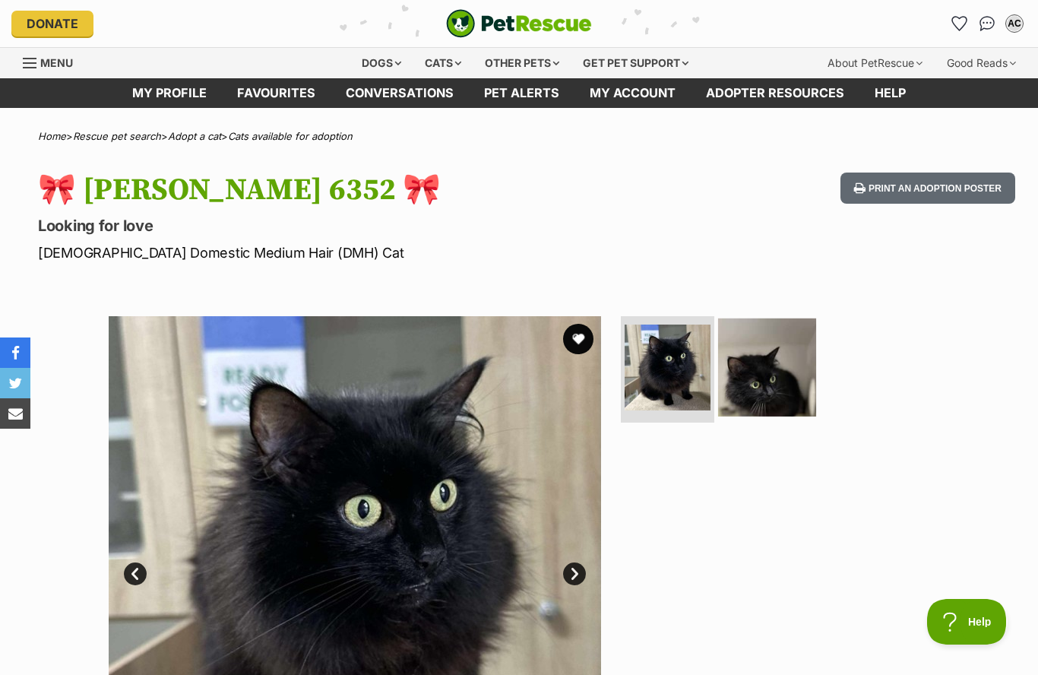
click at [782, 388] on img at bounding box center [767, 367] width 98 height 98
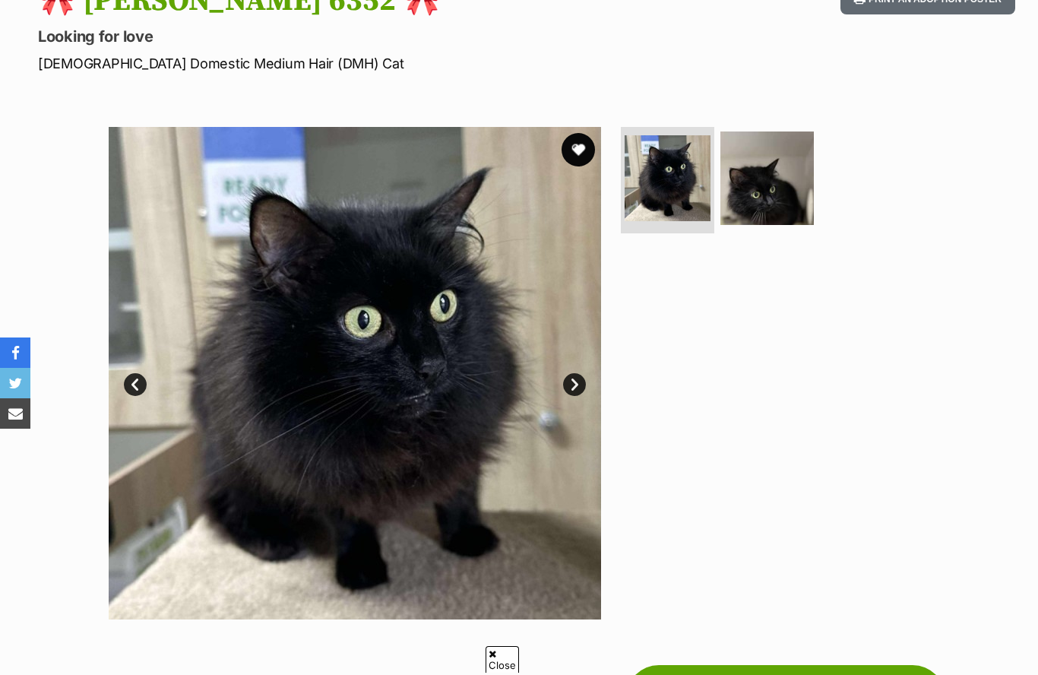
click at [586, 154] on button "favourite" at bounding box center [578, 149] width 33 height 33
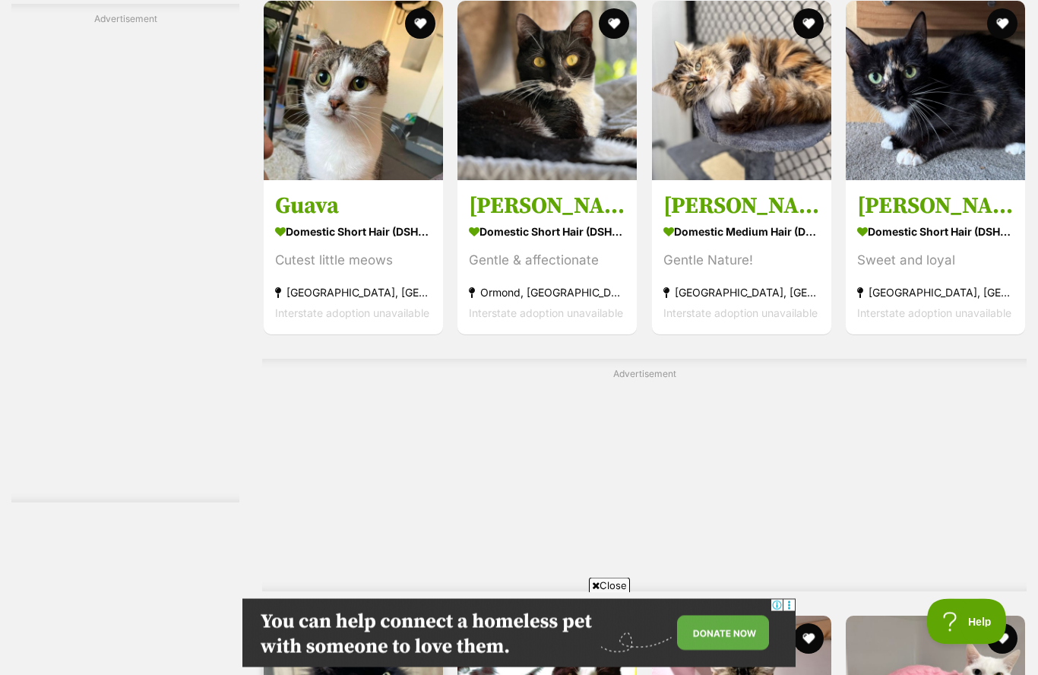
click at [428, 619] on button "favourite" at bounding box center [420, 635] width 33 height 33
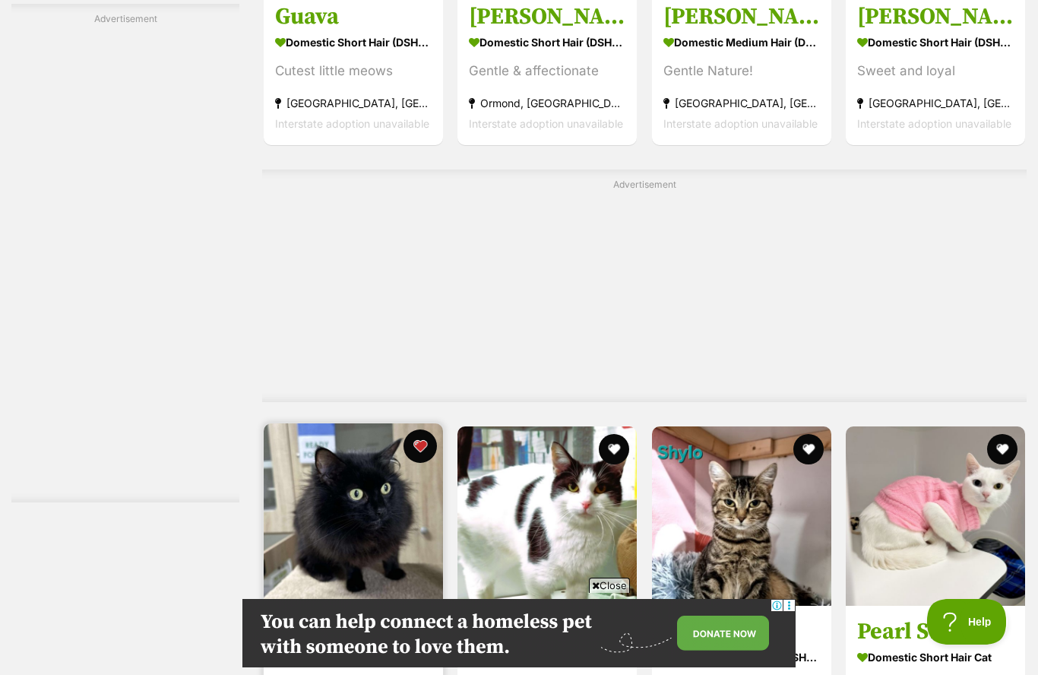
scroll to position [2990, 0]
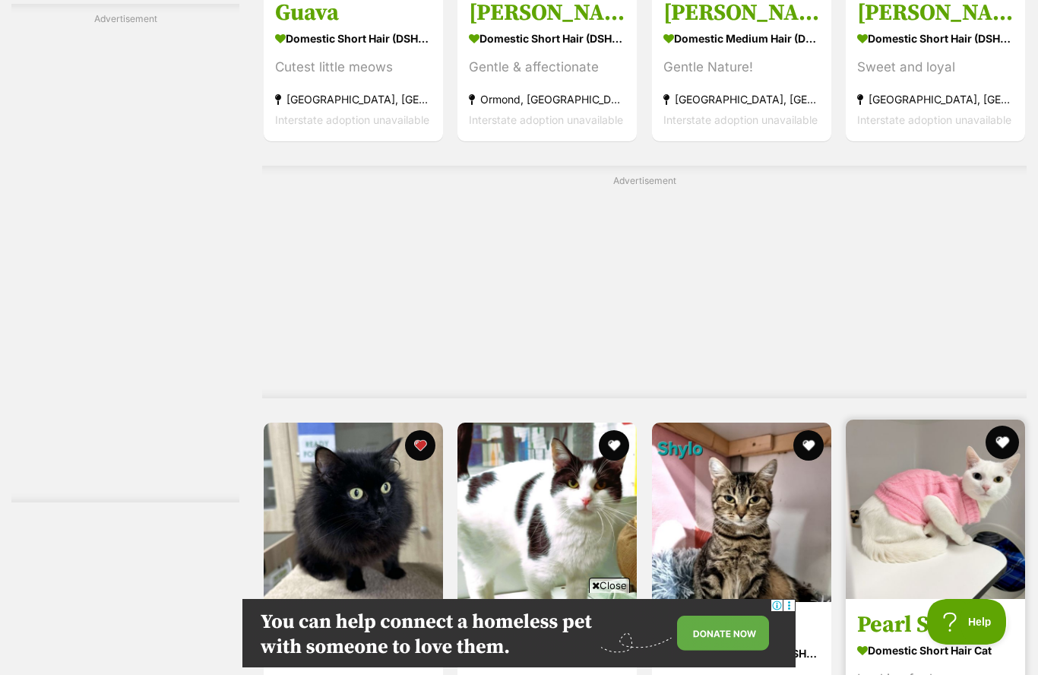
click at [1000, 426] on button "favourite" at bounding box center [1002, 442] width 33 height 33
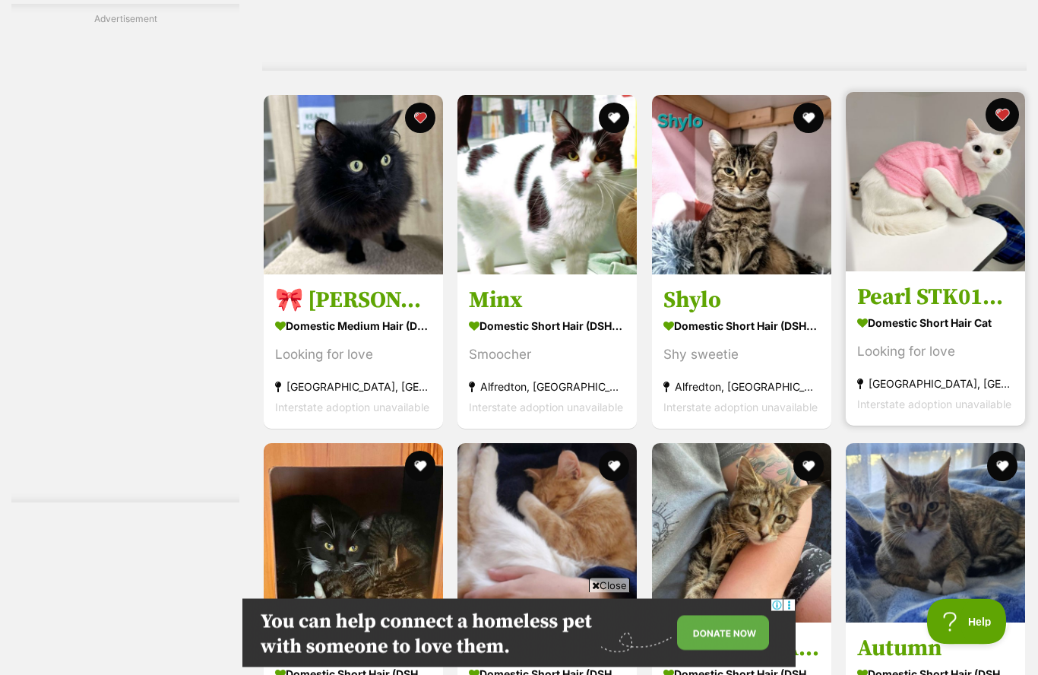
scroll to position [3318, 0]
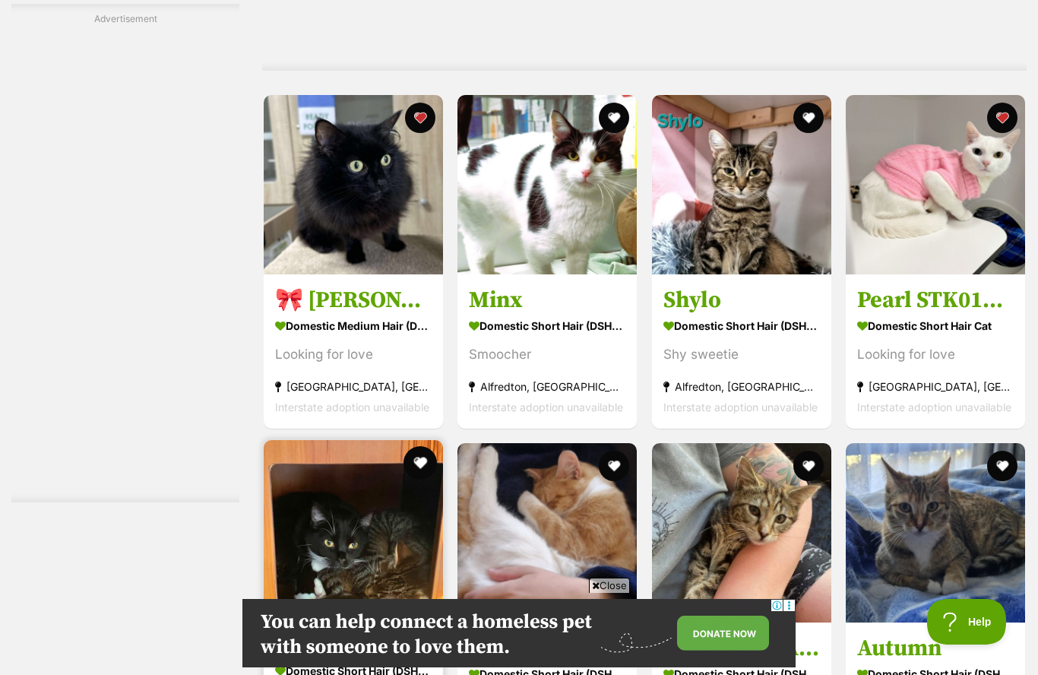
click at [430, 446] on button "favourite" at bounding box center [420, 462] width 33 height 33
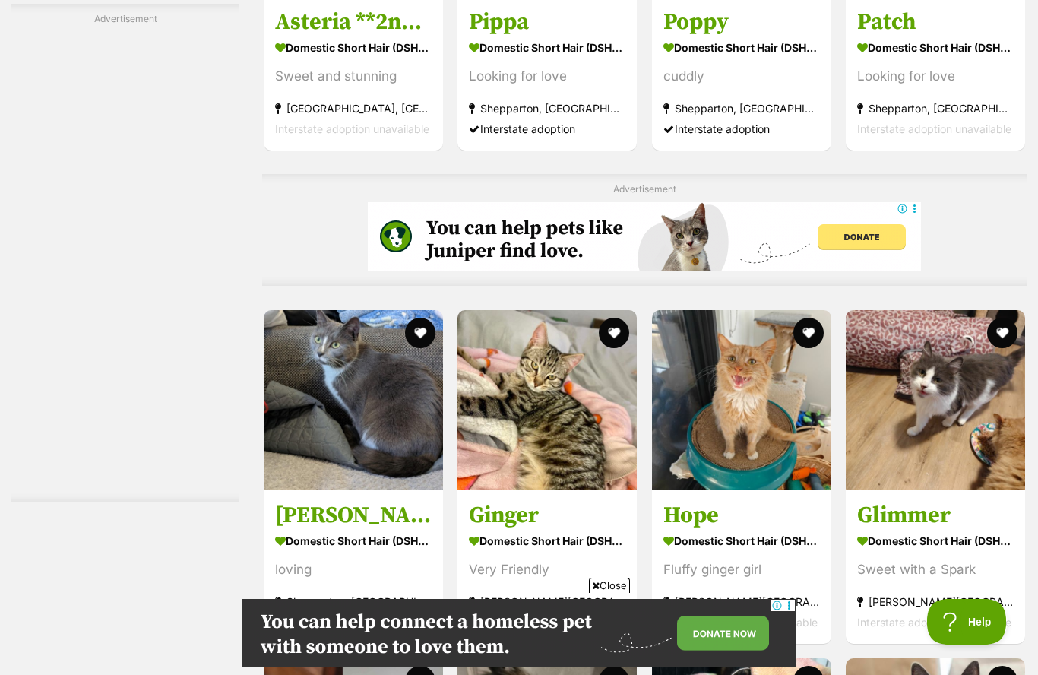
scroll to position [4564, 0]
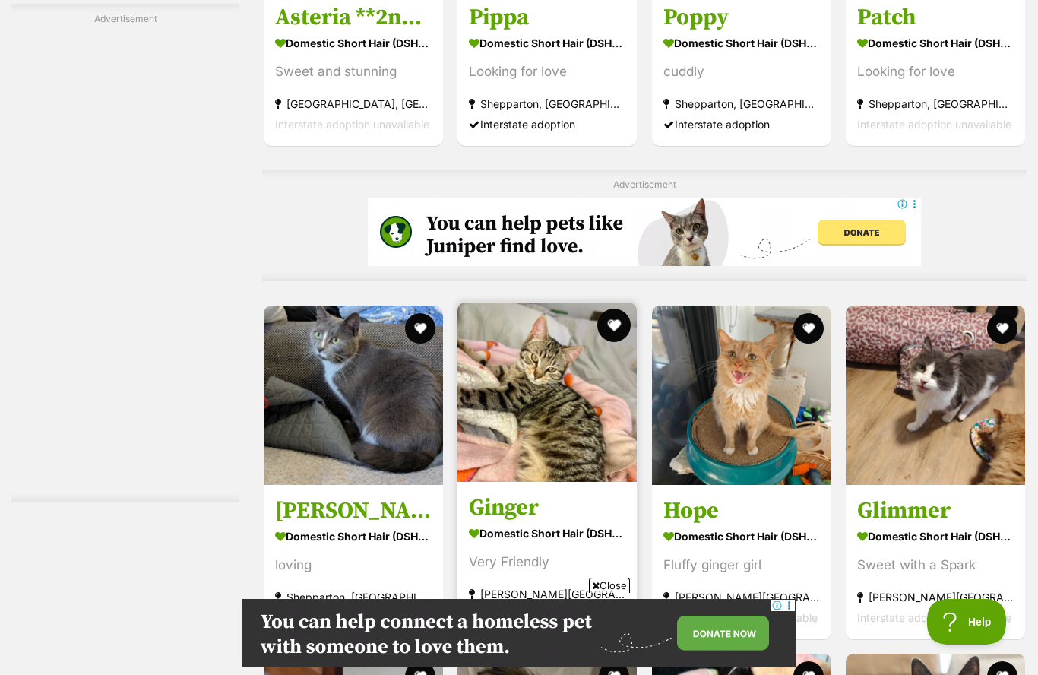
click at [620, 309] on button "favourite" at bounding box center [614, 325] width 33 height 33
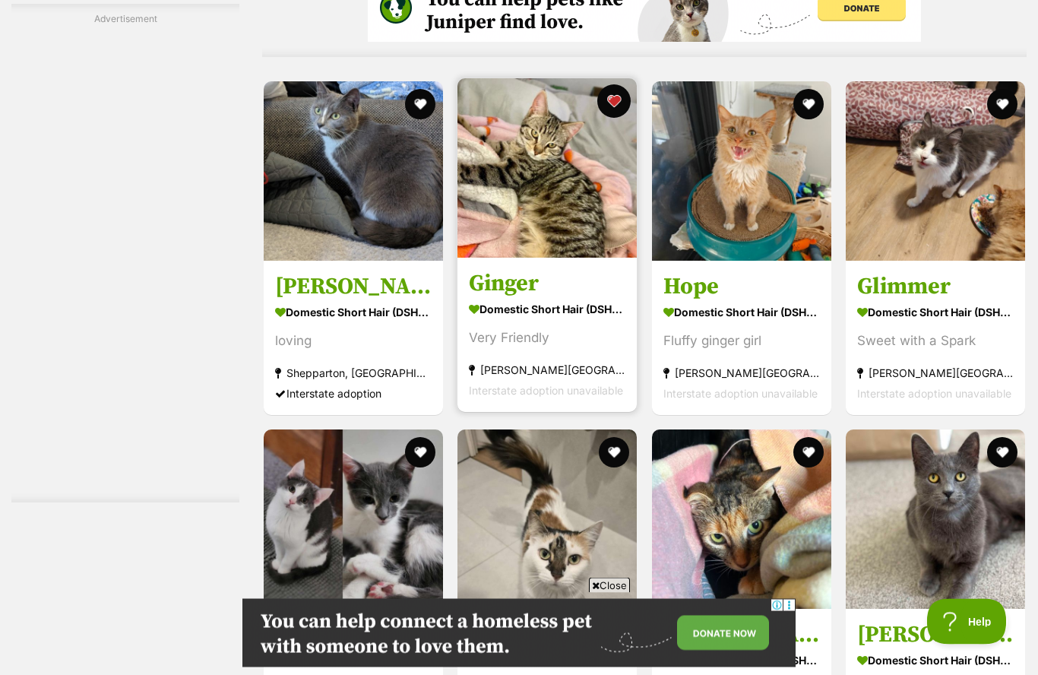
scroll to position [4789, 0]
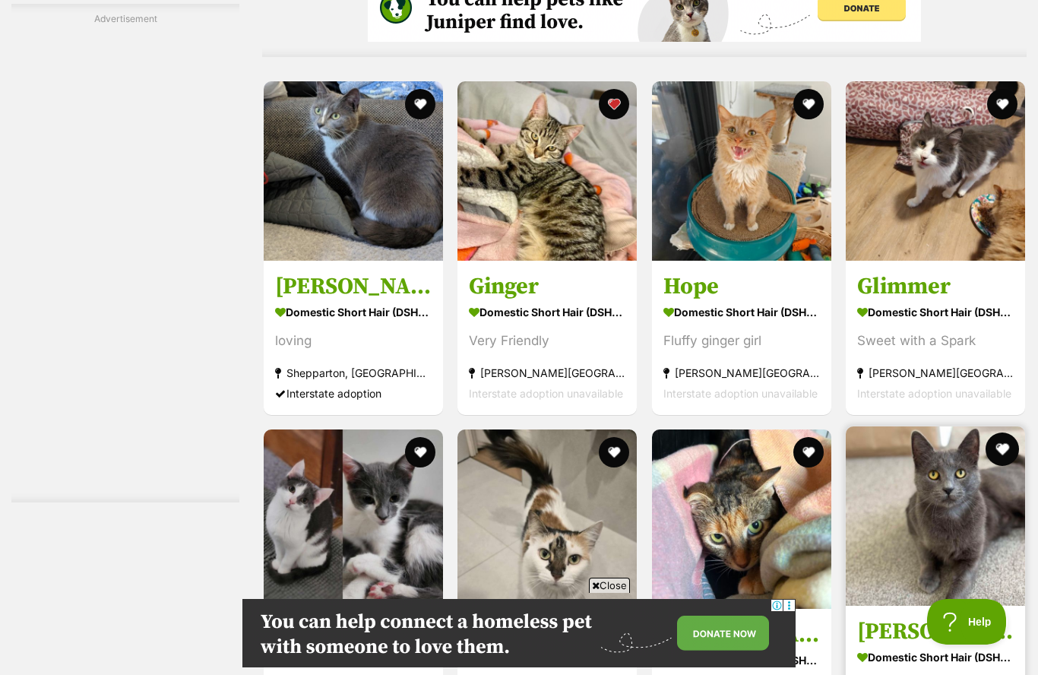
click at [1002, 432] on button "favourite" at bounding box center [1002, 448] width 33 height 33
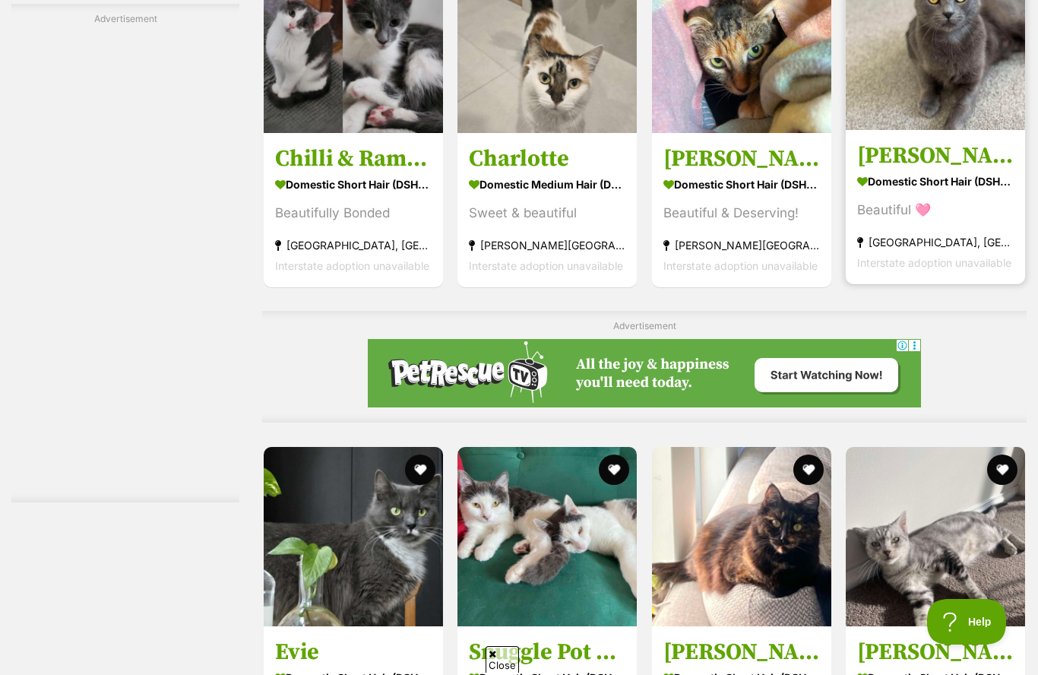
scroll to position [0, 0]
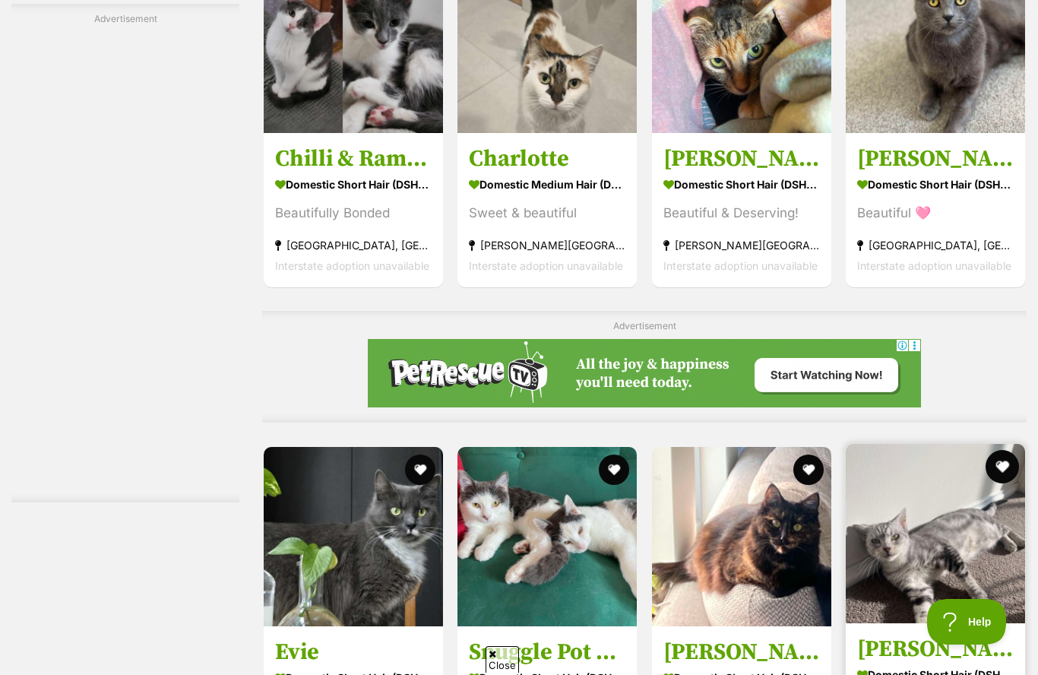
click at [999, 450] on button "favourite" at bounding box center [1002, 466] width 33 height 33
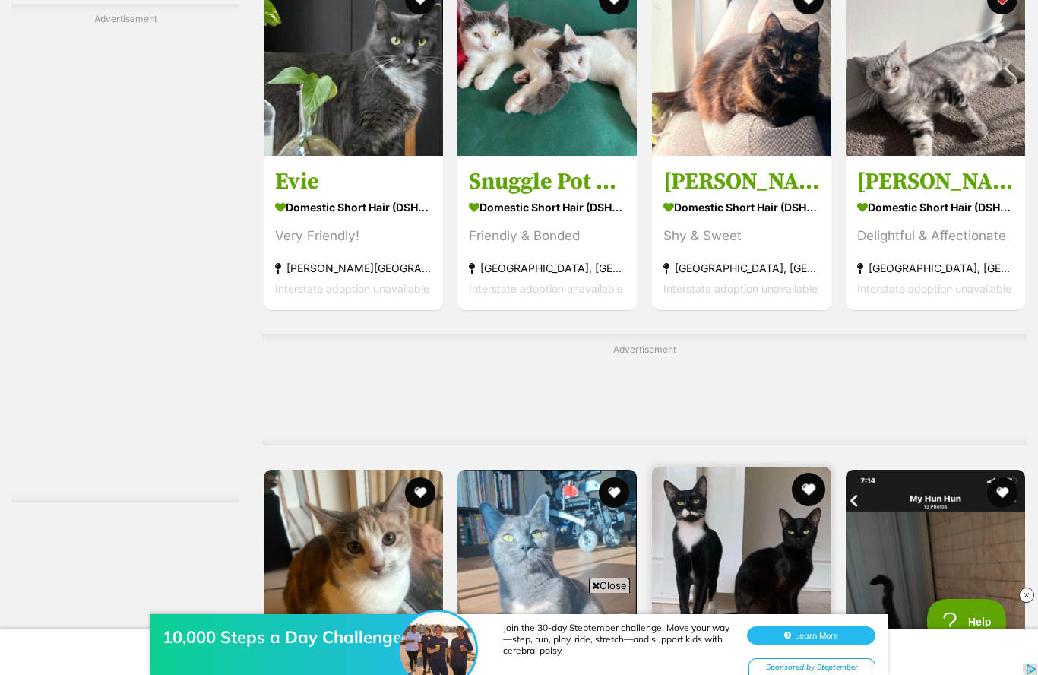
click at [812, 473] on button "favourite" at bounding box center [808, 489] width 33 height 33
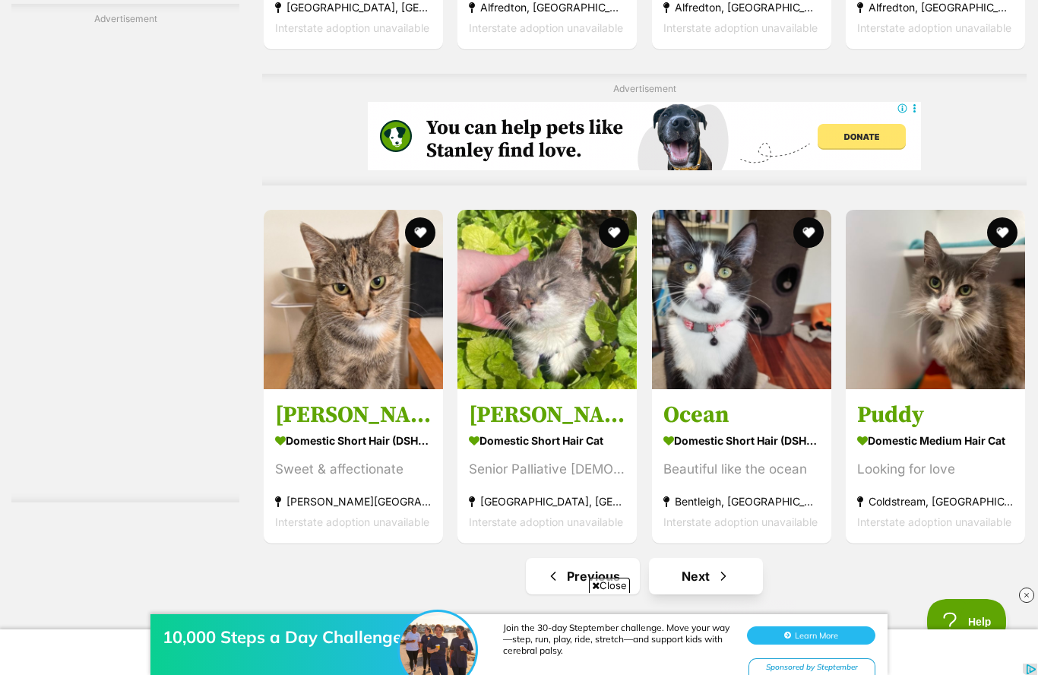
click at [747, 558] on link "Next" at bounding box center [706, 576] width 114 height 36
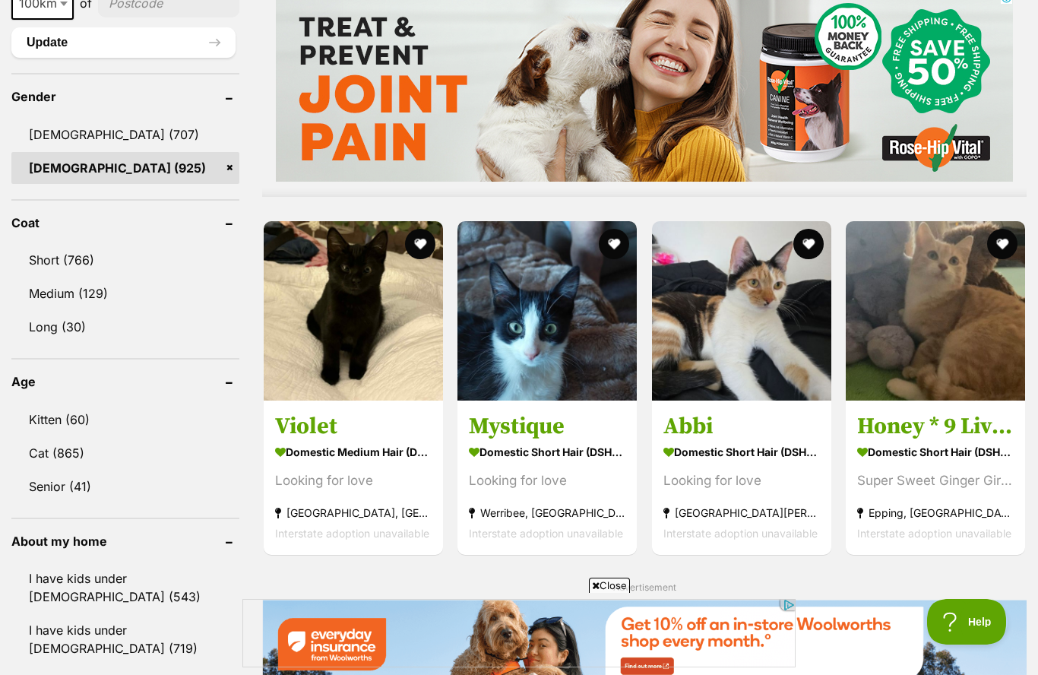
scroll to position [1246, 0]
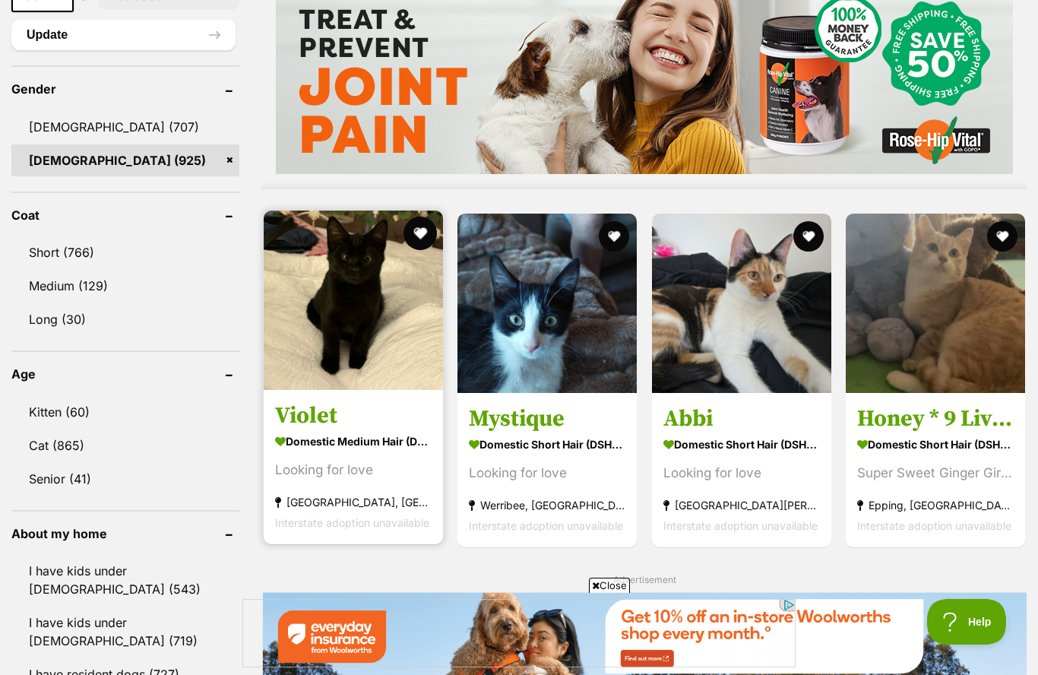
click at [427, 238] on button "favourite" at bounding box center [420, 233] width 33 height 33
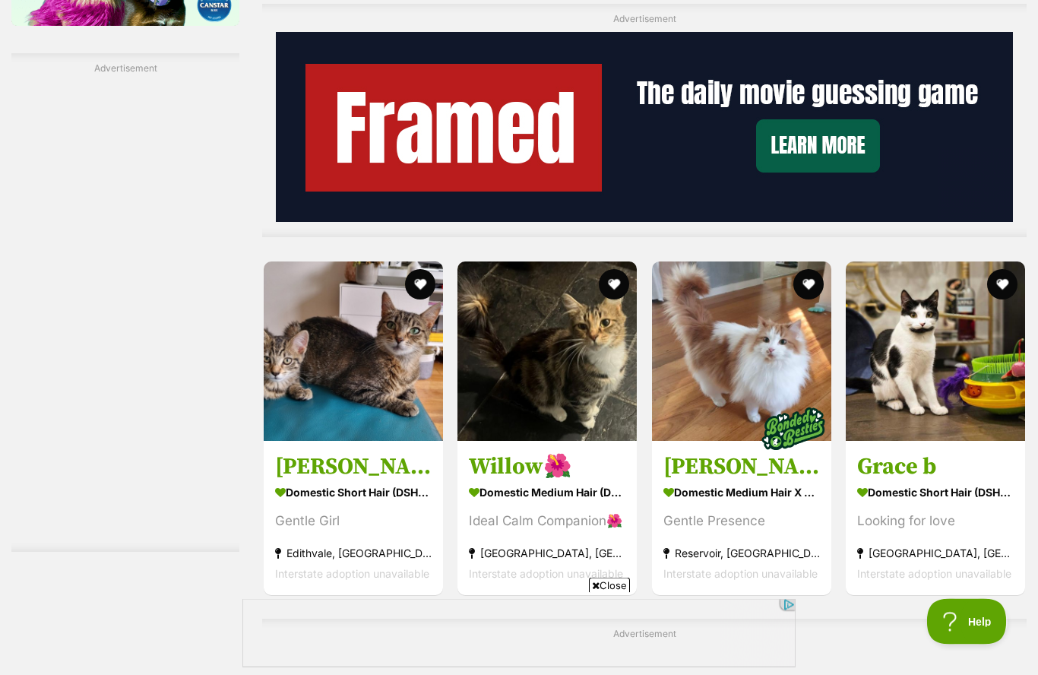
scroll to position [2659, 0]
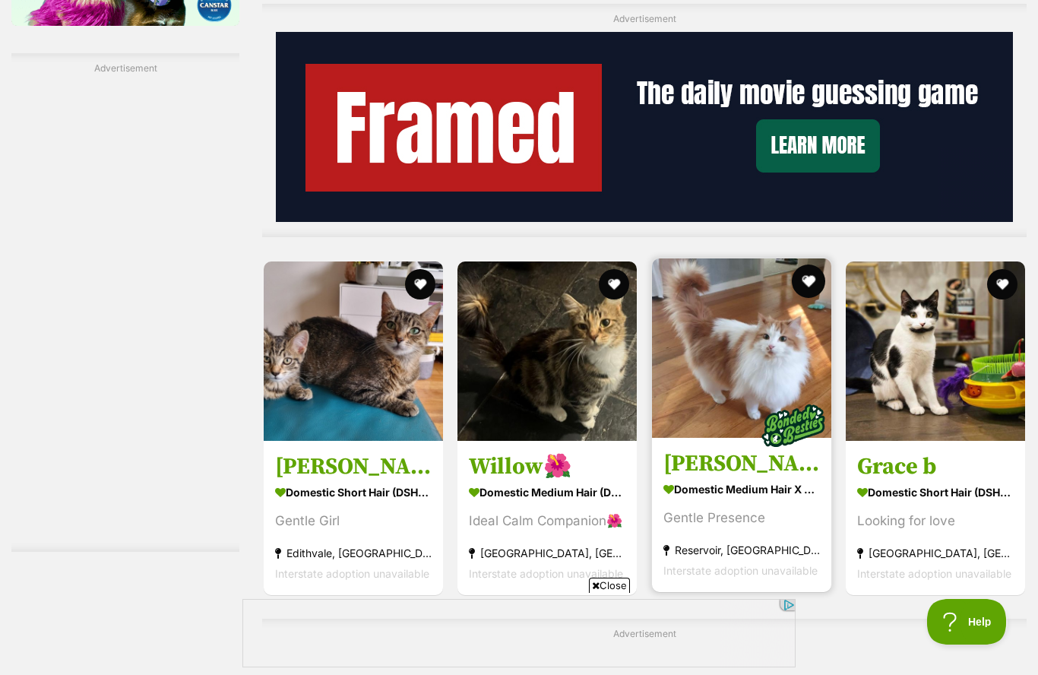
click at [809, 297] on button "favourite" at bounding box center [808, 280] width 33 height 33
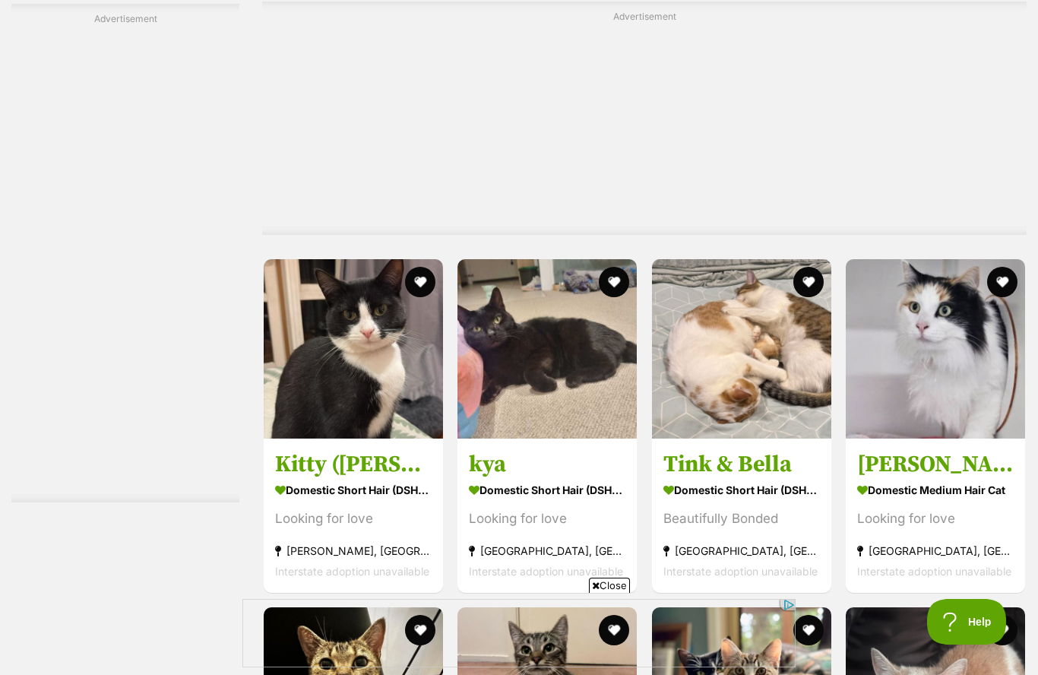
scroll to position [3275, 0]
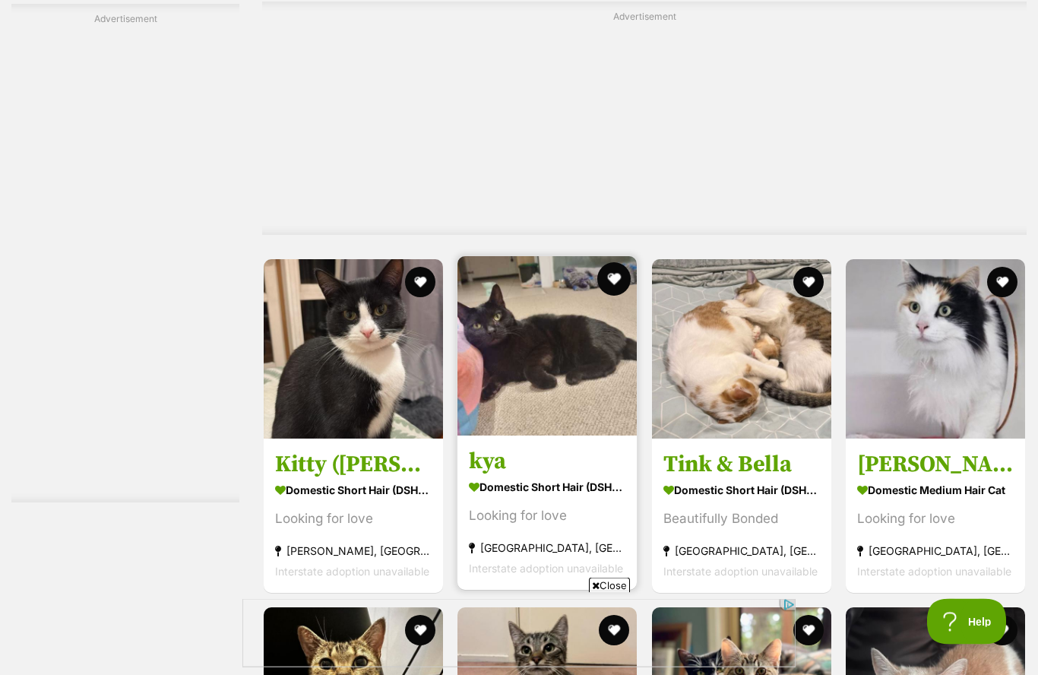
click at [611, 285] on button "favourite" at bounding box center [614, 279] width 33 height 33
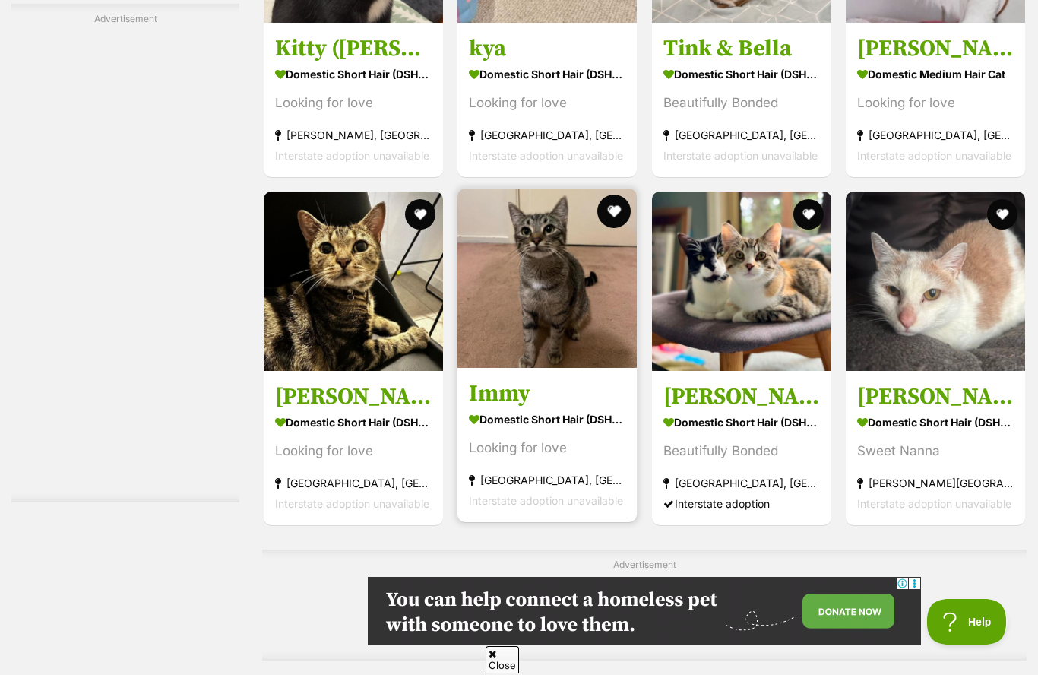
click at [614, 217] on button "favourite" at bounding box center [614, 211] width 33 height 33
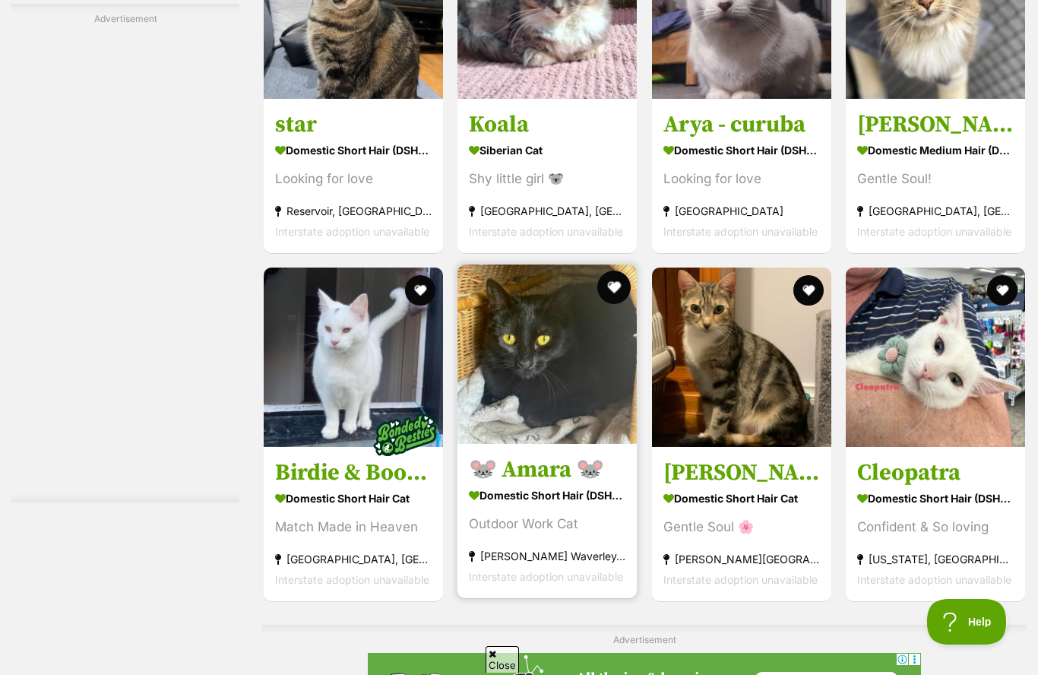
click at [616, 295] on button "favourite" at bounding box center [614, 287] width 33 height 33
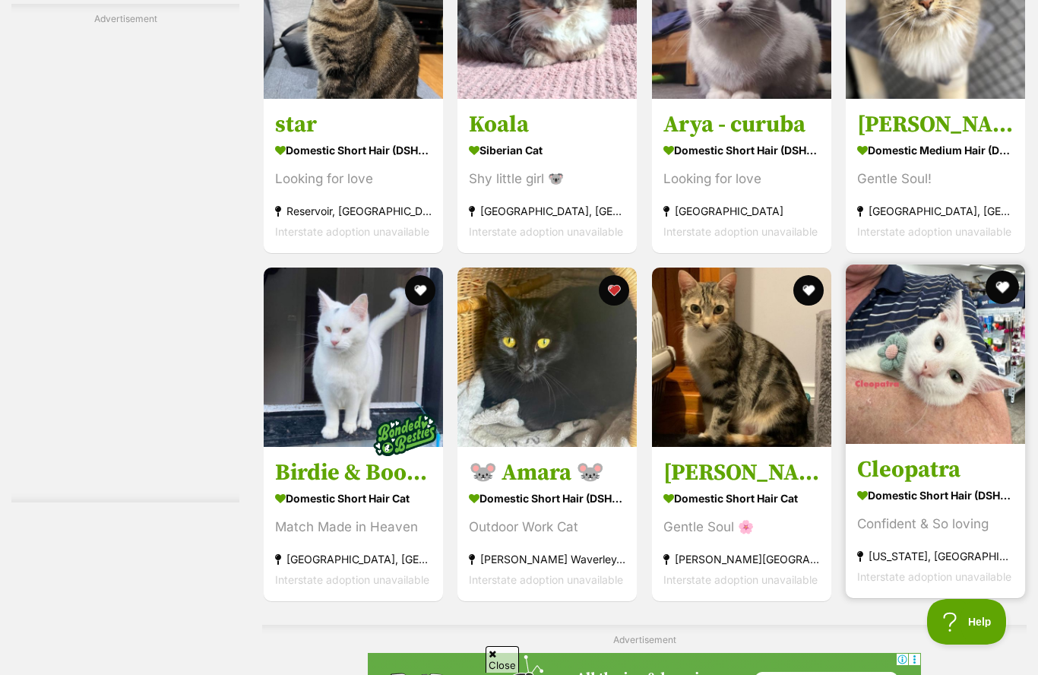
click at [1007, 293] on button "favourite" at bounding box center [1002, 287] width 33 height 33
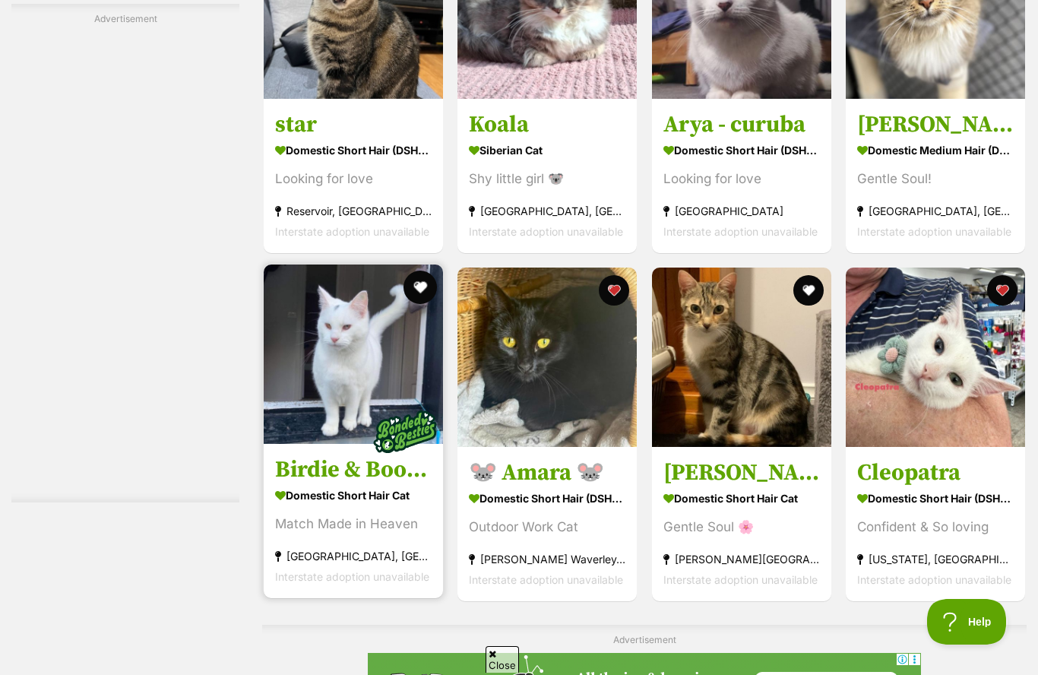
click at [416, 299] on button "favourite" at bounding box center [420, 287] width 33 height 33
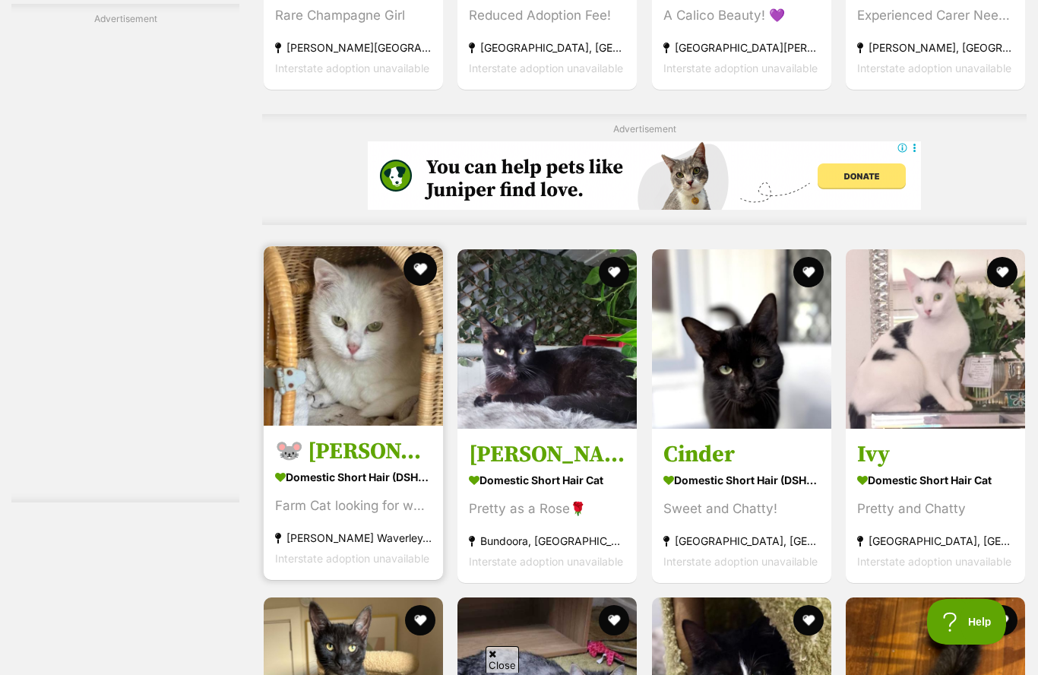
click at [410, 286] on button "favourite" at bounding box center [420, 268] width 33 height 33
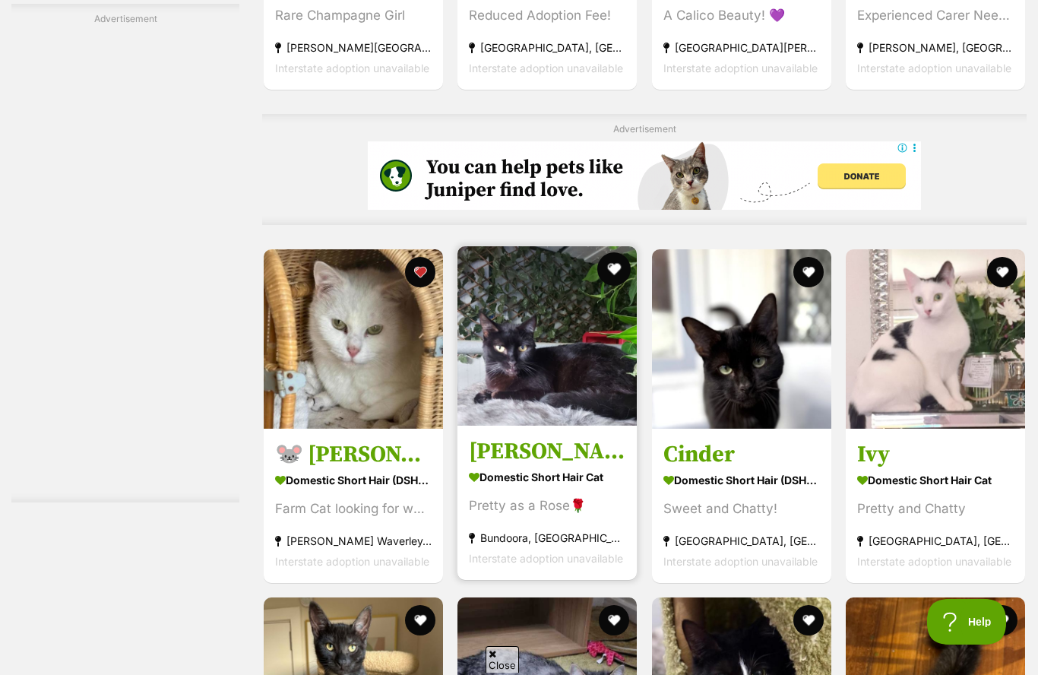
click at [603, 286] on button "favourite" at bounding box center [614, 268] width 33 height 33
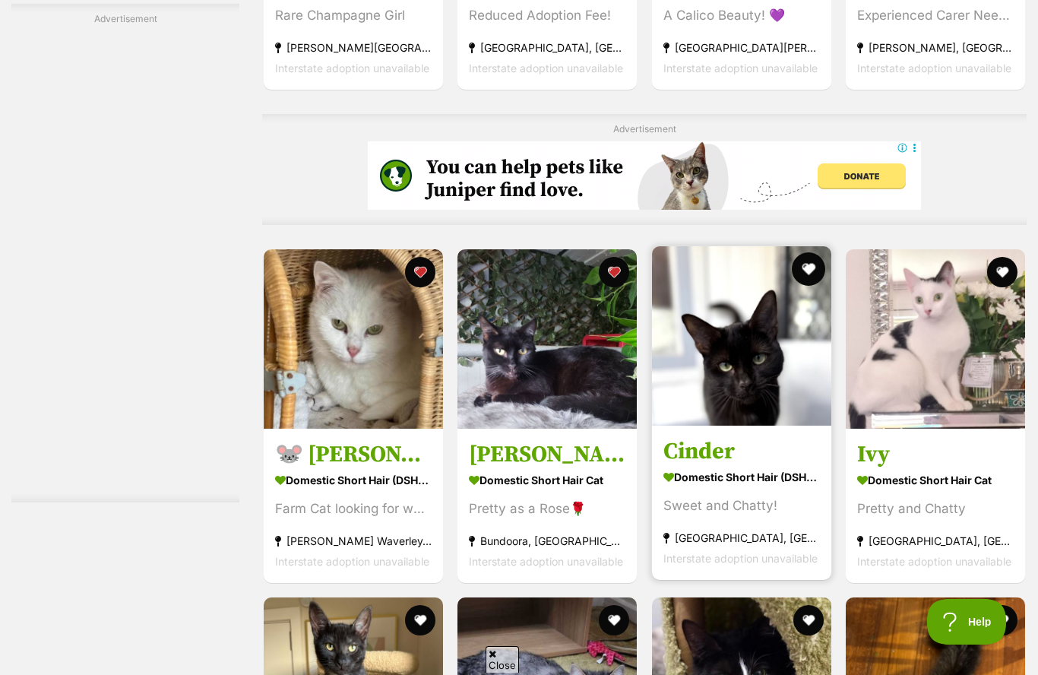
click at [808, 286] on button "favourite" at bounding box center [808, 268] width 33 height 33
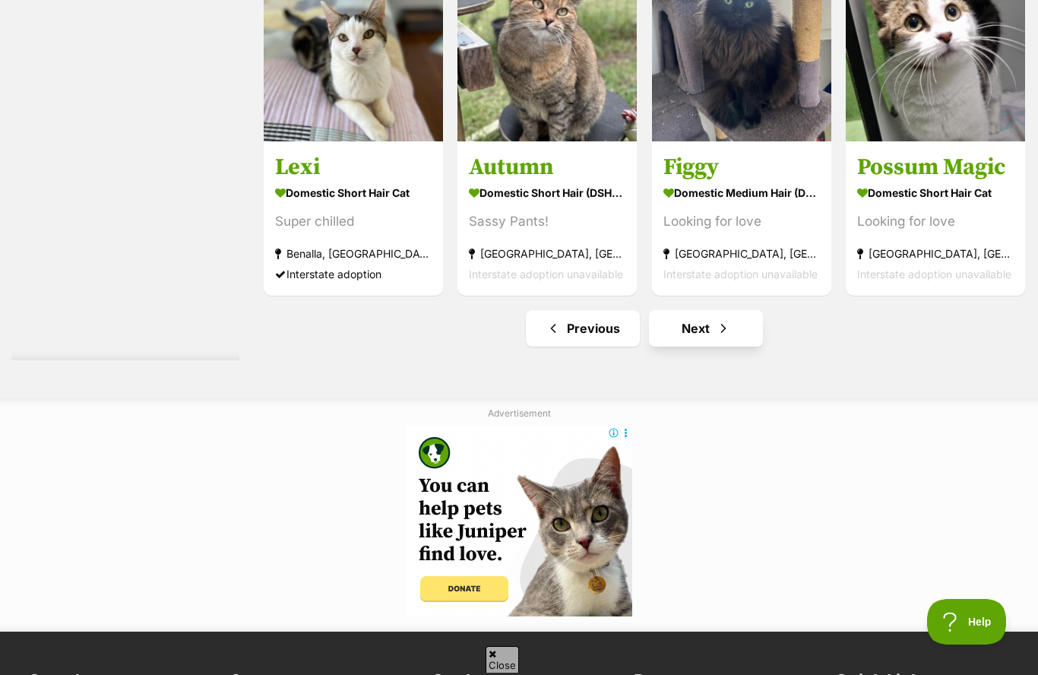
click at [725, 337] on span "Next page" at bounding box center [723, 328] width 15 height 18
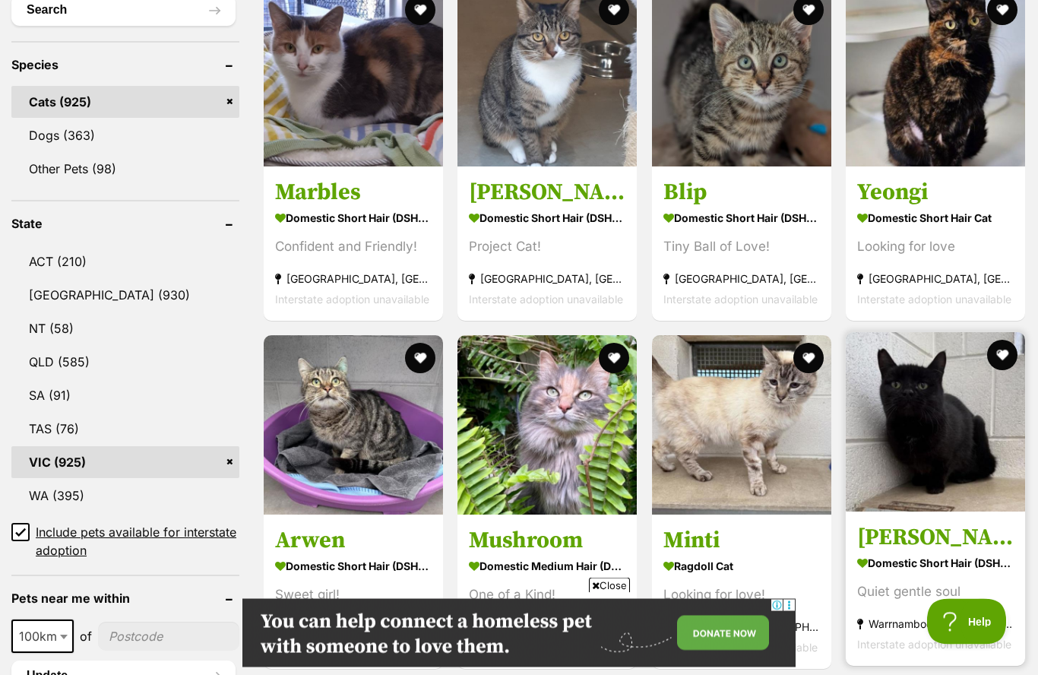
scroll to position [606, 0]
click at [1005, 385] on img at bounding box center [935, 421] width 179 height 179
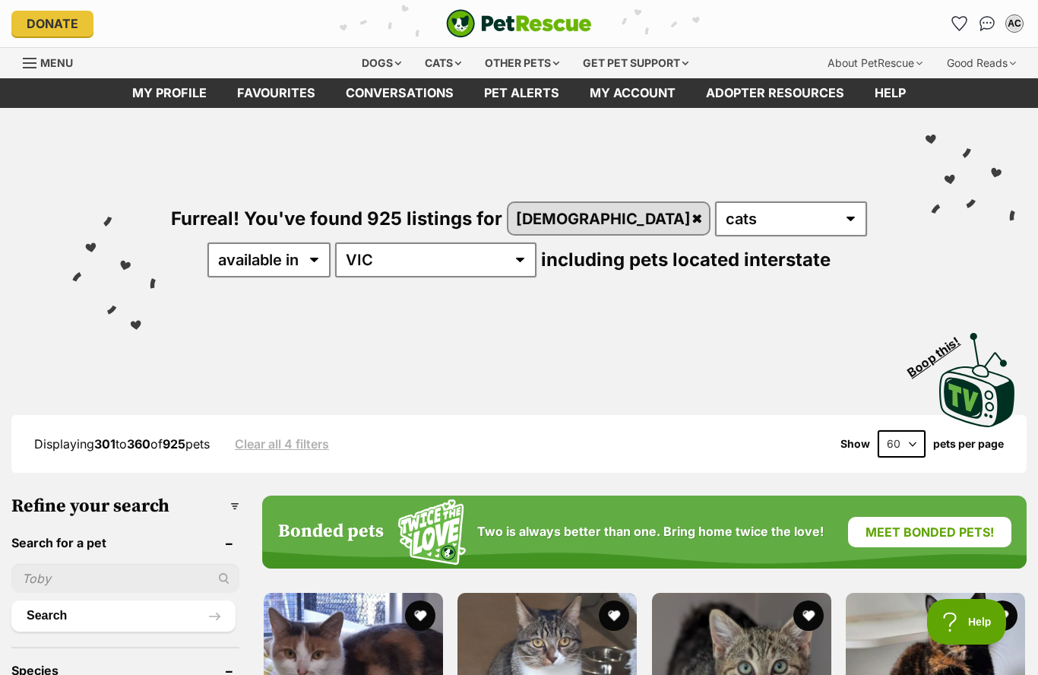
scroll to position [674, 0]
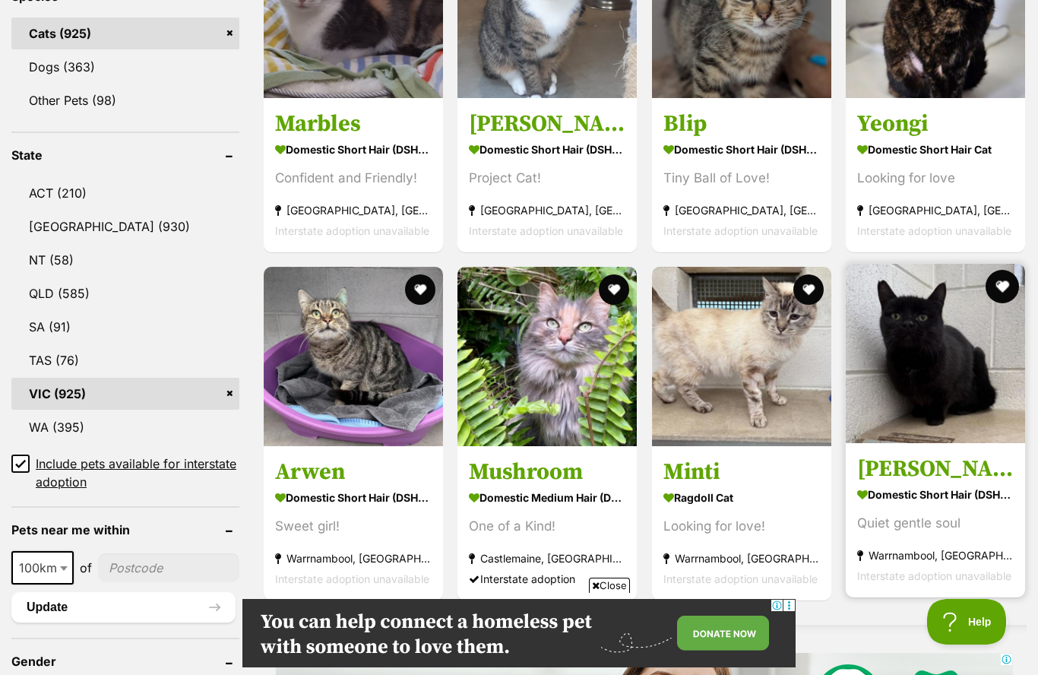
click at [1005, 293] on button "favourite" at bounding box center [1002, 286] width 33 height 33
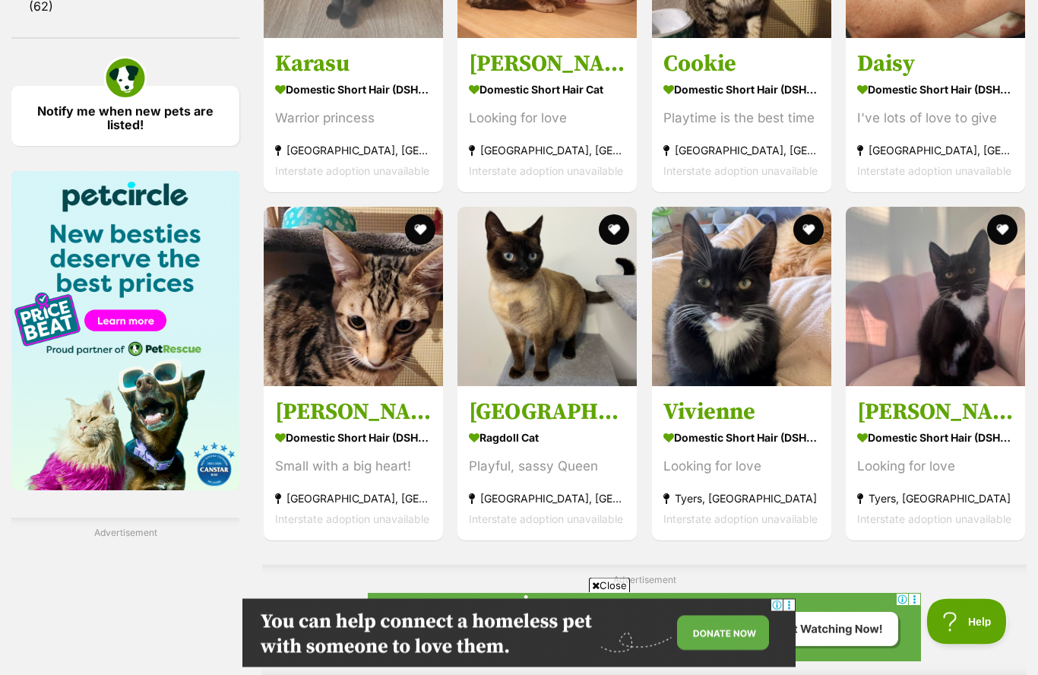
scroll to position [2195, 0]
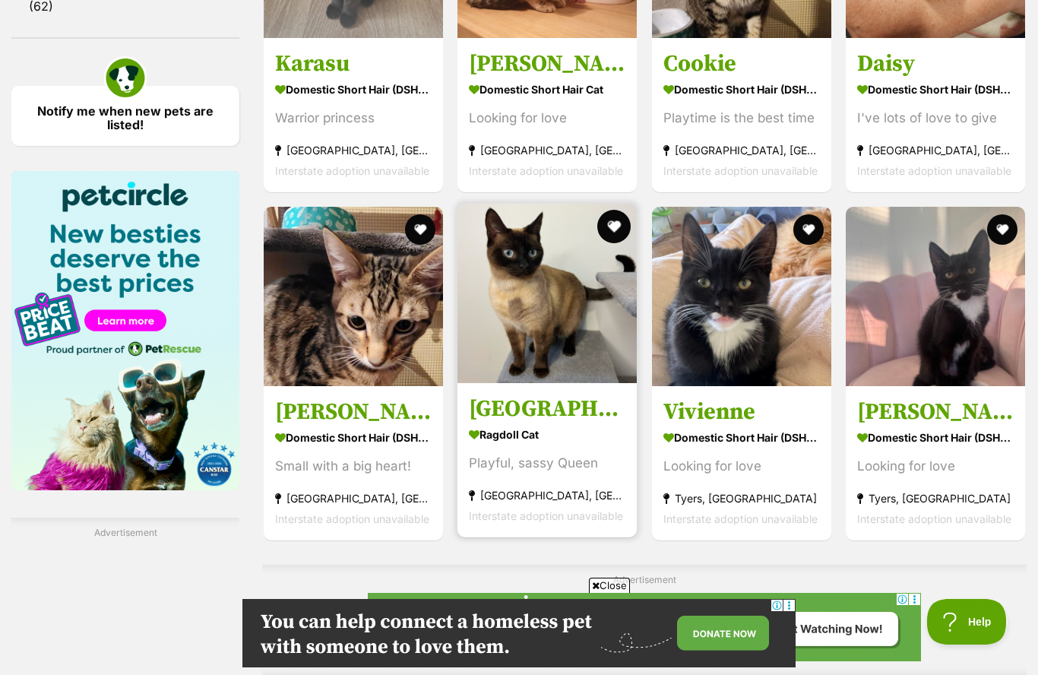
click at [626, 236] on button "favourite" at bounding box center [614, 226] width 33 height 33
click at [592, 350] on img at bounding box center [546, 293] width 179 height 179
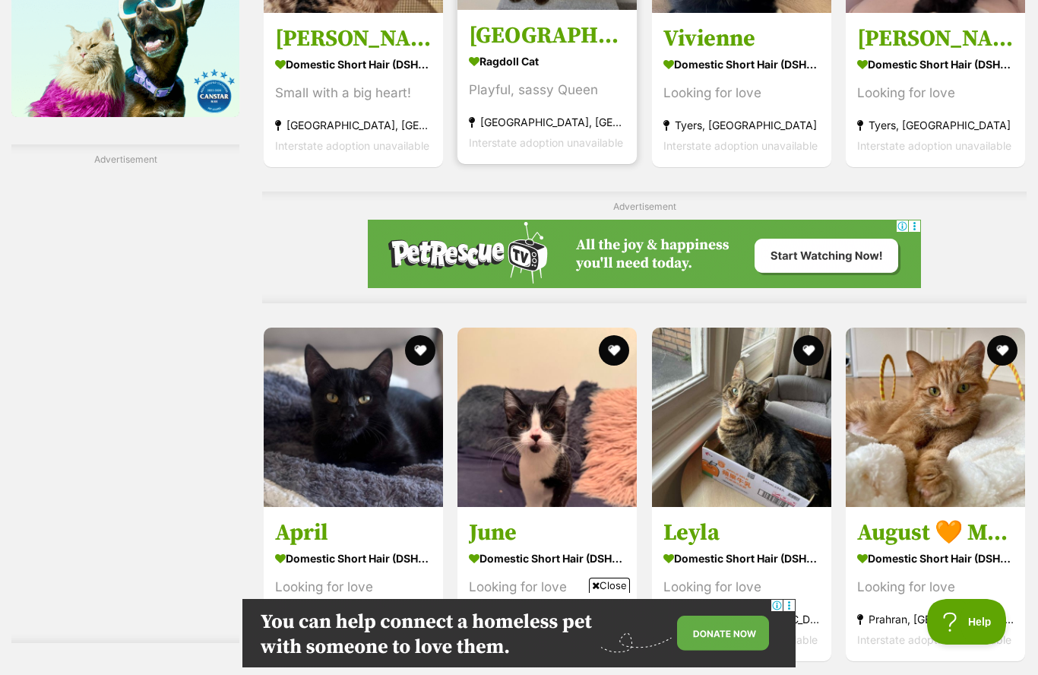
scroll to position [2585, 0]
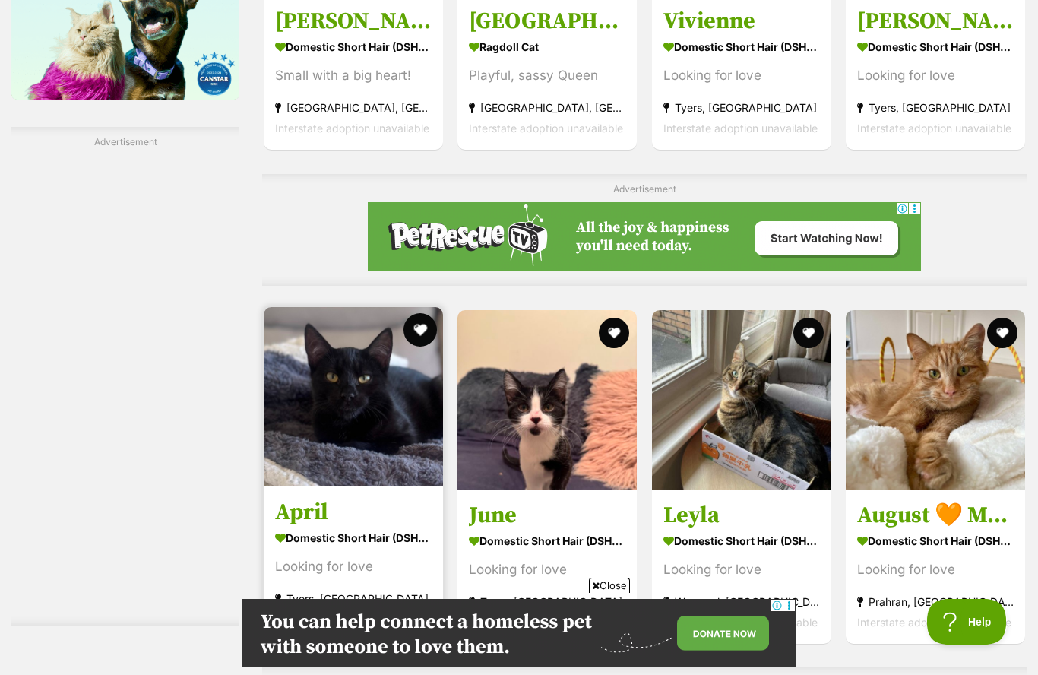
click at [421, 333] on button "favourite" at bounding box center [420, 329] width 33 height 33
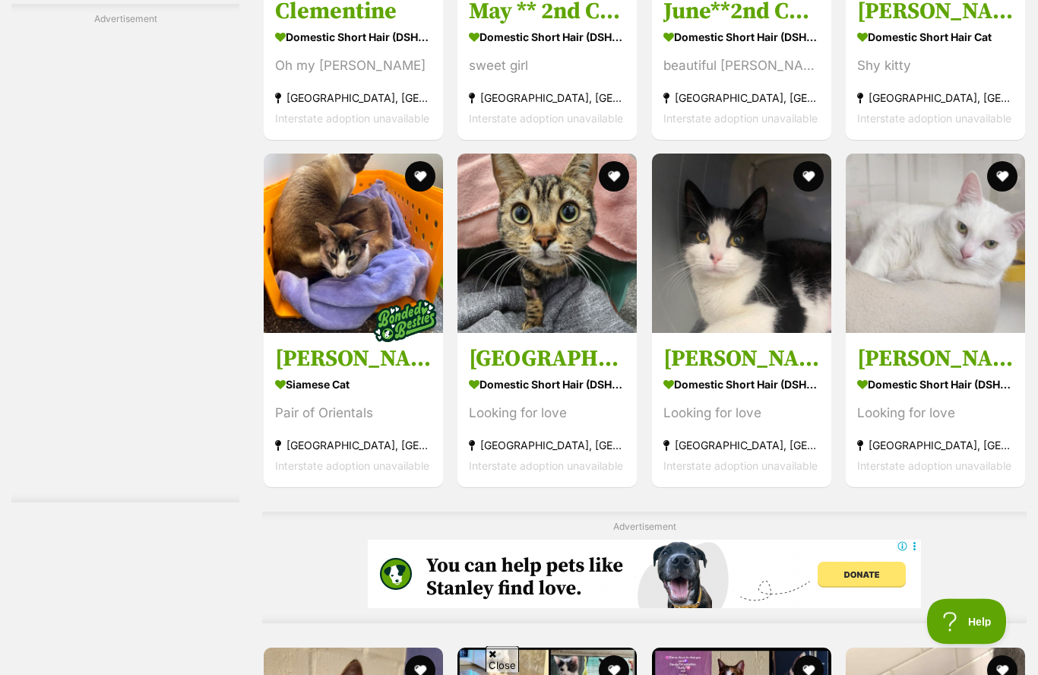
scroll to position [5045, 0]
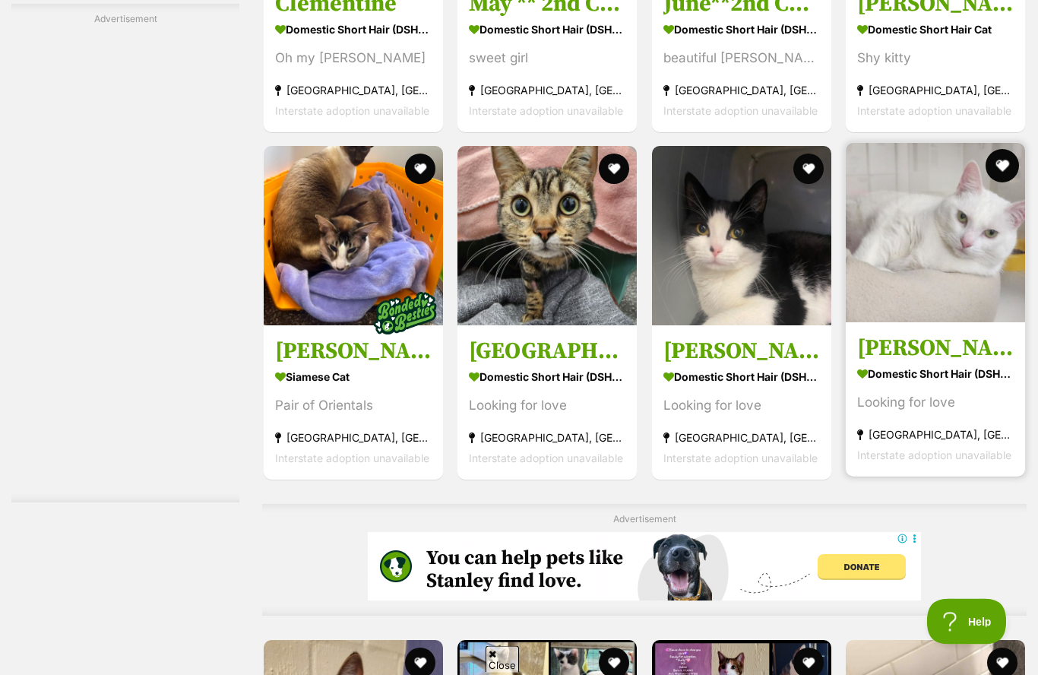
click at [1005, 176] on button "favourite" at bounding box center [1002, 166] width 33 height 33
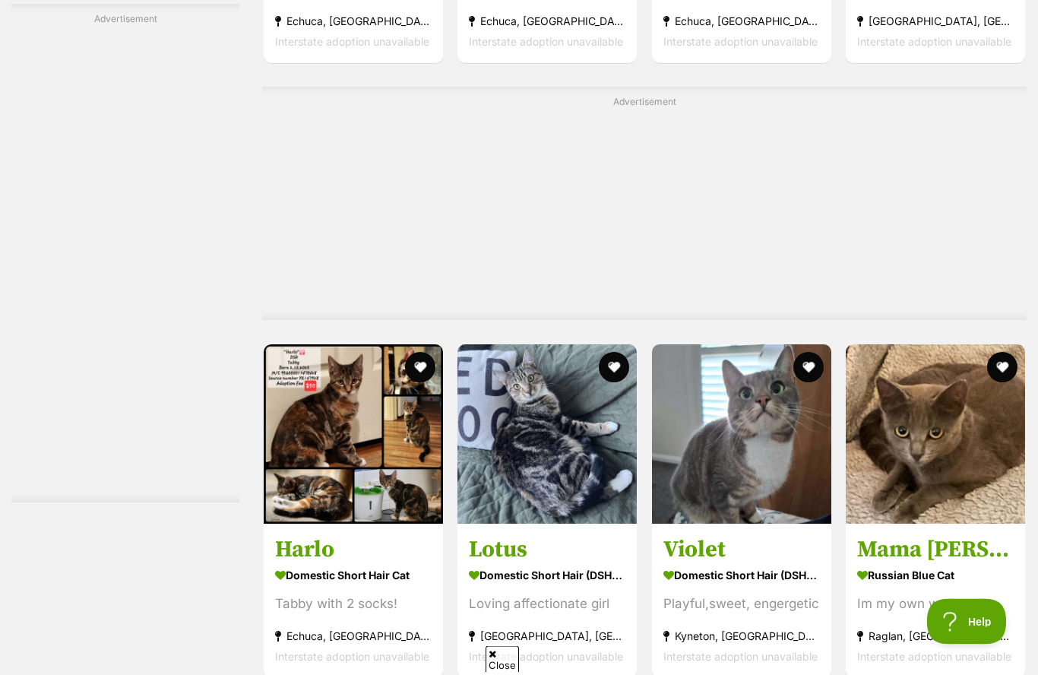
scroll to position [5957, 0]
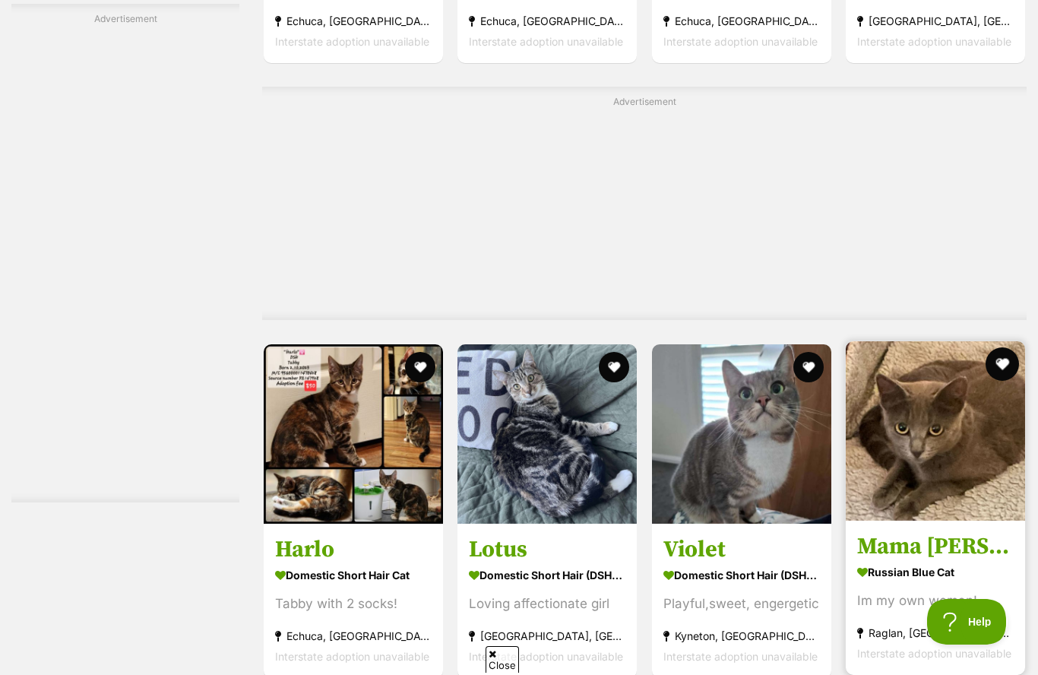
click at [1007, 369] on button "favourite" at bounding box center [1002, 363] width 33 height 33
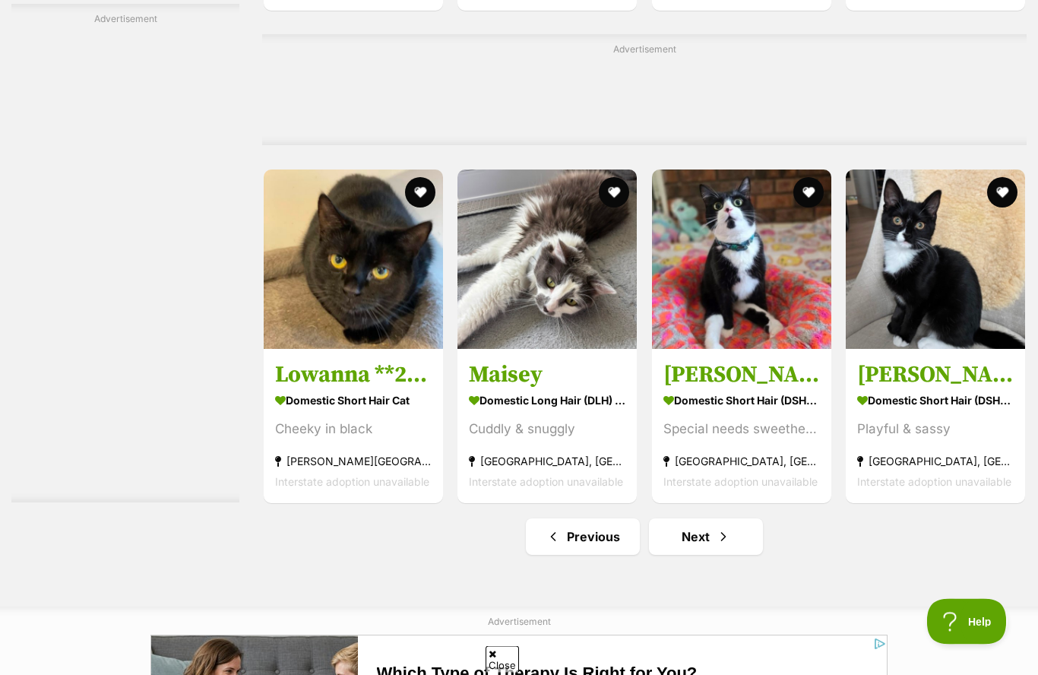
scroll to position [6972, 0]
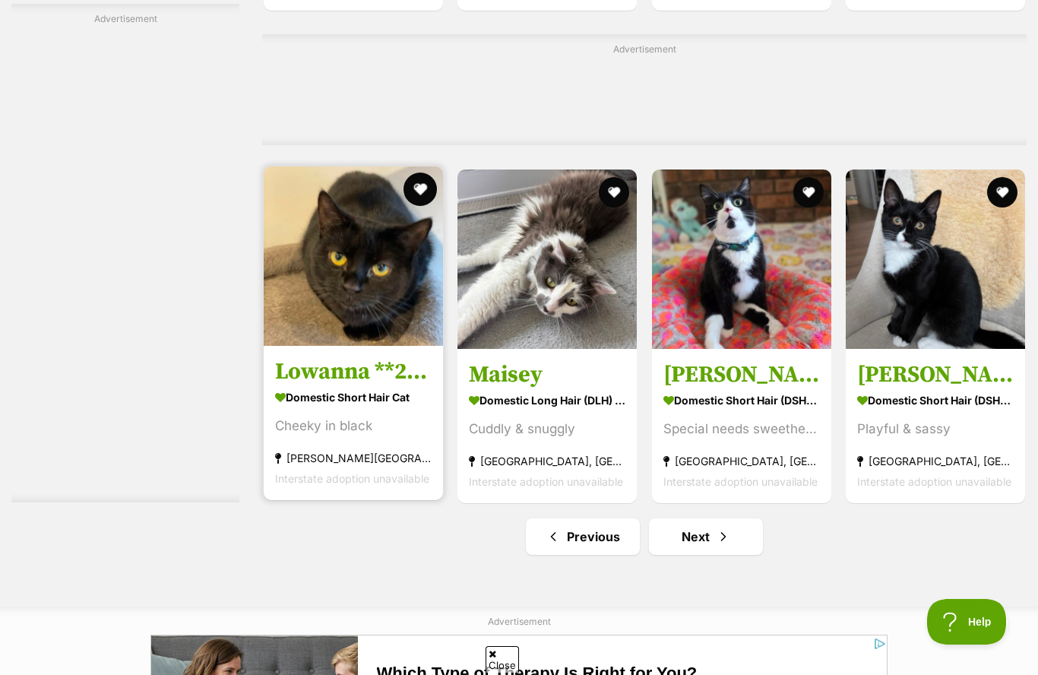
click at [423, 190] on button "favourite" at bounding box center [420, 189] width 33 height 33
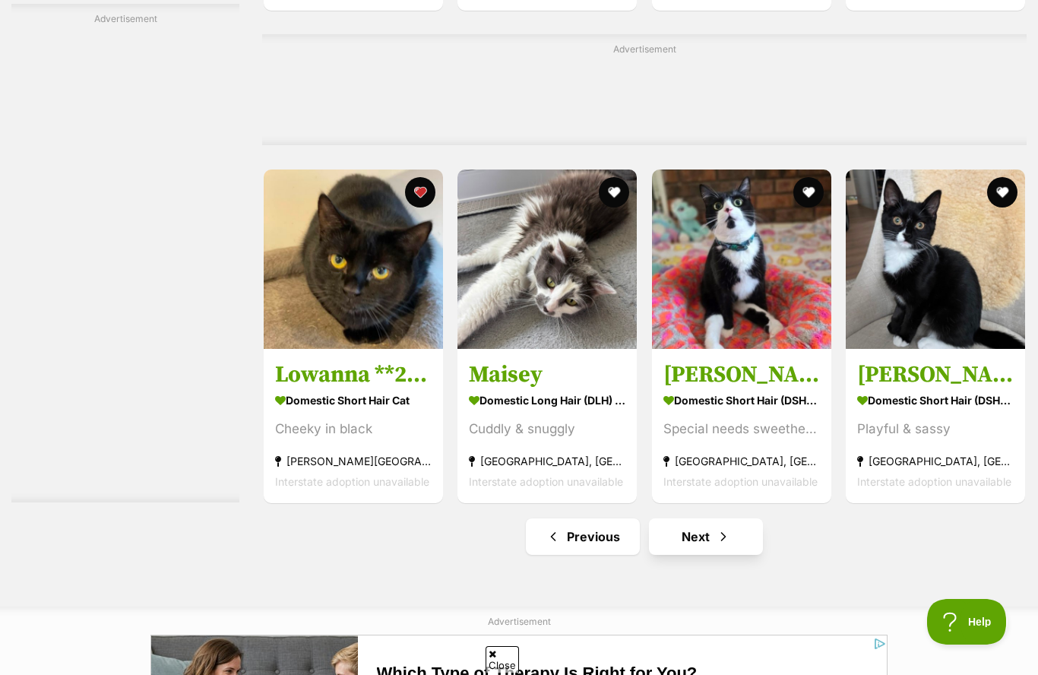
click at [730, 545] on span "Next page" at bounding box center [723, 536] width 15 height 18
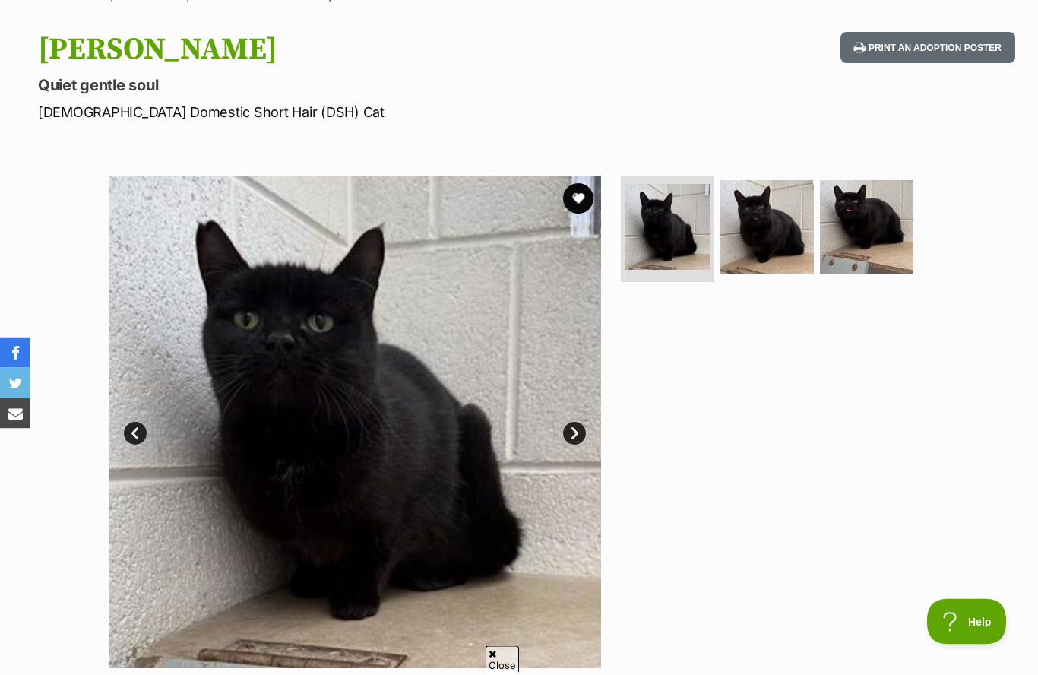
scroll to position [141, 0]
click at [859, 236] on img at bounding box center [867, 227] width 98 height 98
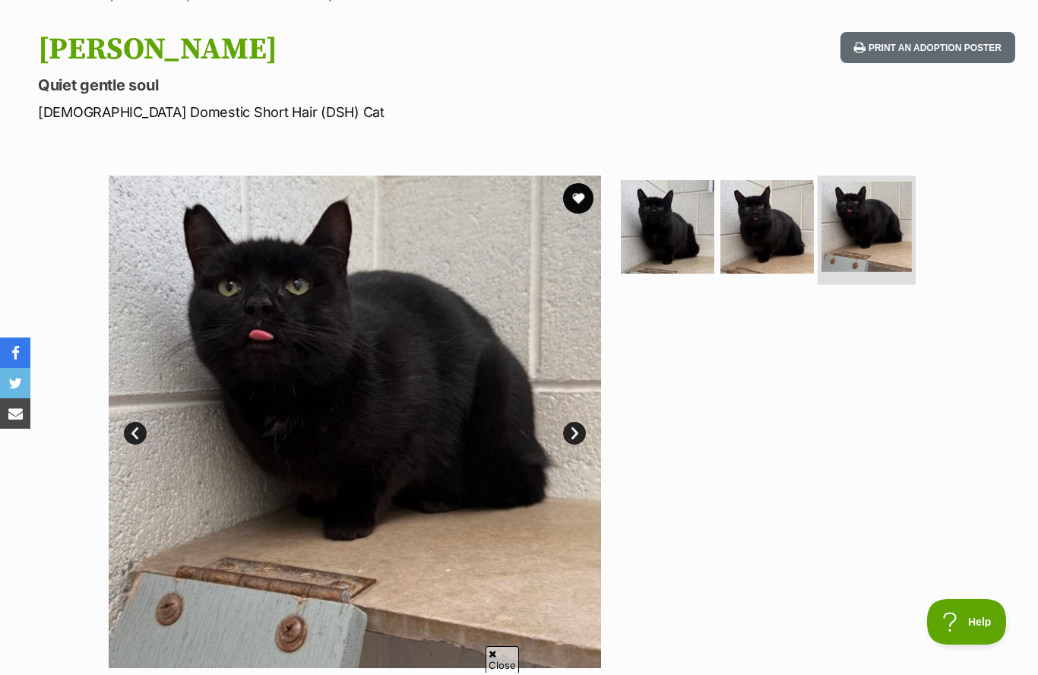
scroll to position [0, 0]
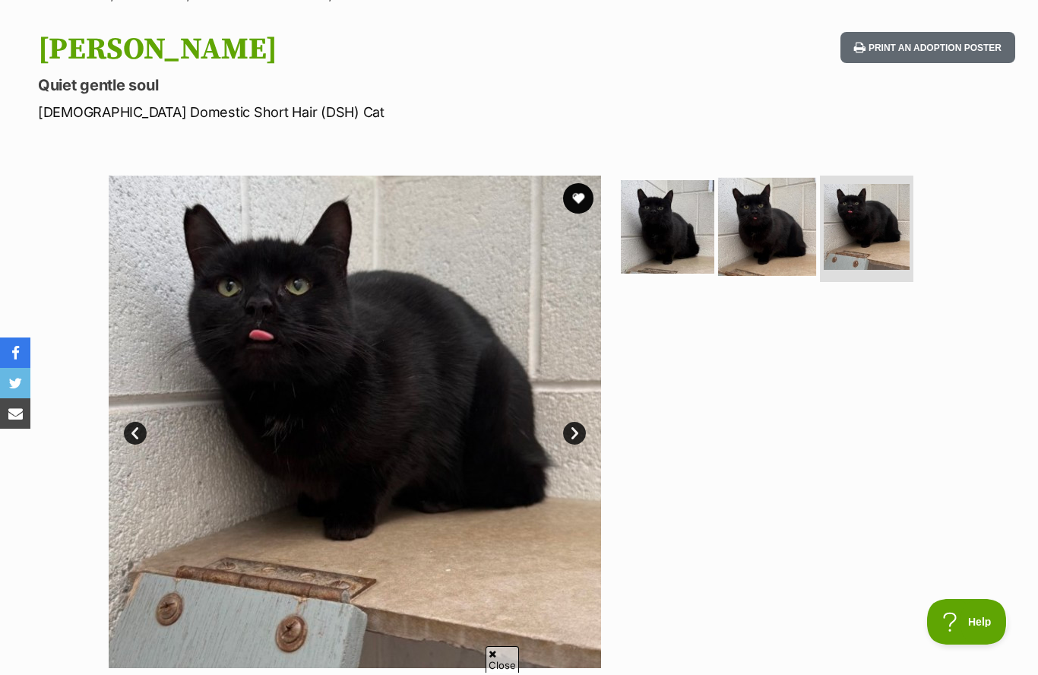
click at [796, 244] on img at bounding box center [767, 227] width 98 height 98
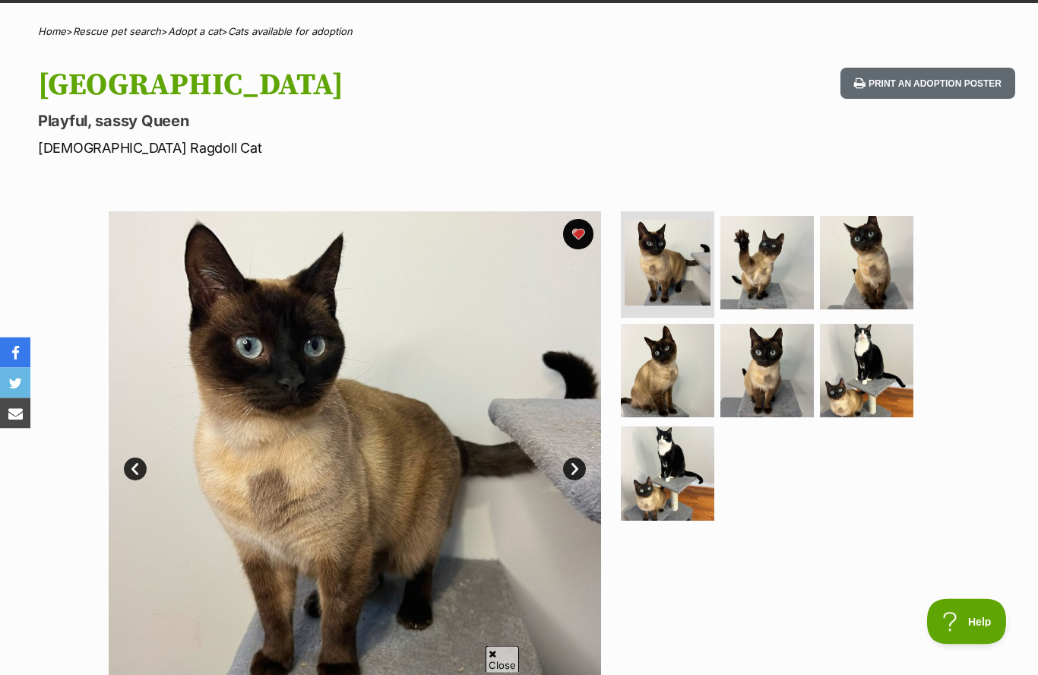
scroll to position [112, 0]
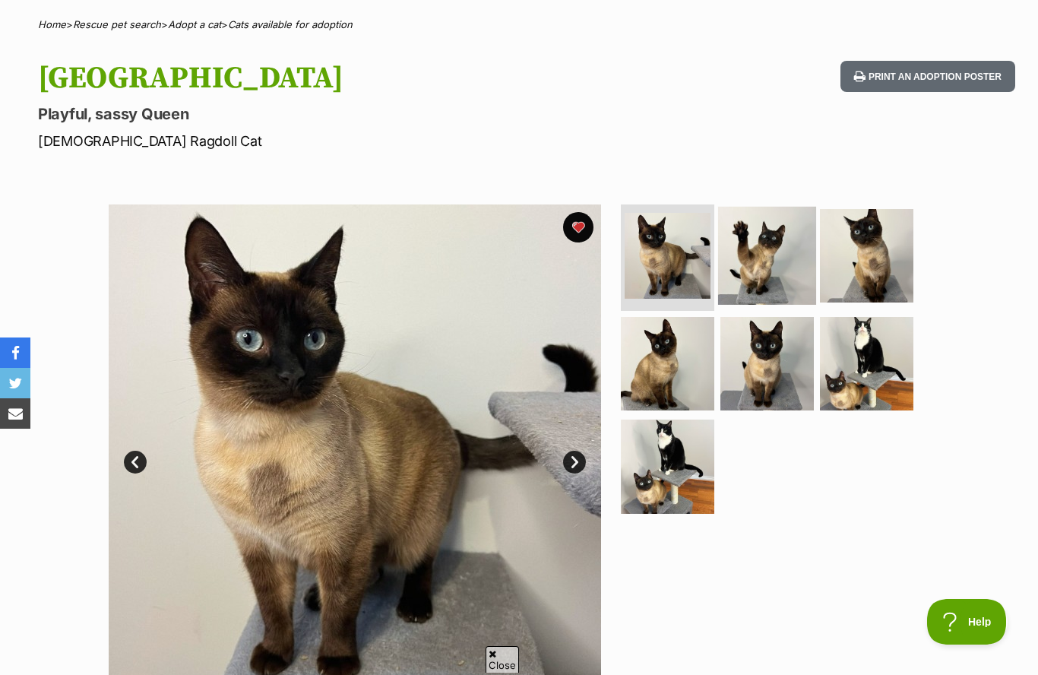
click at [763, 264] on img at bounding box center [767, 256] width 98 height 98
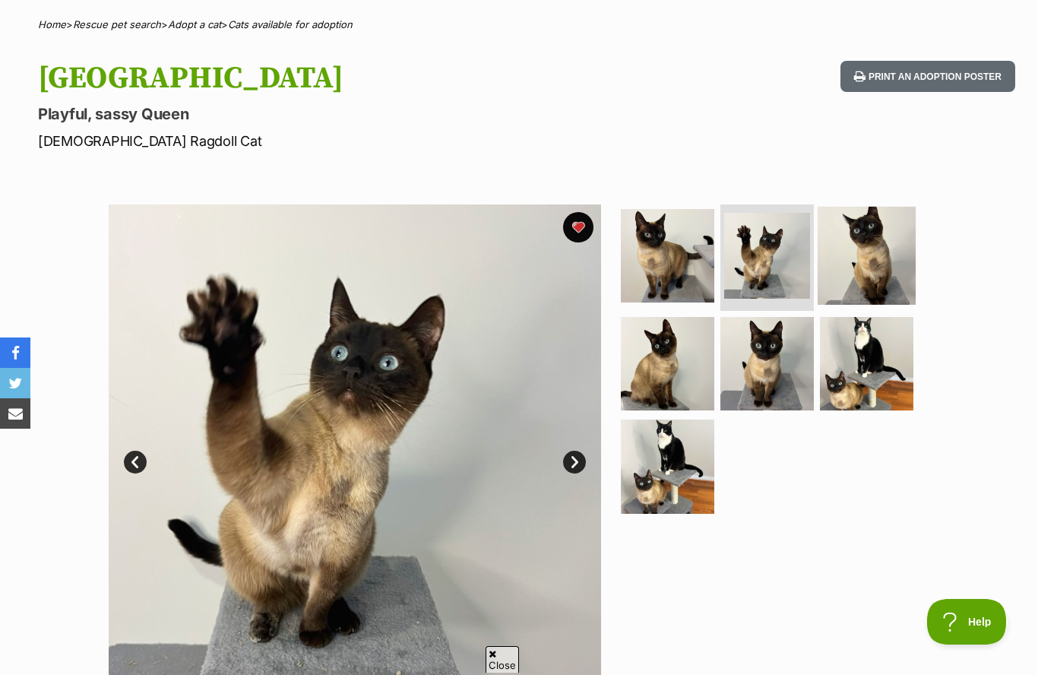
scroll to position [0, 0]
click at [880, 270] on img at bounding box center [867, 256] width 98 height 98
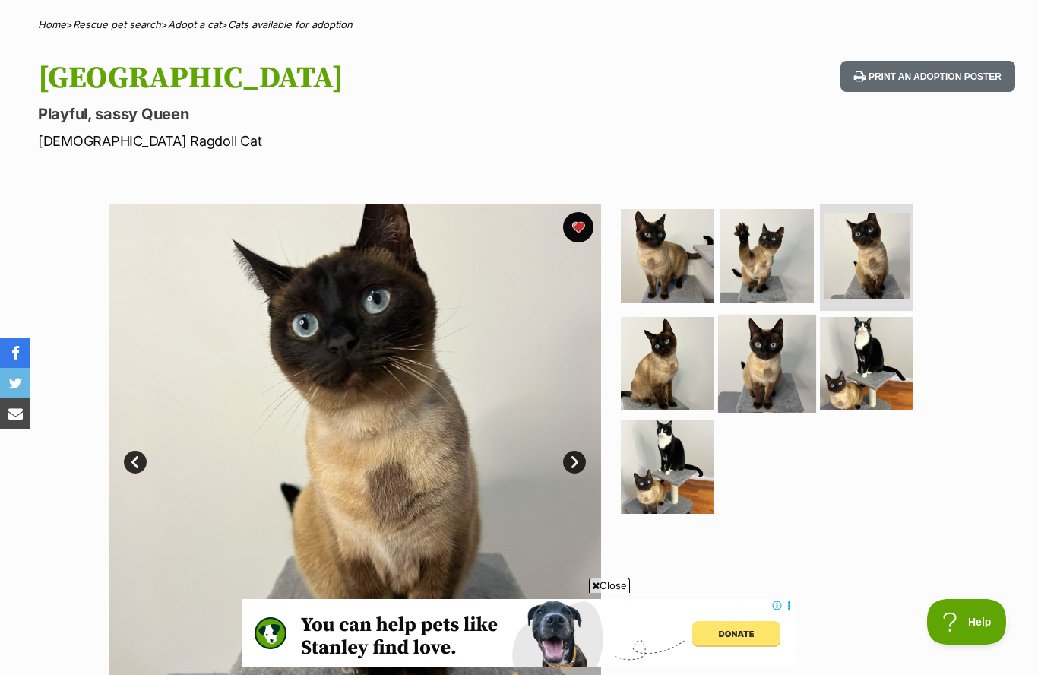
click at [777, 382] on img at bounding box center [767, 363] width 98 height 98
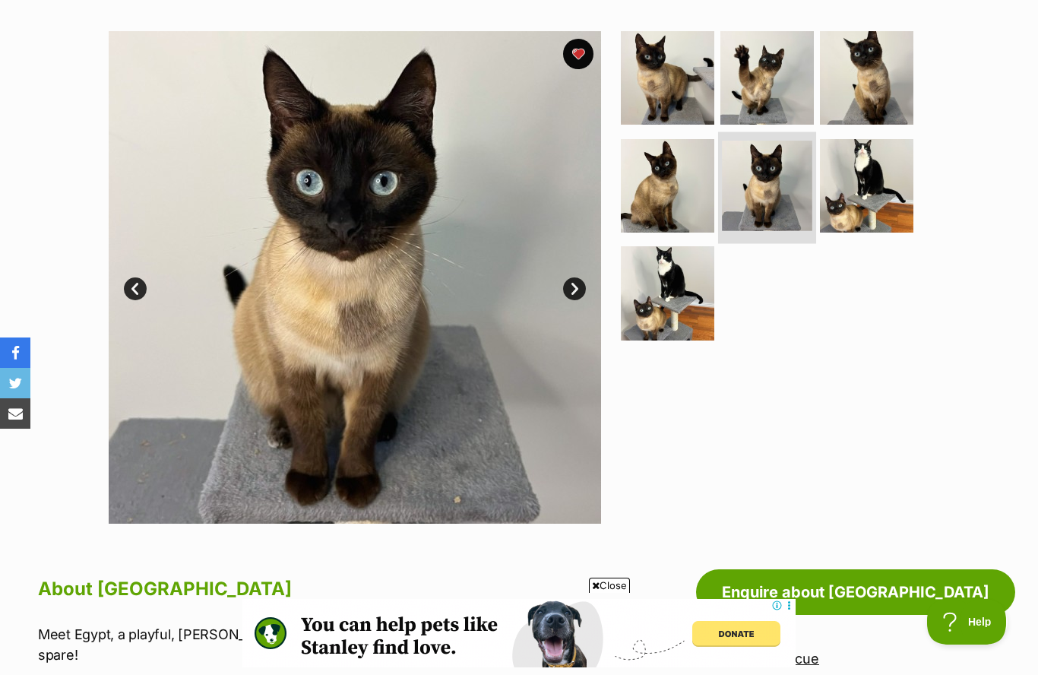
scroll to position [249, 0]
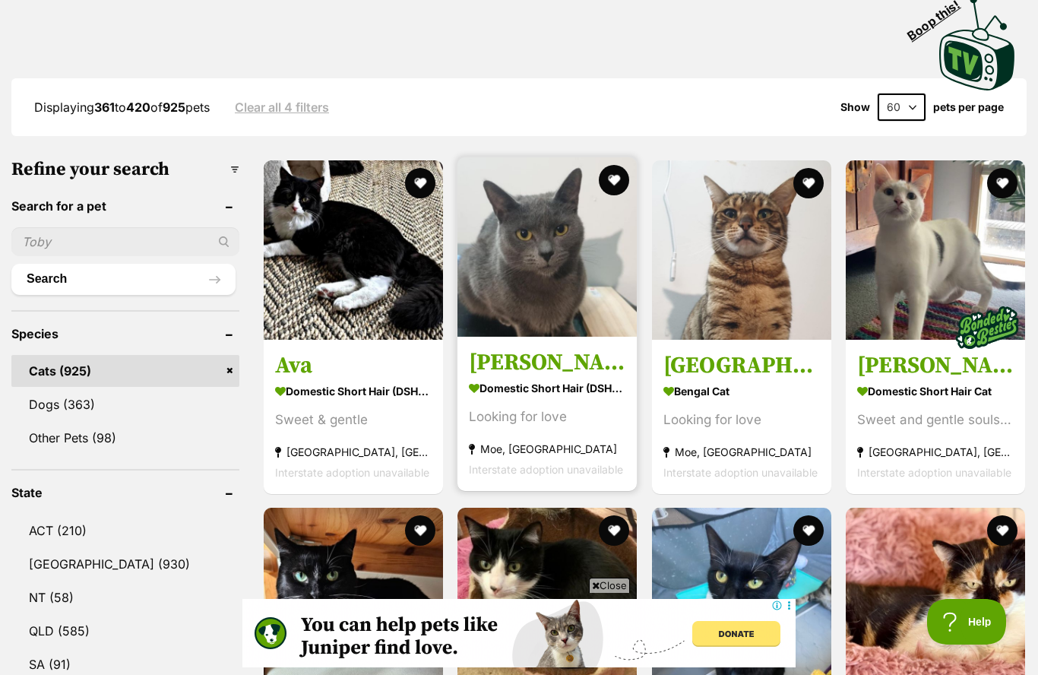
click at [587, 183] on img at bounding box center [546, 246] width 179 height 179
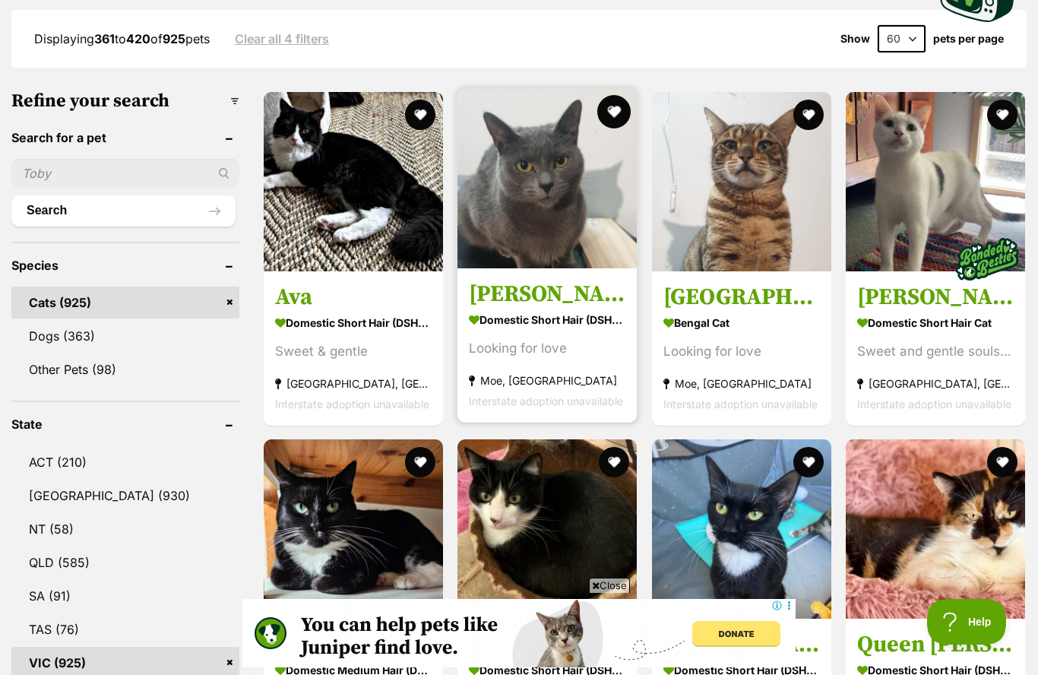
click at [623, 120] on button "favourite" at bounding box center [614, 111] width 33 height 33
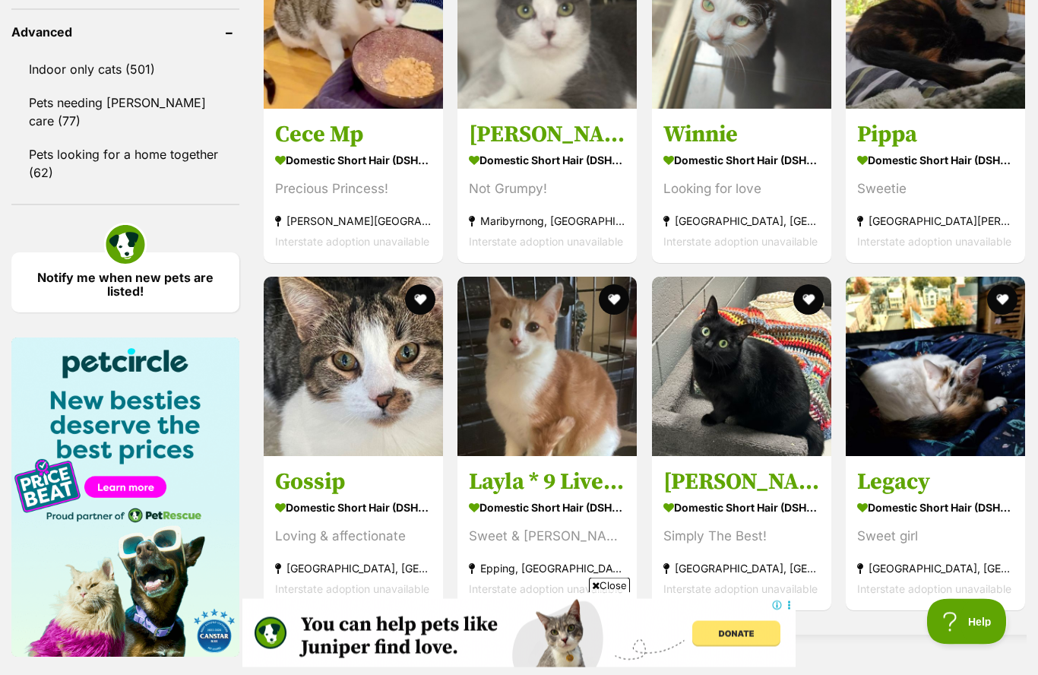
scroll to position [2028, 0]
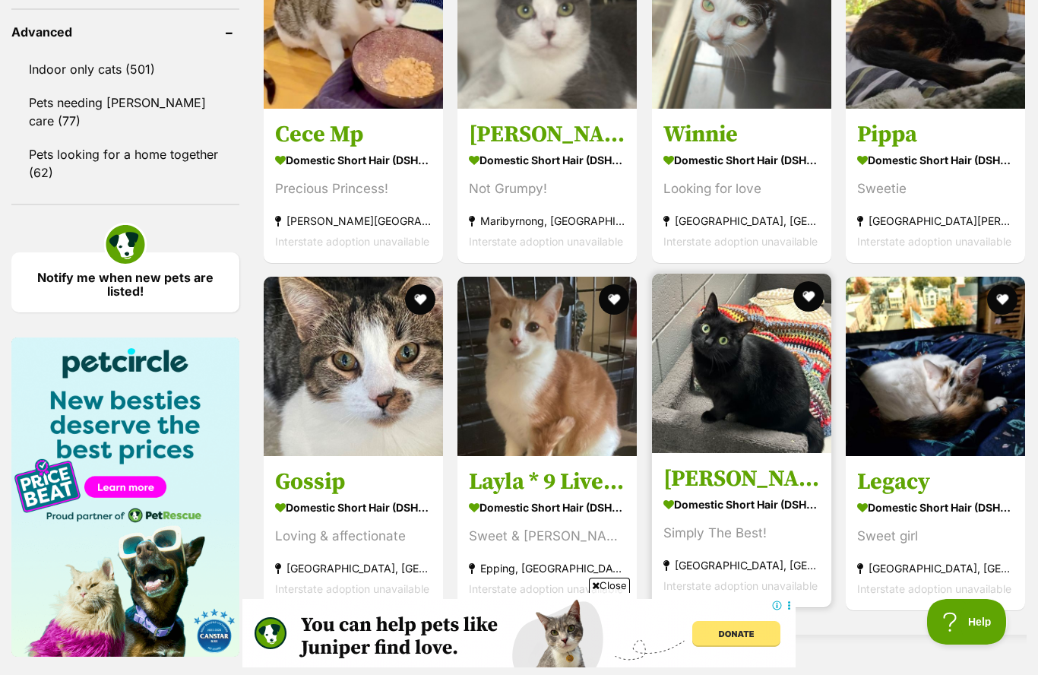
click at [799, 314] on img at bounding box center [741, 363] width 179 height 179
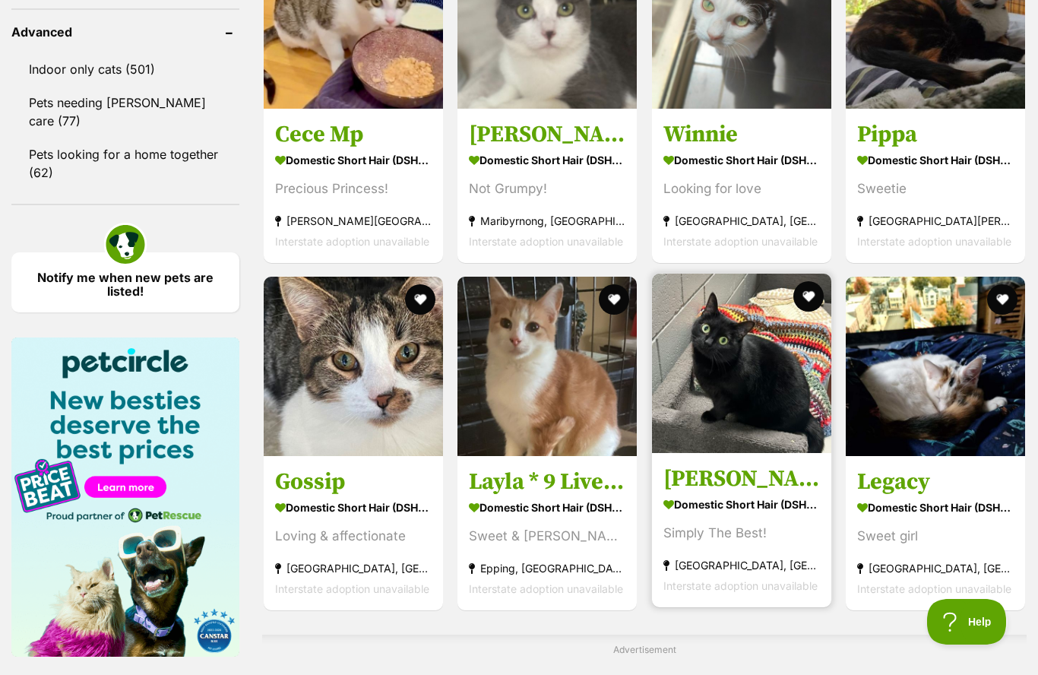
scroll to position [2097, 0]
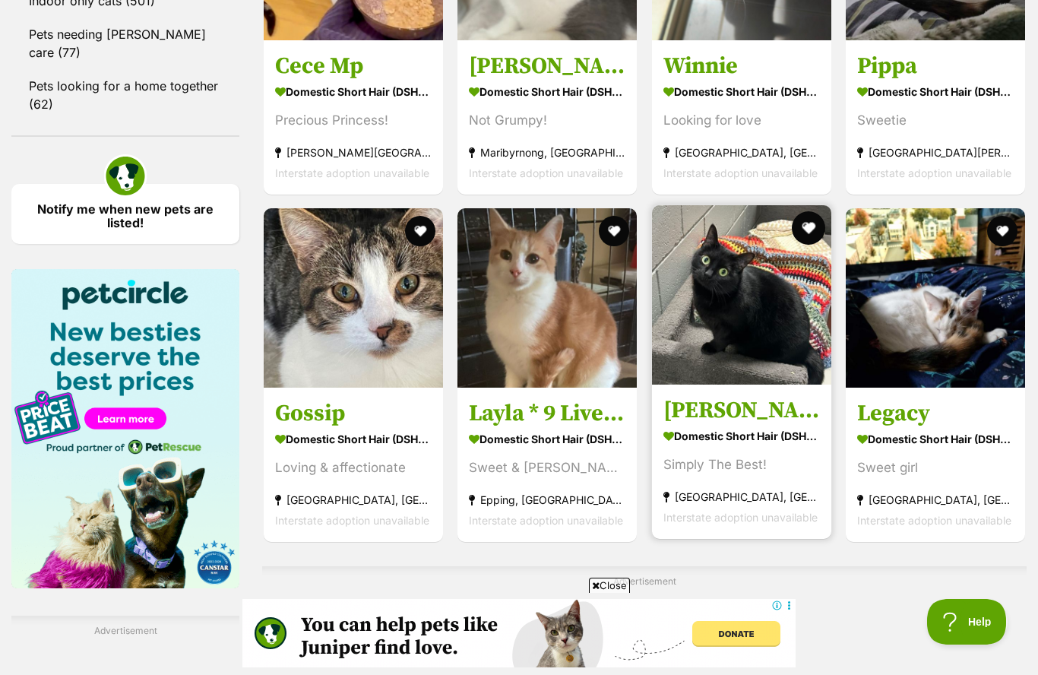
click at [818, 241] on button "favourite" at bounding box center [808, 227] width 33 height 33
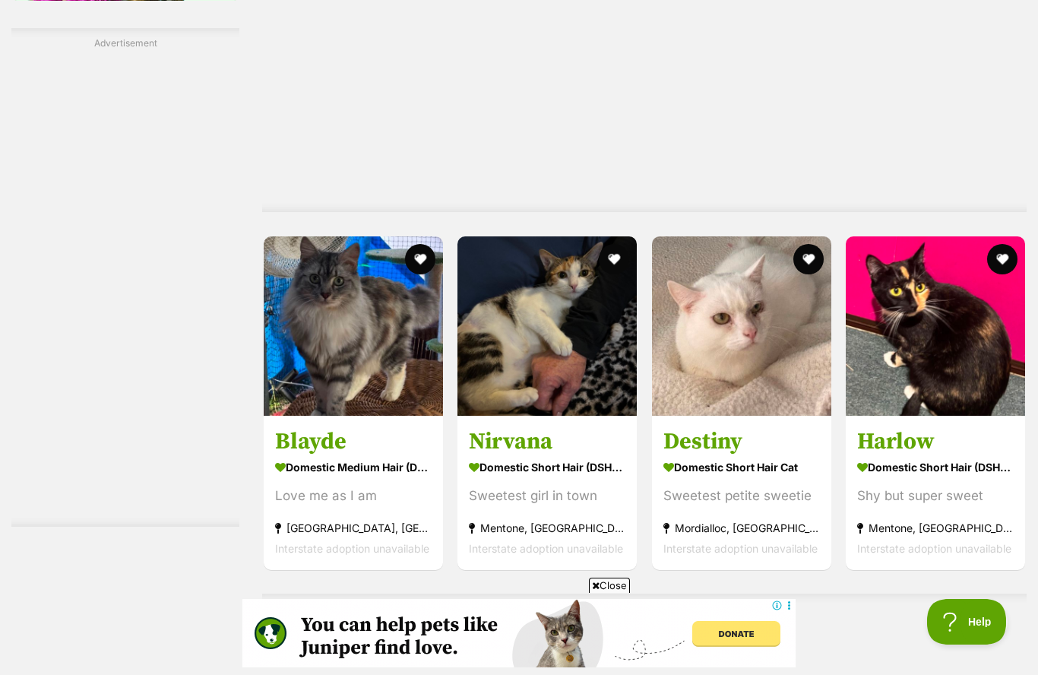
scroll to position [2686, 0]
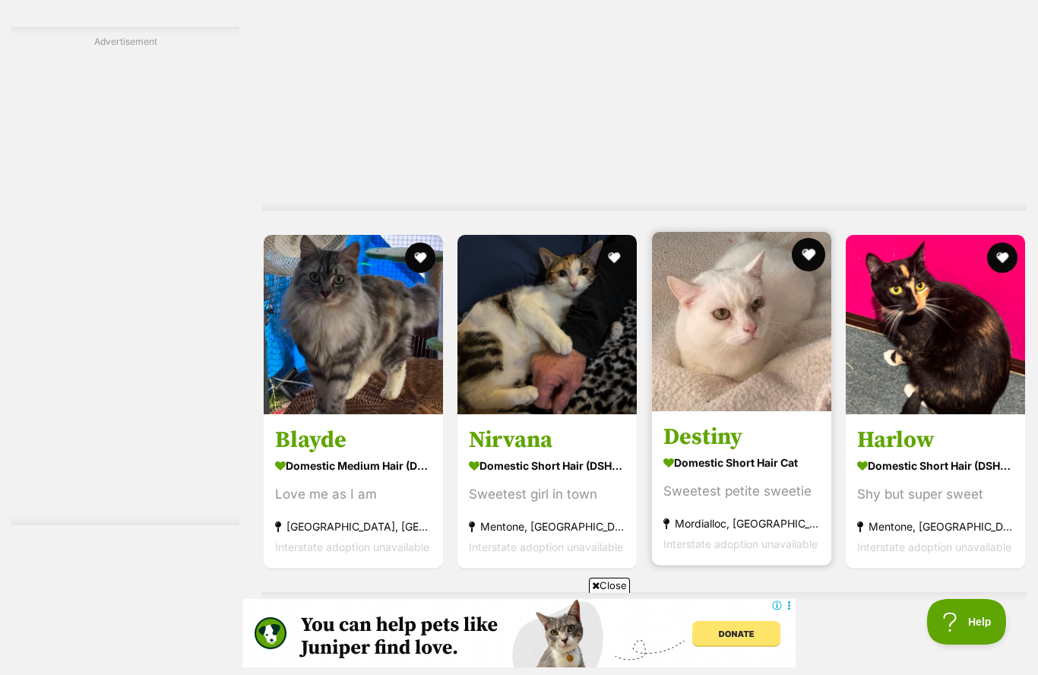
click at [812, 258] on button "favourite" at bounding box center [808, 254] width 33 height 33
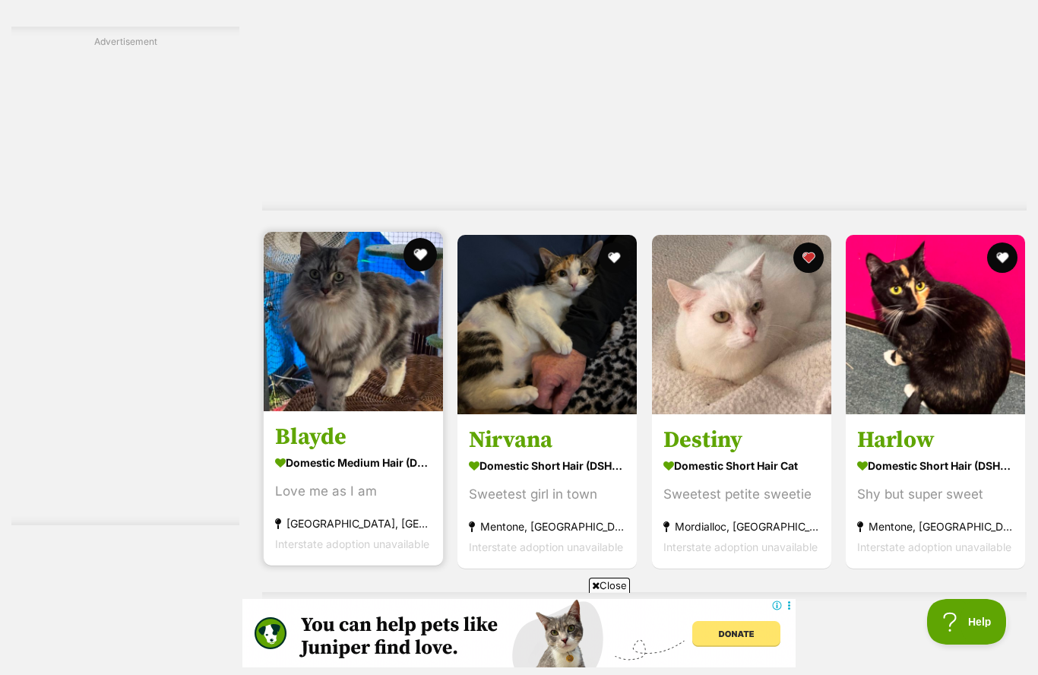
click at [426, 266] on button "favourite" at bounding box center [420, 254] width 33 height 33
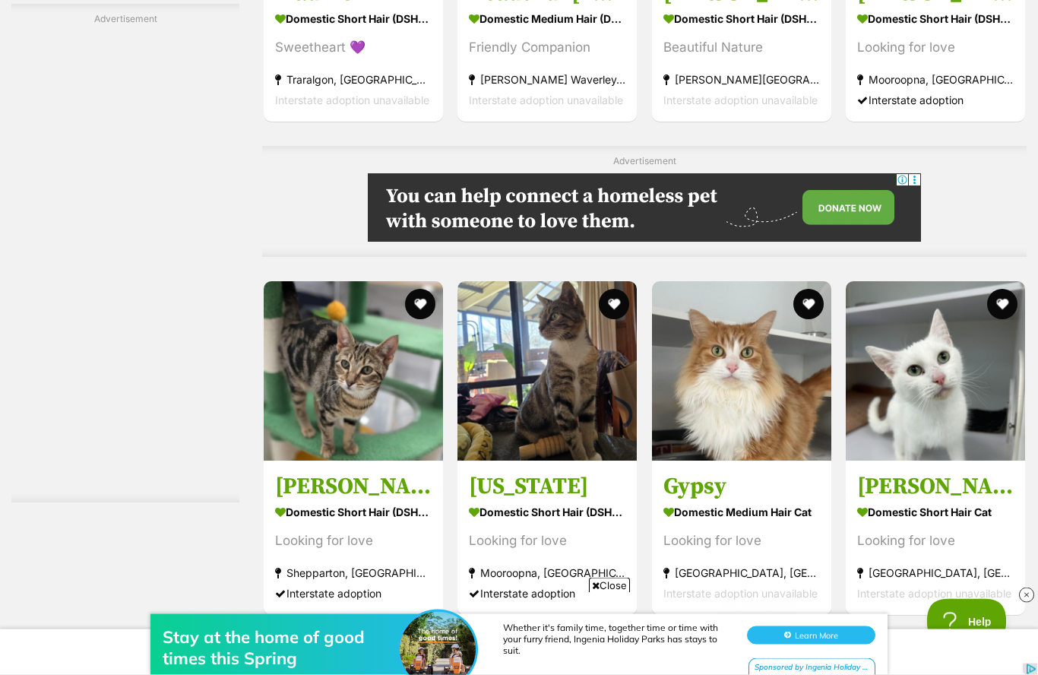
scroll to position [4095, 0]
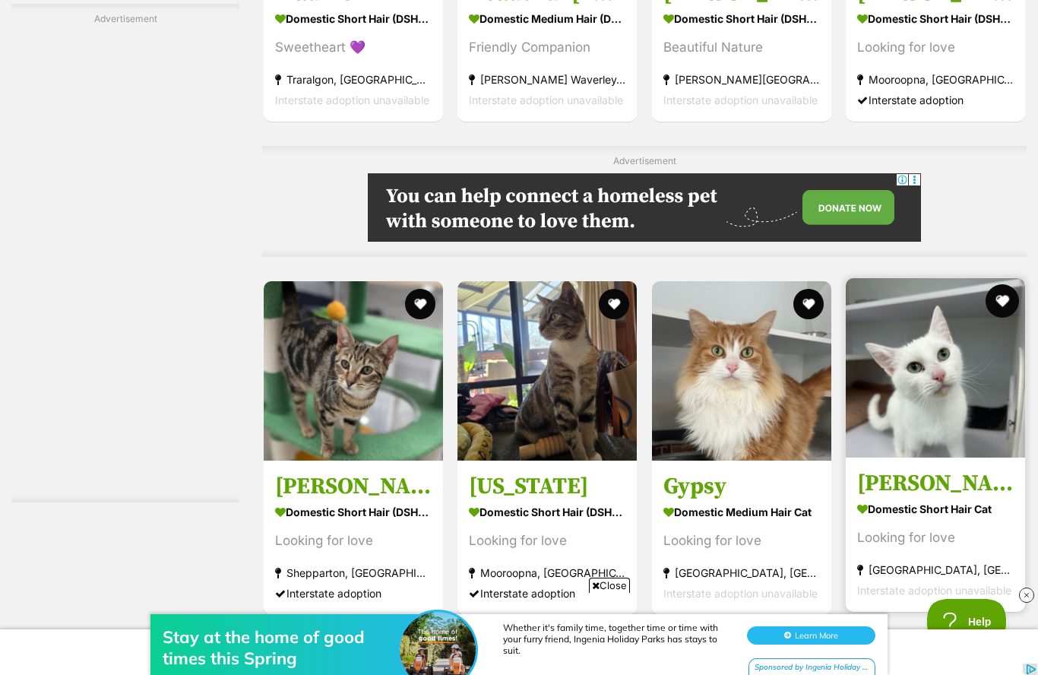
click at [1007, 312] on button "favourite" at bounding box center [1002, 300] width 33 height 33
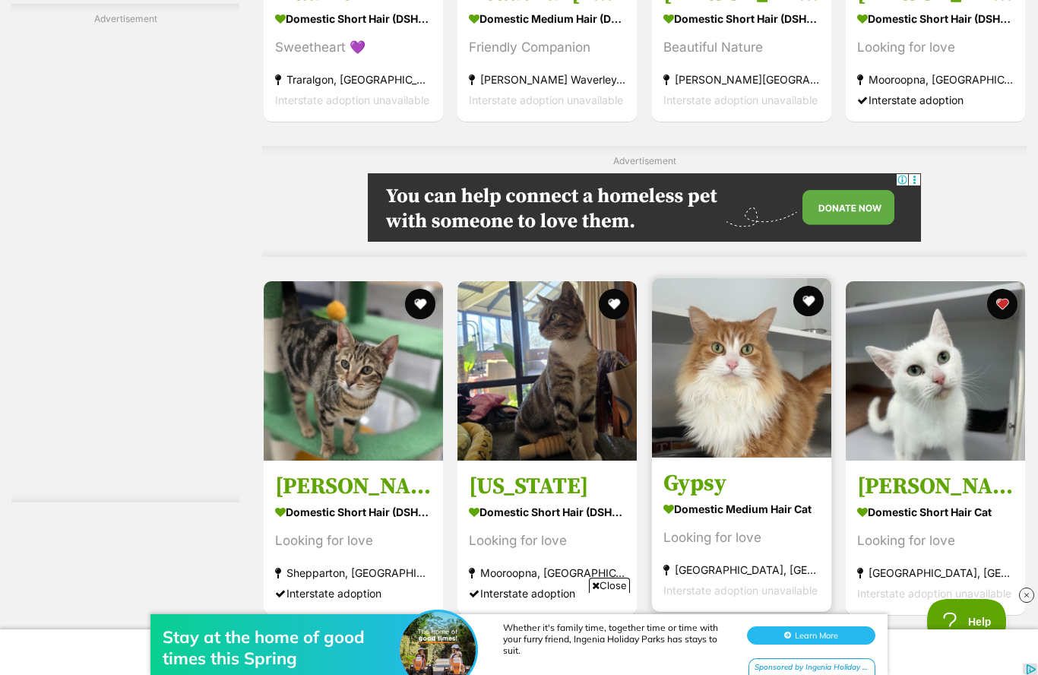
click at [804, 318] on img at bounding box center [741, 367] width 179 height 179
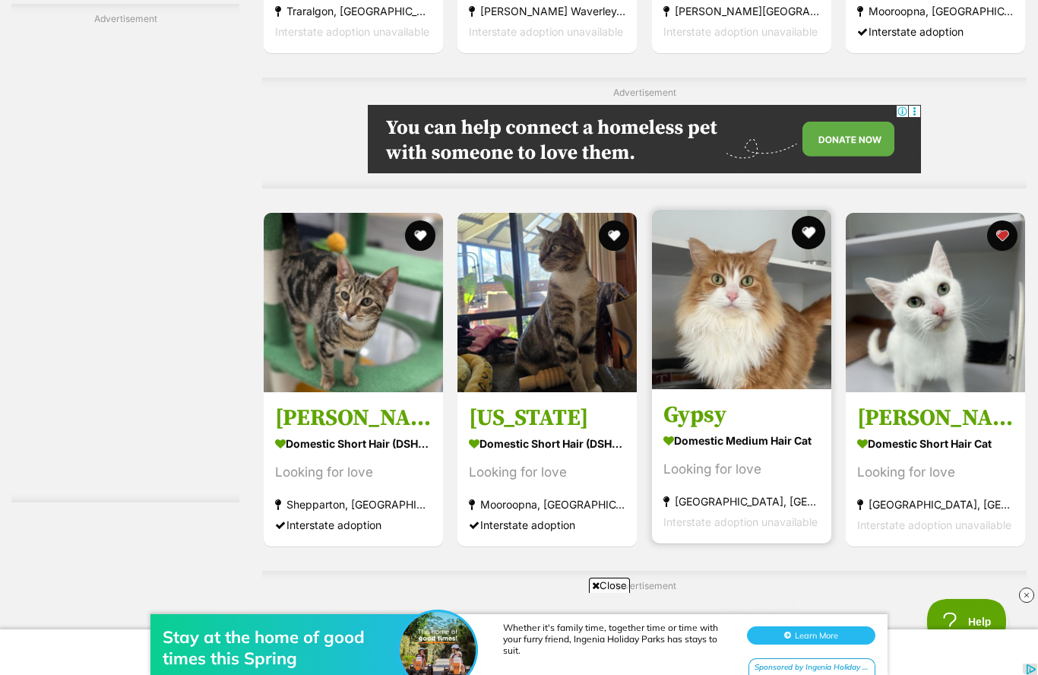
click at [813, 239] on button "favourite" at bounding box center [808, 232] width 33 height 33
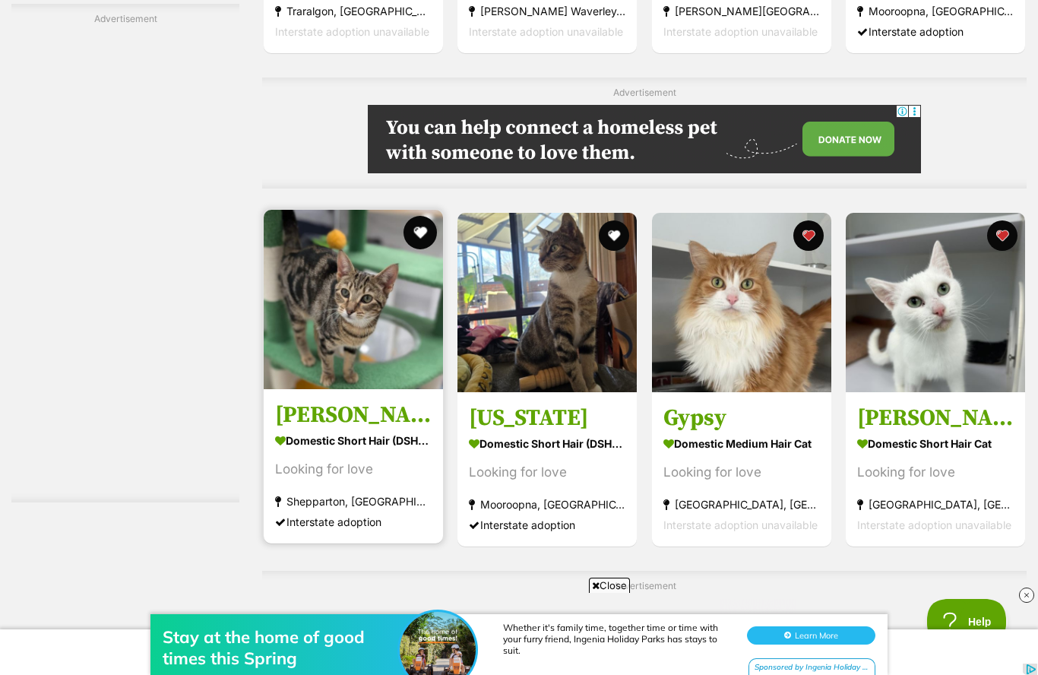
click at [428, 239] on button "favourite" at bounding box center [420, 232] width 33 height 33
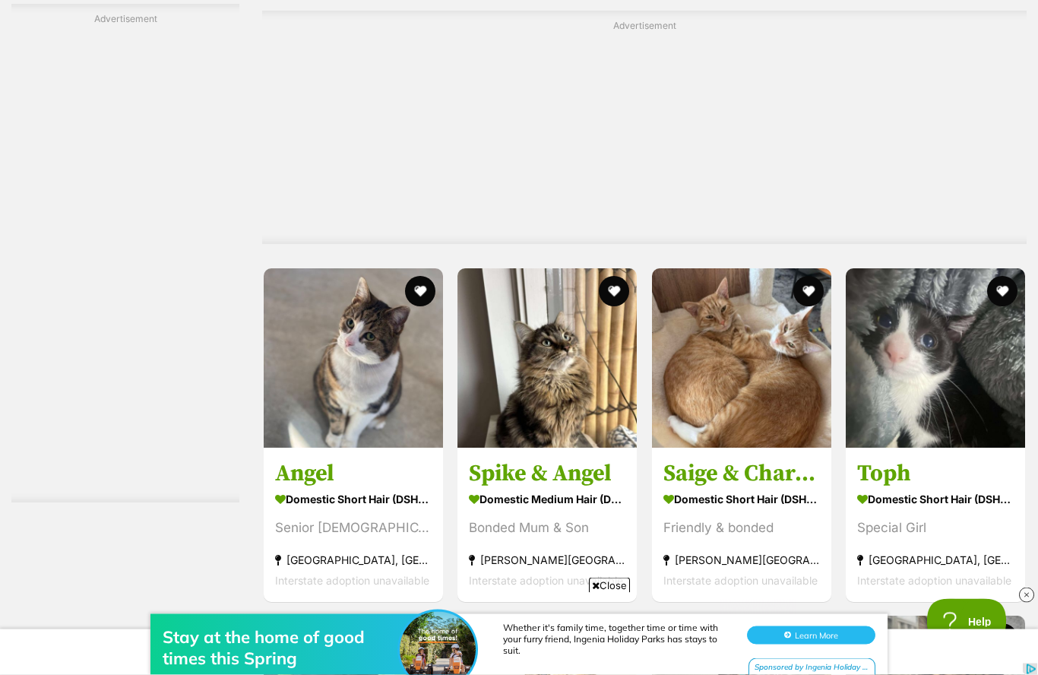
scroll to position [0, 0]
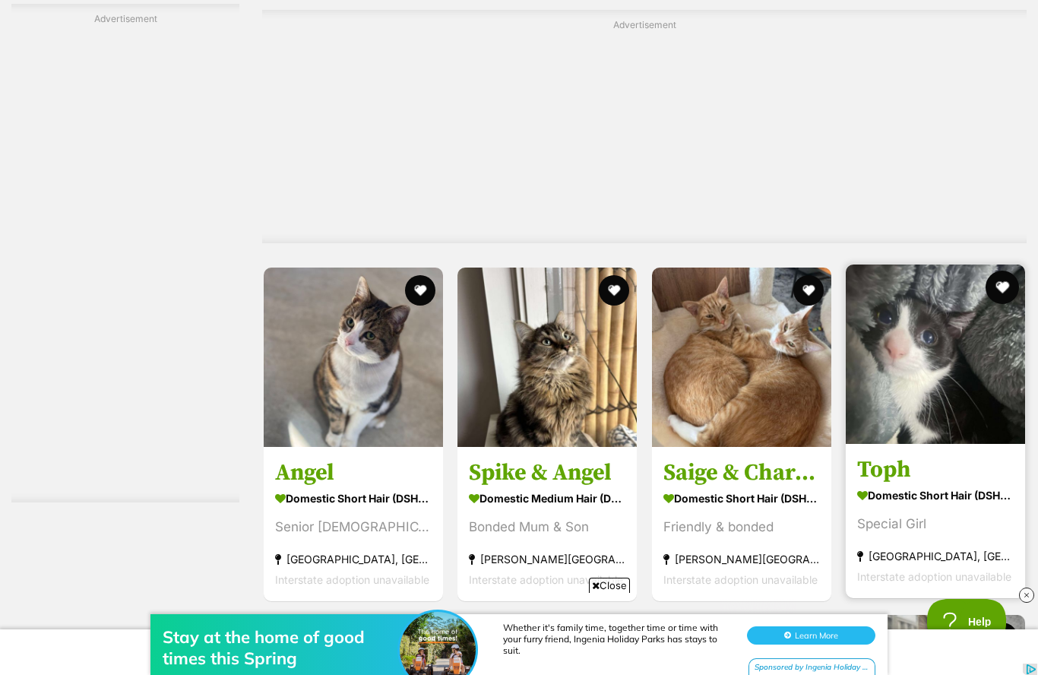
click at [1001, 291] on button "favourite" at bounding box center [1002, 287] width 33 height 33
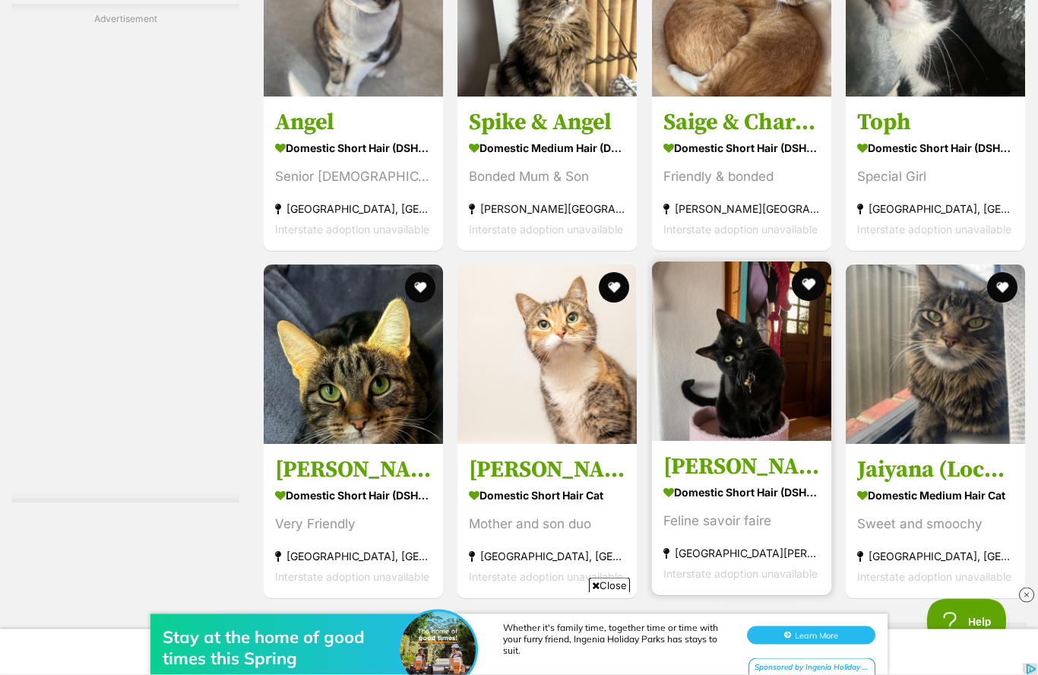
click at [810, 291] on button "favourite" at bounding box center [808, 284] width 33 height 33
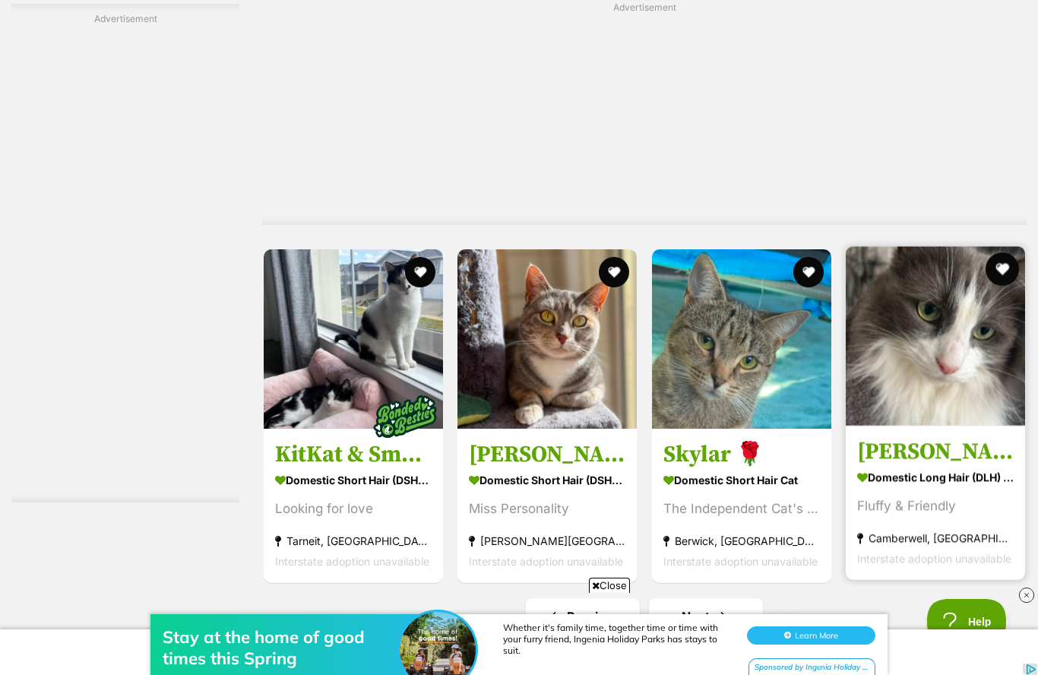
click at [1010, 280] on button "favourite" at bounding box center [1002, 268] width 33 height 33
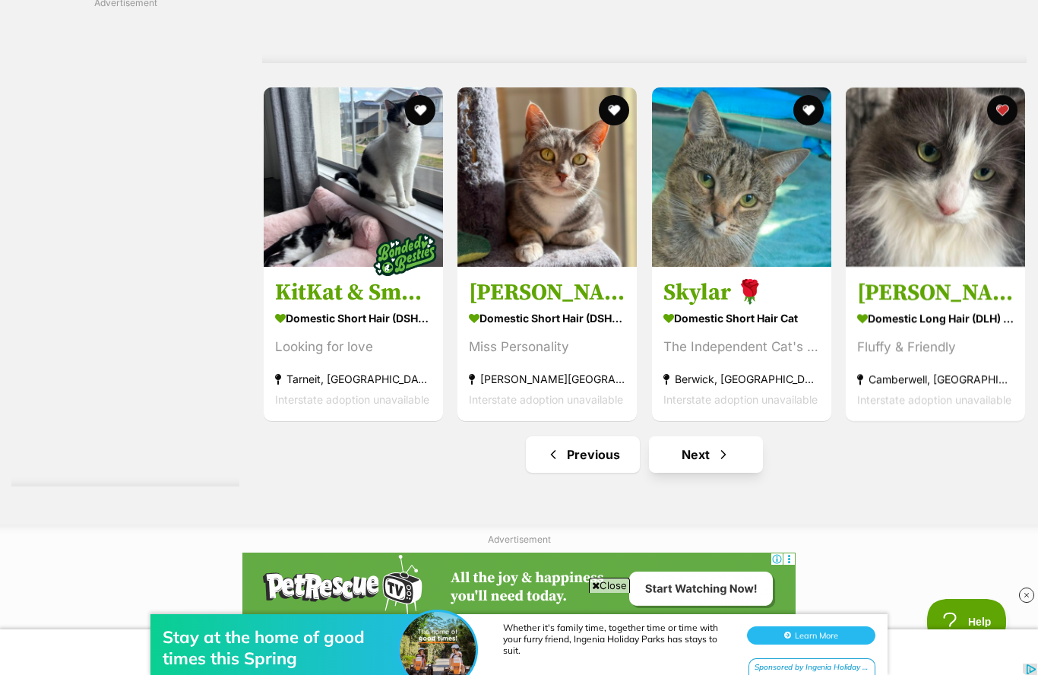
click at [746, 460] on link "Next" at bounding box center [706, 454] width 114 height 36
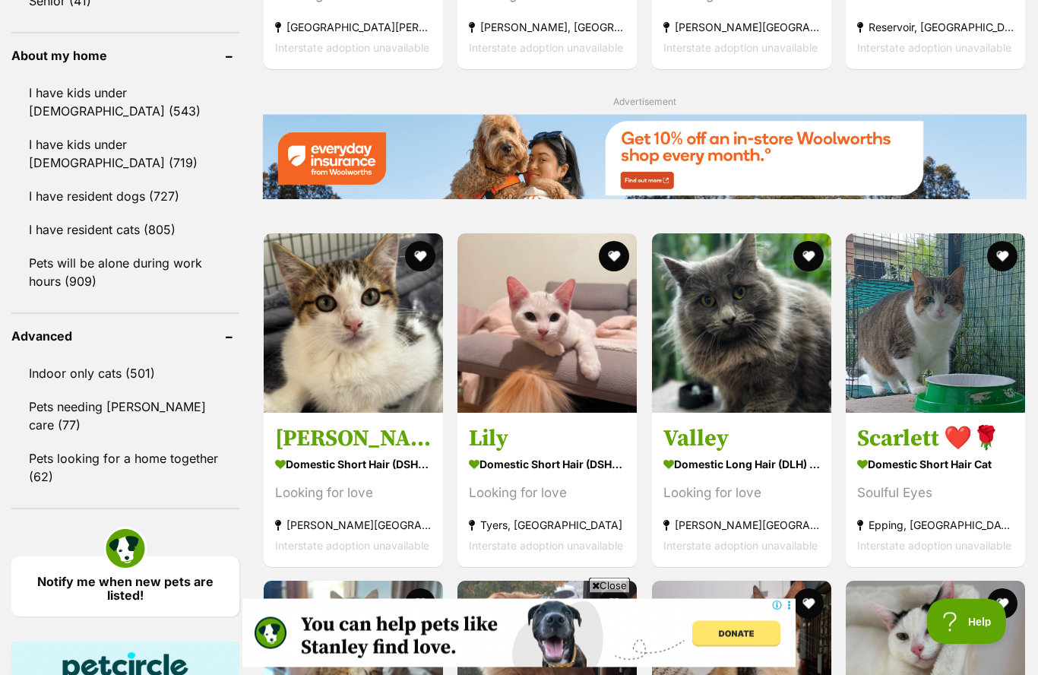
scroll to position [1724, 0]
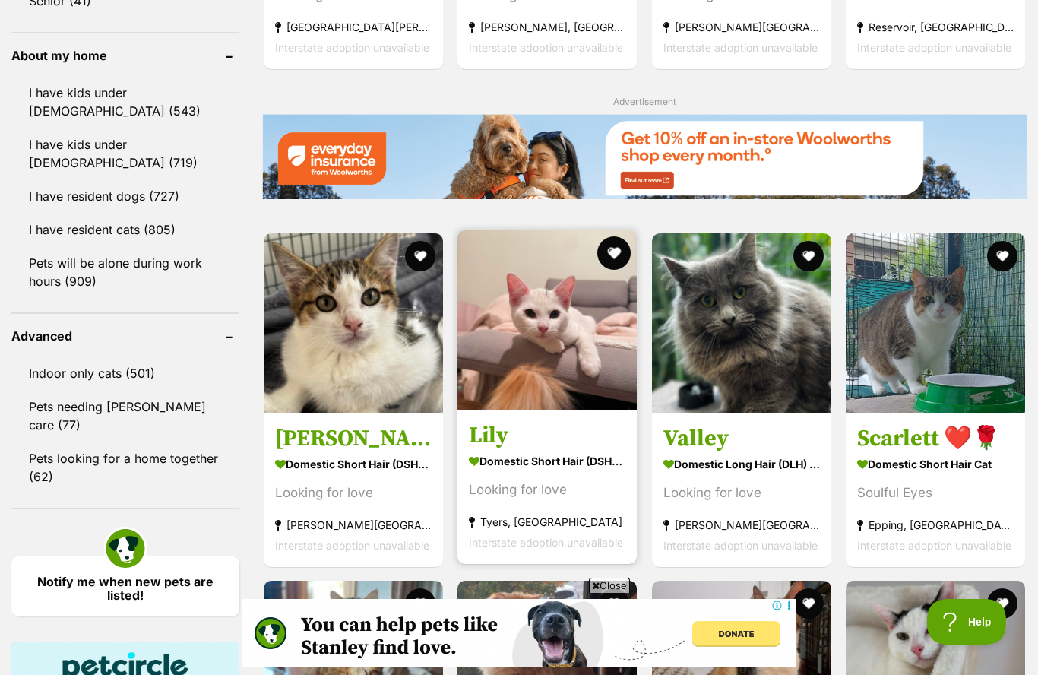
click at [622, 262] on button "favourite" at bounding box center [614, 252] width 33 height 33
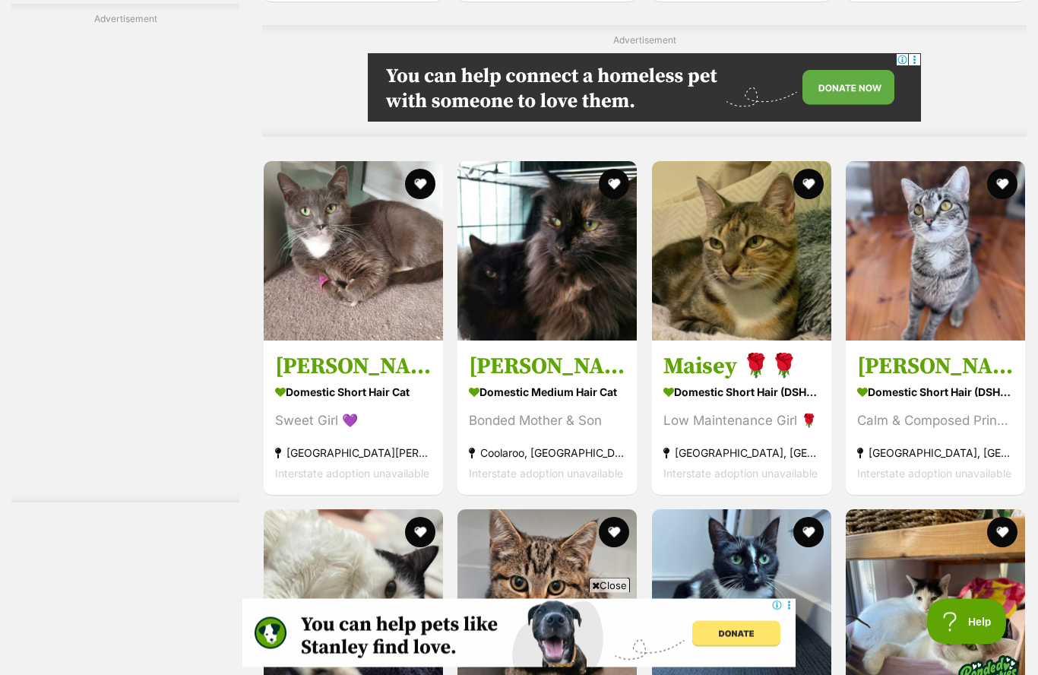
scroll to position [3131, 0]
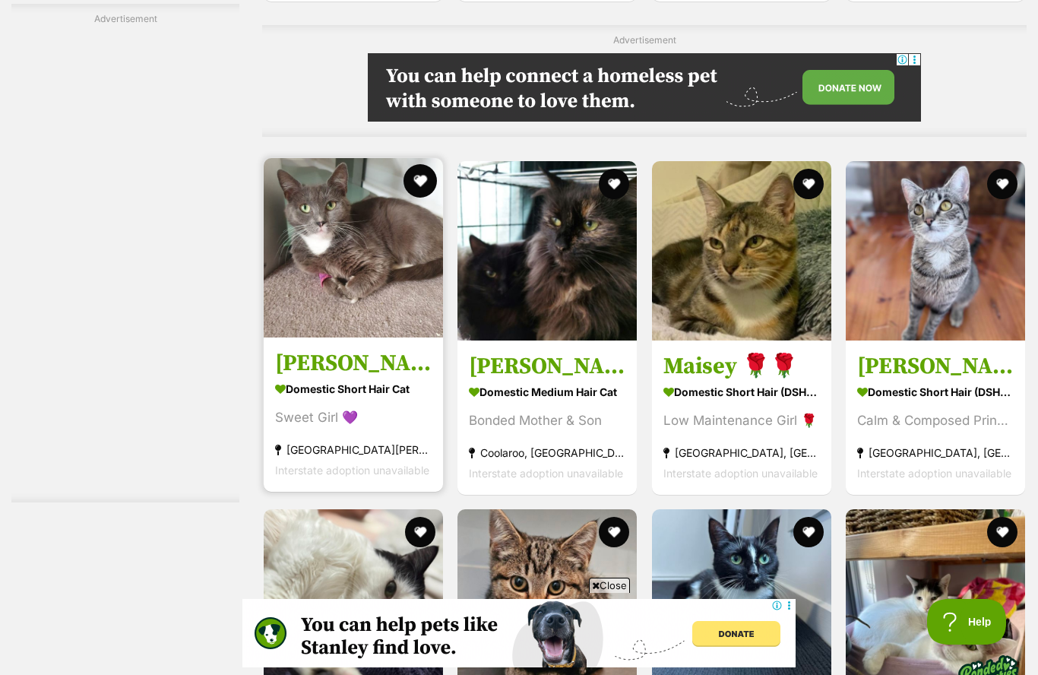
click at [410, 194] on button "favourite" at bounding box center [420, 180] width 33 height 33
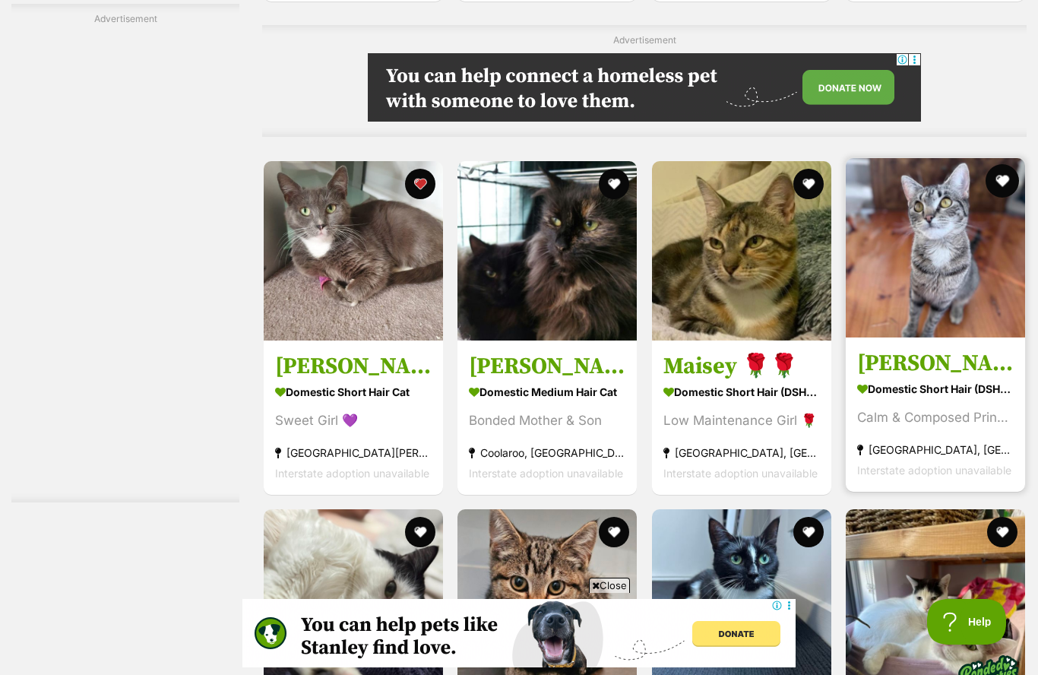
click at [1005, 195] on button "favourite" at bounding box center [1002, 180] width 33 height 33
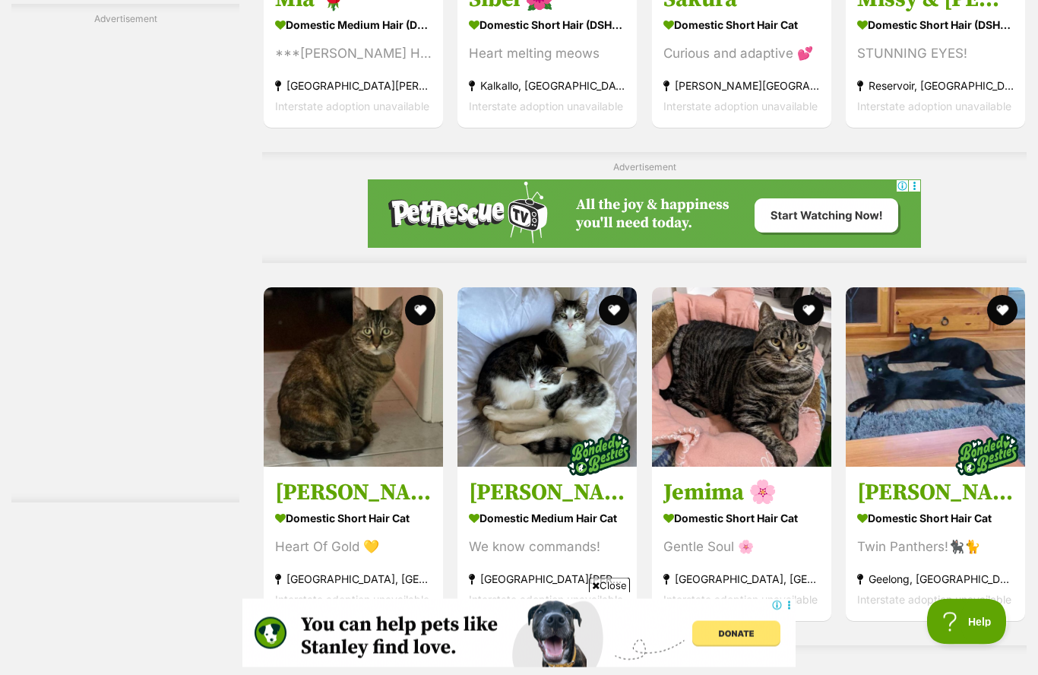
scroll to position [3846, 0]
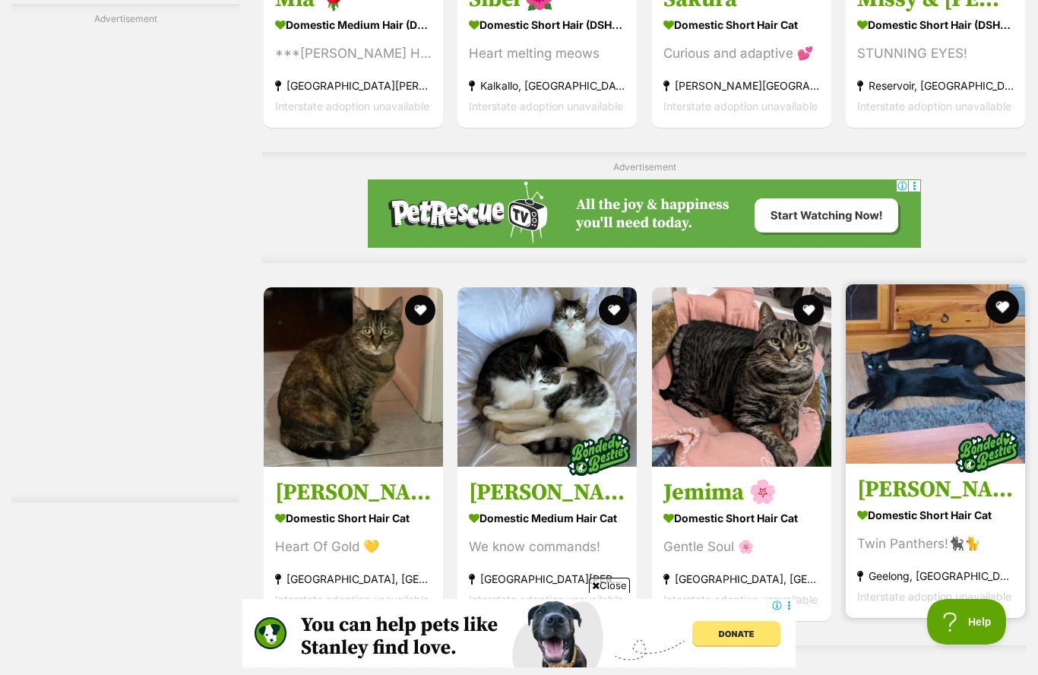
click at [1007, 324] on button "favourite" at bounding box center [1002, 306] width 33 height 33
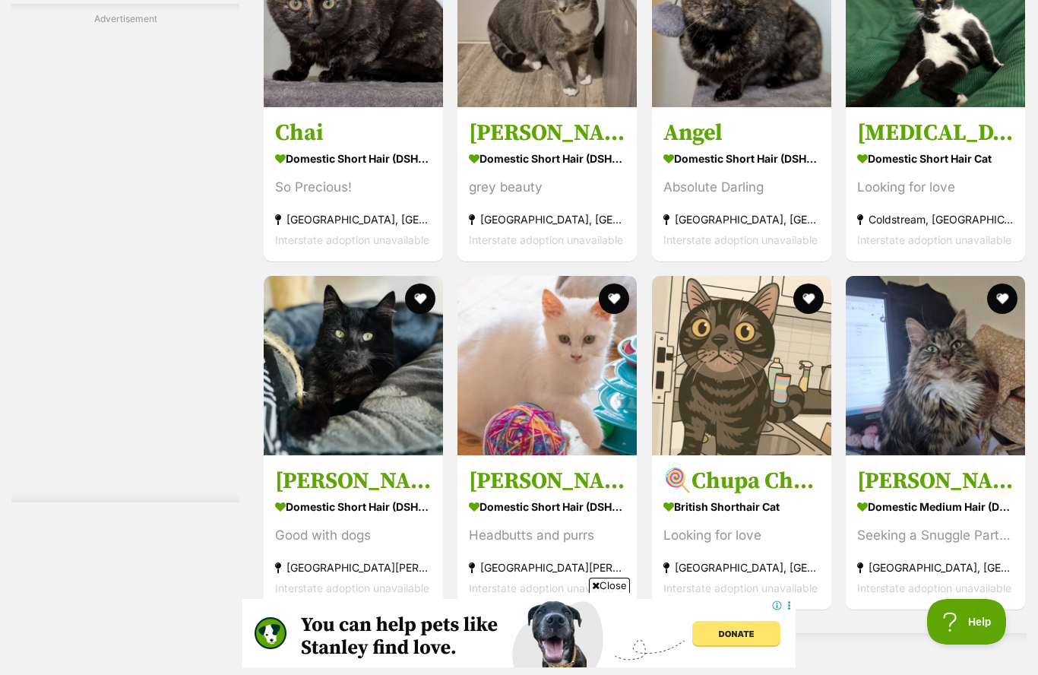
scroll to position [6065, 0]
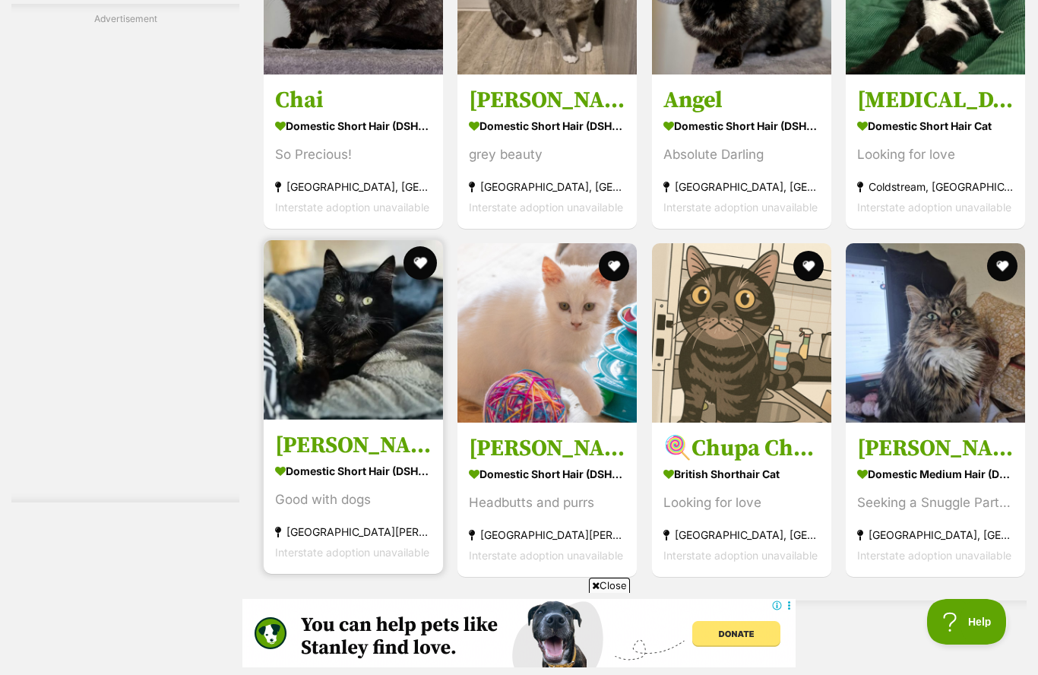
click at [416, 278] on button "favourite" at bounding box center [420, 262] width 33 height 33
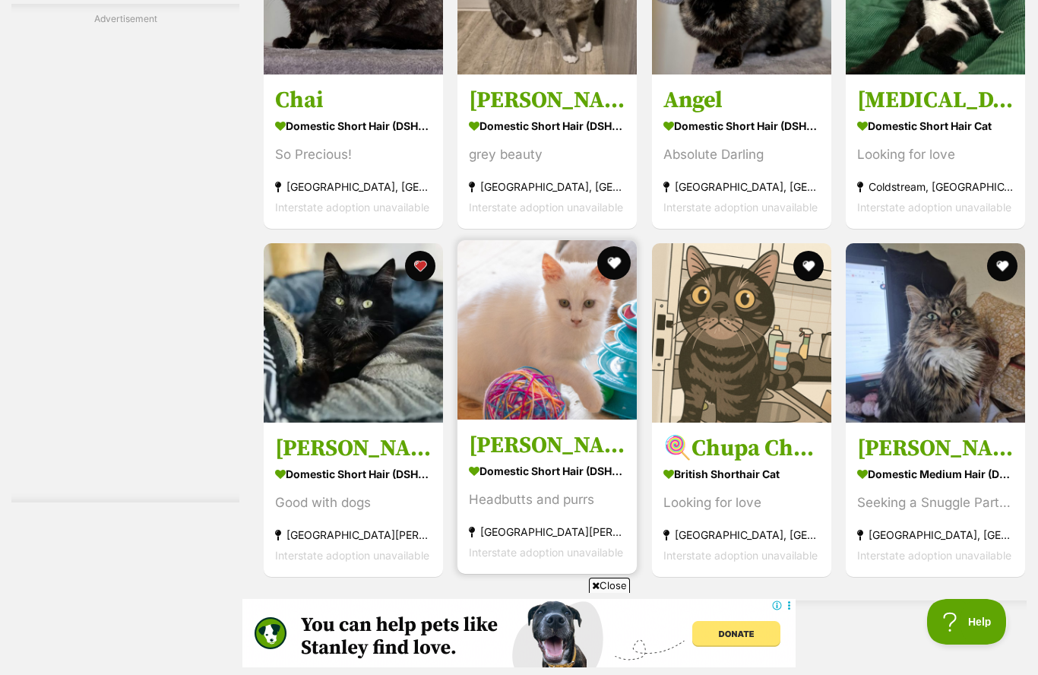
click at [611, 280] on button "favourite" at bounding box center [614, 262] width 33 height 33
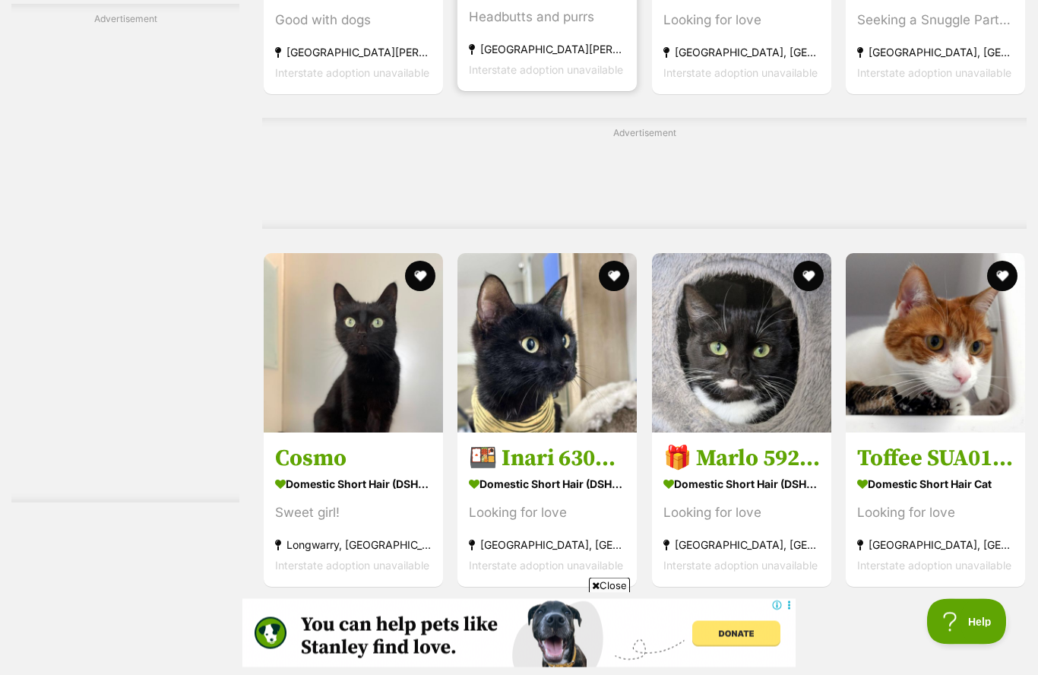
scroll to position [6581, 0]
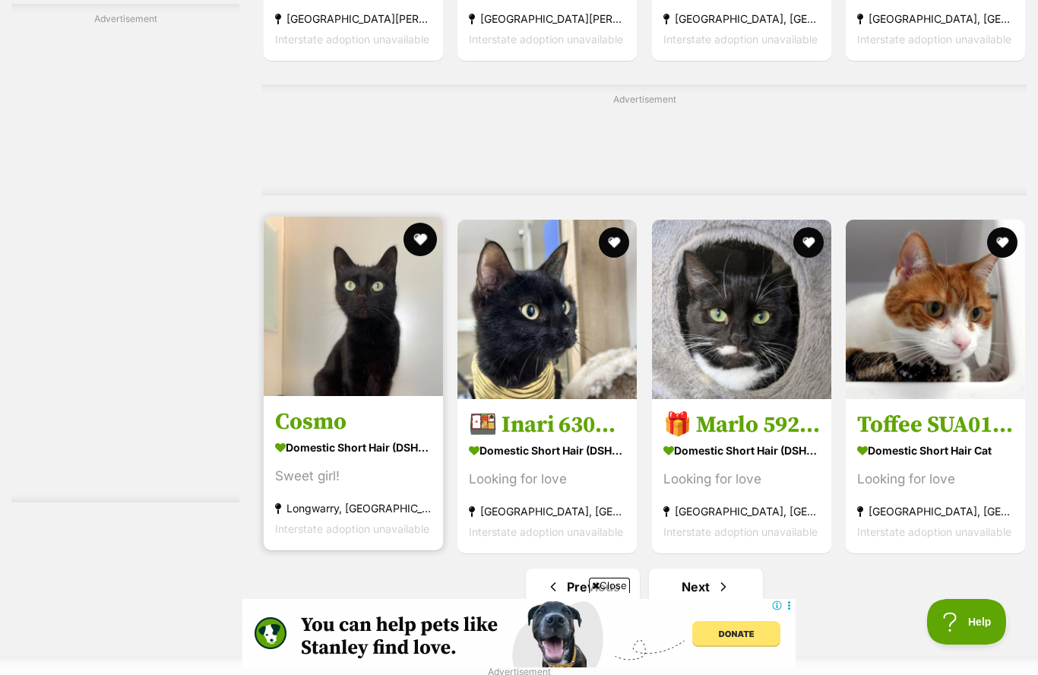
click at [425, 256] on button "favourite" at bounding box center [420, 239] width 33 height 33
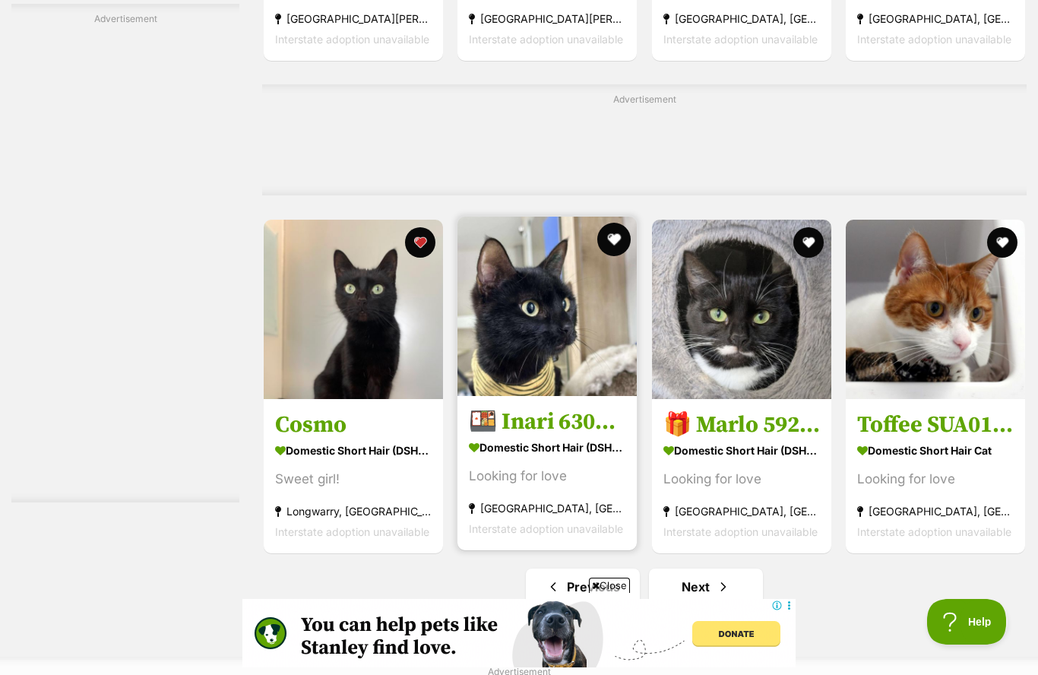
click at [612, 256] on button "favourite" at bounding box center [614, 239] width 33 height 33
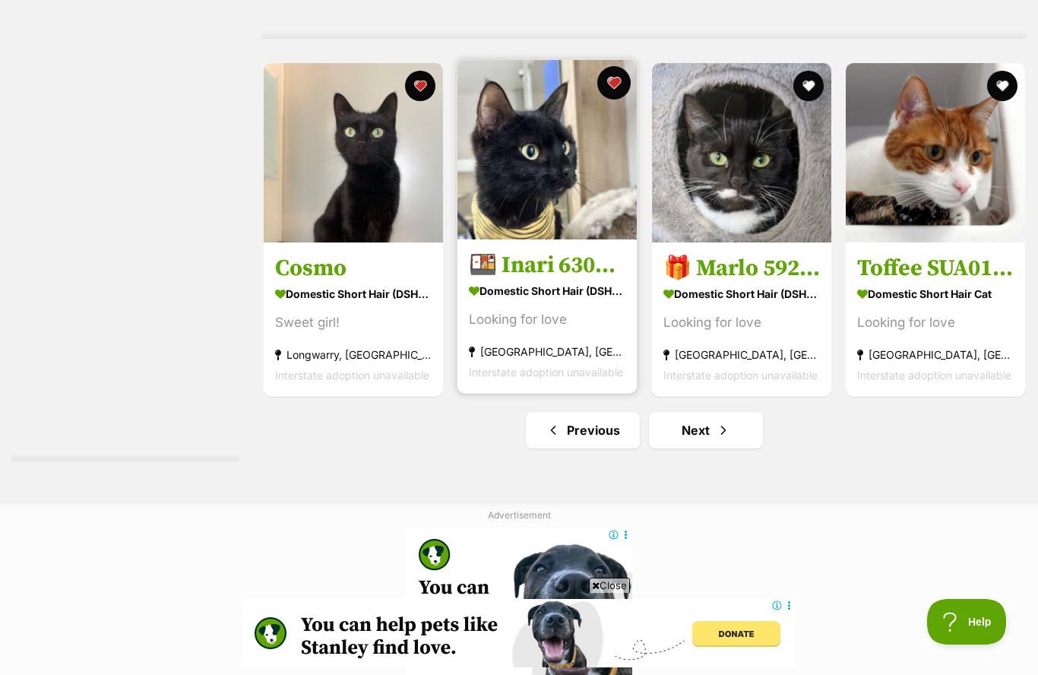
scroll to position [6756, 0]
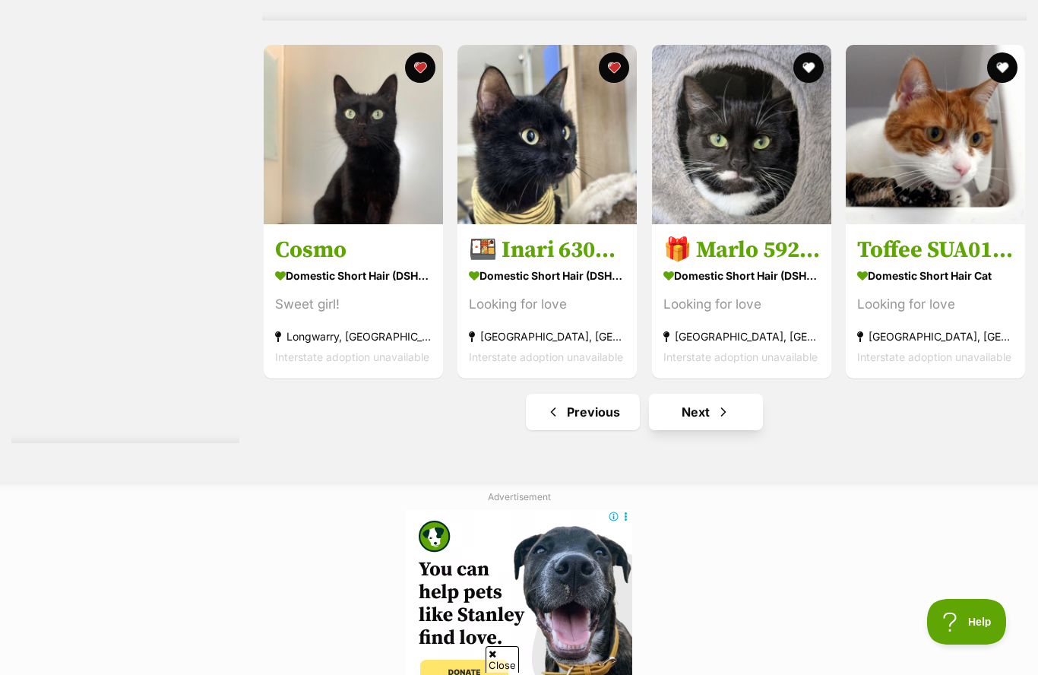
click at [687, 423] on link "Next" at bounding box center [706, 412] width 114 height 36
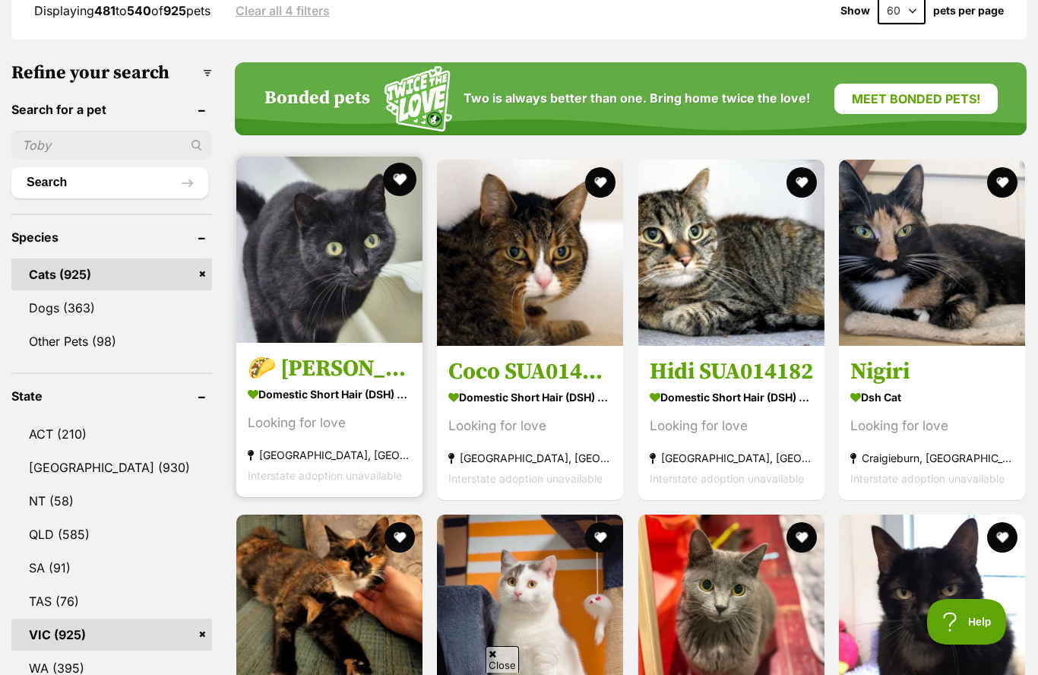
click at [383, 187] on button "favourite" at bounding box center [399, 179] width 33 height 33
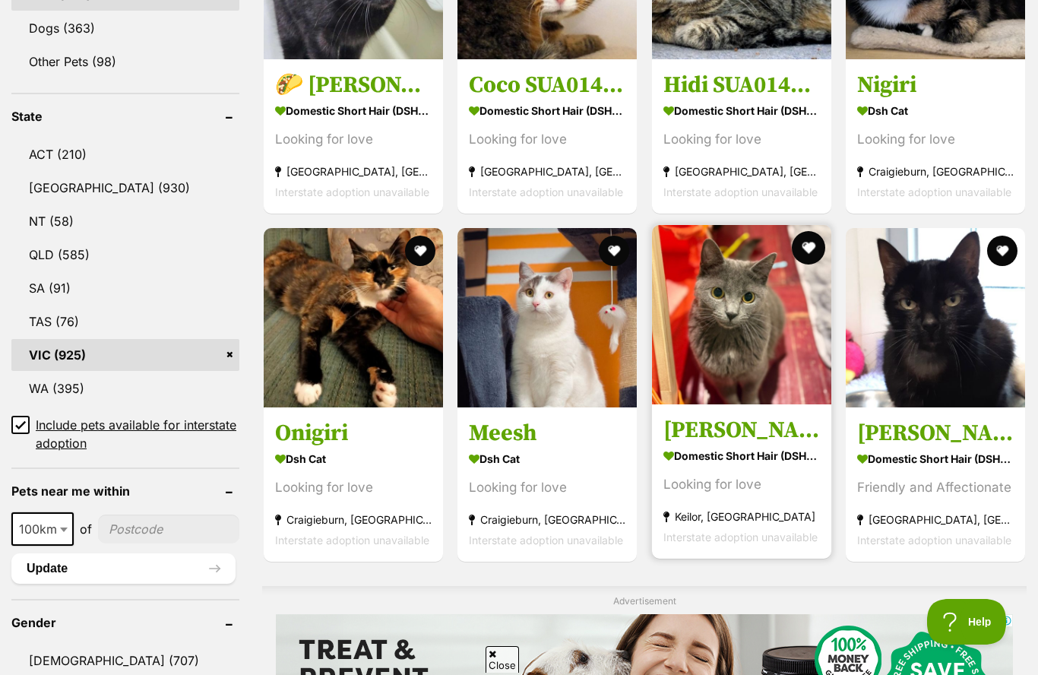
click at [806, 252] on button "favourite" at bounding box center [808, 247] width 33 height 33
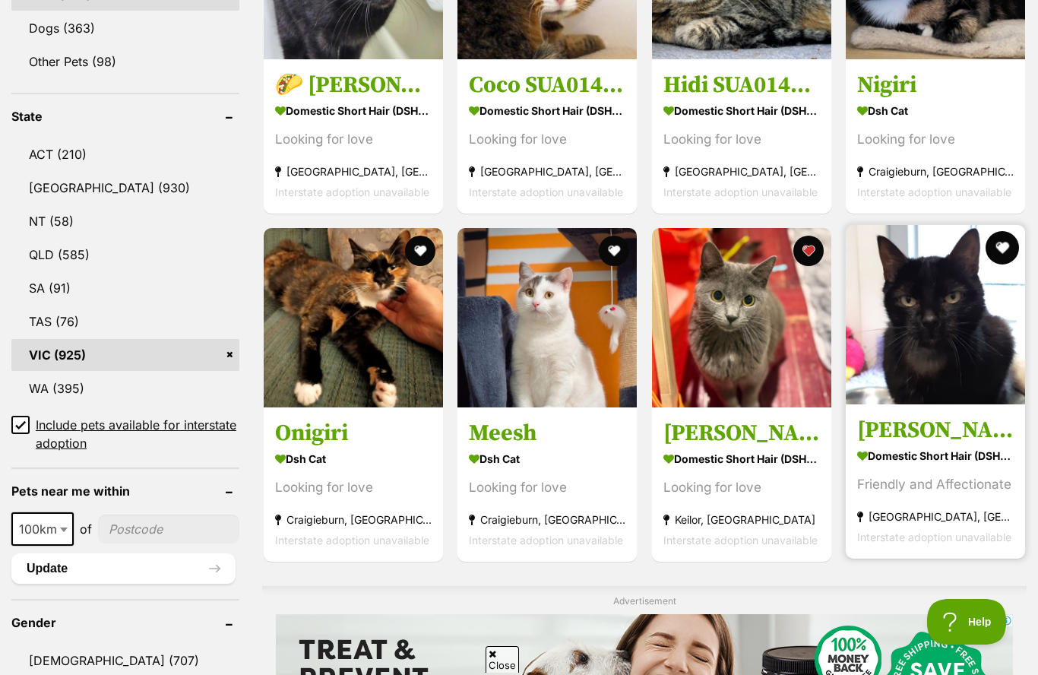
click at [1005, 264] on button "favourite" at bounding box center [1002, 247] width 33 height 33
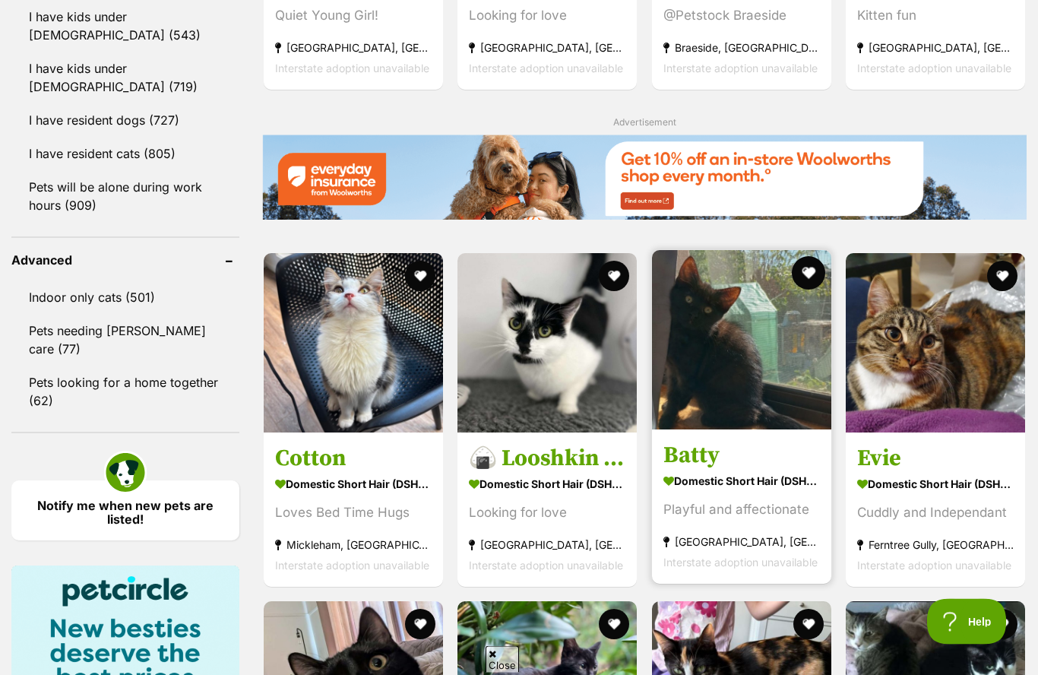
click at [804, 279] on button "favourite" at bounding box center [808, 273] width 33 height 33
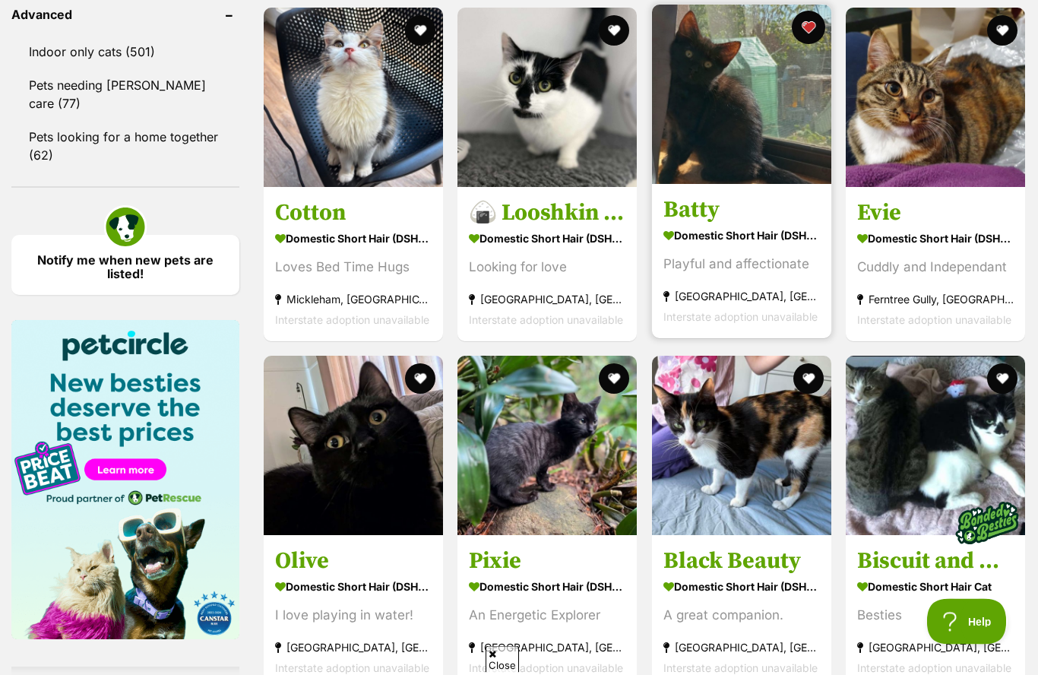
scroll to position [2147, 0]
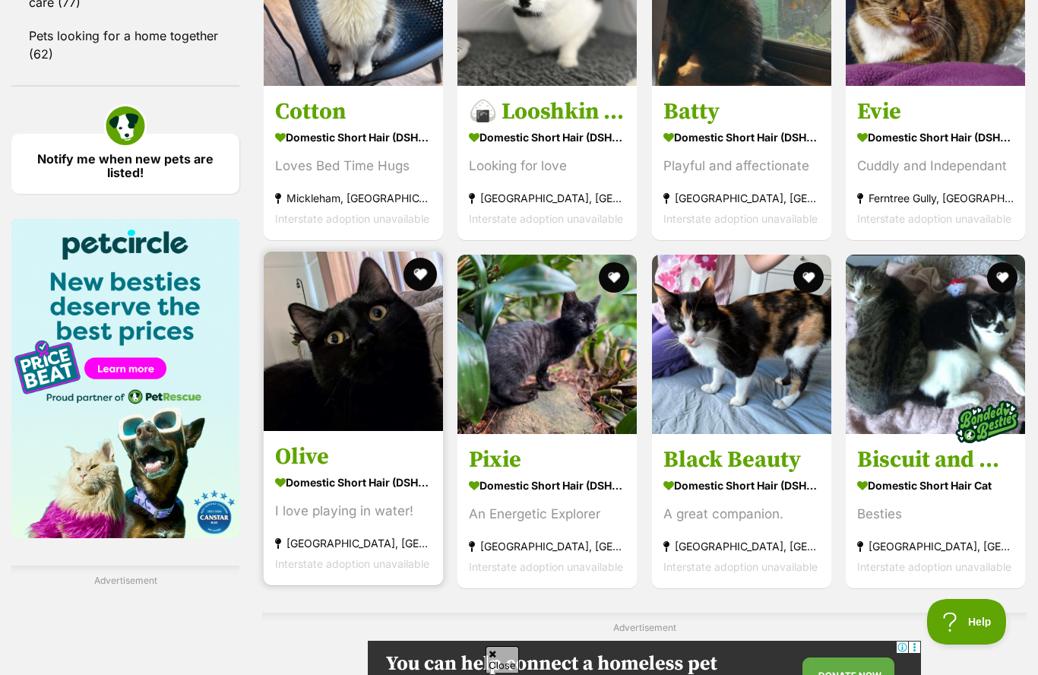
click at [412, 286] on button "favourite" at bounding box center [420, 274] width 33 height 33
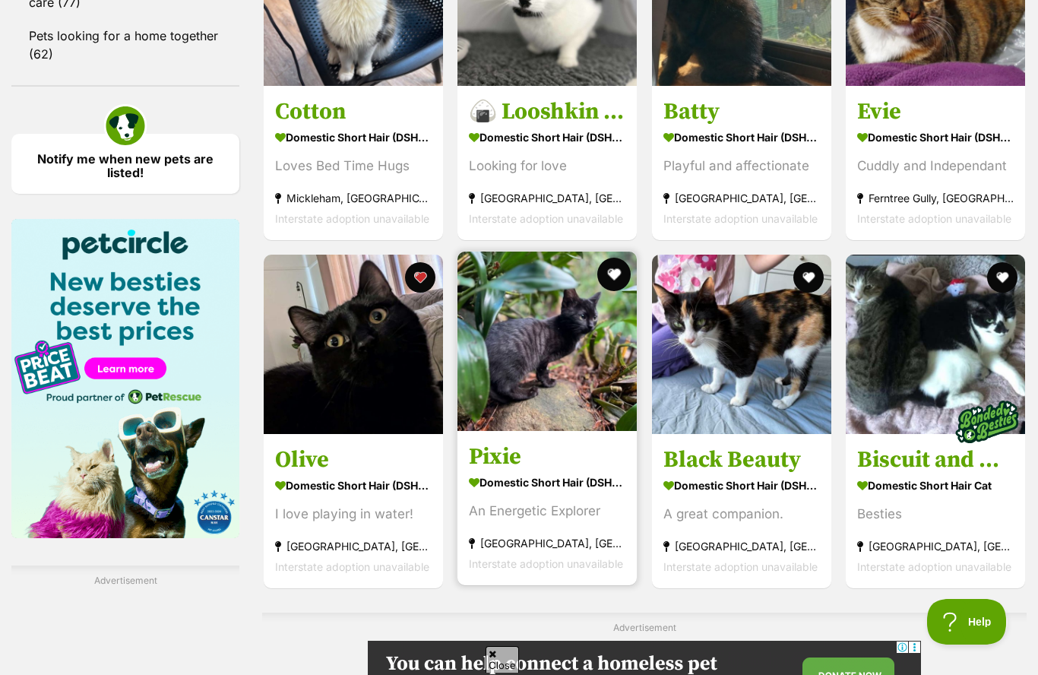
click at [614, 280] on button "favourite" at bounding box center [614, 274] width 33 height 33
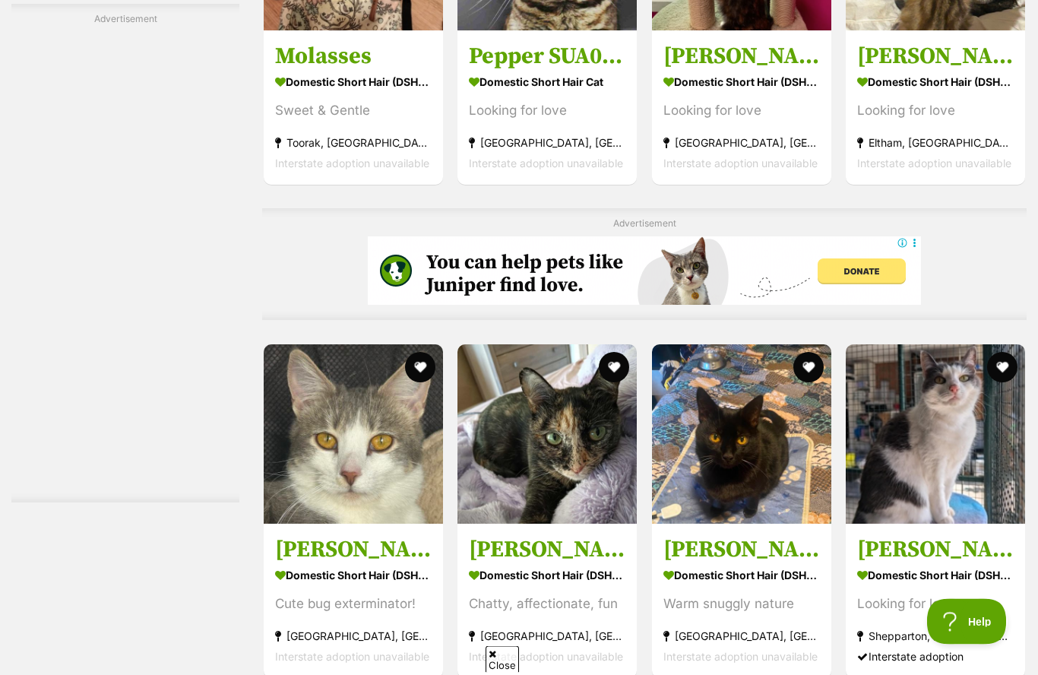
scroll to position [3044, 0]
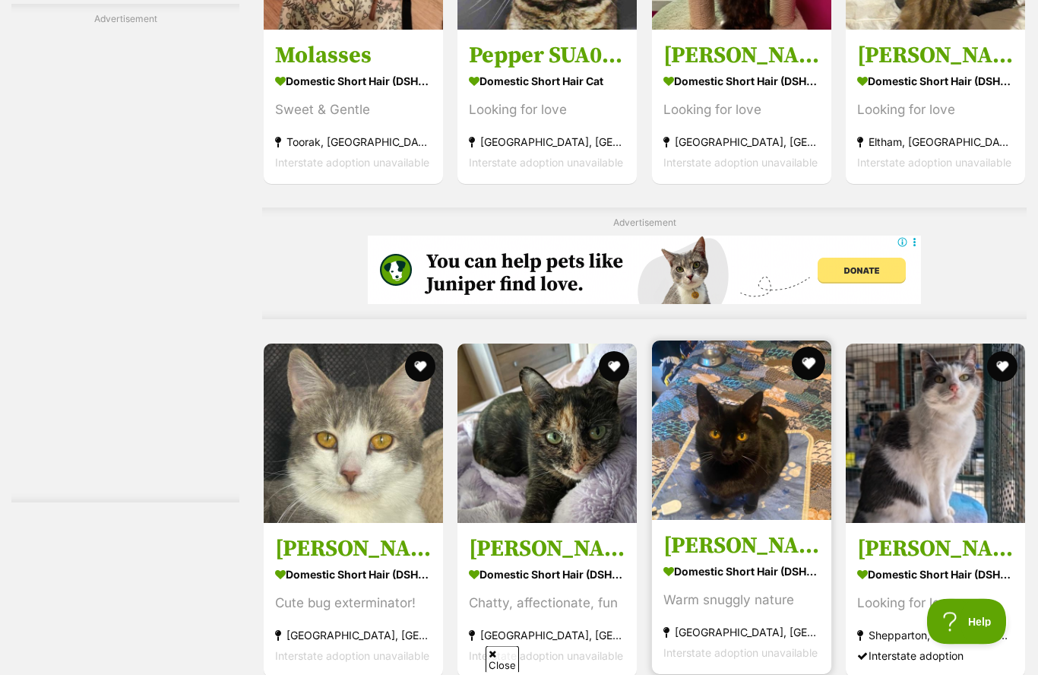
click at [812, 366] on button "favourite" at bounding box center [808, 363] width 33 height 33
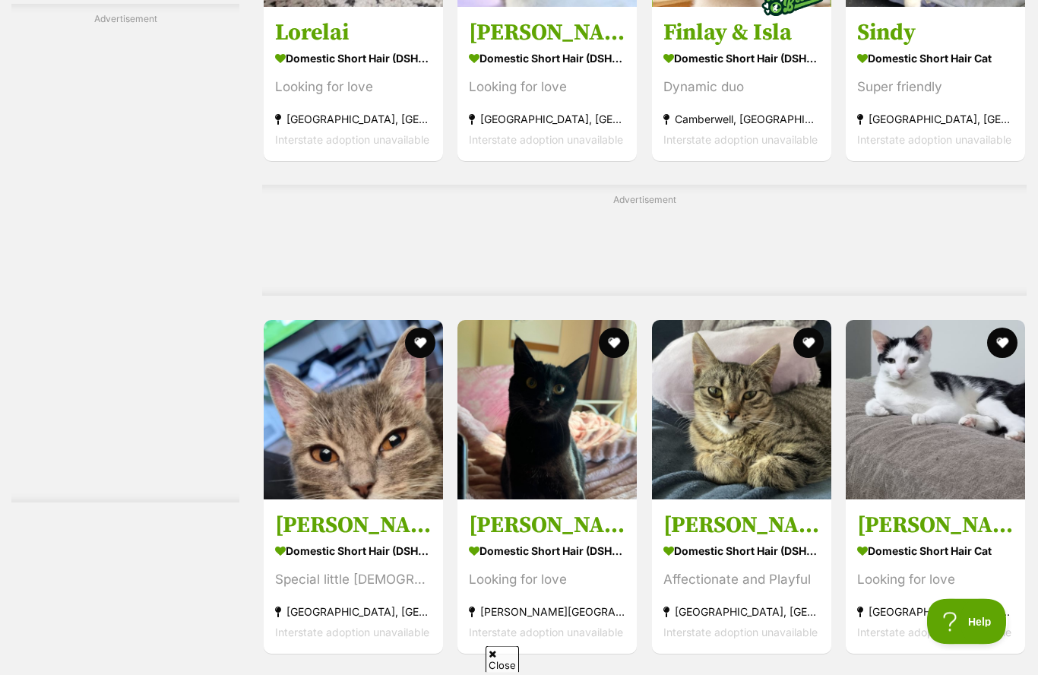
scroll to position [3932, 0]
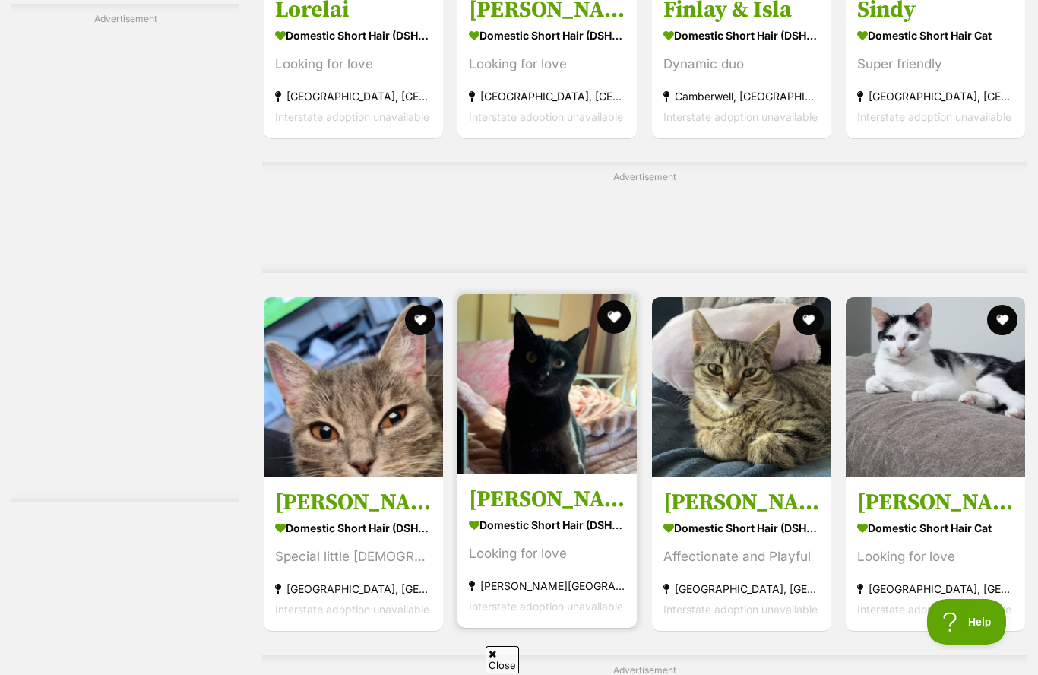
click at [622, 329] on button "favourite" at bounding box center [614, 316] width 33 height 33
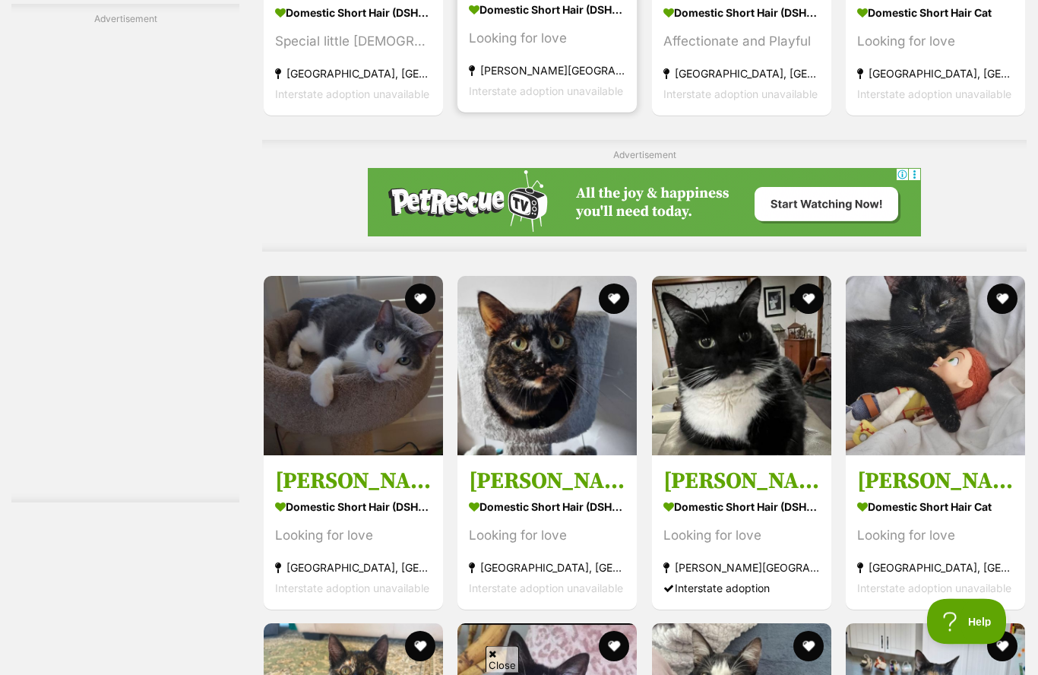
scroll to position [4447, 0]
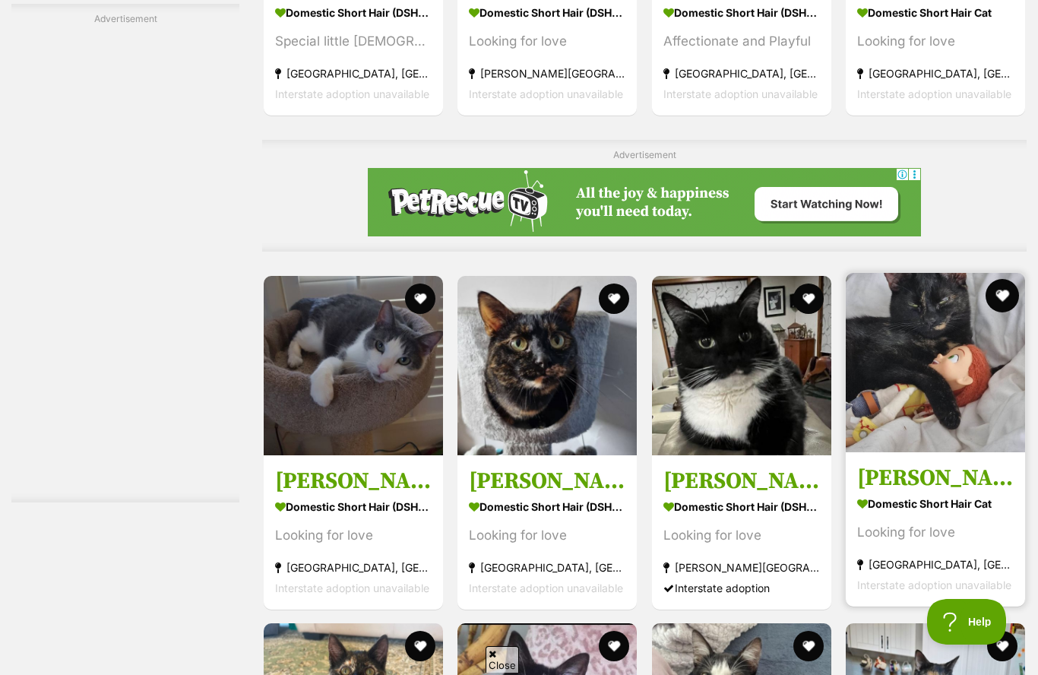
click at [1008, 305] on button "favourite" at bounding box center [1002, 295] width 33 height 33
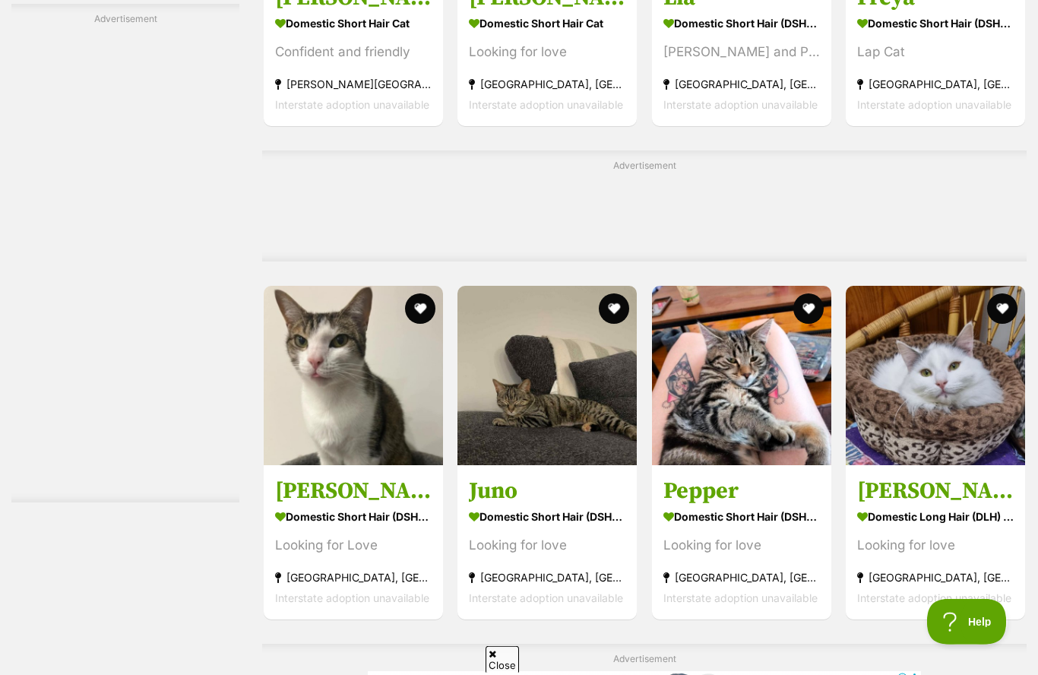
scroll to position [0, 0]
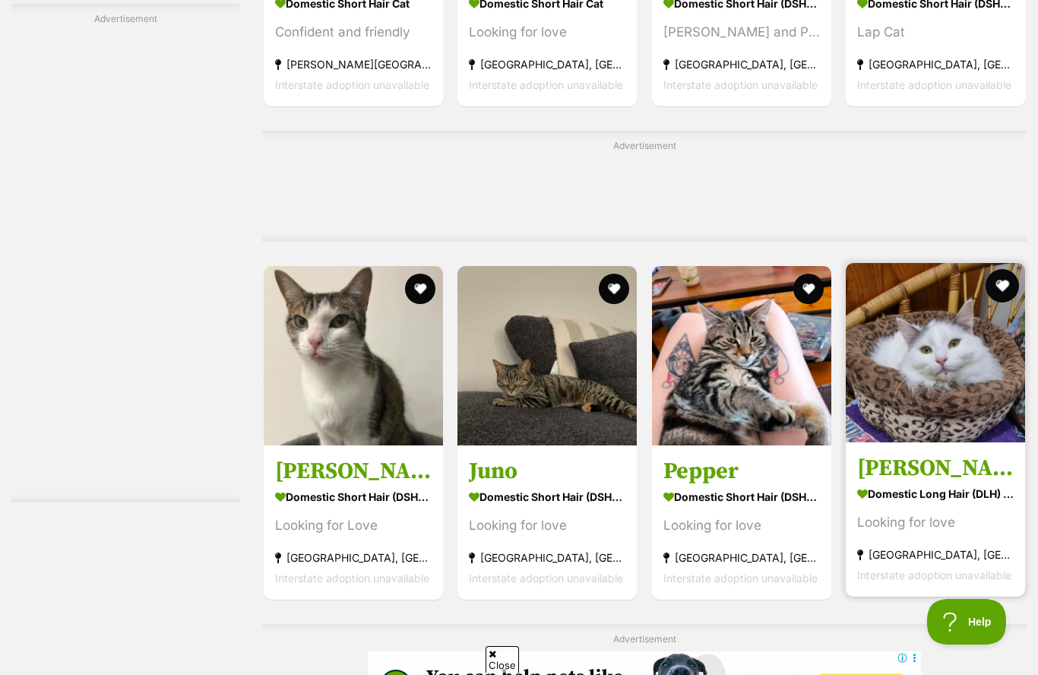
click at [1005, 296] on button "favourite" at bounding box center [1002, 285] width 33 height 33
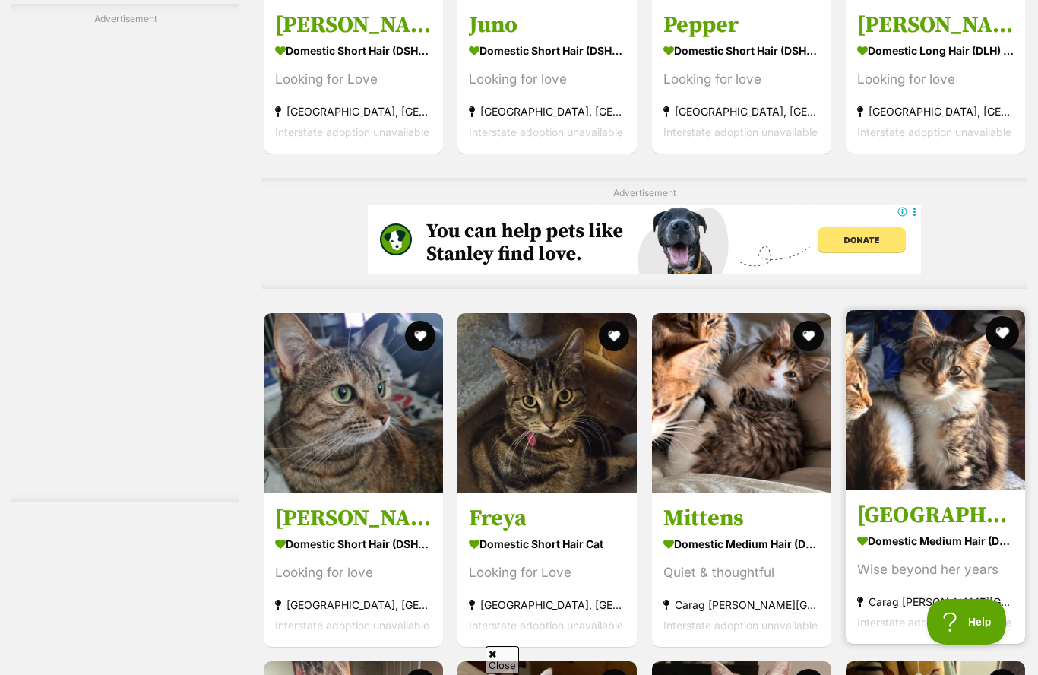
click at [1006, 345] on button "favourite" at bounding box center [1002, 332] width 33 height 33
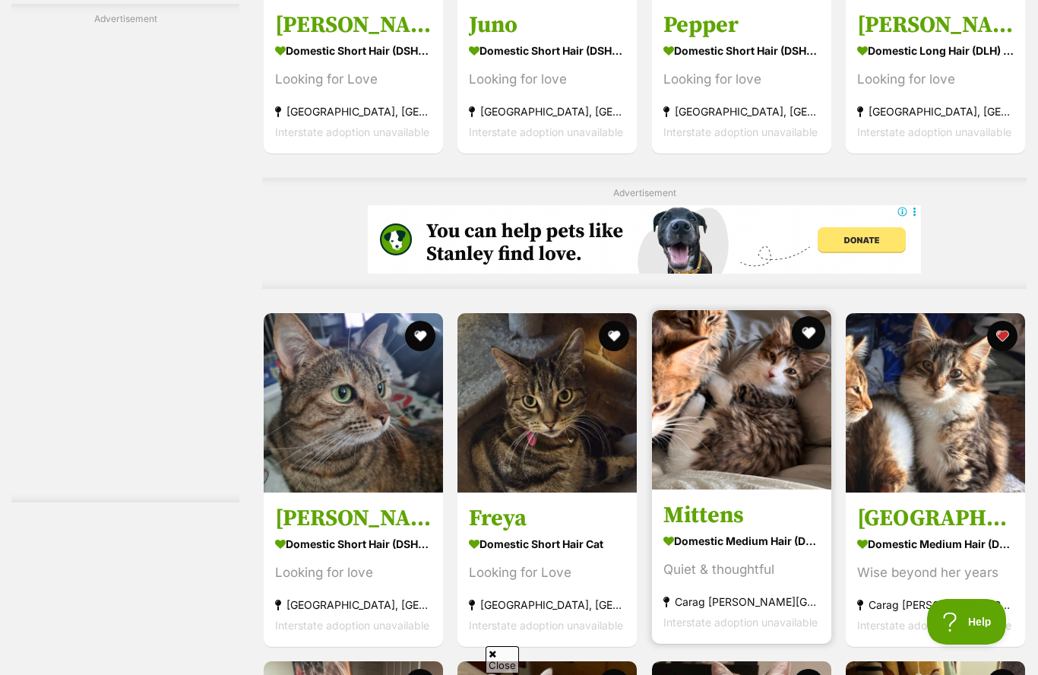
click at [812, 347] on button "favourite" at bounding box center [808, 332] width 33 height 33
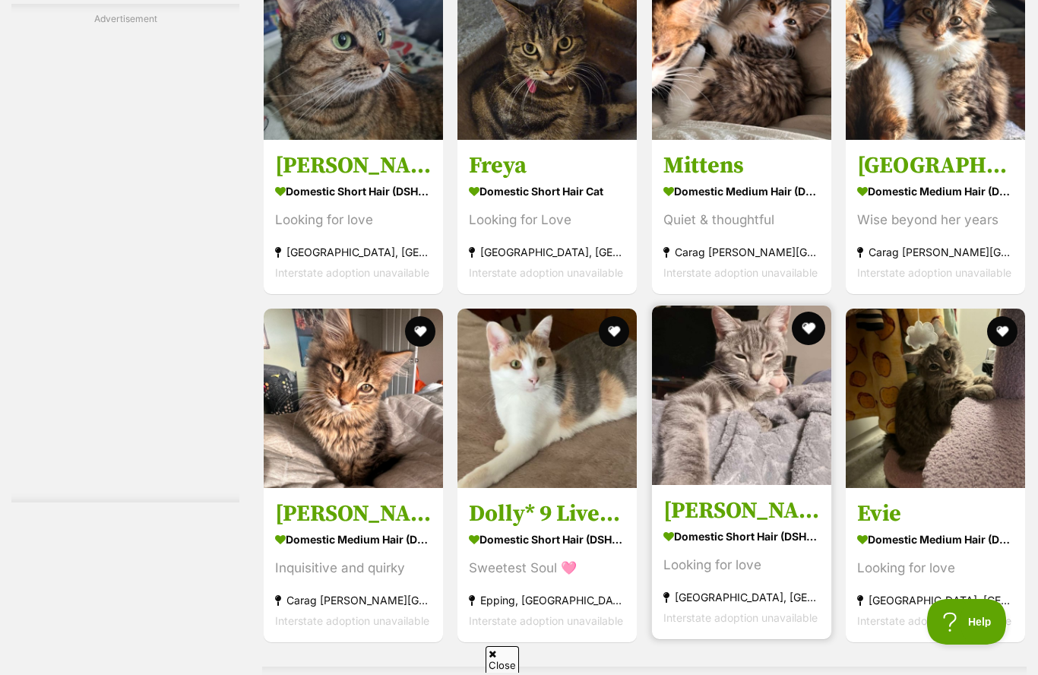
click at [813, 345] on button "favourite" at bounding box center [808, 328] width 33 height 33
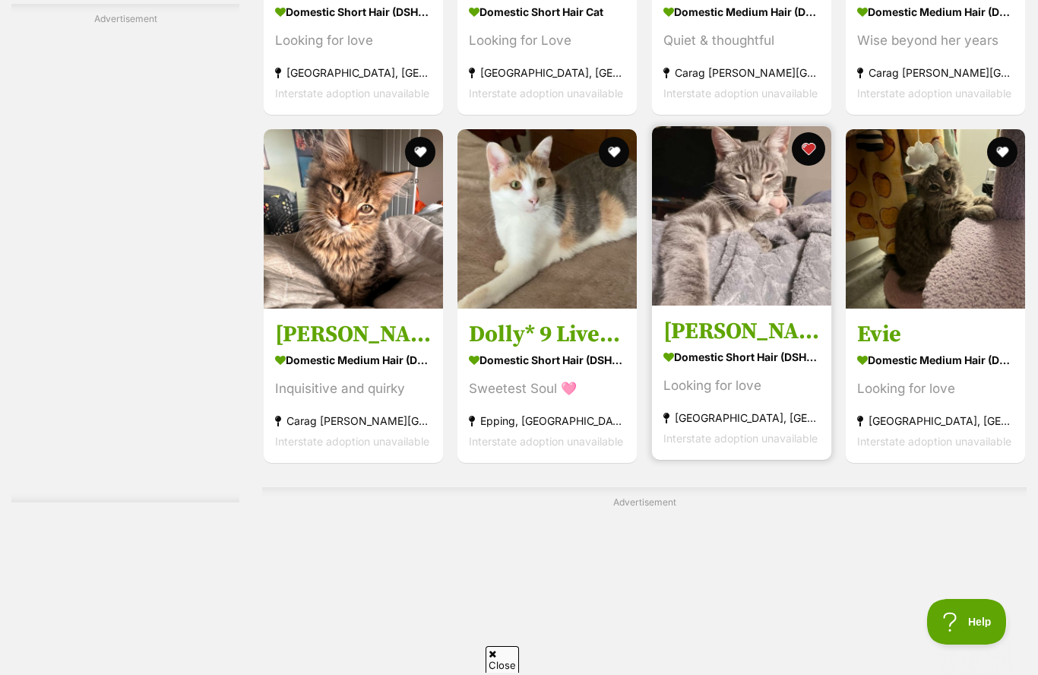
scroll to position [6275, 0]
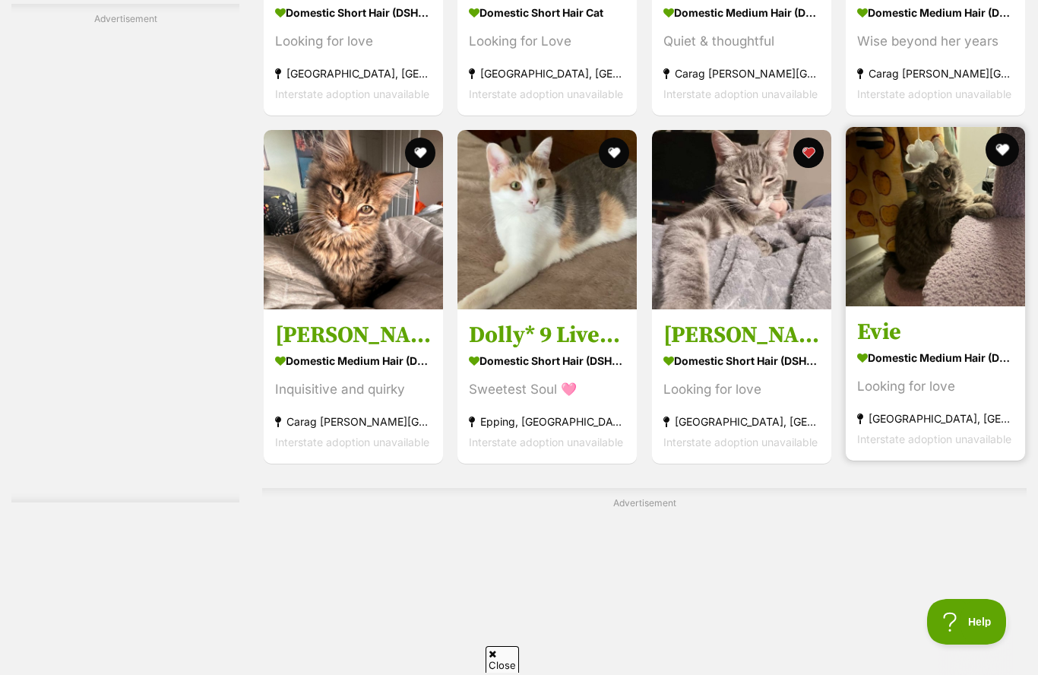
click at [1005, 165] on button "favourite" at bounding box center [1002, 149] width 33 height 33
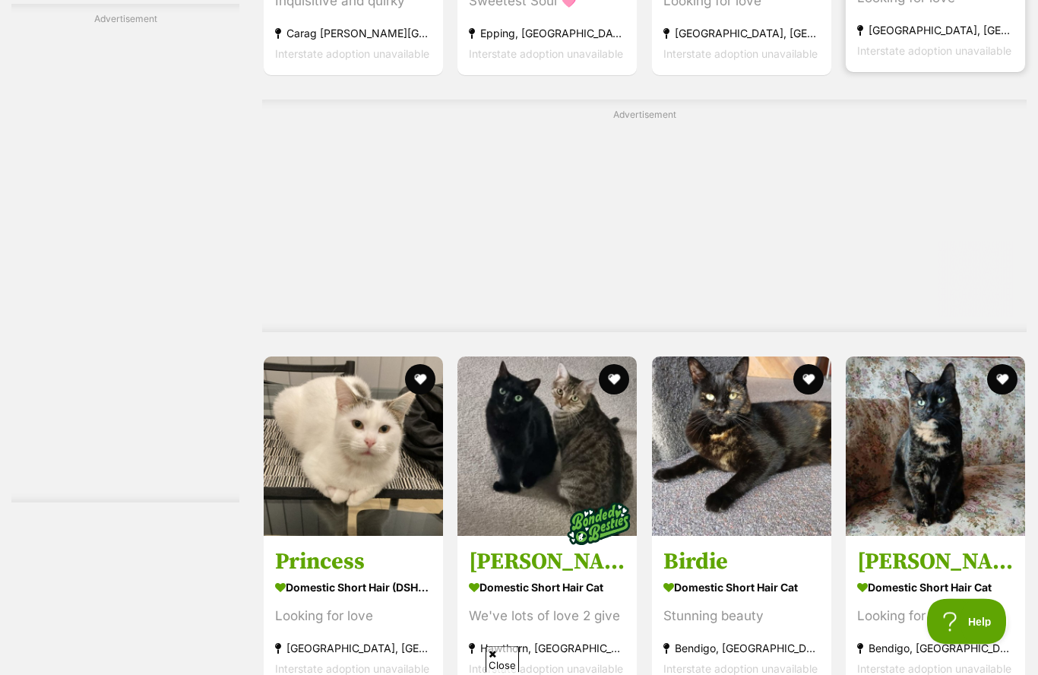
scroll to position [6681, 0]
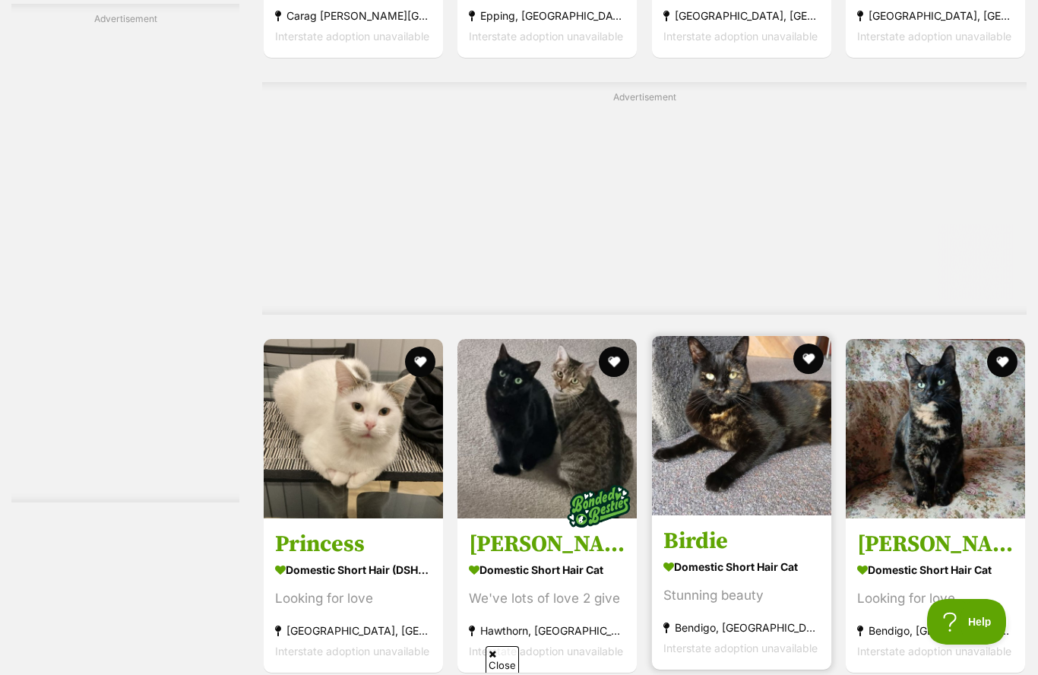
click at [802, 379] on img at bounding box center [741, 425] width 179 height 179
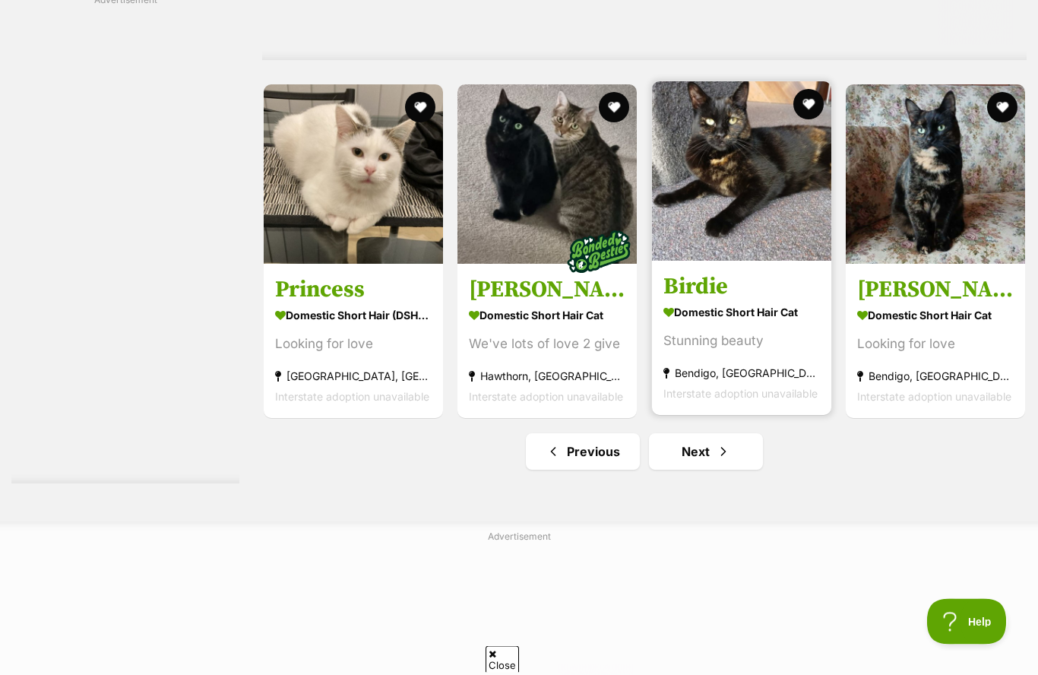
scroll to position [6935, 0]
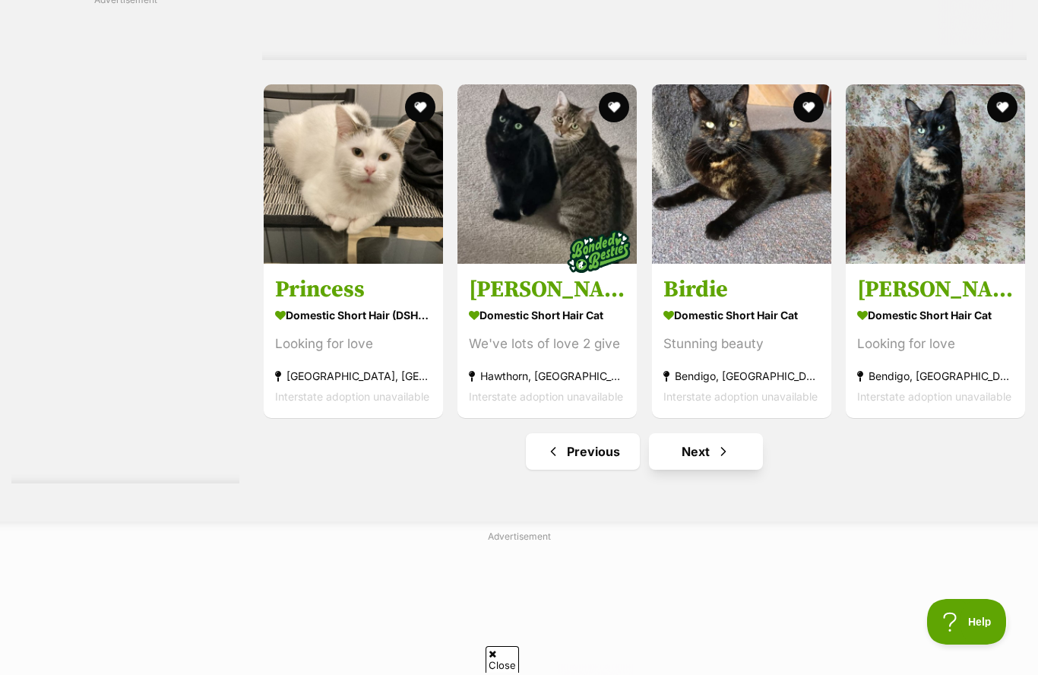
click at [733, 467] on link "Next" at bounding box center [706, 451] width 114 height 36
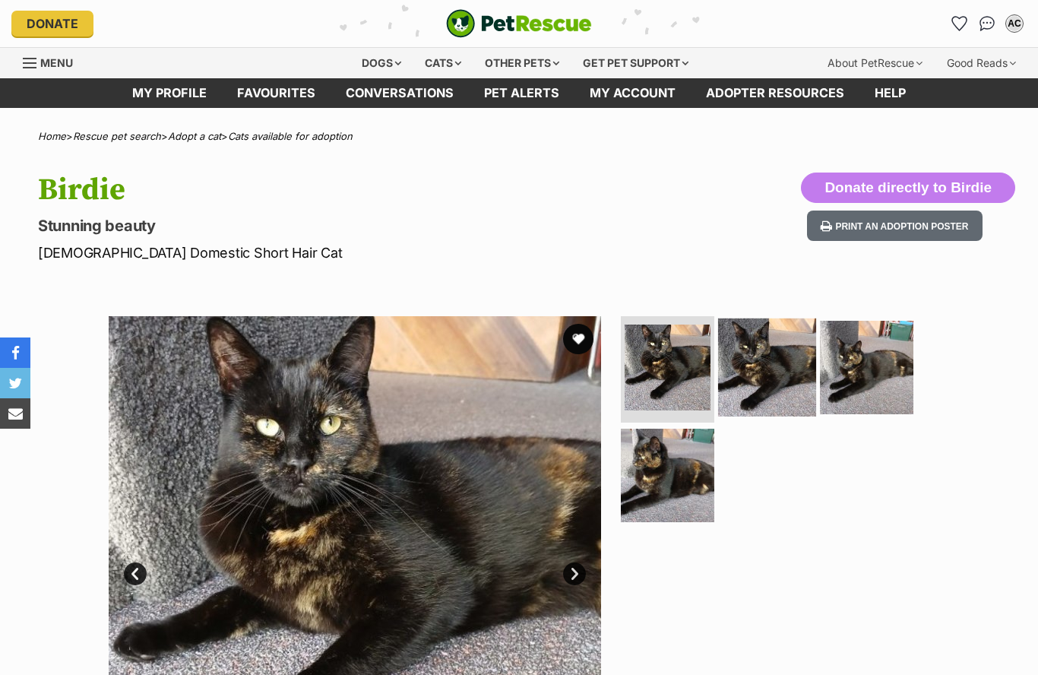
click at [780, 376] on img at bounding box center [767, 367] width 98 height 98
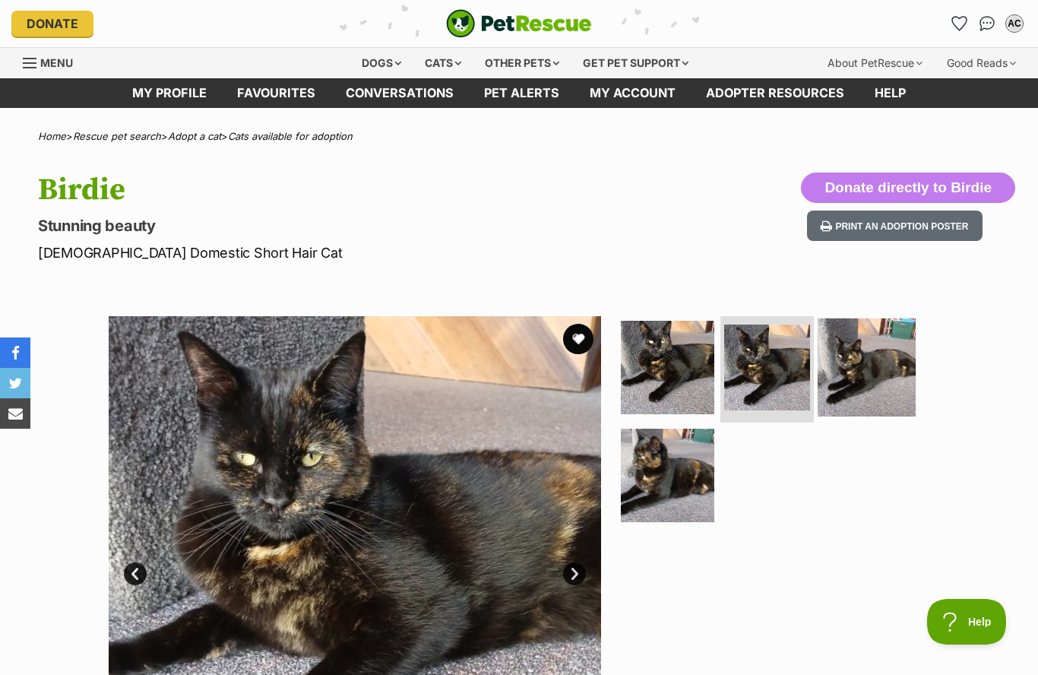
click at [860, 363] on img at bounding box center [867, 367] width 98 height 98
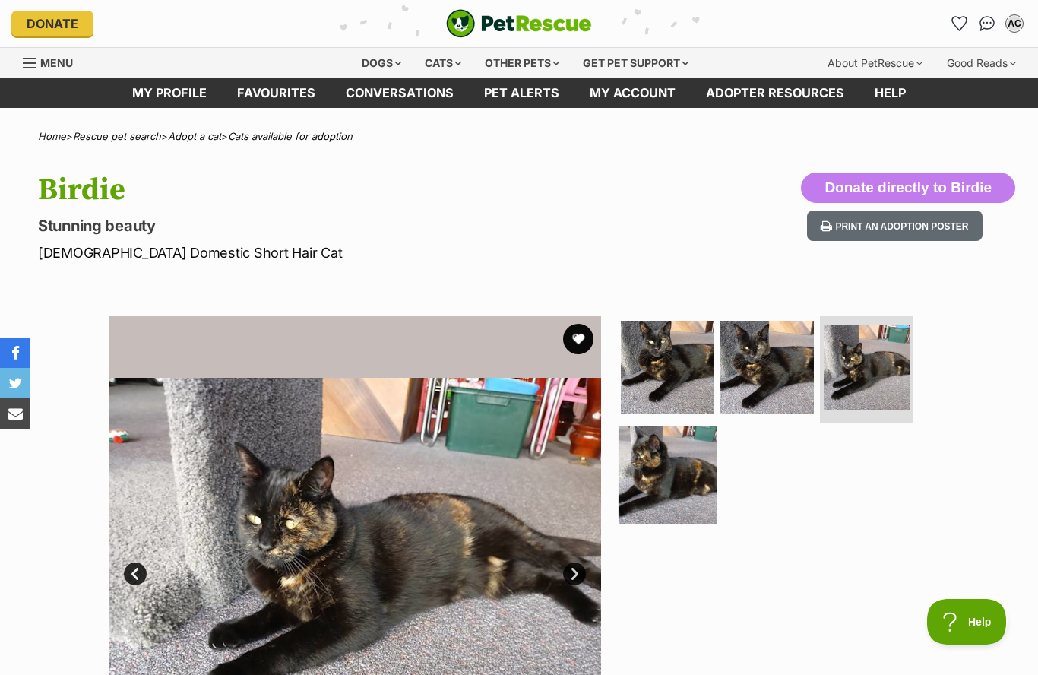
click at [663, 515] on img at bounding box center [668, 475] width 98 height 98
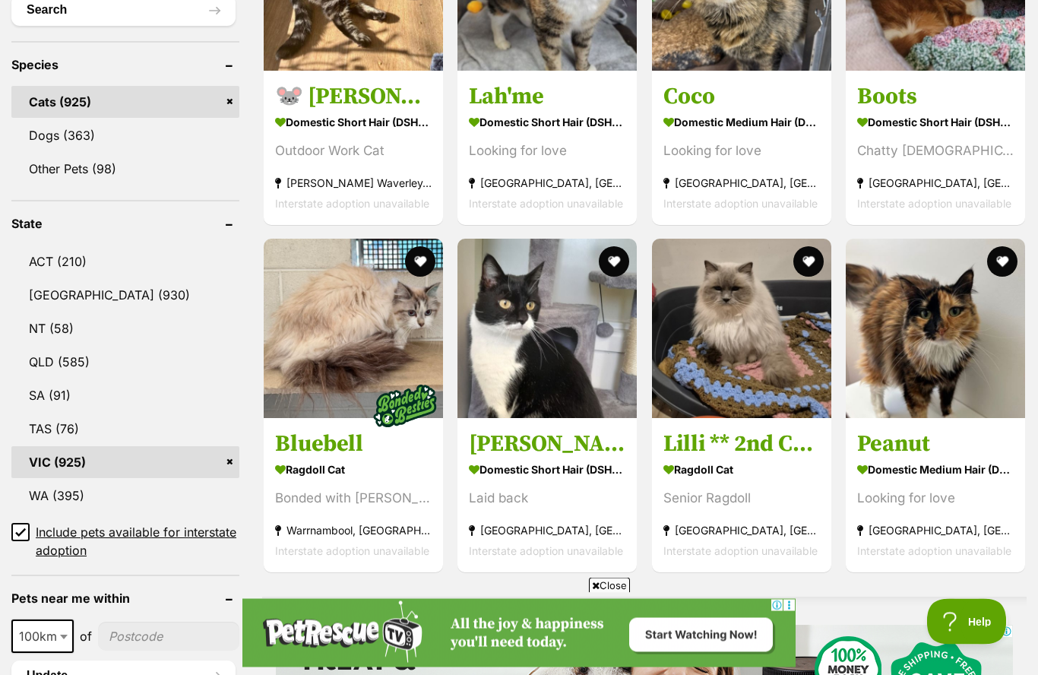
scroll to position [606, 0]
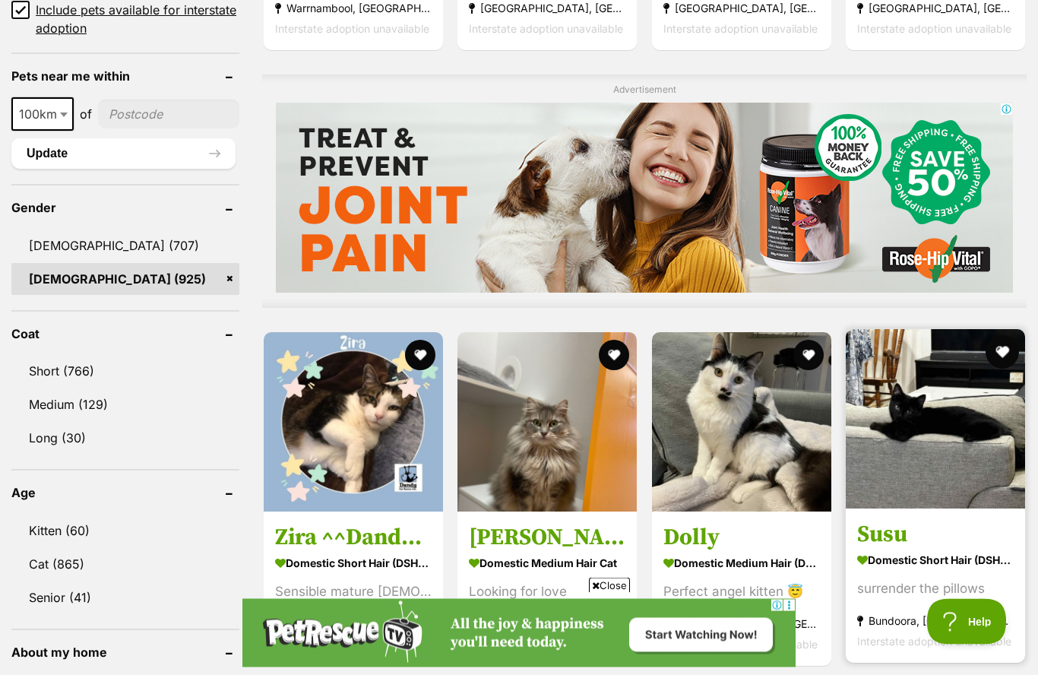
click at [1002, 361] on button "favourite" at bounding box center [1002, 352] width 33 height 33
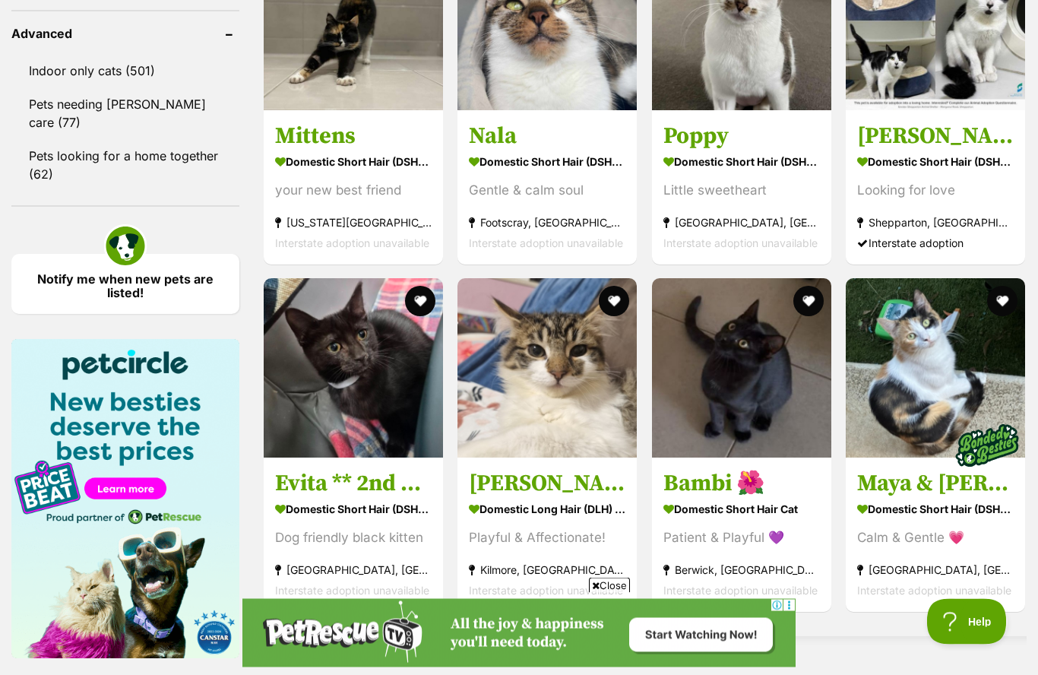
scroll to position [2027, 0]
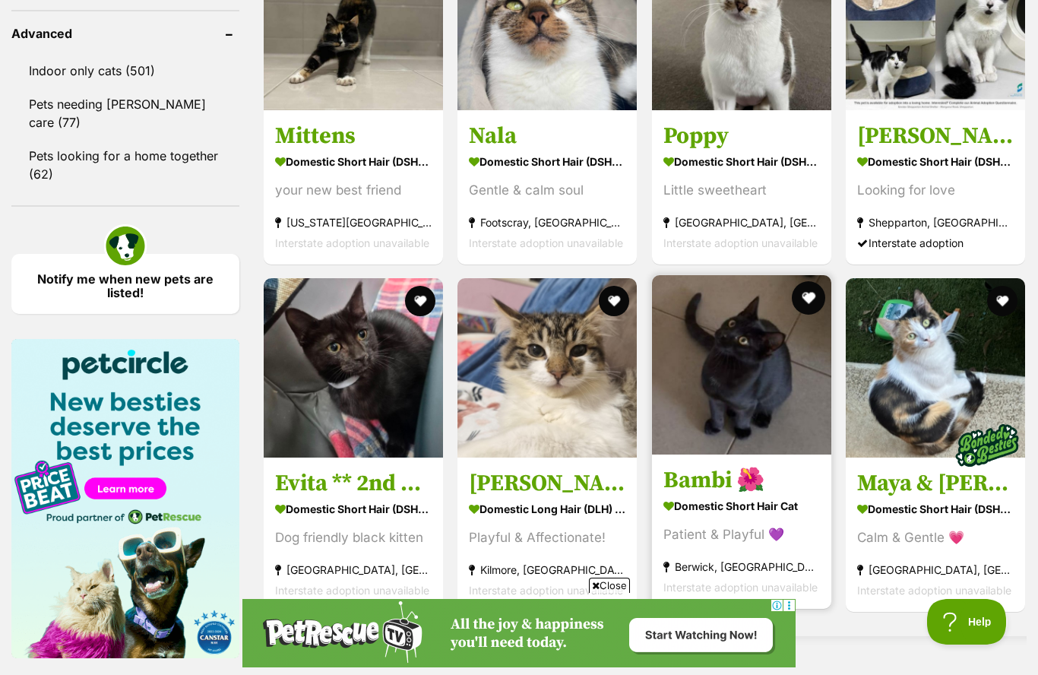
click at [803, 315] on button "favourite" at bounding box center [808, 297] width 33 height 33
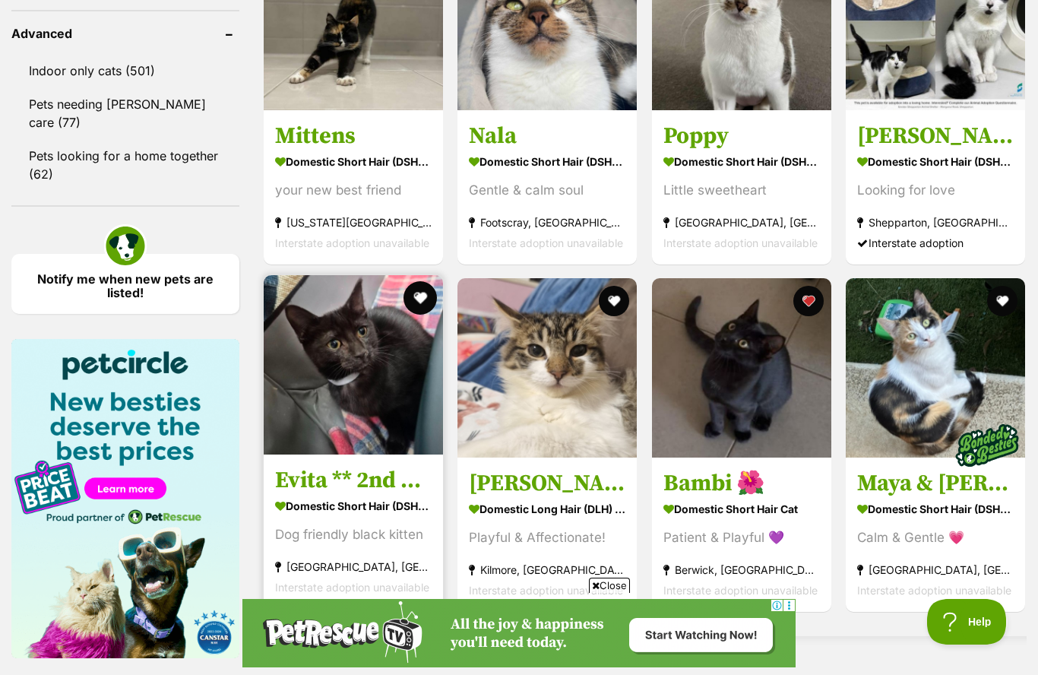
click at [426, 306] on button "favourite" at bounding box center [420, 297] width 33 height 33
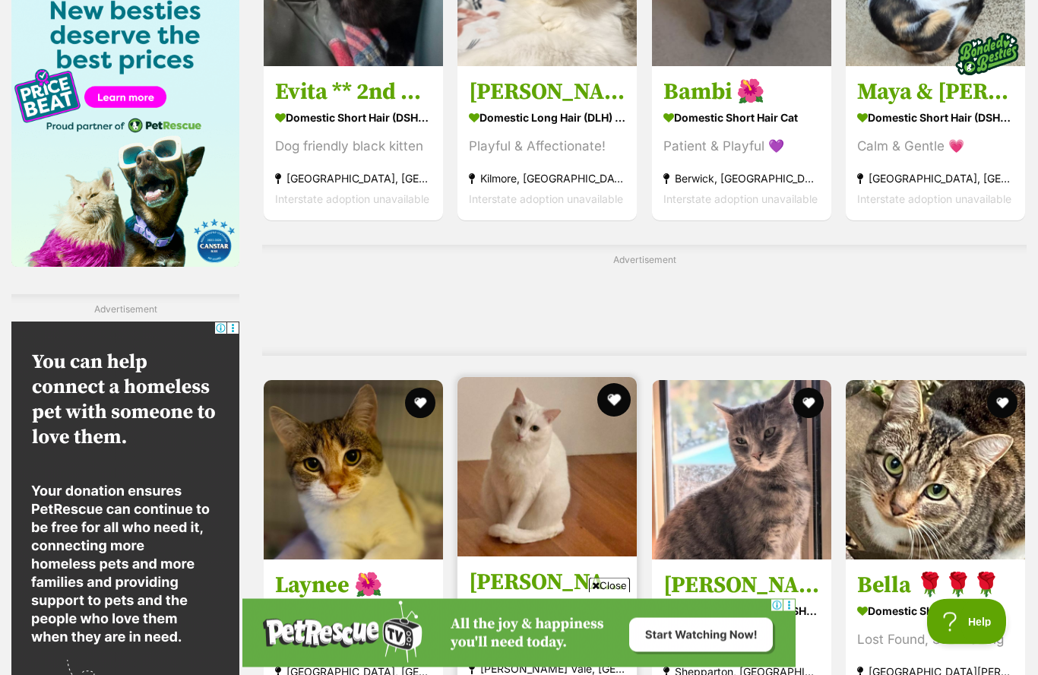
click at [620, 410] on button "favourite" at bounding box center [614, 400] width 33 height 33
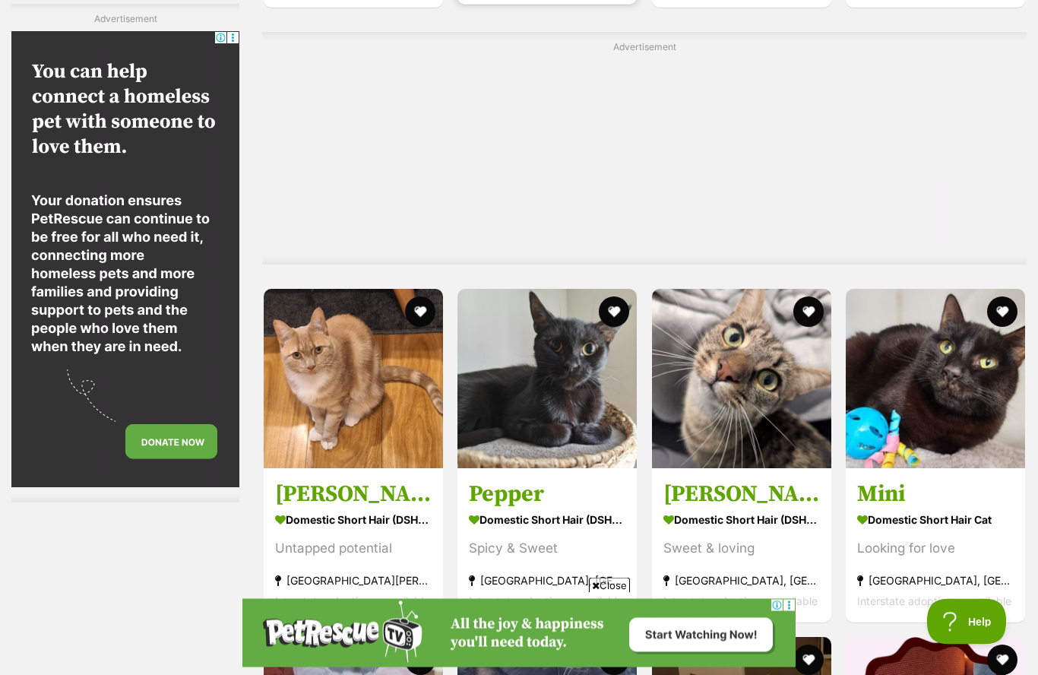
scroll to position [3124, 0]
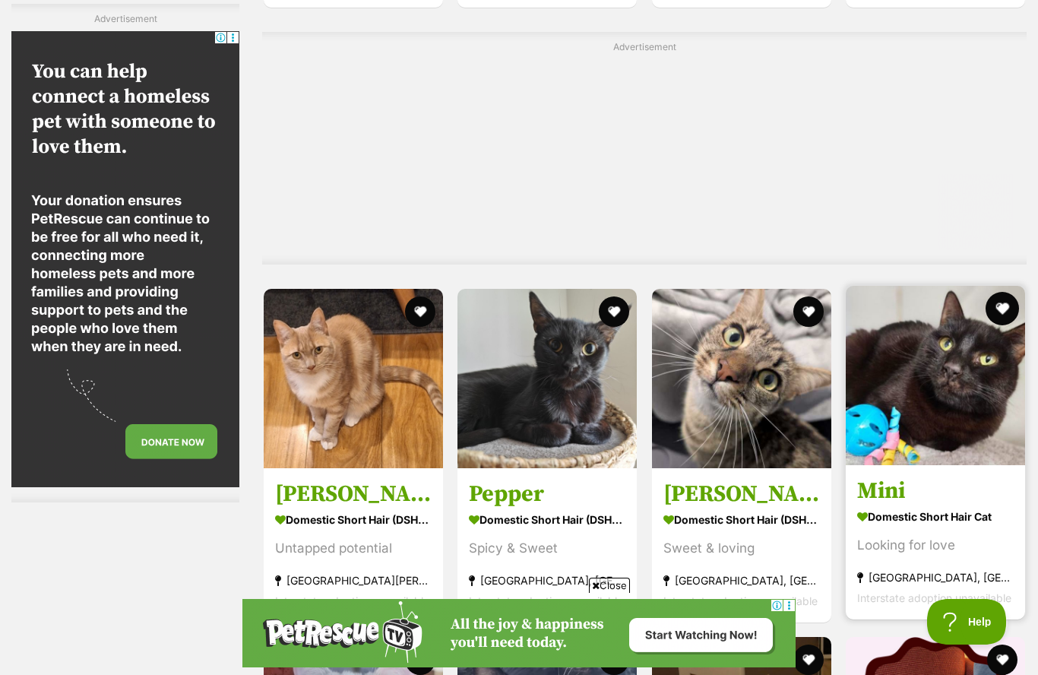
click at [1009, 318] on button "favourite" at bounding box center [1002, 308] width 33 height 33
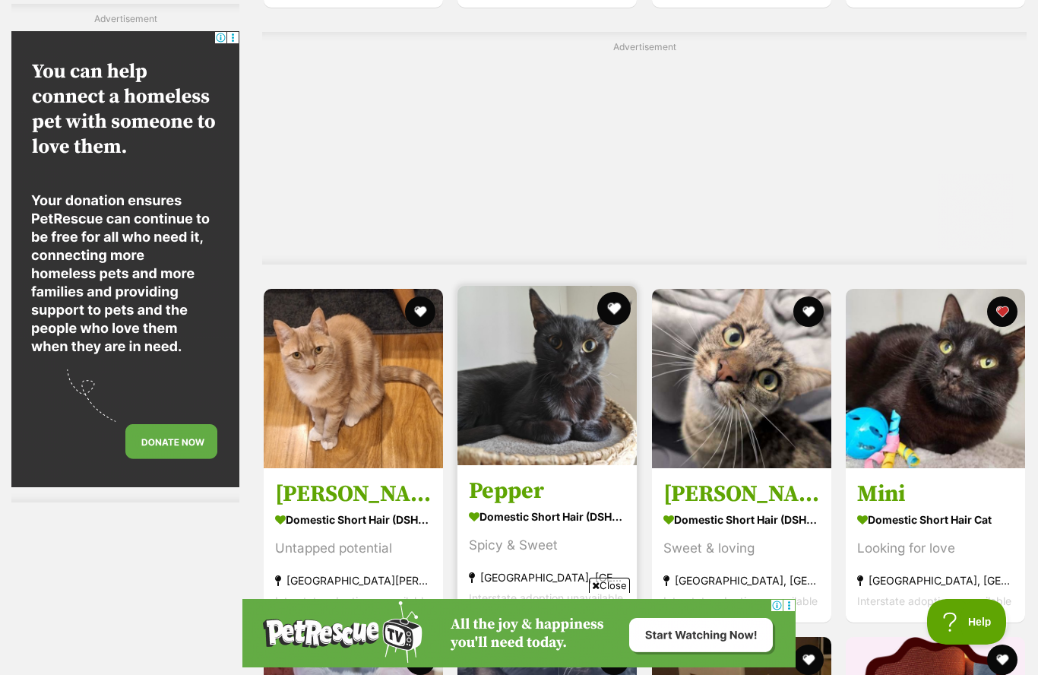
click at [620, 325] on button "favourite" at bounding box center [614, 308] width 33 height 33
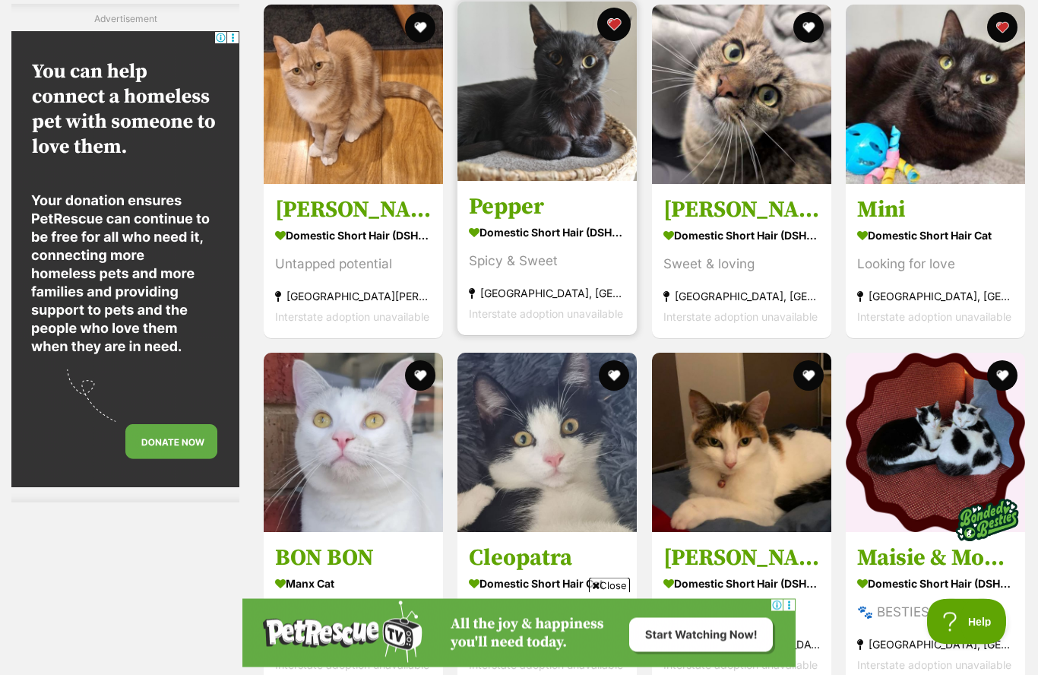
scroll to position [3437, 0]
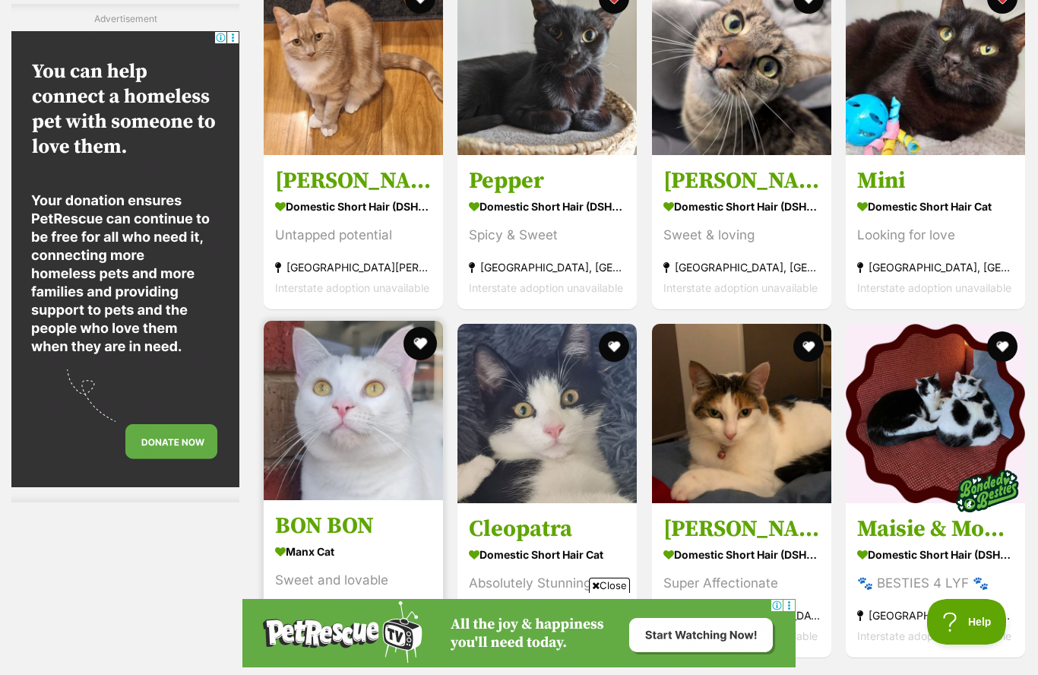
click at [430, 354] on button "favourite" at bounding box center [420, 343] width 33 height 33
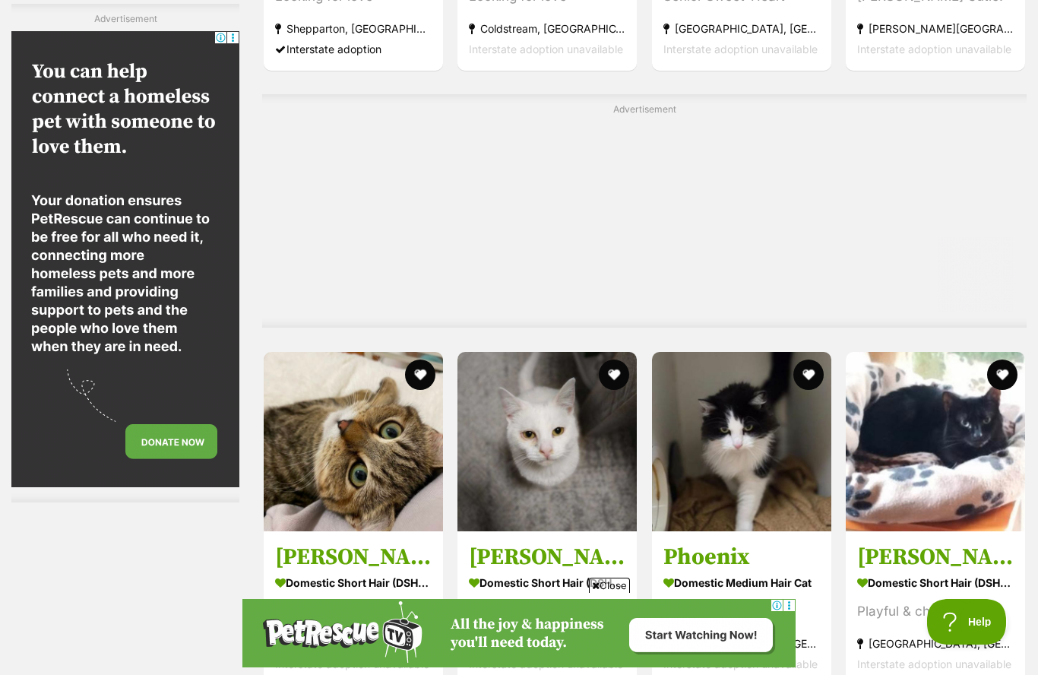
scroll to position [5412, 0]
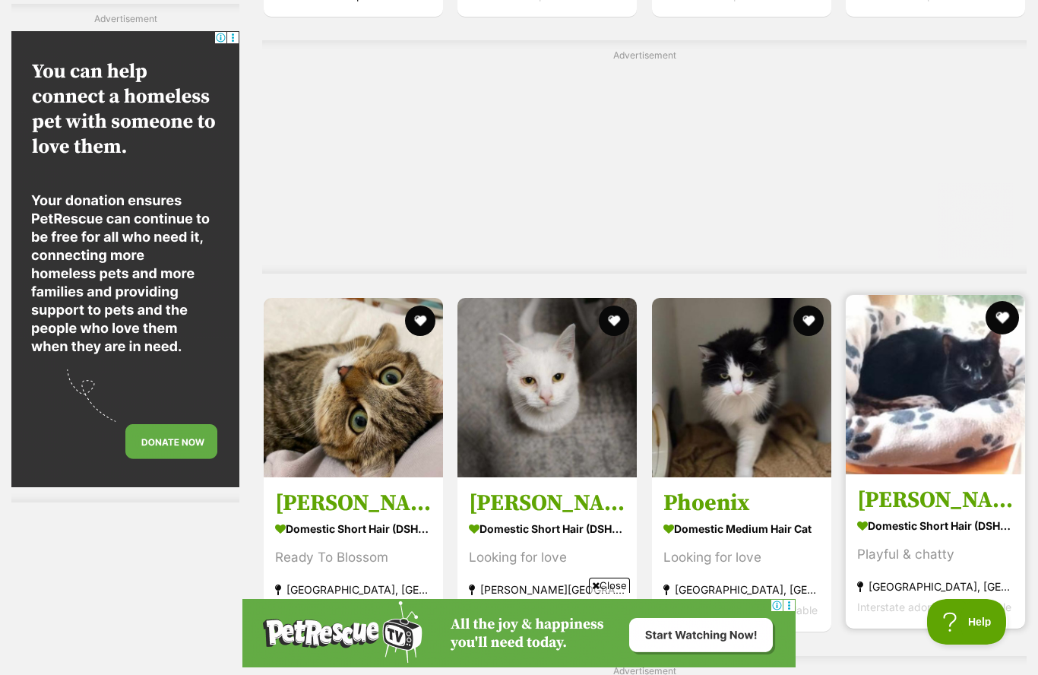
click at [1003, 334] on button "favourite" at bounding box center [1002, 317] width 33 height 33
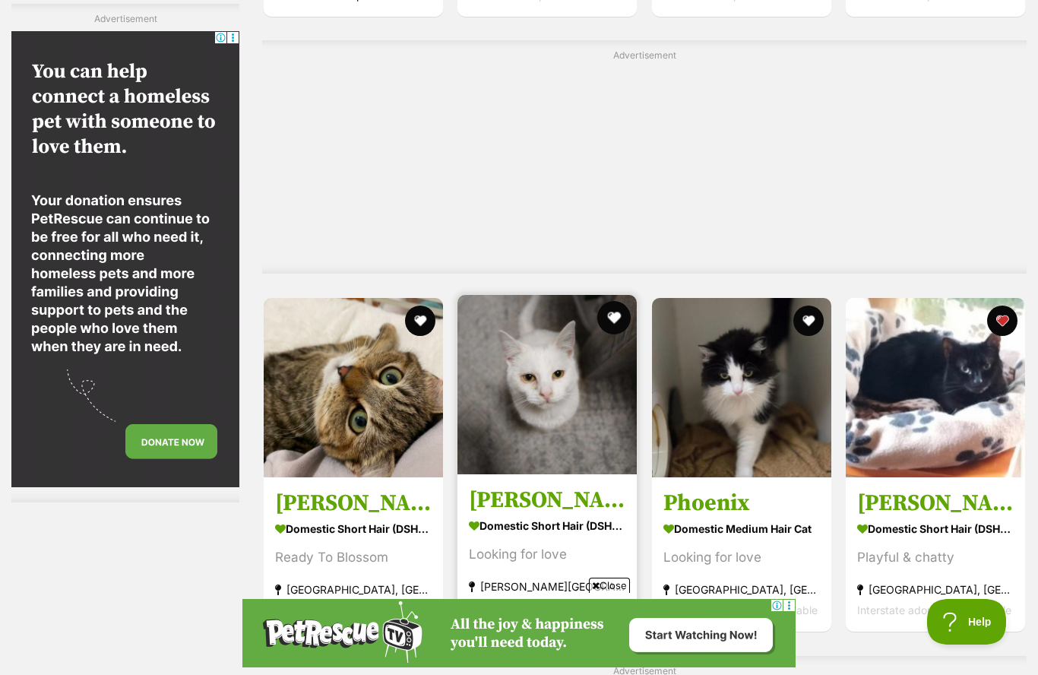
click at [613, 334] on button "favourite" at bounding box center [614, 317] width 33 height 33
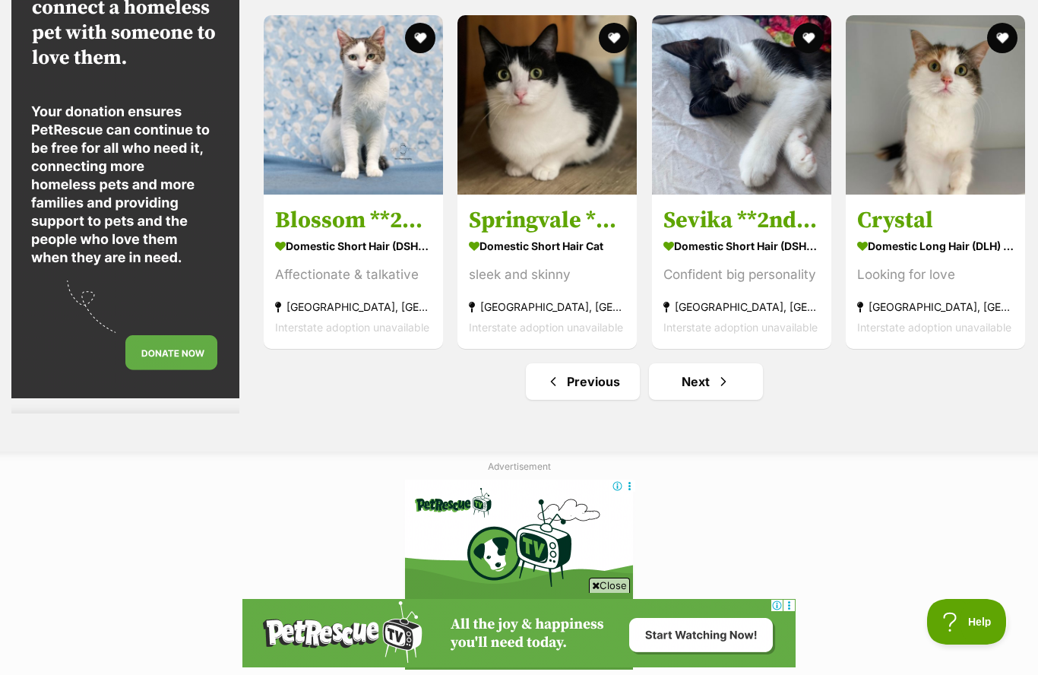
scroll to position [0, 0]
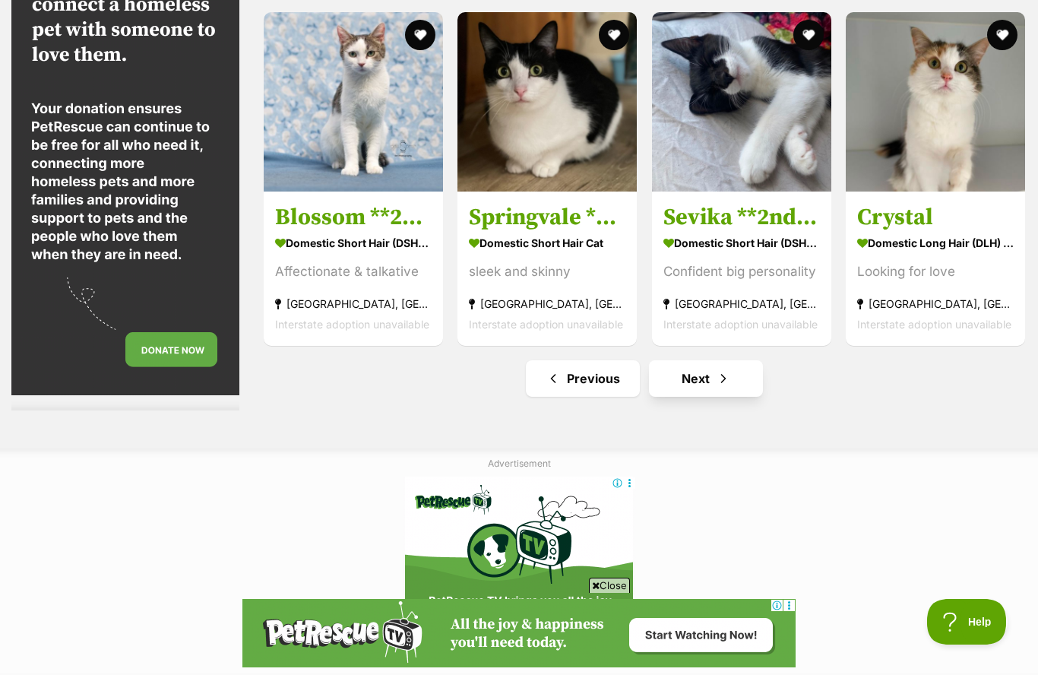
click at [739, 397] on link "Next" at bounding box center [706, 378] width 114 height 36
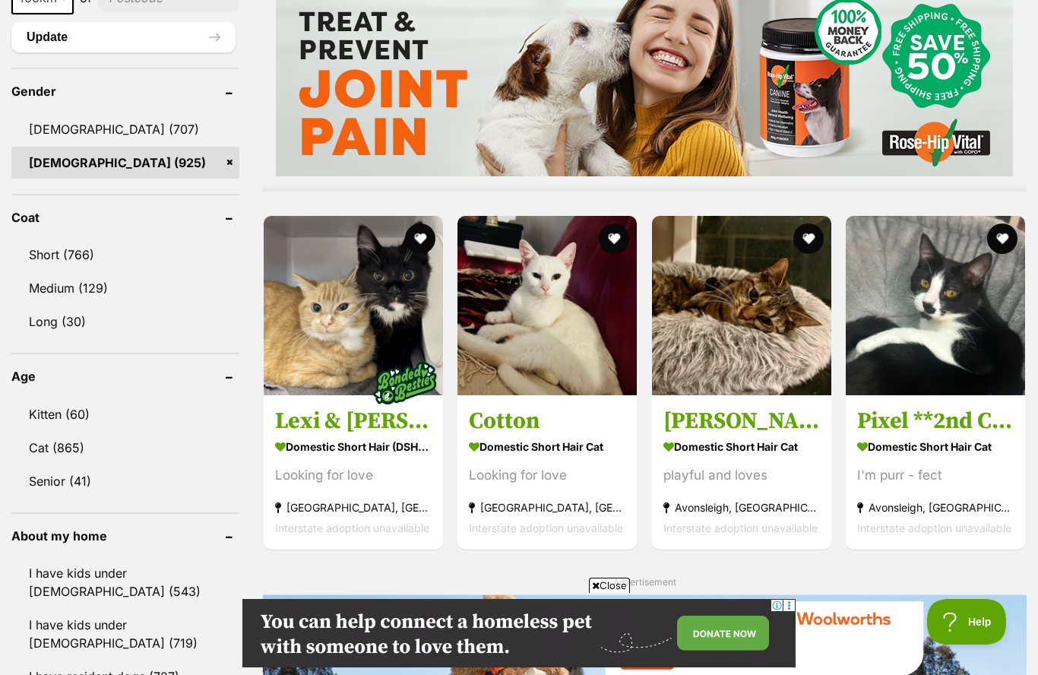
scroll to position [1282, 0]
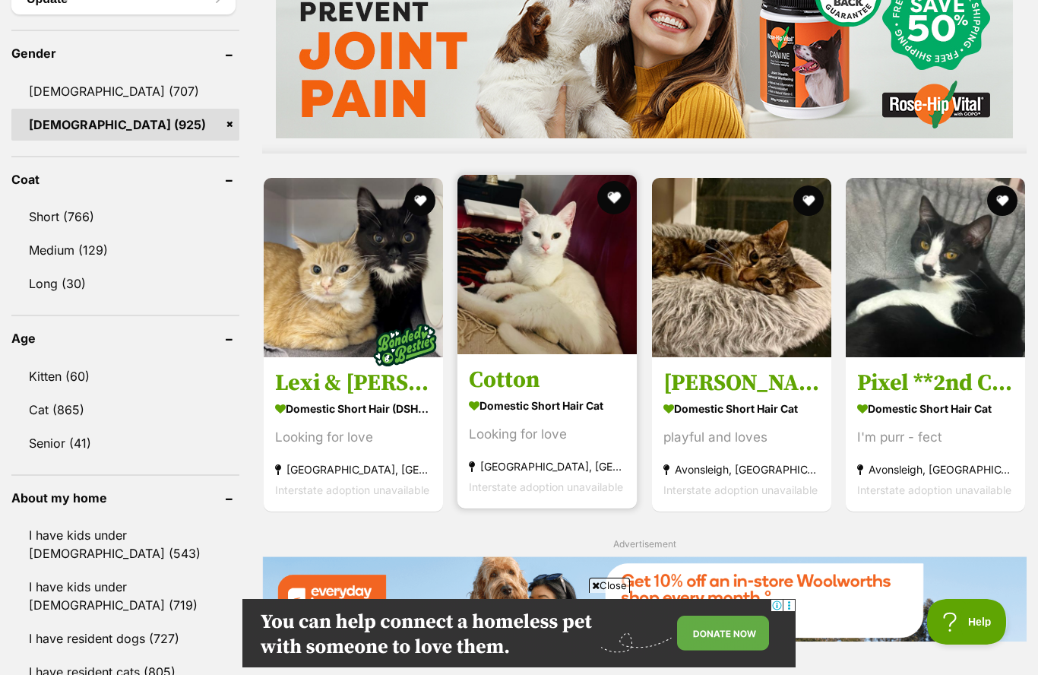
click at [621, 213] on button "favourite" at bounding box center [614, 197] width 33 height 33
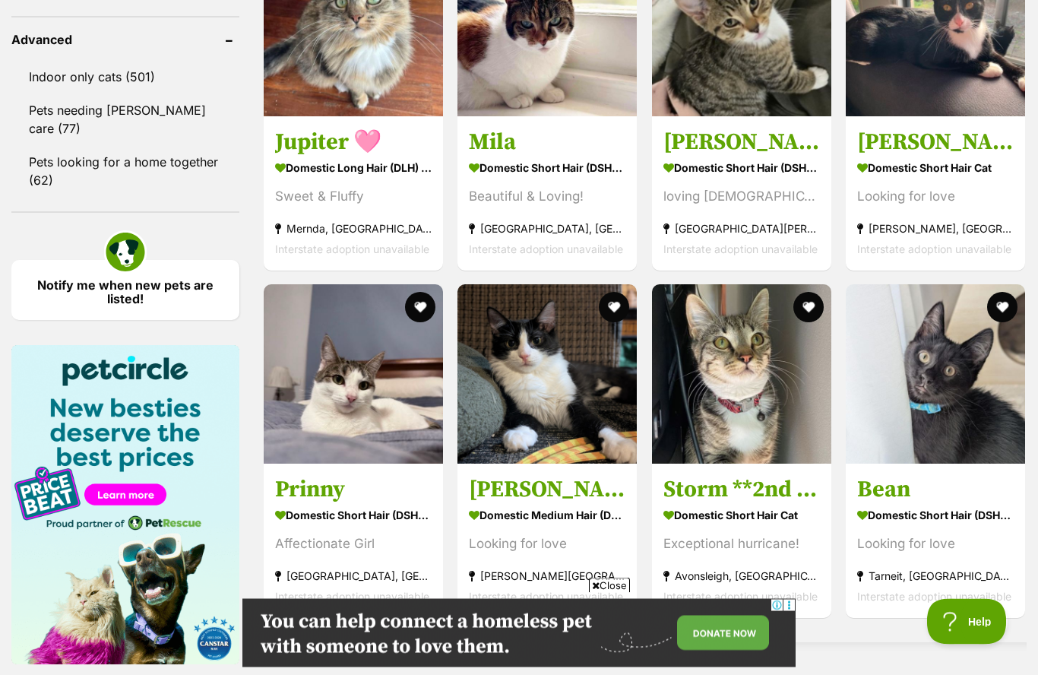
scroll to position [2021, 0]
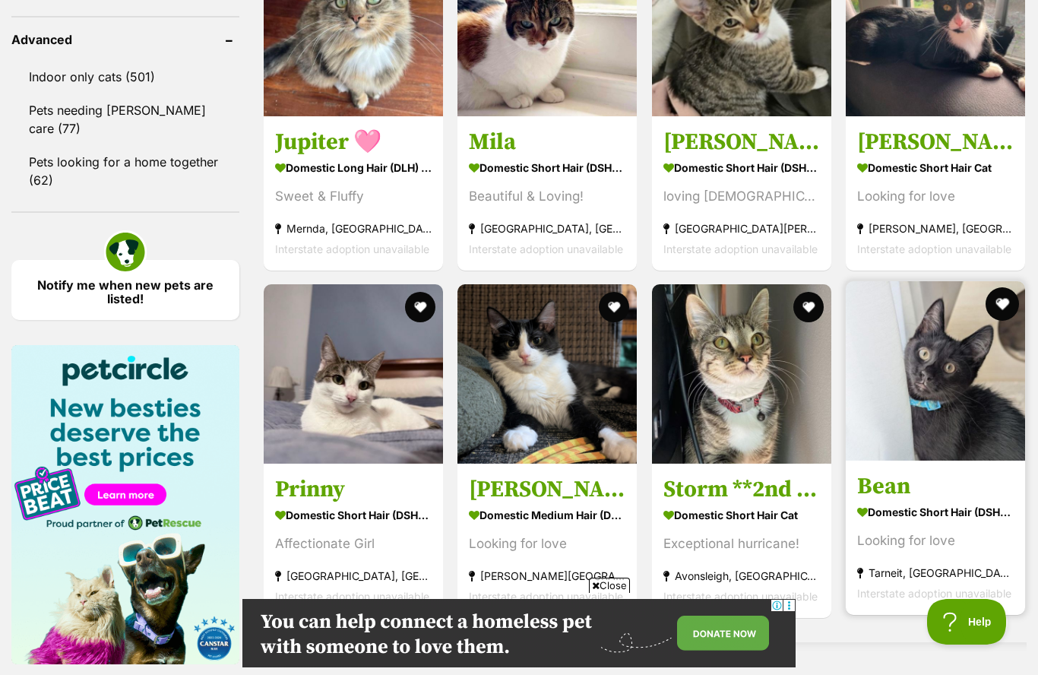
click at [1005, 318] on button "favourite" at bounding box center [1002, 303] width 33 height 33
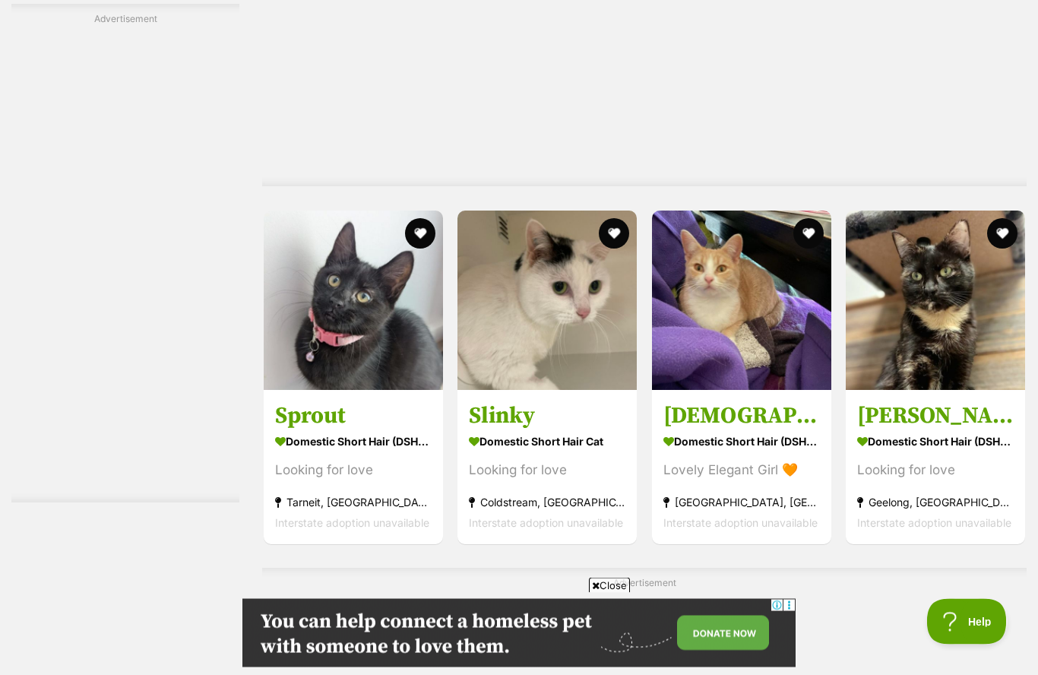
scroll to position [2709, 0]
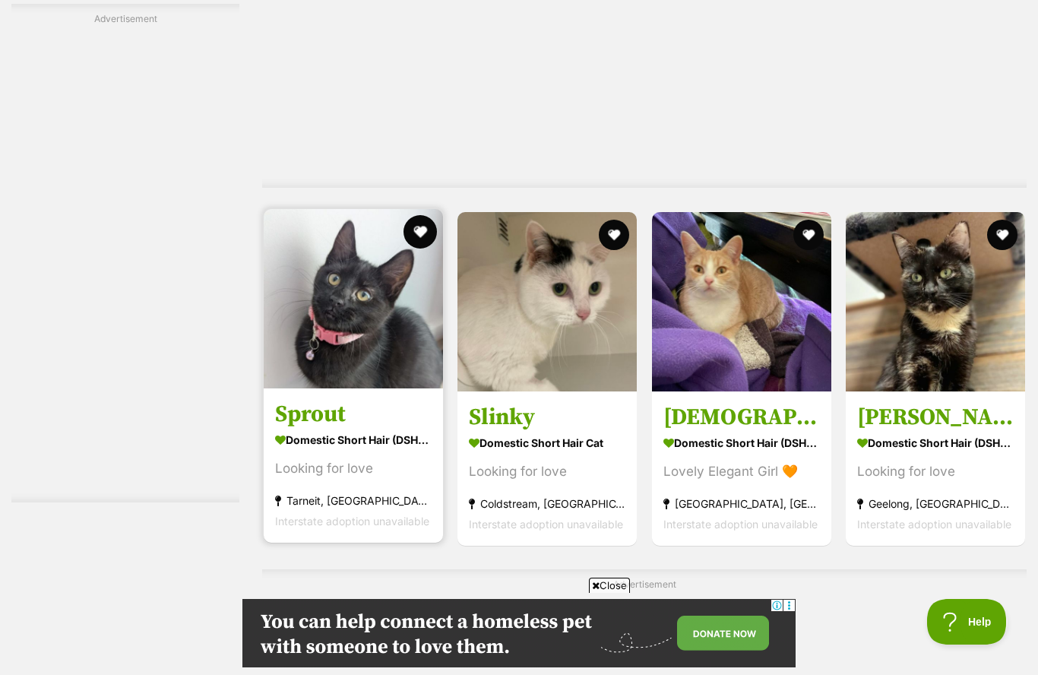
click at [424, 237] on button "favourite" at bounding box center [420, 231] width 33 height 33
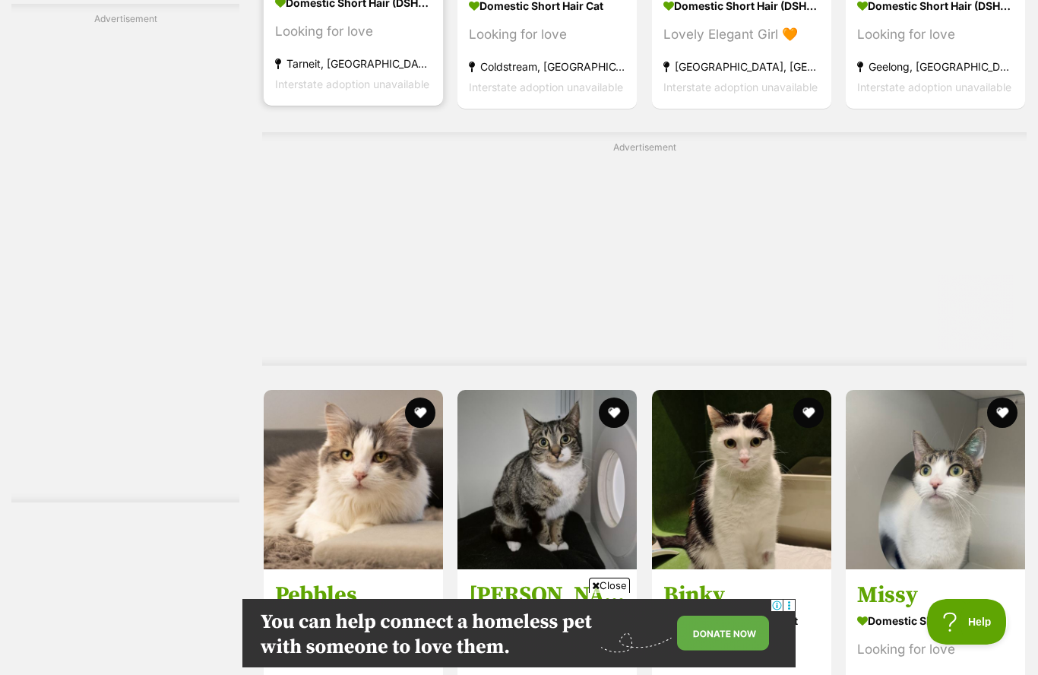
scroll to position [0, 0]
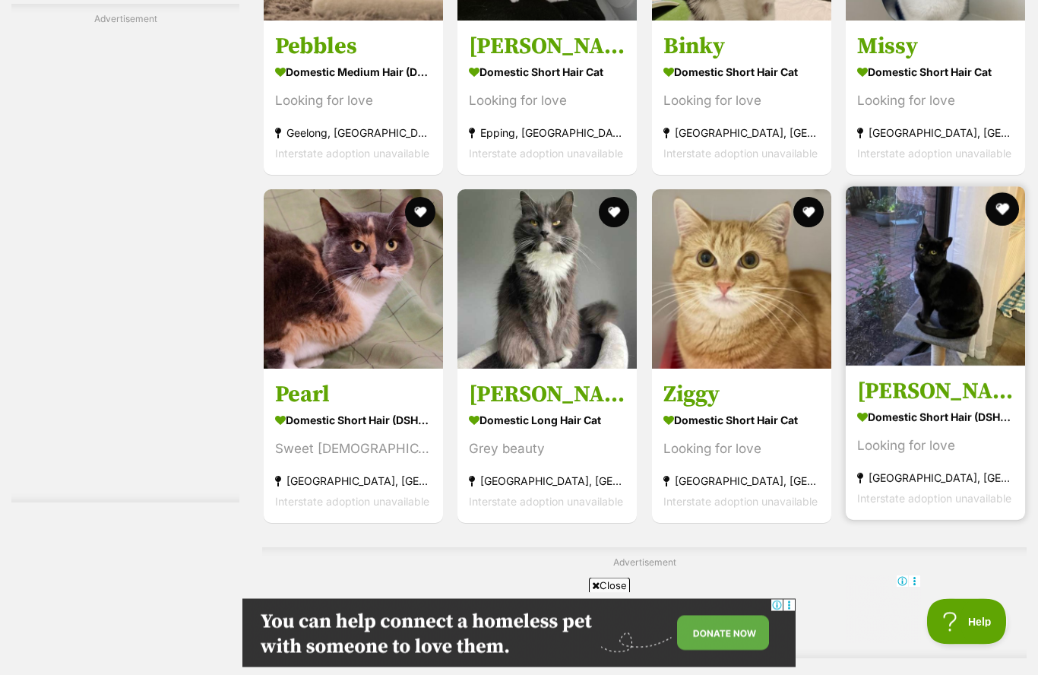
click at [1008, 215] on button "favourite" at bounding box center [1002, 209] width 33 height 33
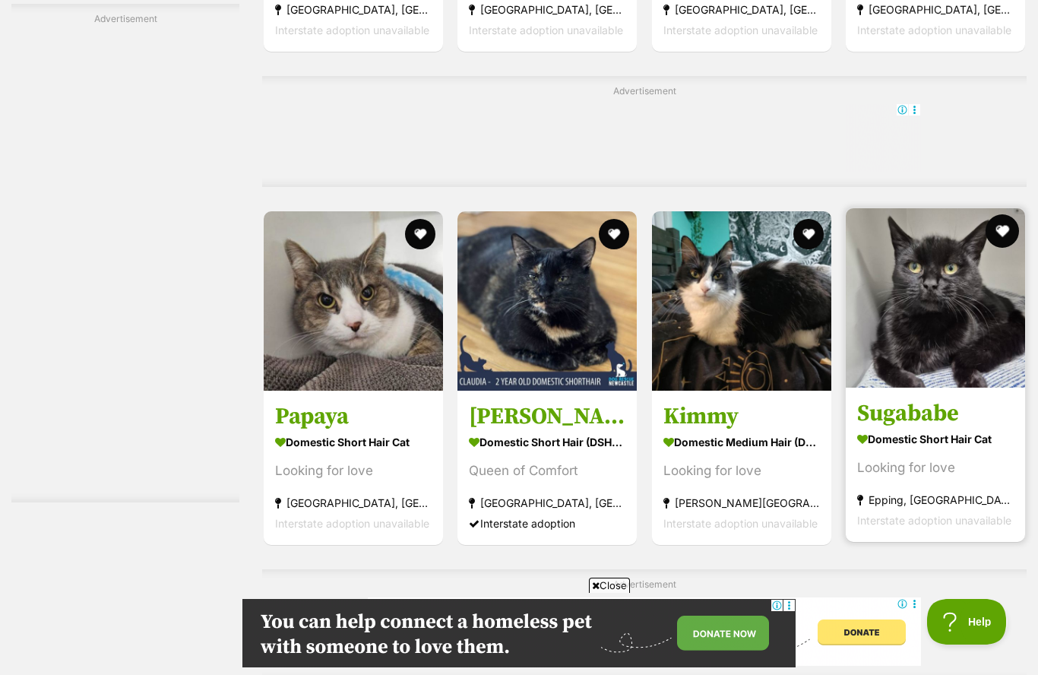
click at [1003, 244] on button "favourite" at bounding box center [1002, 230] width 33 height 33
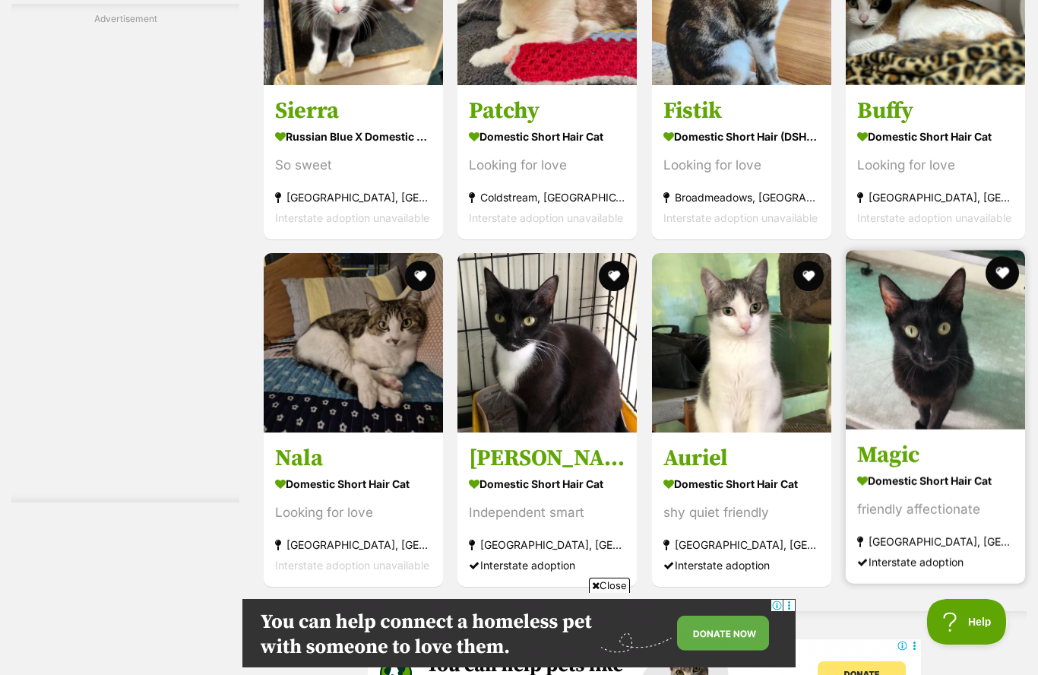
click at [1010, 287] on button "favourite" at bounding box center [1002, 272] width 33 height 33
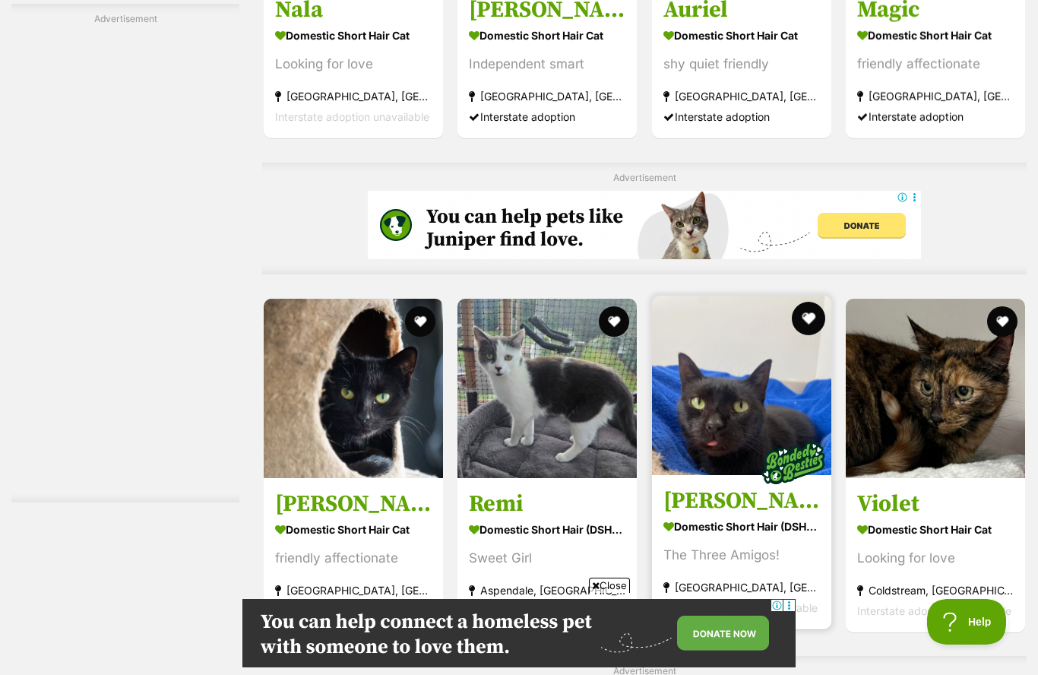
click at [812, 334] on button "favourite" at bounding box center [808, 318] width 33 height 33
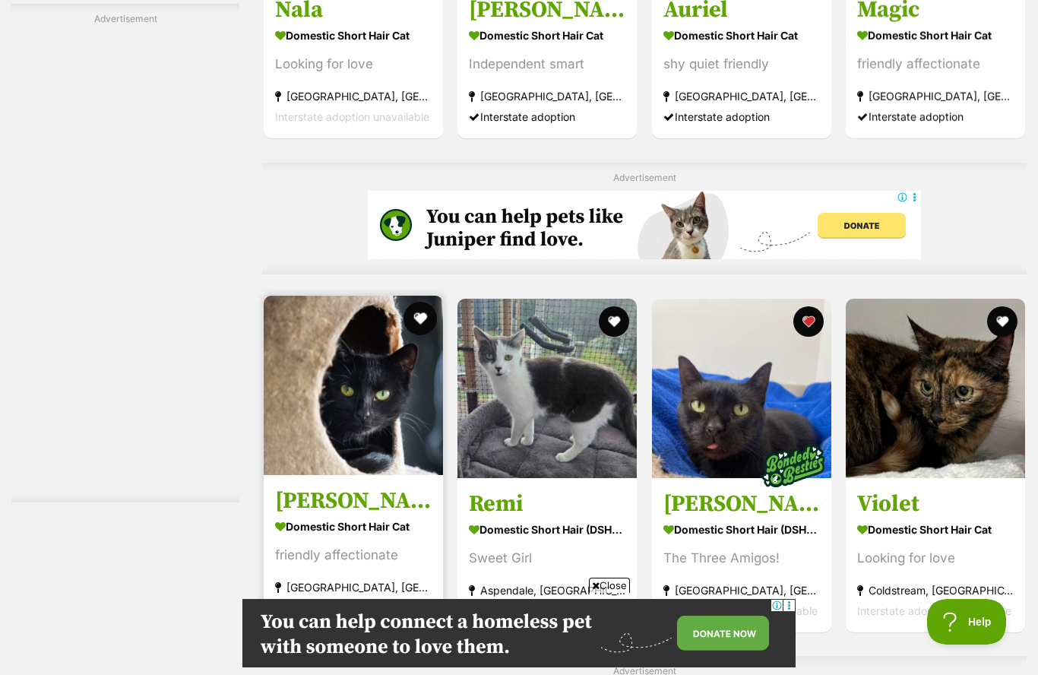
click at [418, 325] on button "favourite" at bounding box center [420, 318] width 33 height 33
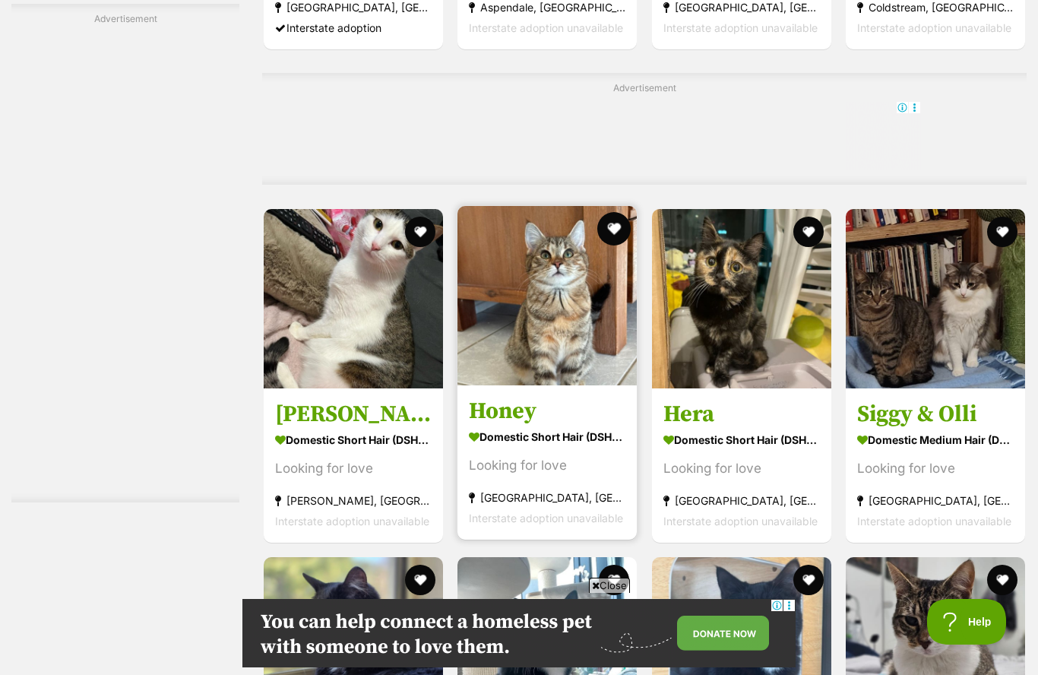
click at [621, 230] on button "favourite" at bounding box center [614, 228] width 33 height 33
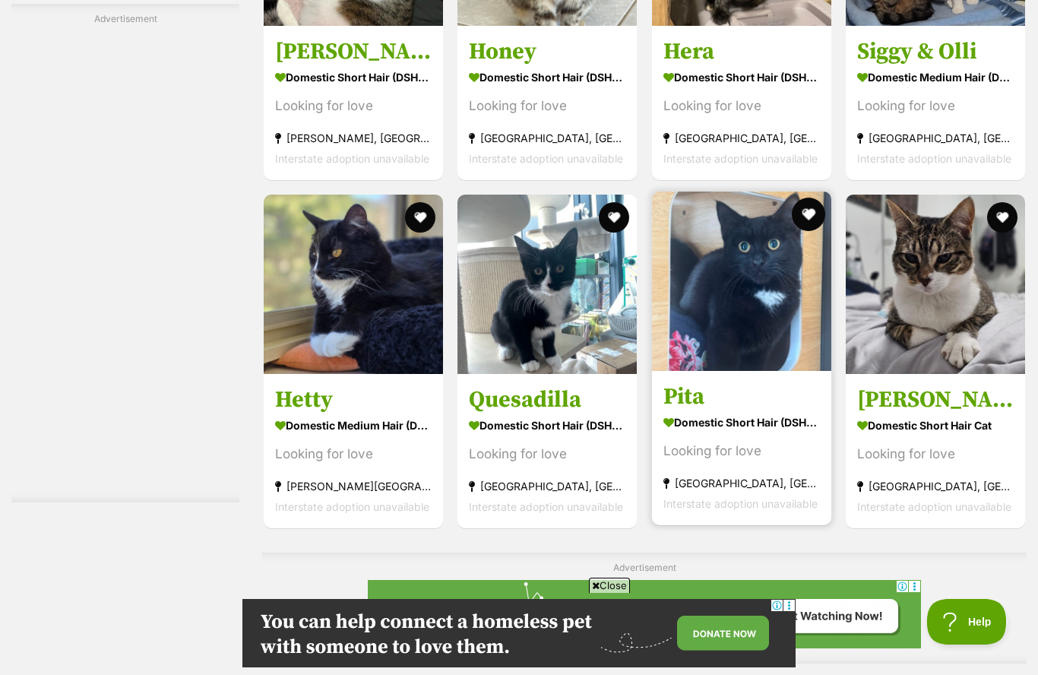
click at [815, 223] on button "favourite" at bounding box center [808, 214] width 33 height 33
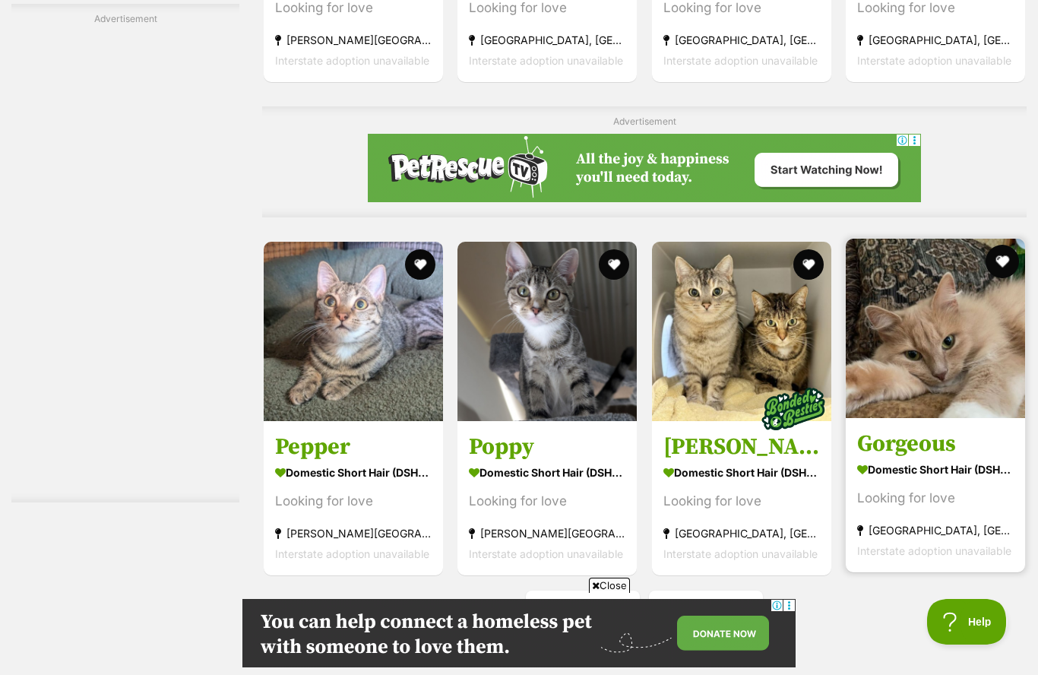
click at [1009, 270] on button "favourite" at bounding box center [1002, 261] width 33 height 33
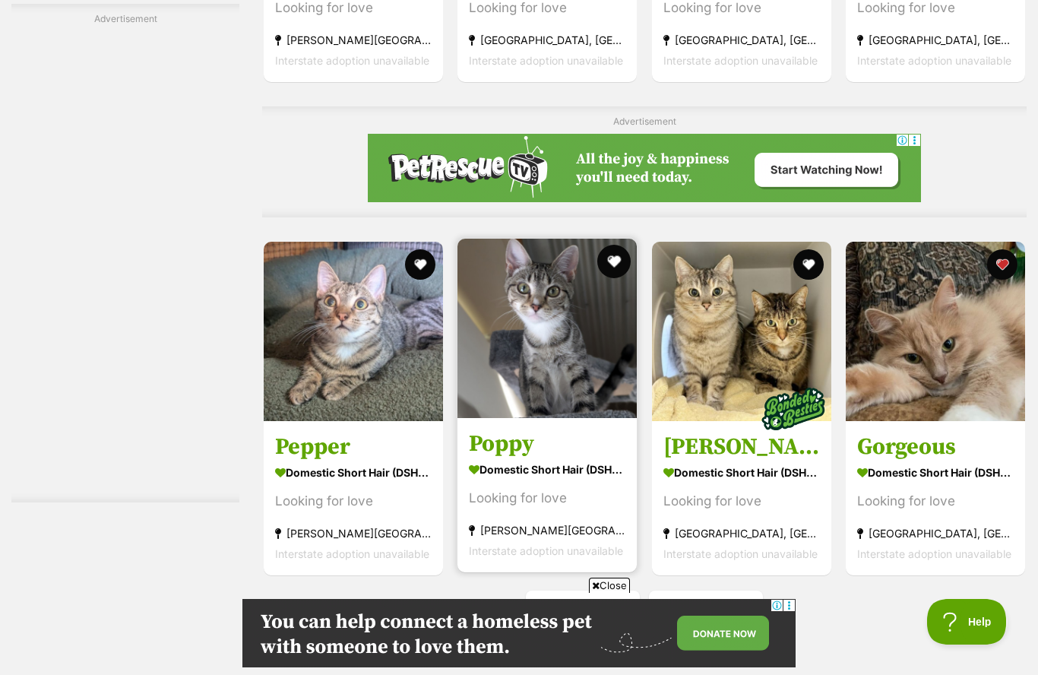
click at [616, 271] on button "favourite" at bounding box center [614, 261] width 33 height 33
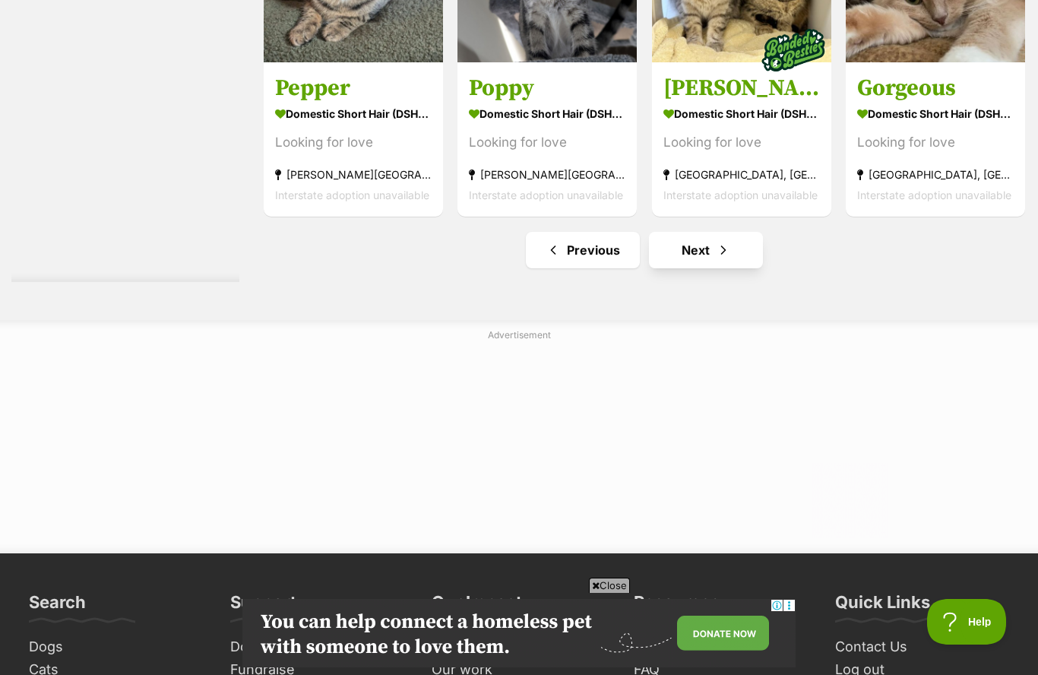
click at [722, 257] on span "Next page" at bounding box center [723, 250] width 15 height 18
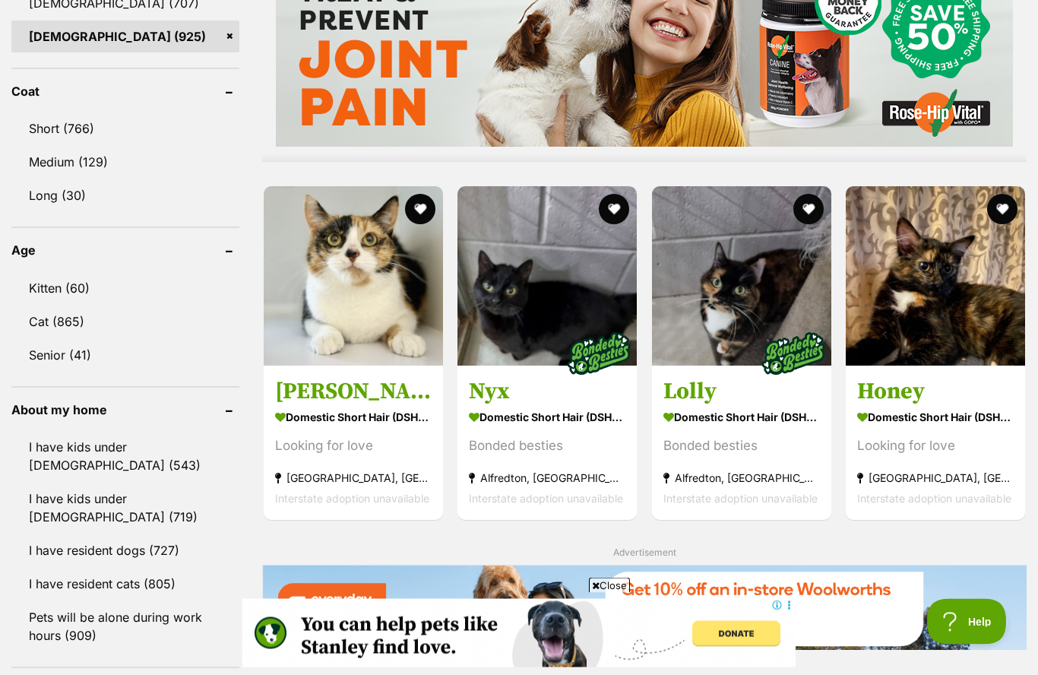
scroll to position [1378, 0]
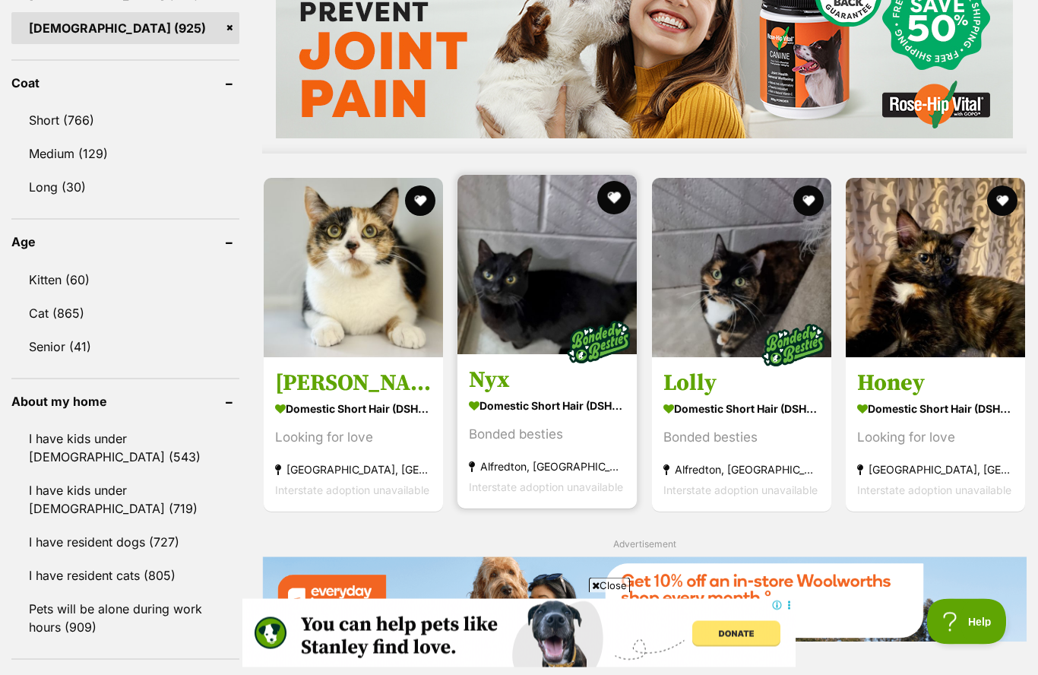
click at [612, 211] on button "favourite" at bounding box center [614, 198] width 33 height 33
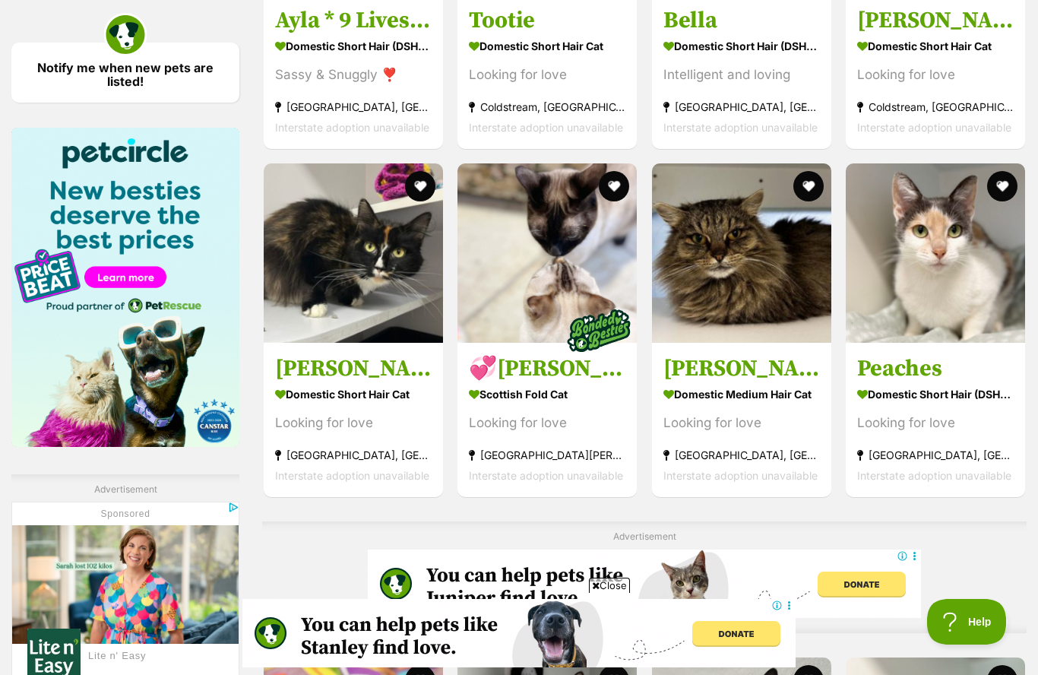
scroll to position [2237, 0]
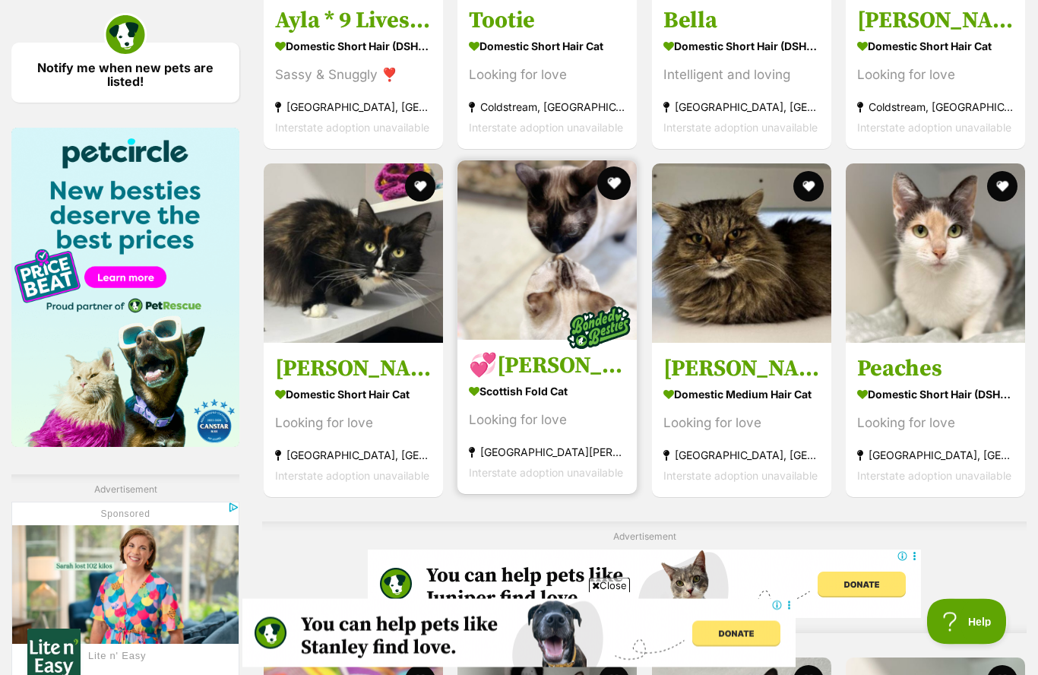
click at [620, 196] on button "favourite" at bounding box center [614, 183] width 33 height 33
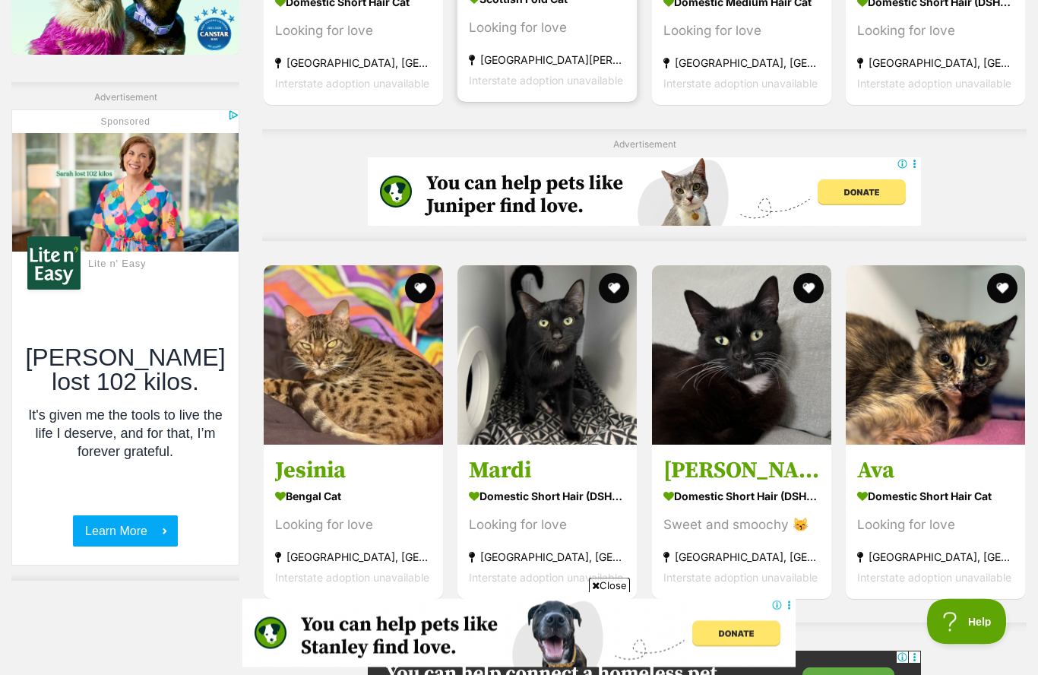
scroll to position [2640, 0]
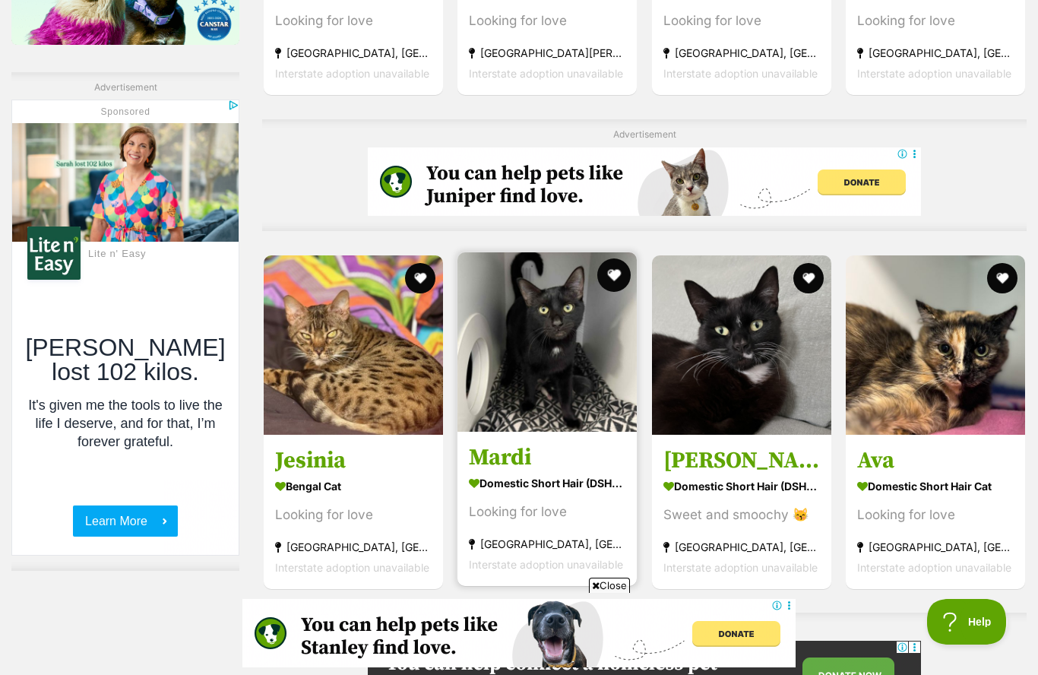
click at [625, 290] on button "favourite" at bounding box center [614, 274] width 33 height 33
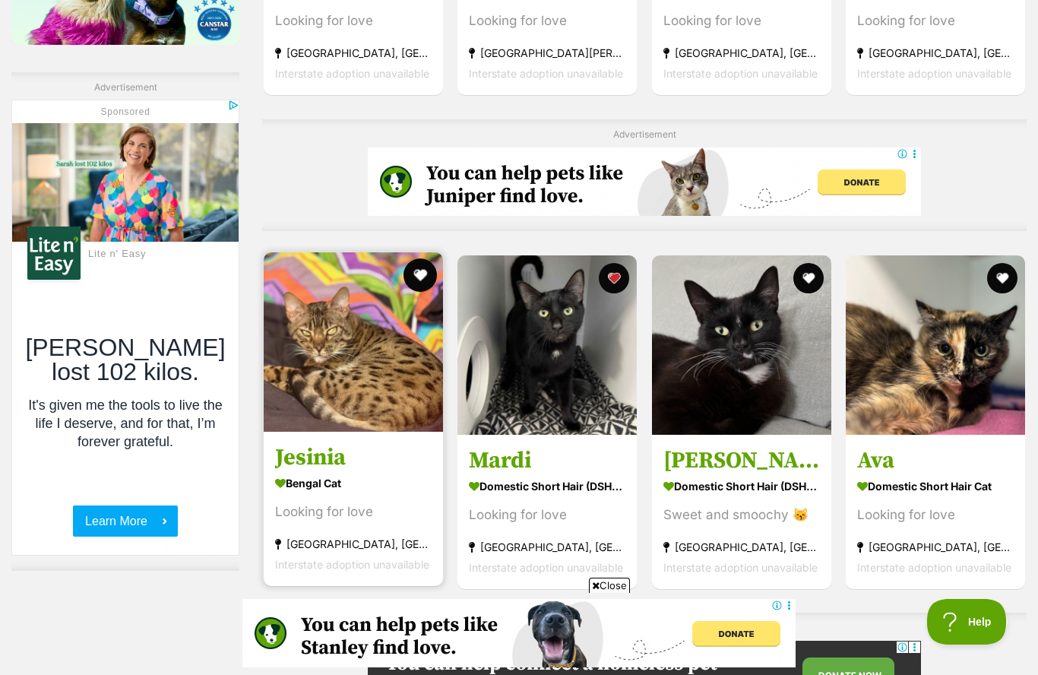
click at [430, 284] on button "favourite" at bounding box center [420, 274] width 33 height 33
click at [357, 363] on img at bounding box center [353, 341] width 179 height 179
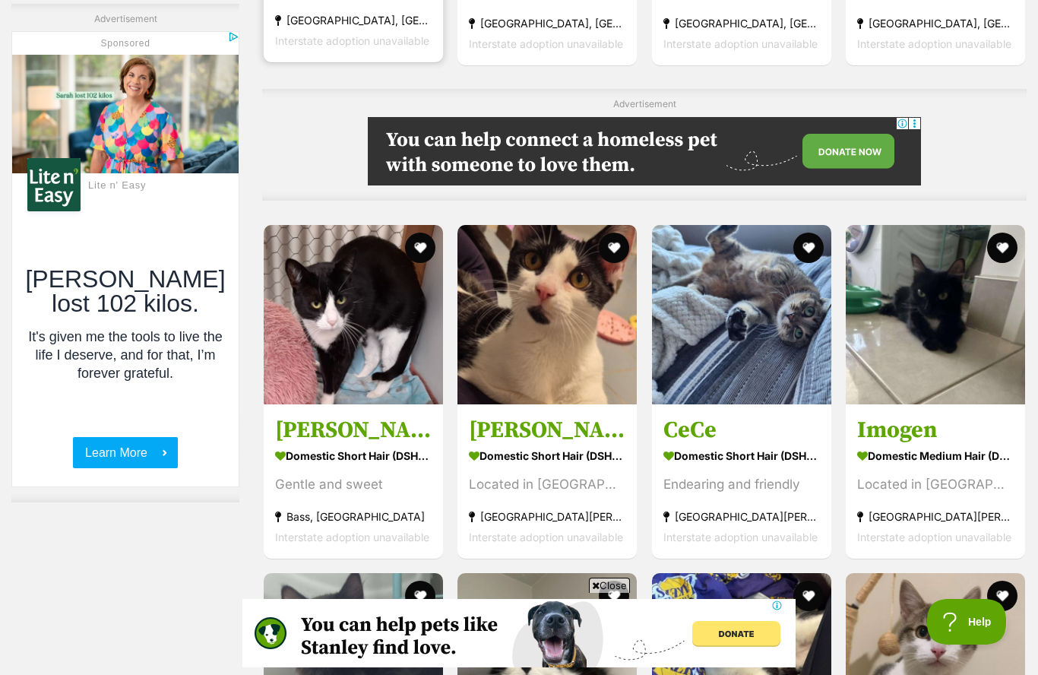
scroll to position [0, 0]
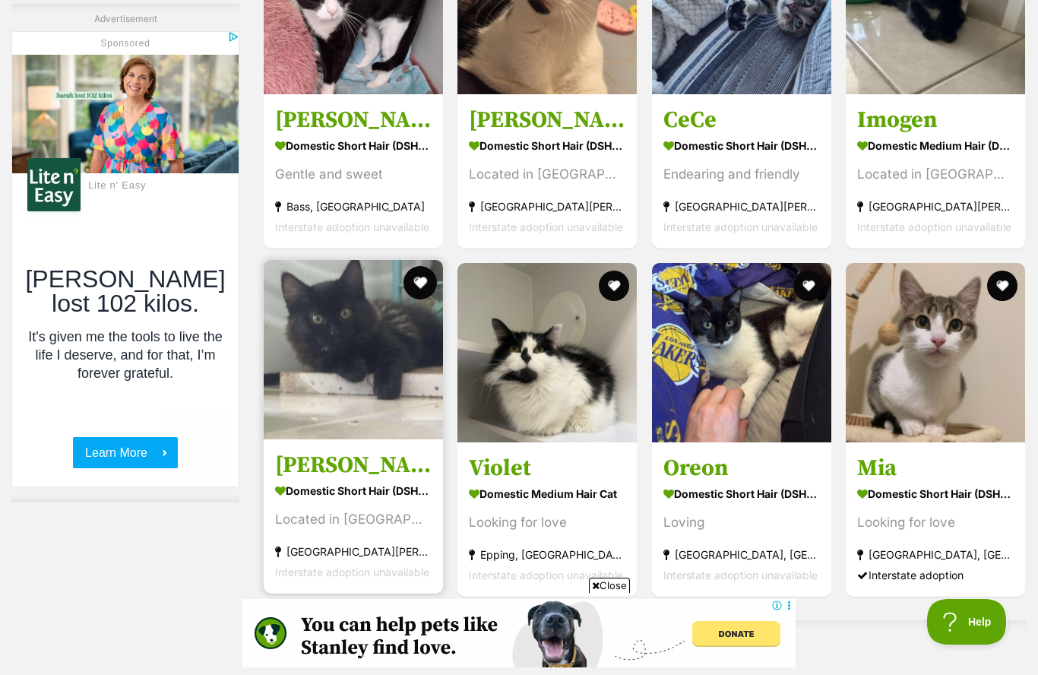
click at [416, 296] on button "favourite" at bounding box center [420, 282] width 33 height 33
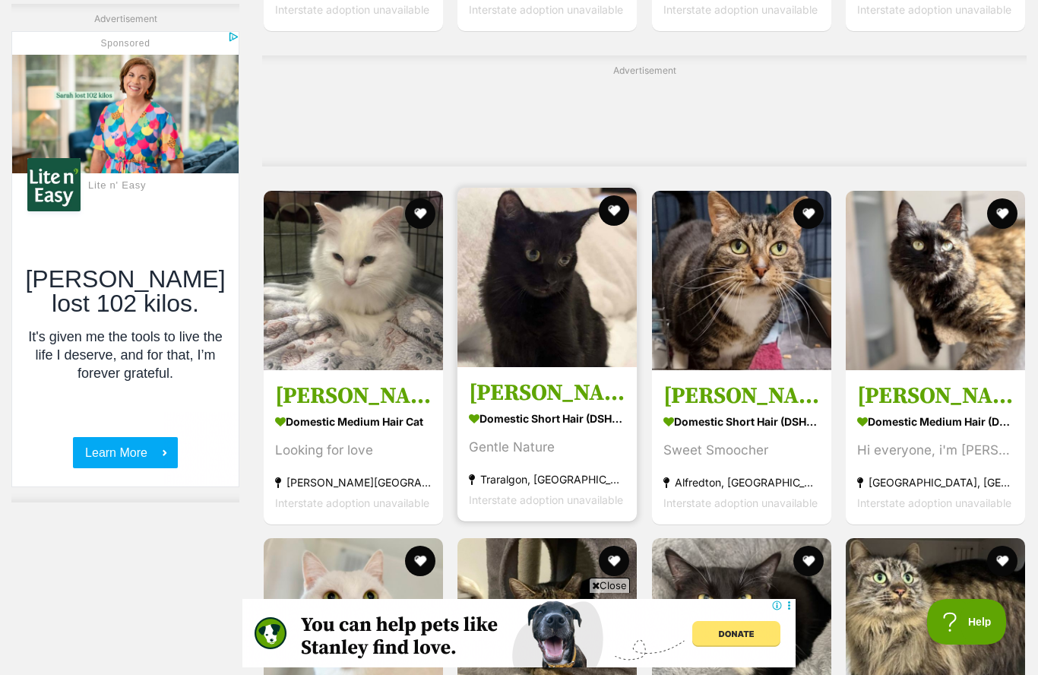
click at [625, 229] on img at bounding box center [546, 277] width 179 height 179
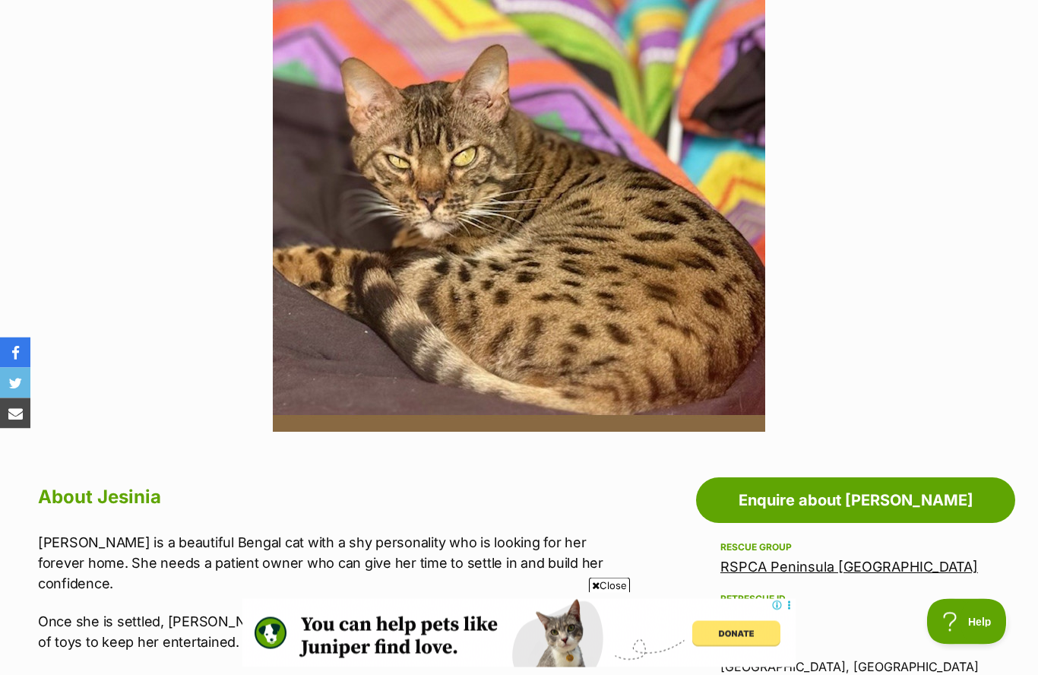
scroll to position [315, 0]
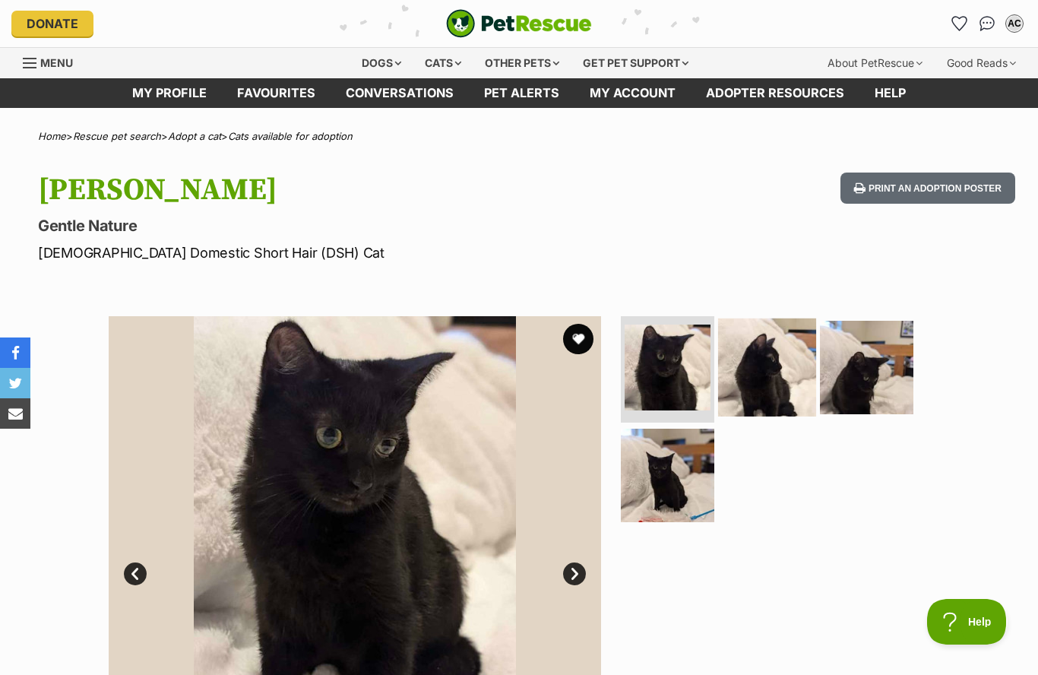
click at [772, 371] on img at bounding box center [767, 367] width 98 height 98
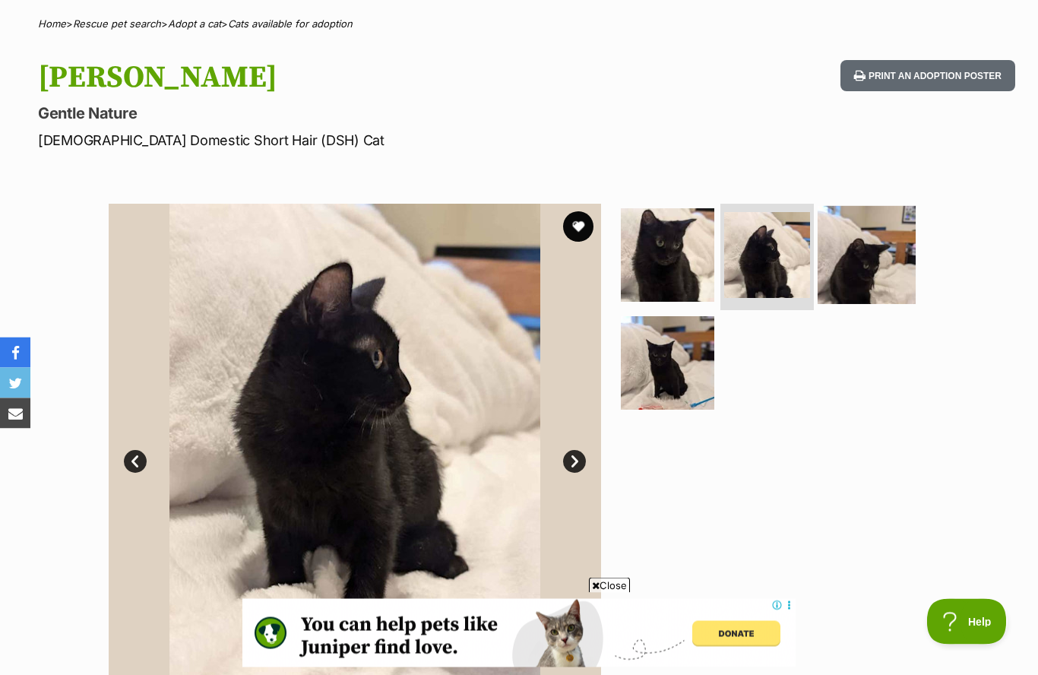
scroll to position [112, 0]
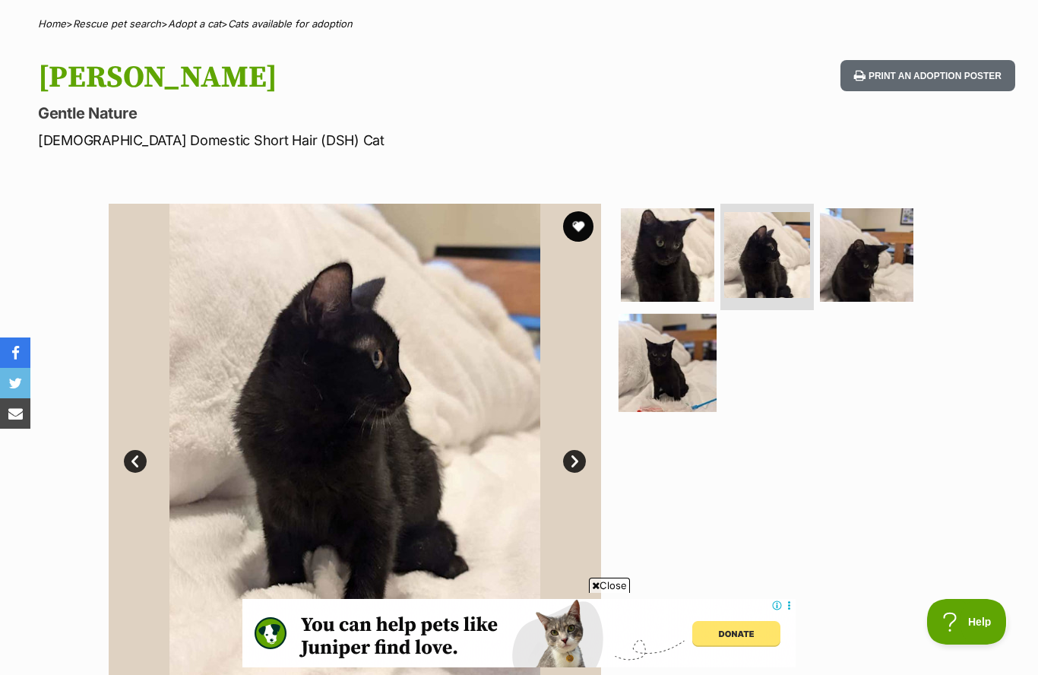
click at [676, 381] on img at bounding box center [668, 362] width 98 height 98
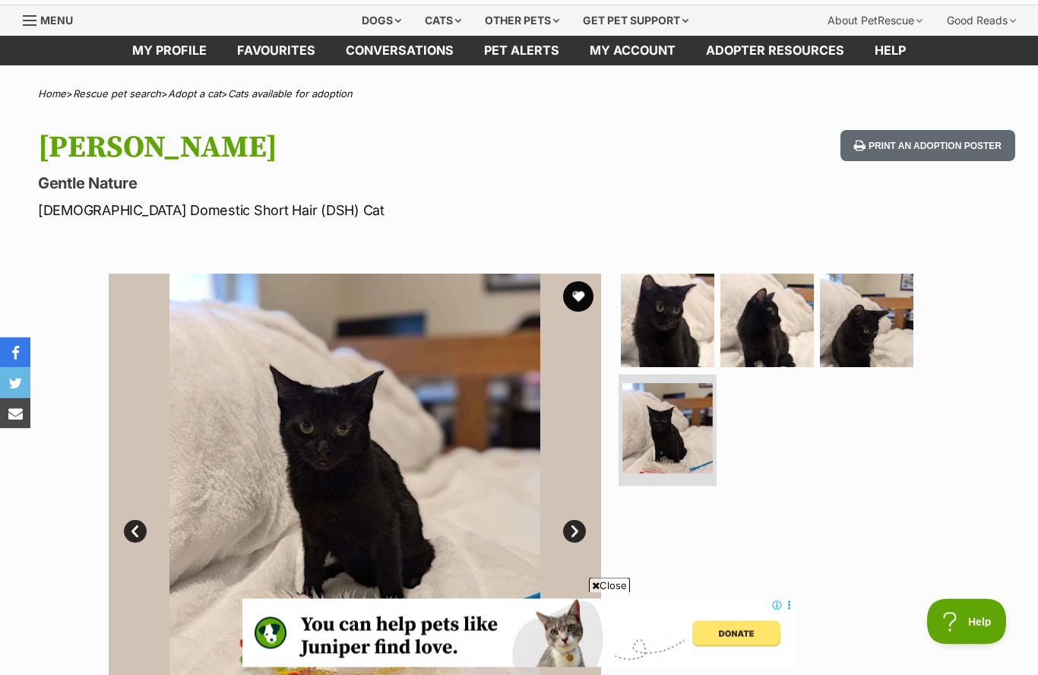
scroll to position [0, 0]
